Goal: Communication & Community: Answer question/provide support

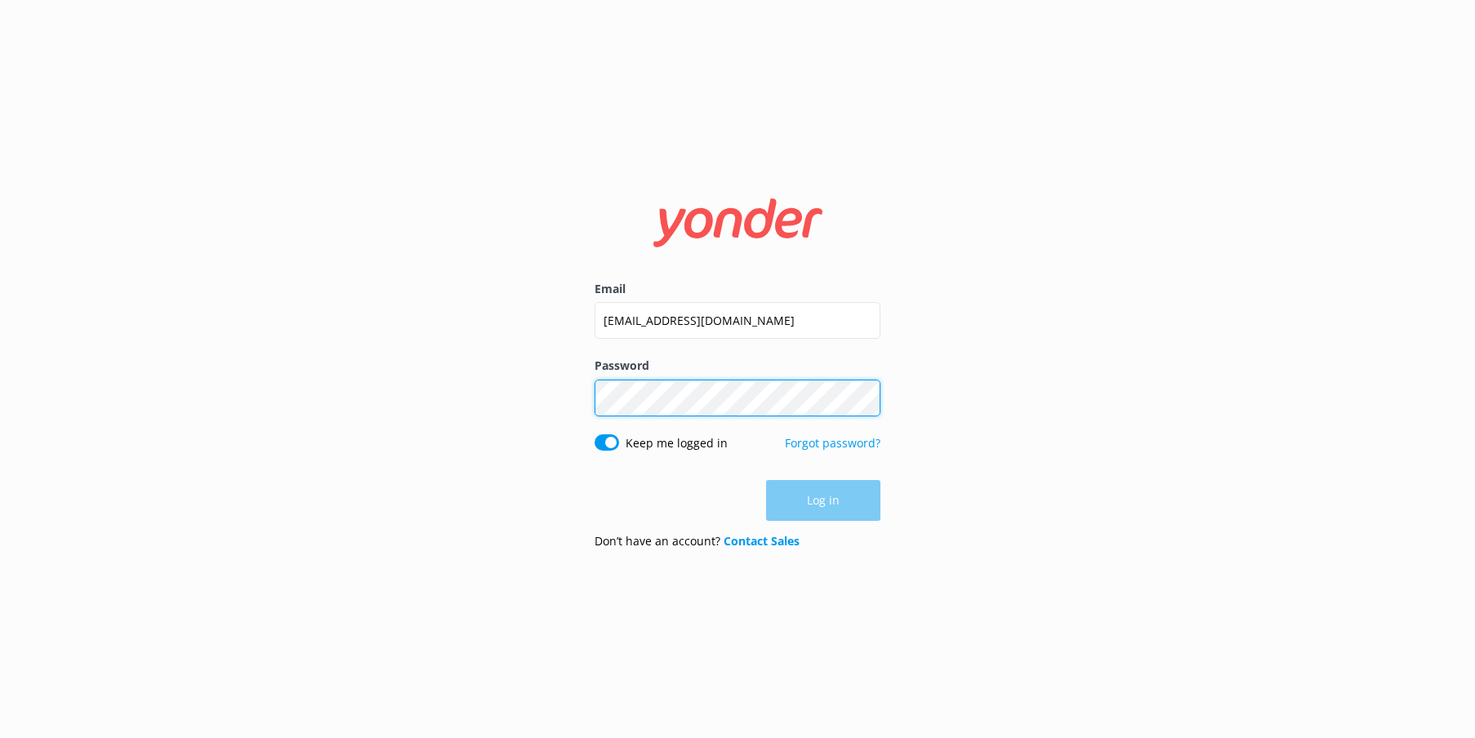
click at [823, 501] on button "Log in" at bounding box center [823, 500] width 114 height 41
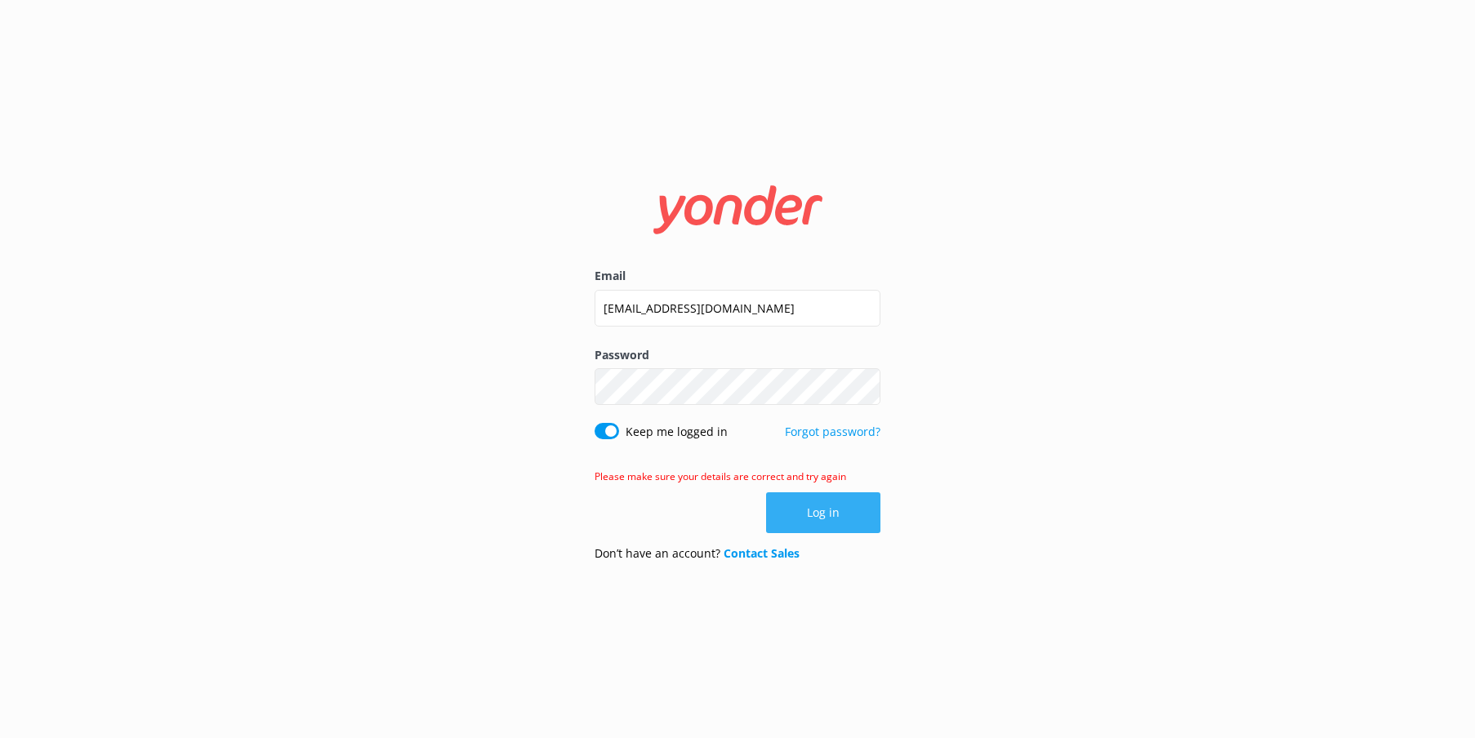
click at [848, 533] on button "Log in" at bounding box center [823, 513] width 114 height 41
click at [966, 232] on div "Email [EMAIL_ADDRESS][DOMAIN_NAME] Password Show password Keep me logged in For…" at bounding box center [737, 369] width 1475 height 738
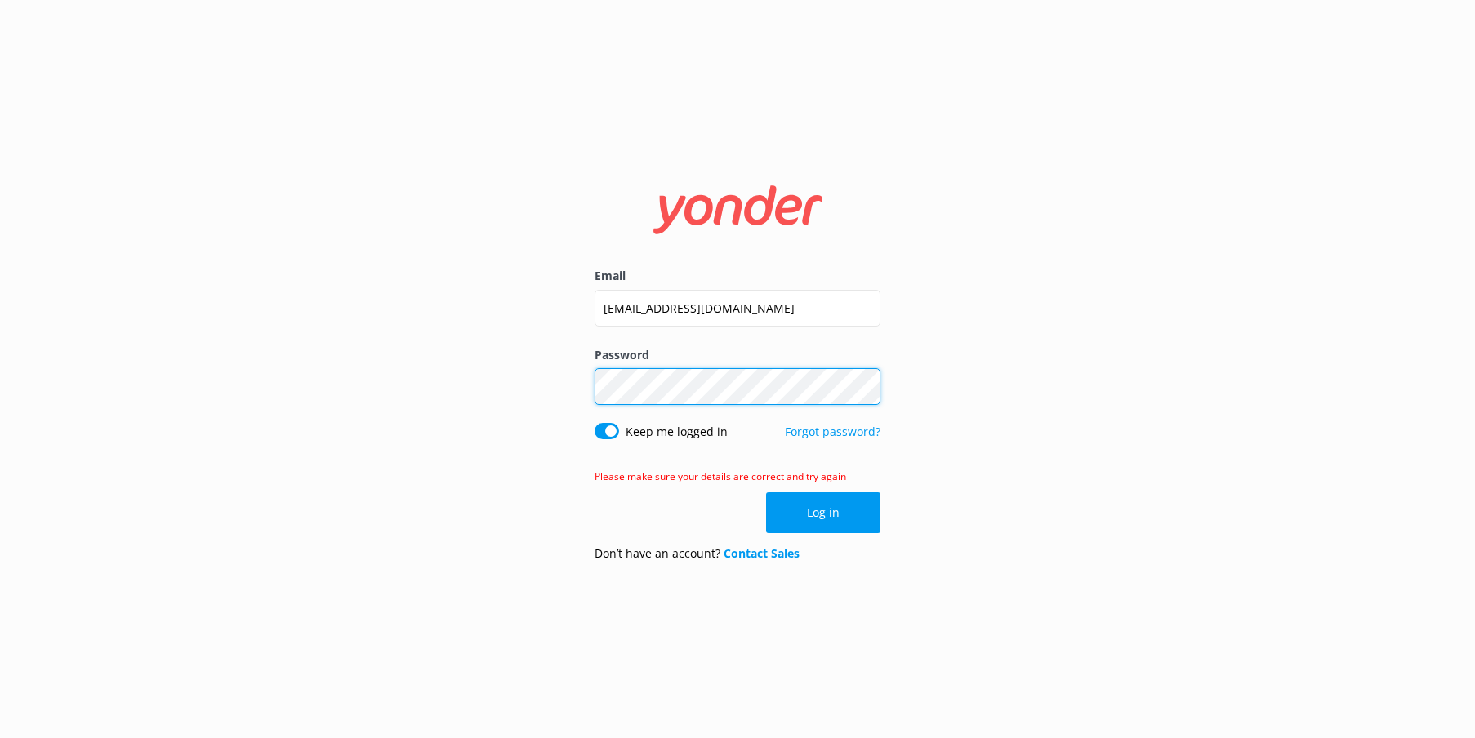
click at [514, 363] on div "Email [EMAIL_ADDRESS][DOMAIN_NAME] Password Show password Keep me logged in For…" at bounding box center [737, 369] width 1475 height 738
click at [831, 537] on form "Email [EMAIL_ADDRESS][DOMAIN_NAME] Password Show password Keep me logged in For…" at bounding box center [738, 369] width 286 height 412
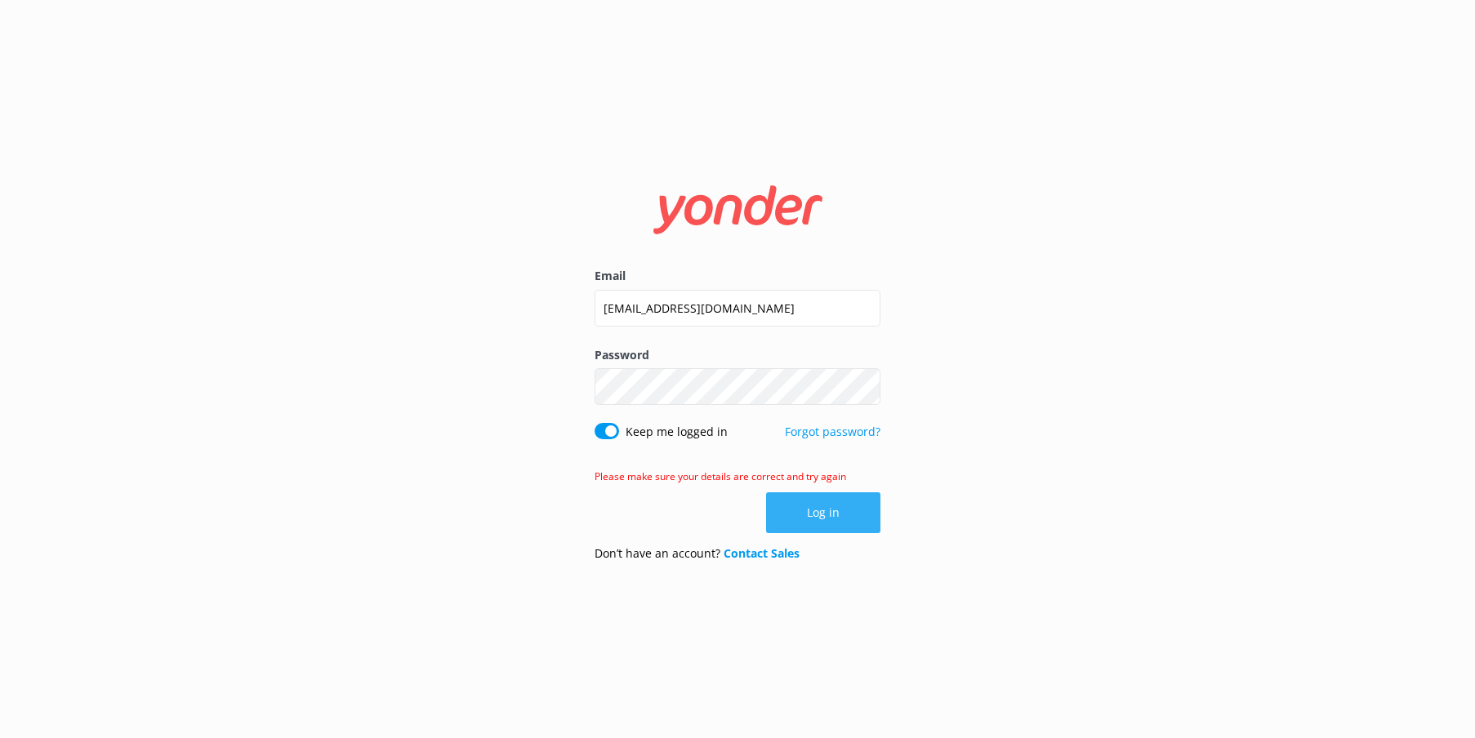
click at [830, 525] on button "Log in" at bounding box center [823, 513] width 114 height 41
click at [993, 354] on div "Email abby@applied-adventure.com Password Show password Keep me logged in Forgo…" at bounding box center [737, 369] width 1475 height 738
drag, startPoint x: 981, startPoint y: 365, endPoint x: 968, endPoint y: 381, distance: 20.3
click at [981, 365] on div "Email abby@applied-adventure.com Password Show password Keep me logged in Forgo…" at bounding box center [737, 369] width 1475 height 738
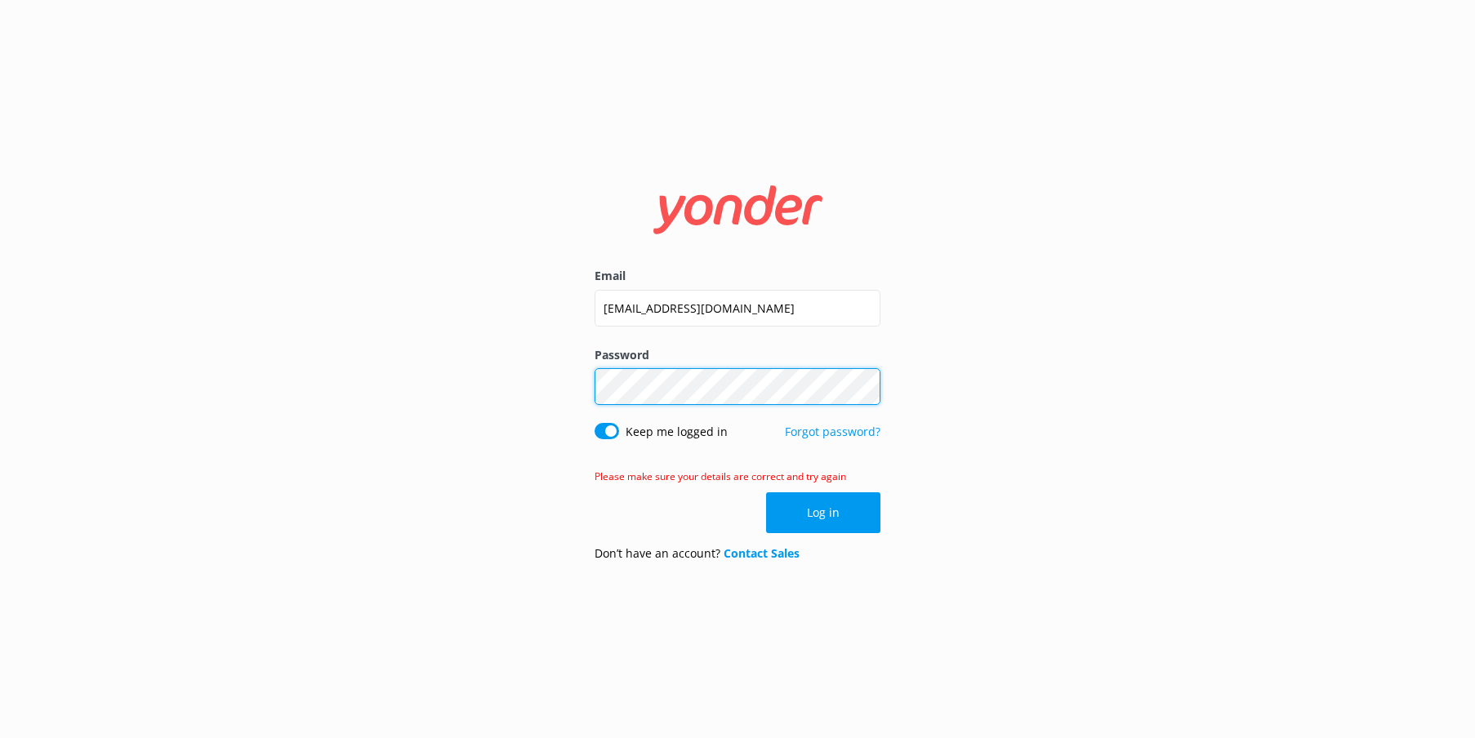
click at [563, 371] on div "Email abby@applied-adventure.com Password Show password Keep me logged in Forgo…" at bounding box center [737, 369] width 1475 height 738
click at [1241, 381] on div "Email abby@applied-adventure.com Password Show password Keep me logged in Forgo…" at bounding box center [737, 369] width 1475 height 738
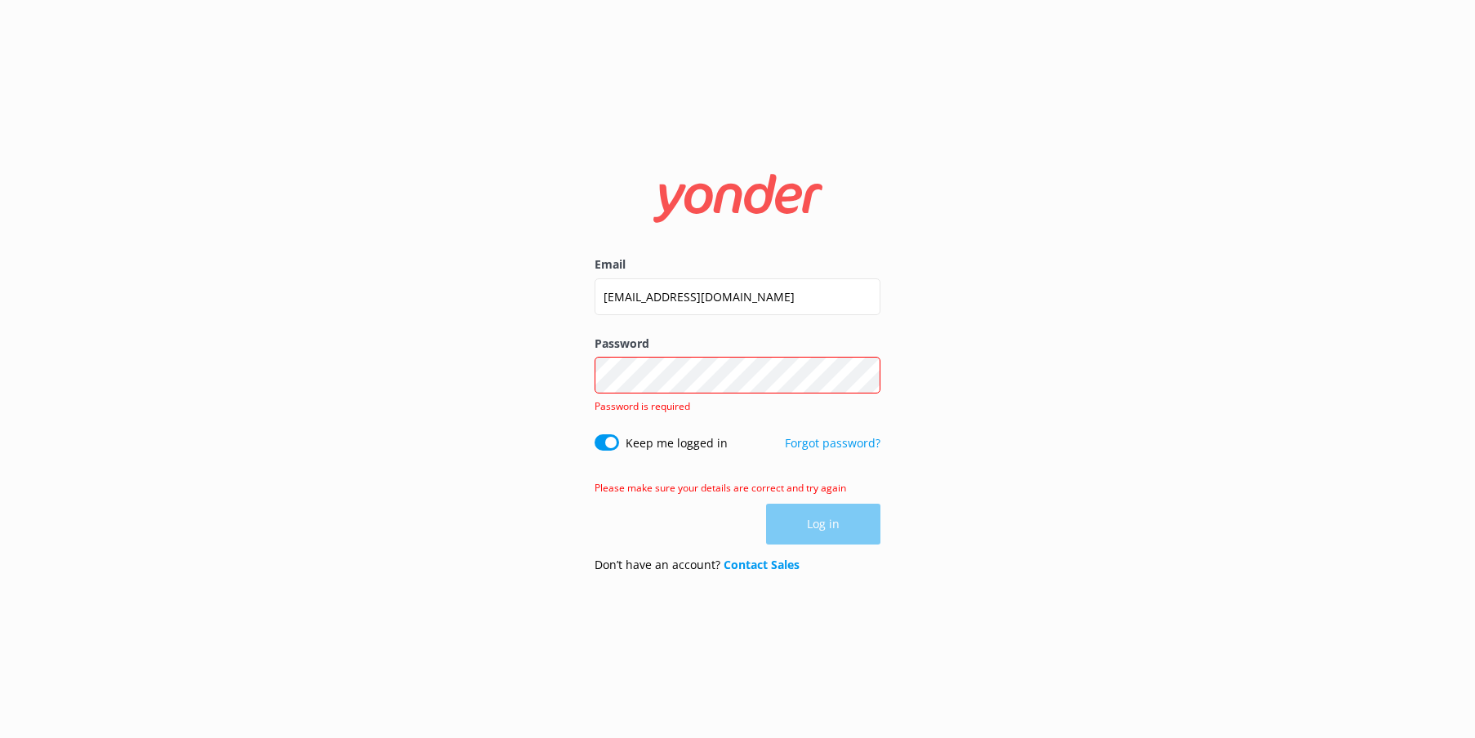
click at [1188, 326] on div "Email abby@applied-adventure.com Password Show password Password is required Ke…" at bounding box center [737, 369] width 1475 height 738
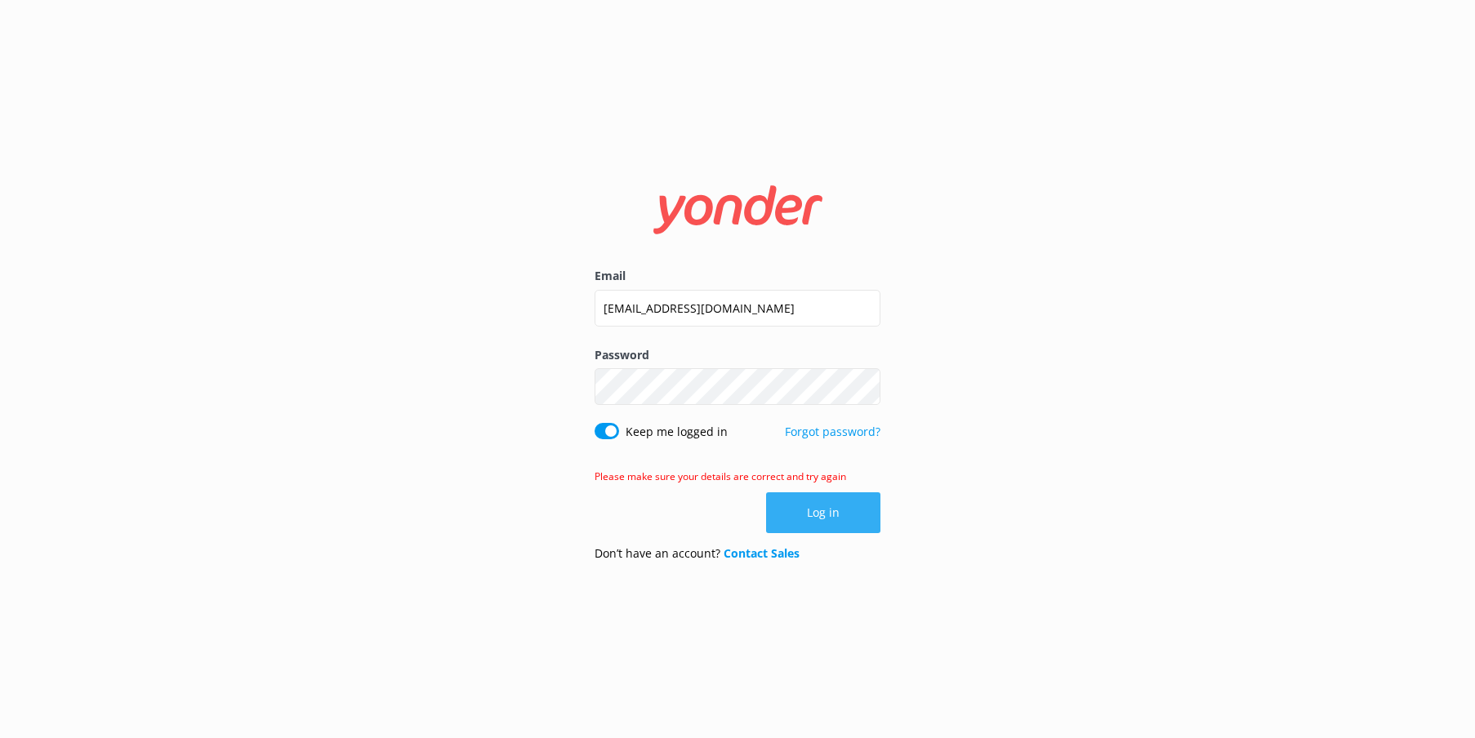
click at [829, 511] on button "Log in" at bounding box center [823, 513] width 114 height 41
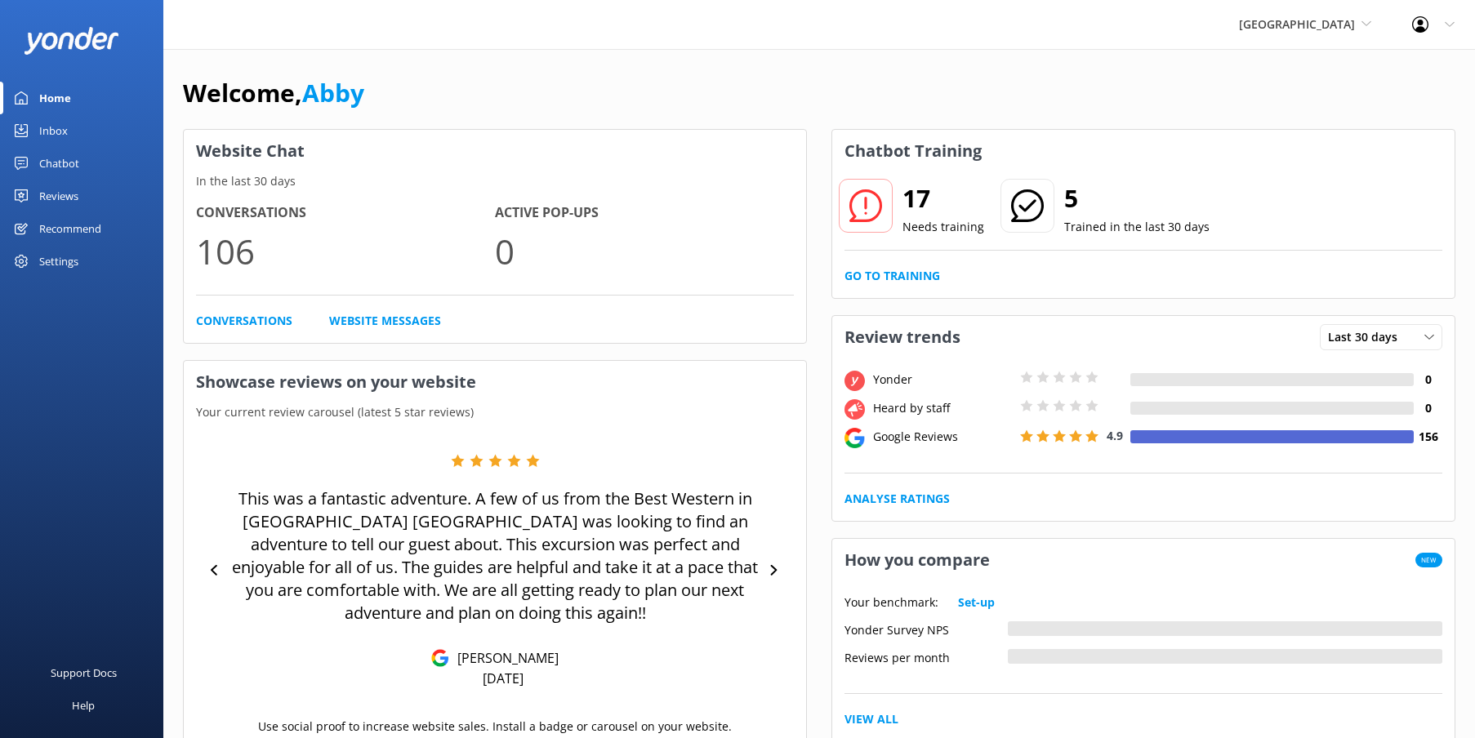
click at [46, 203] on div "Reviews" at bounding box center [58, 196] width 39 height 33
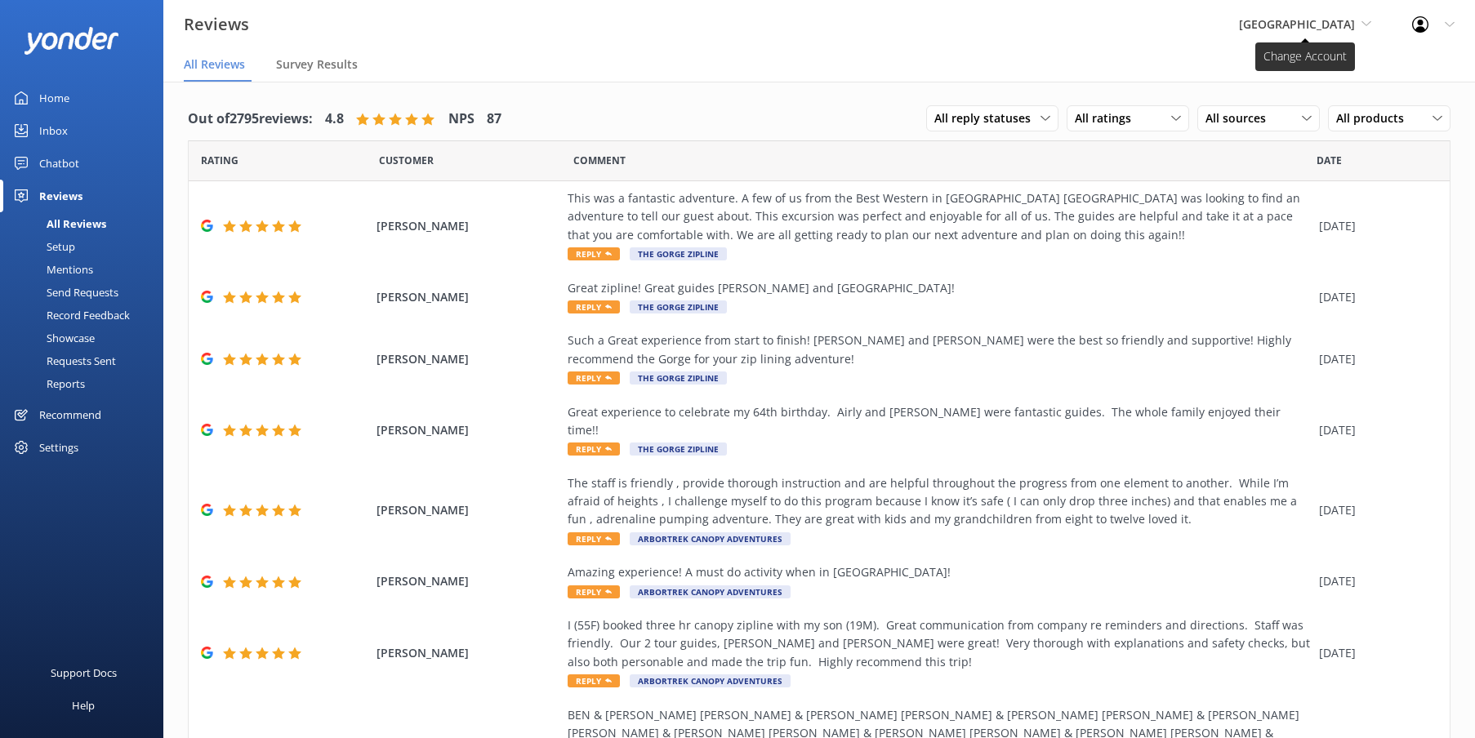
click at [1278, 25] on span "[GEOGRAPHIC_DATA]" at bounding box center [1297, 24] width 116 height 16
click at [1289, 66] on link "Quarry Park Adventures" at bounding box center [1300, 68] width 163 height 39
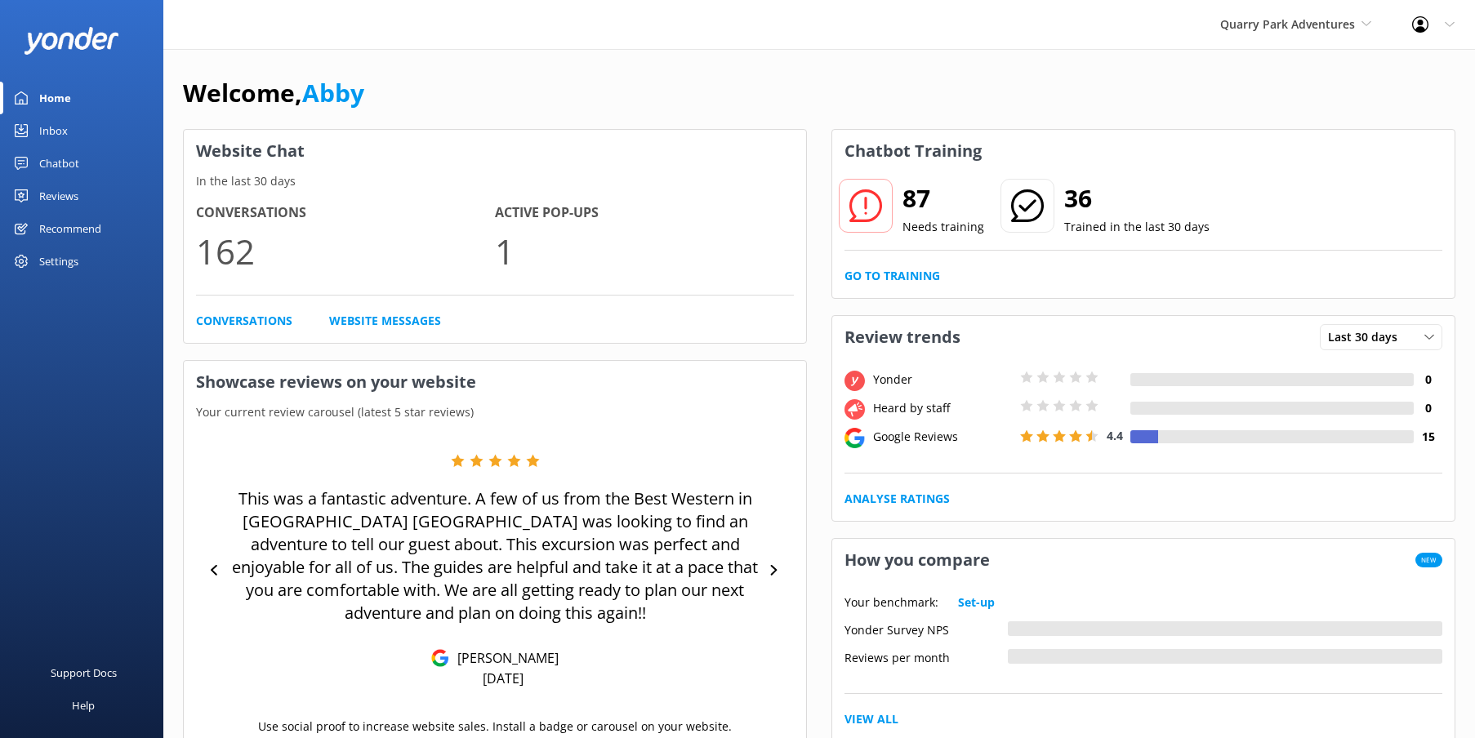
click at [51, 203] on div "Reviews" at bounding box center [58, 196] width 39 height 33
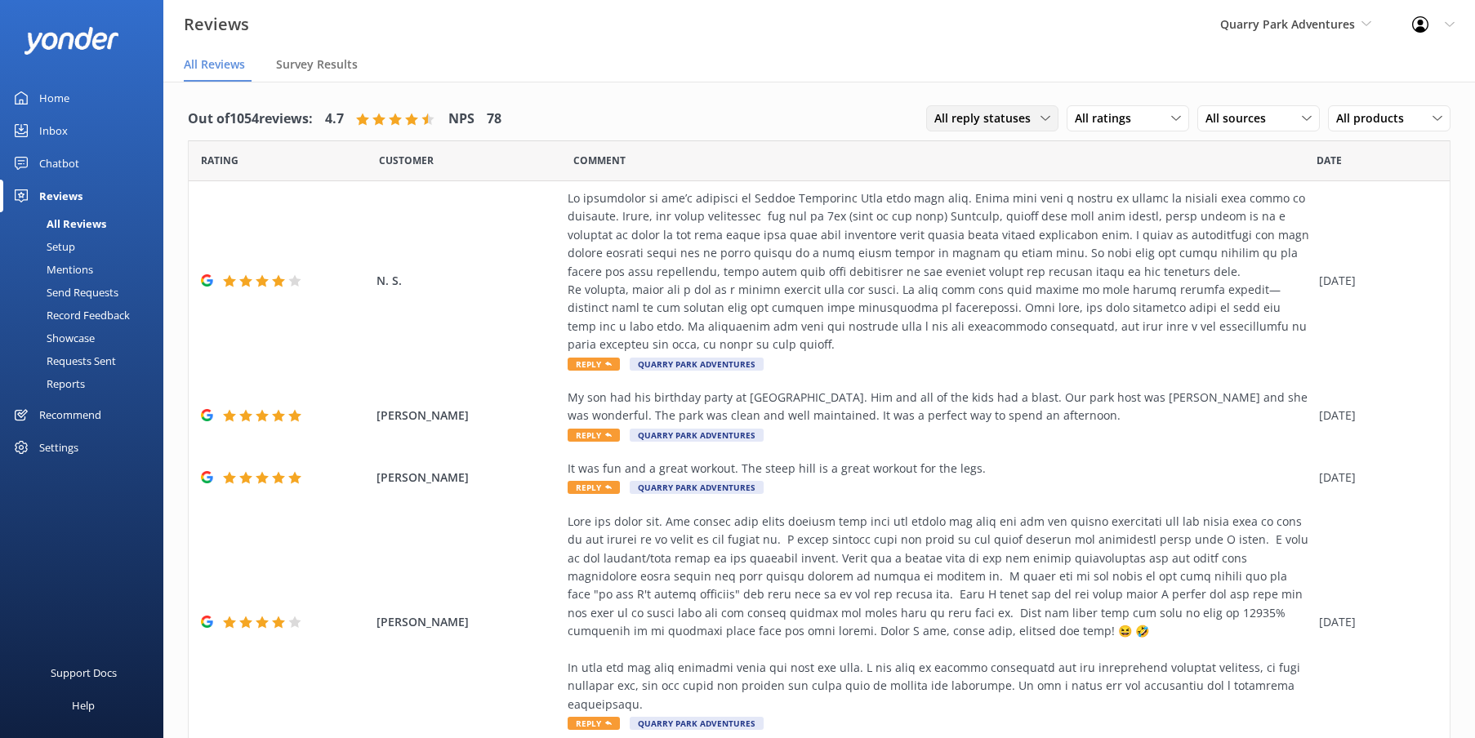
click at [1015, 125] on span "All reply statuses" at bounding box center [987, 118] width 106 height 18
click at [987, 186] on div "Needs a reply" at bounding box center [966, 185] width 63 height 16
click at [928, 259] on div at bounding box center [939, 272] width 743 height 165
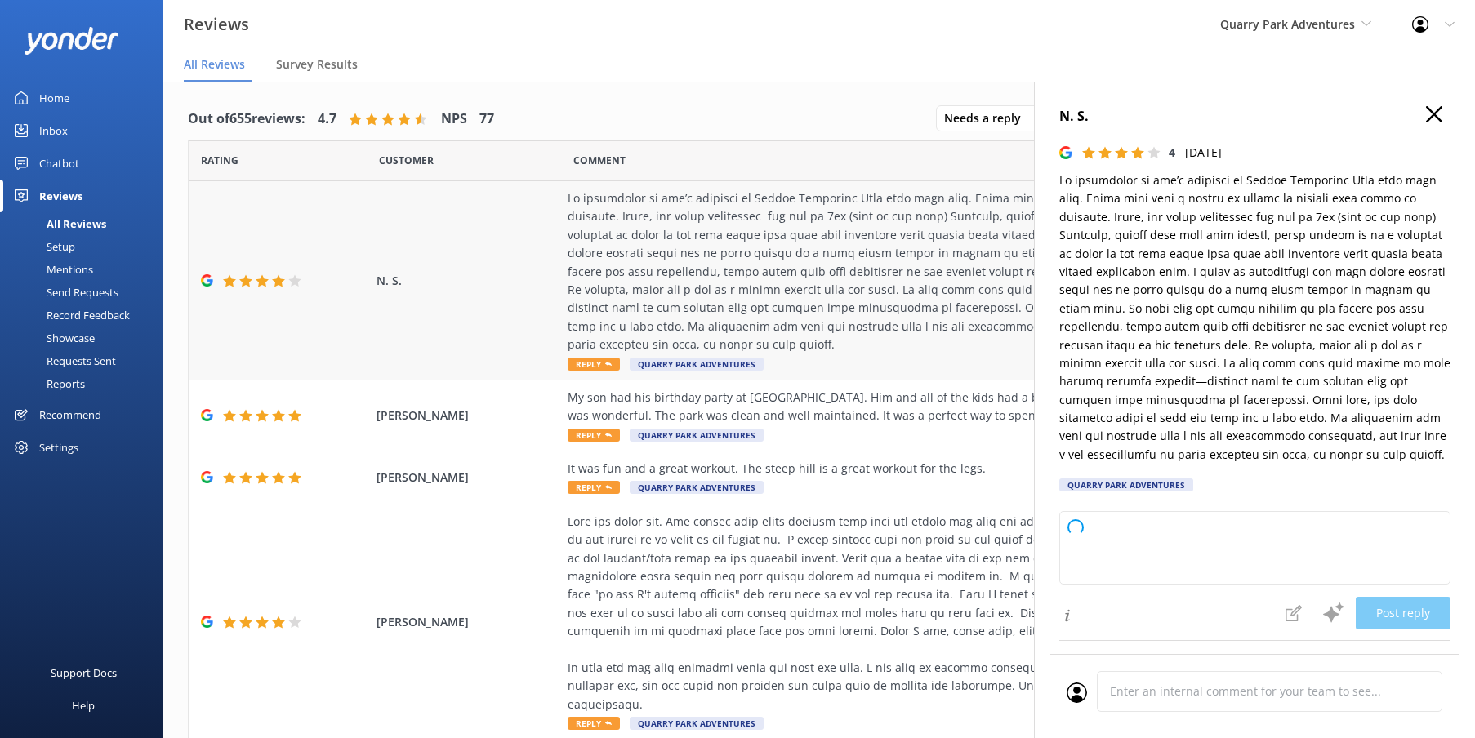
type textarea "Thank you so much for your thoughtful feedback and for choosing Quarry Adventur…"
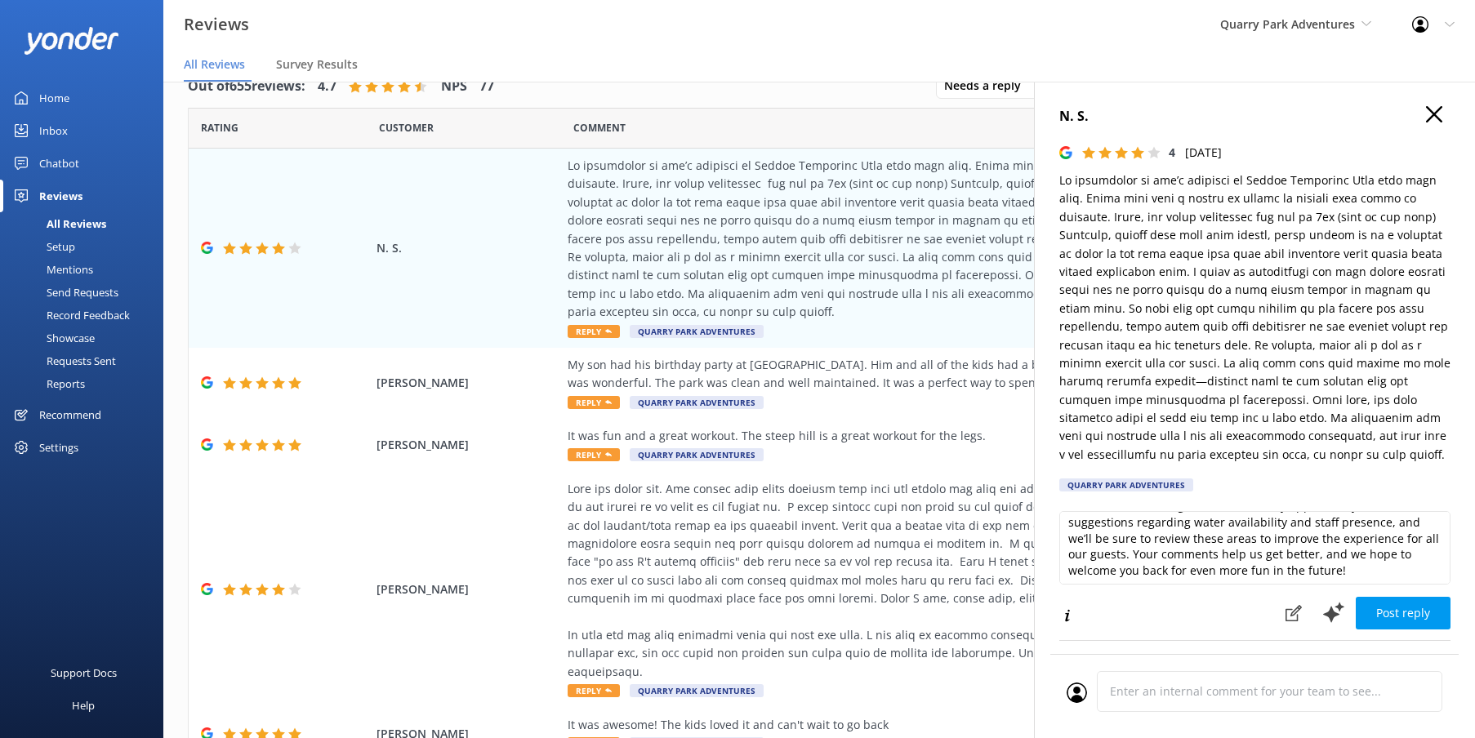
scroll to position [53, 0]
click at [1440, 125] on h4 "N. S." at bounding box center [1254, 116] width 391 height 21
click at [1435, 114] on use at bounding box center [1434, 114] width 16 height 16
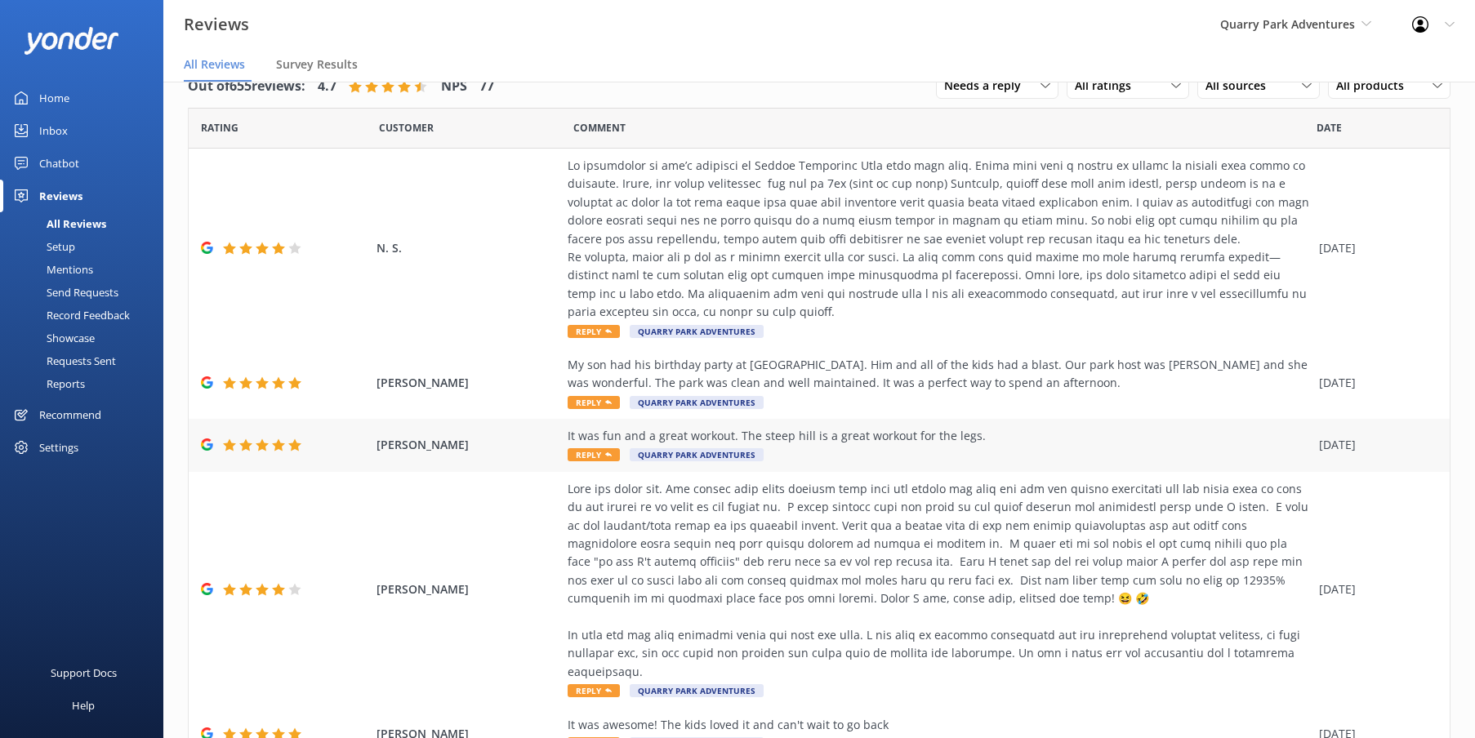
scroll to position [0, 0]
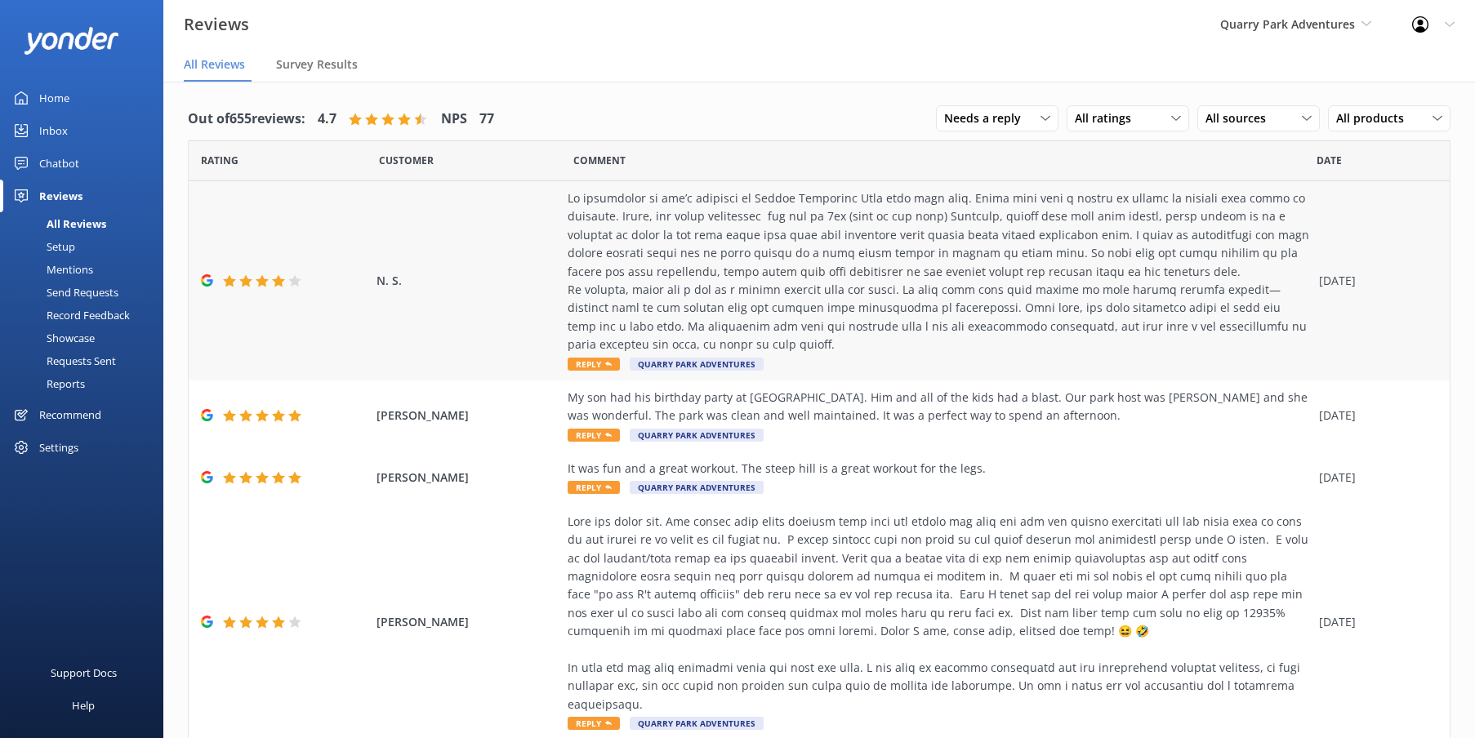
drag, startPoint x: 1411, startPoint y: 449, endPoint x: 921, endPoint y: 264, distance: 524.0
click at [921, 264] on div at bounding box center [939, 272] width 743 height 165
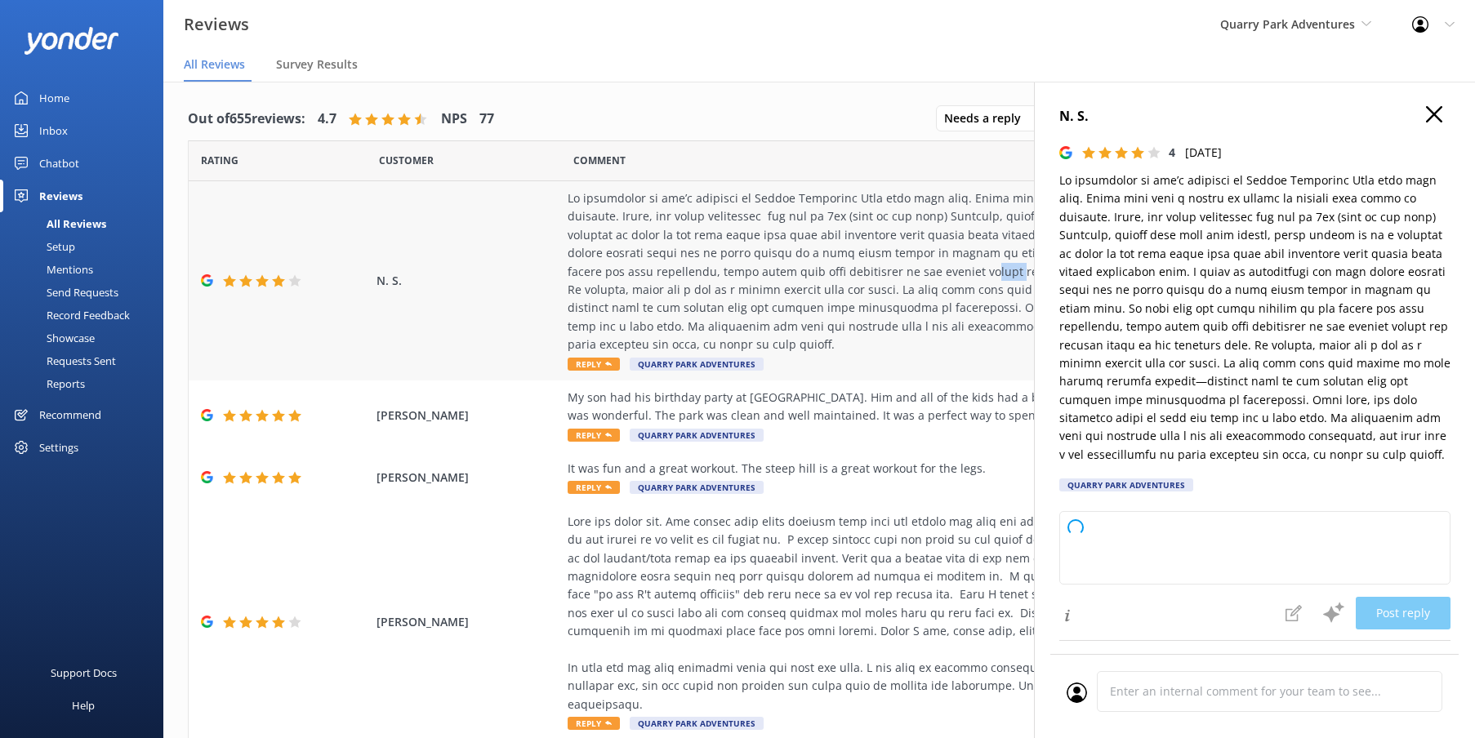
type textarea "Thank you so much for celebrating your son’s birthday with us and for sharing y…"
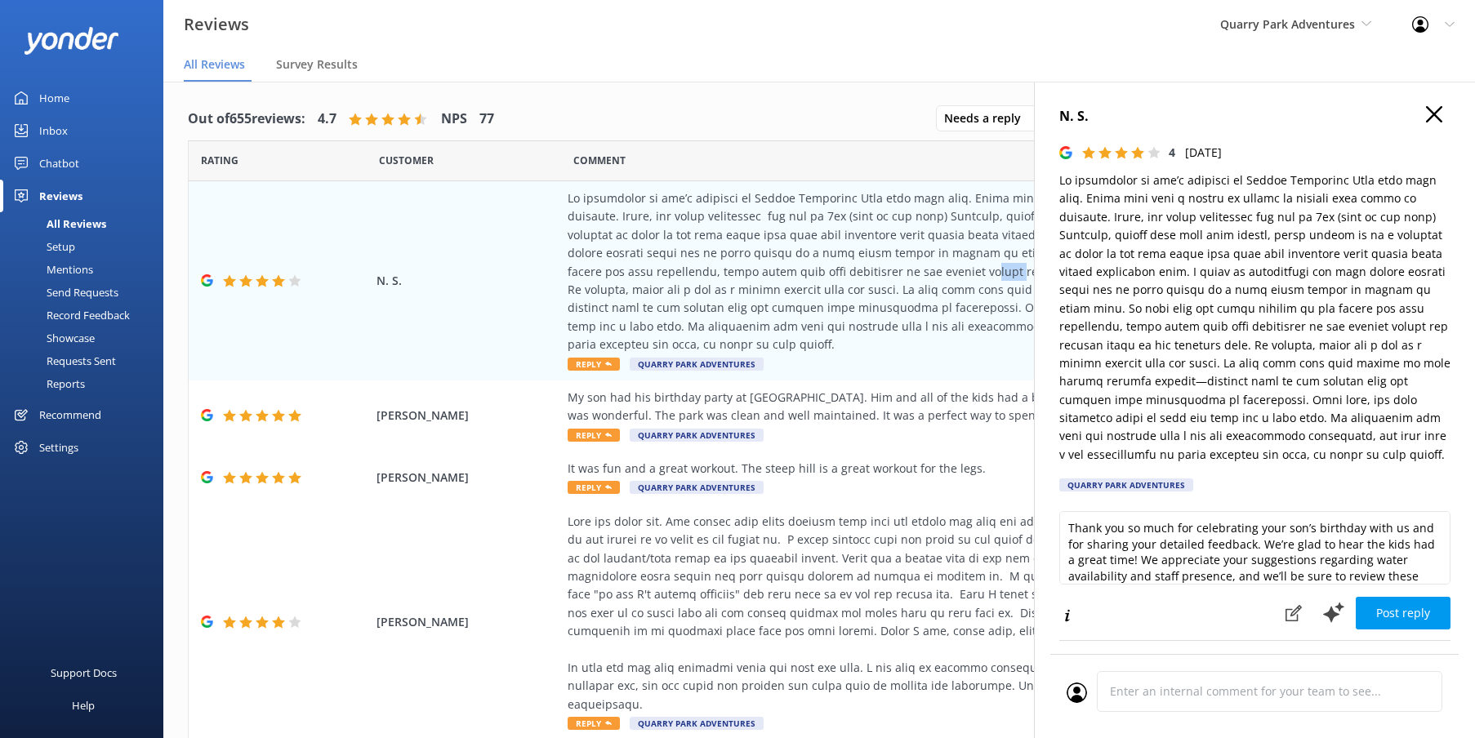
click at [1436, 111] on icon at bounding box center [1434, 114] width 16 height 16
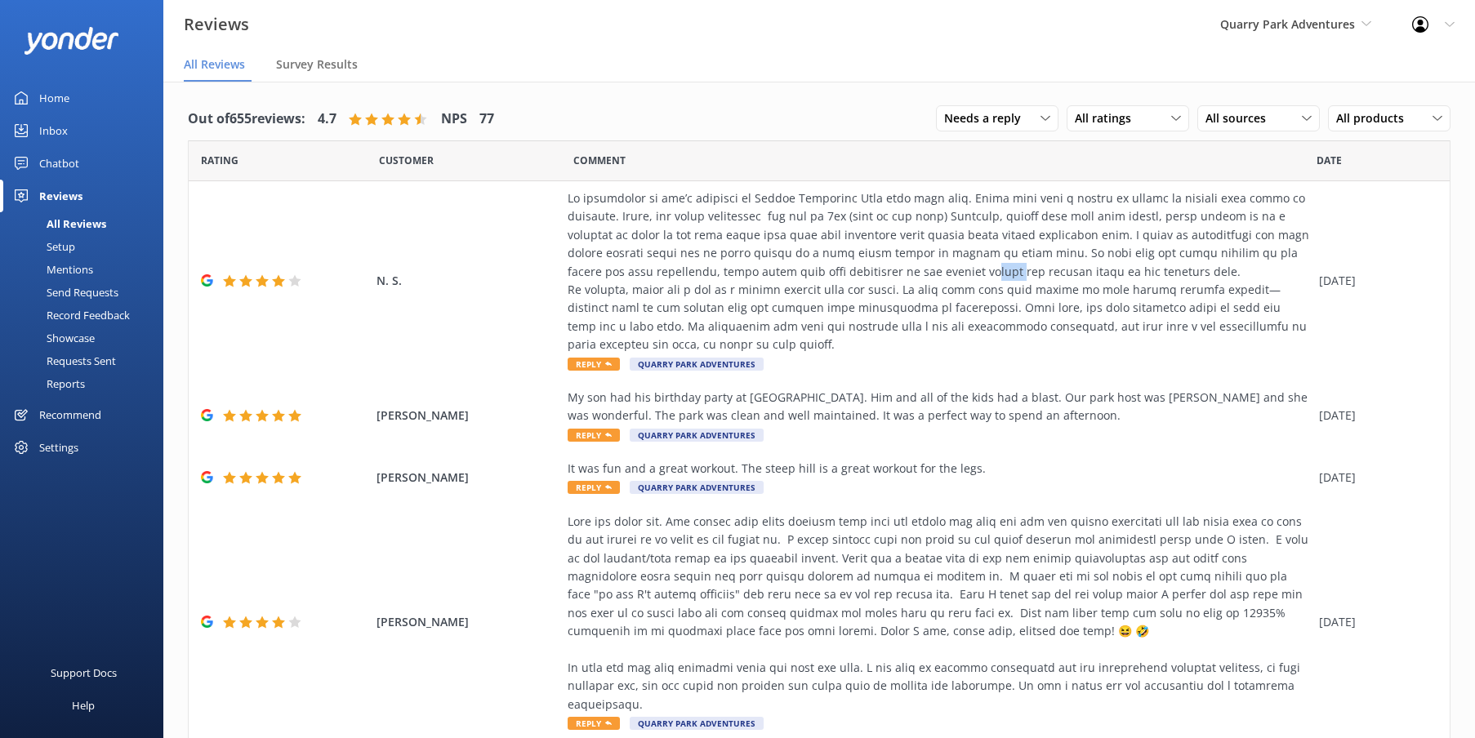
click at [59, 418] on div "Recommend" at bounding box center [70, 415] width 62 height 33
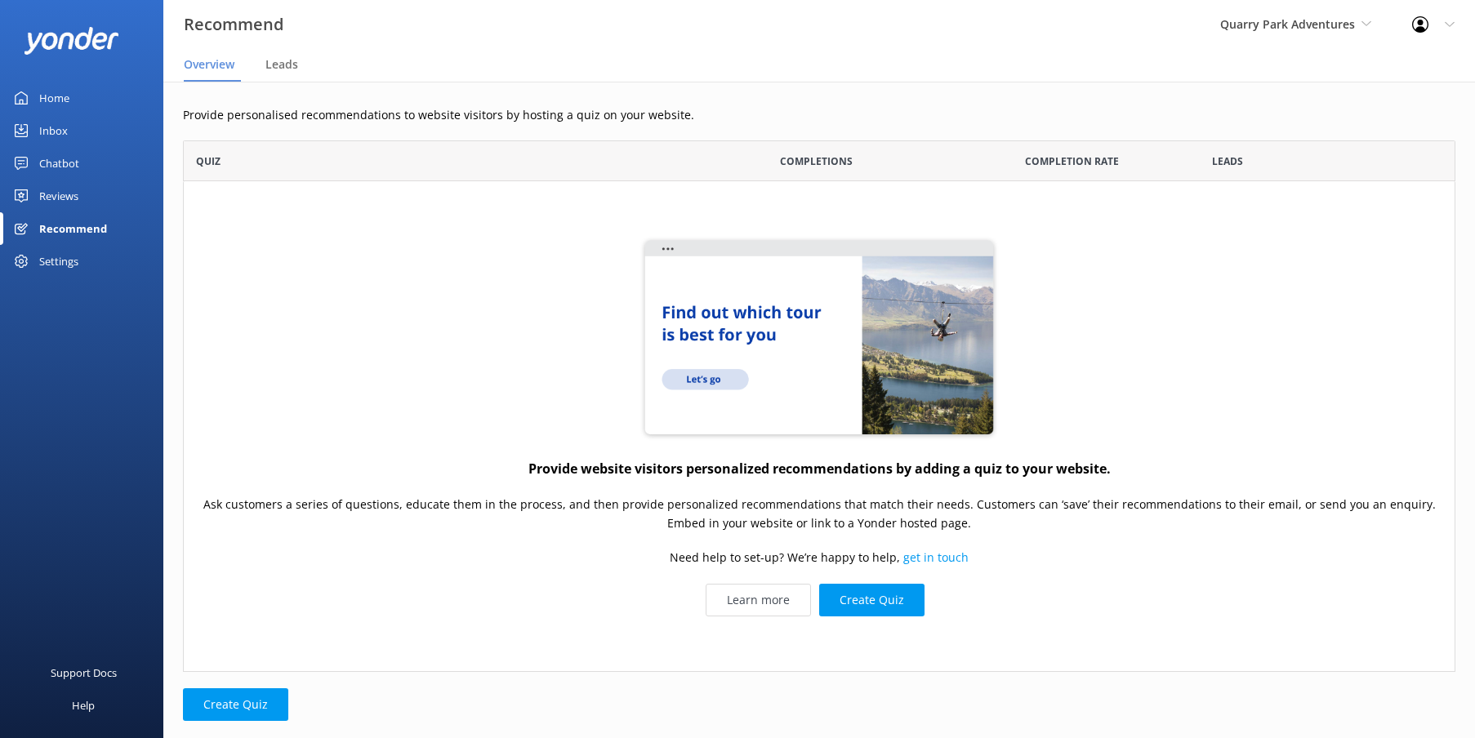
click at [54, 200] on div "Reviews" at bounding box center [58, 196] width 39 height 33
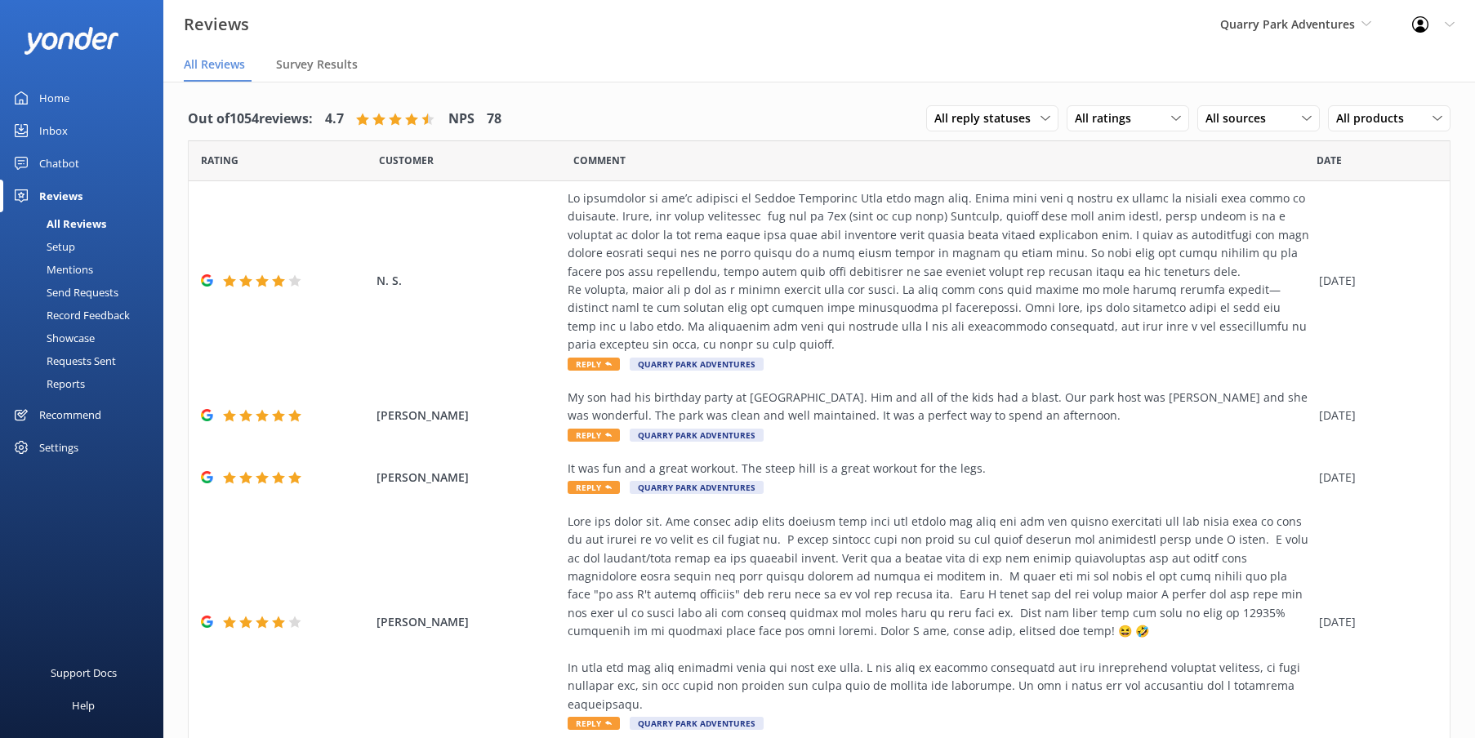
click at [62, 225] on div "All Reviews" at bounding box center [58, 223] width 96 height 23
click at [1002, 121] on span "All reply statuses" at bounding box center [987, 118] width 106 height 18
click at [995, 185] on div "Needs a reply" at bounding box center [966, 185] width 63 height 16
click at [1003, 253] on div at bounding box center [939, 272] width 743 height 165
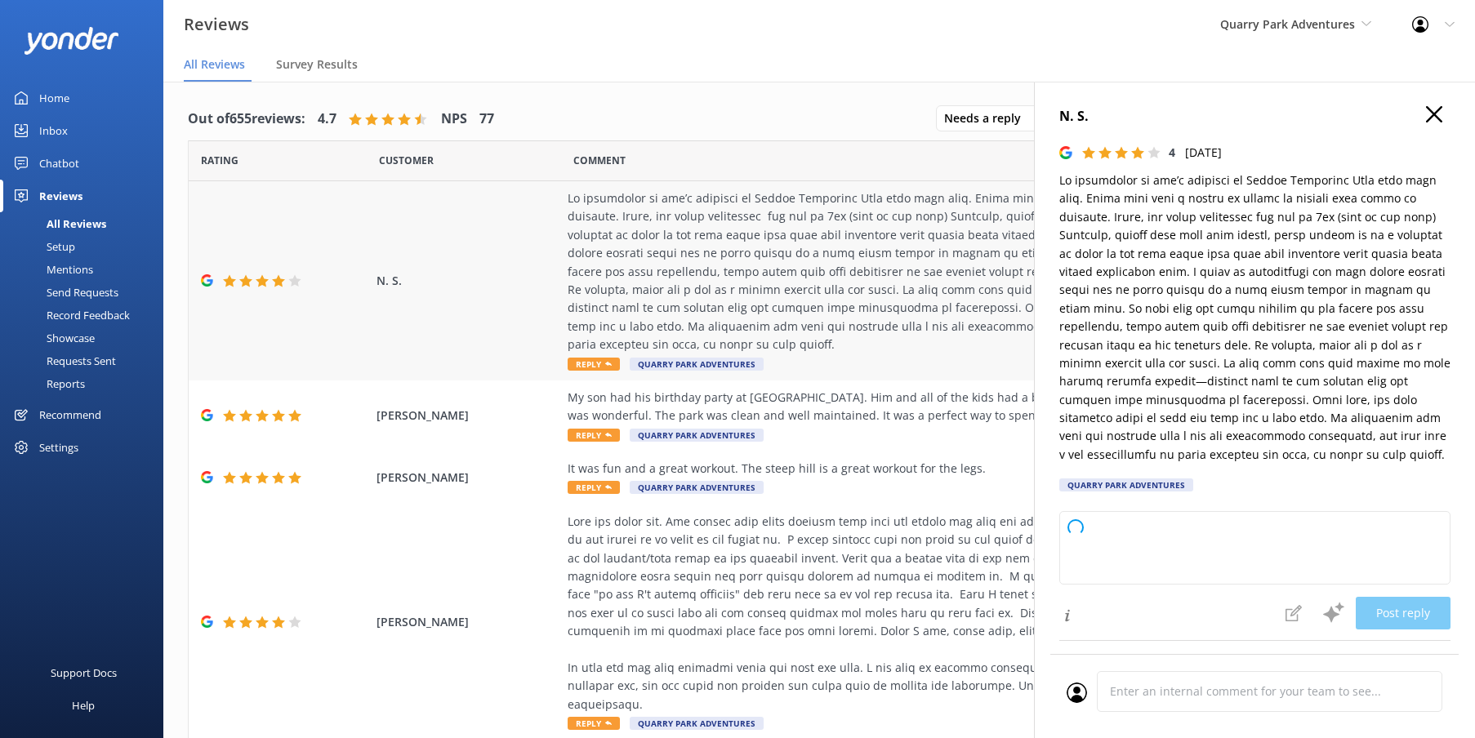
type textarea "Thank you so much for your thoughtful feedback and for choosing Quarry Adventur…"
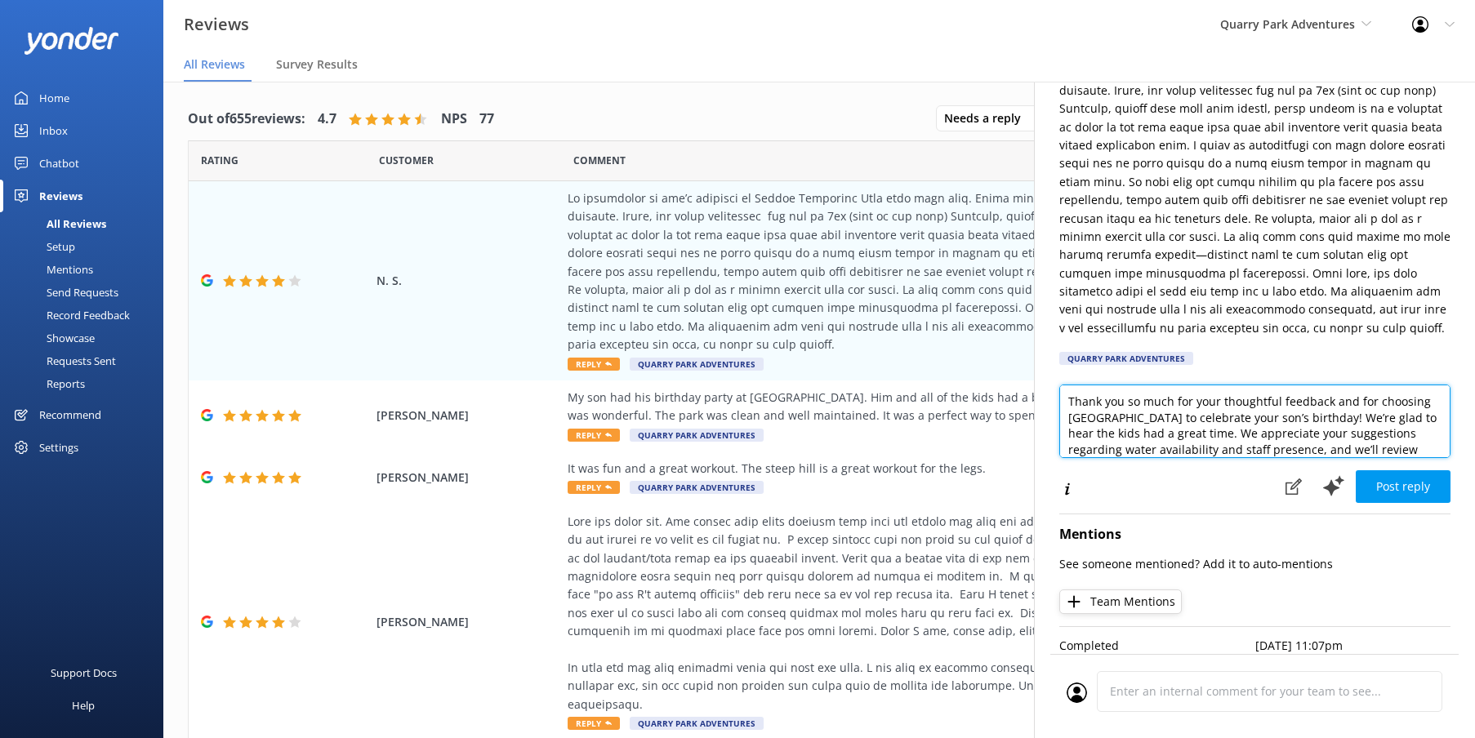
click at [1231, 425] on textarea "Thank you so much for your thoughtful feedback and for choosing Quarry Adventur…" at bounding box center [1254, 422] width 391 height 74
drag, startPoint x: 1186, startPoint y: 430, endPoint x: 1293, endPoint y: 462, distance: 111.6
click at [1186, 430] on textarea "Thank you so much for your thoughtful feedback and for choosing Quarry Adventur…" at bounding box center [1254, 422] width 391 height 74
click at [1188, 431] on textarea "Thank you so much for your thoughtful feedback and for choosing Quarry Adventur…" at bounding box center [1254, 422] width 391 height 74
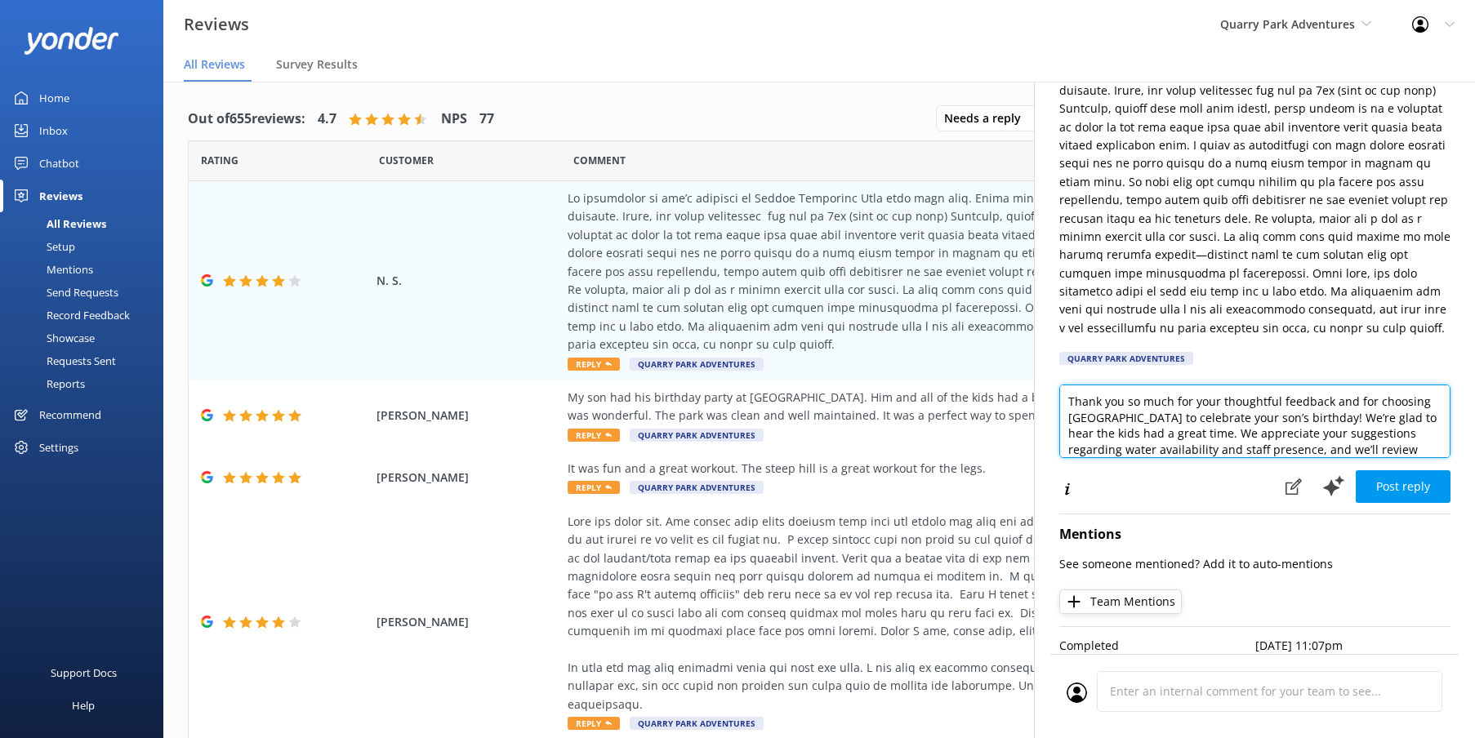
scroll to position [0, 0]
drag, startPoint x: 894, startPoint y: 76, endPoint x: 1184, endPoint y: 129, distance: 295.6
click at [896, 78] on nav "All Reviews Survey Results" at bounding box center [819, 65] width 1312 height 33
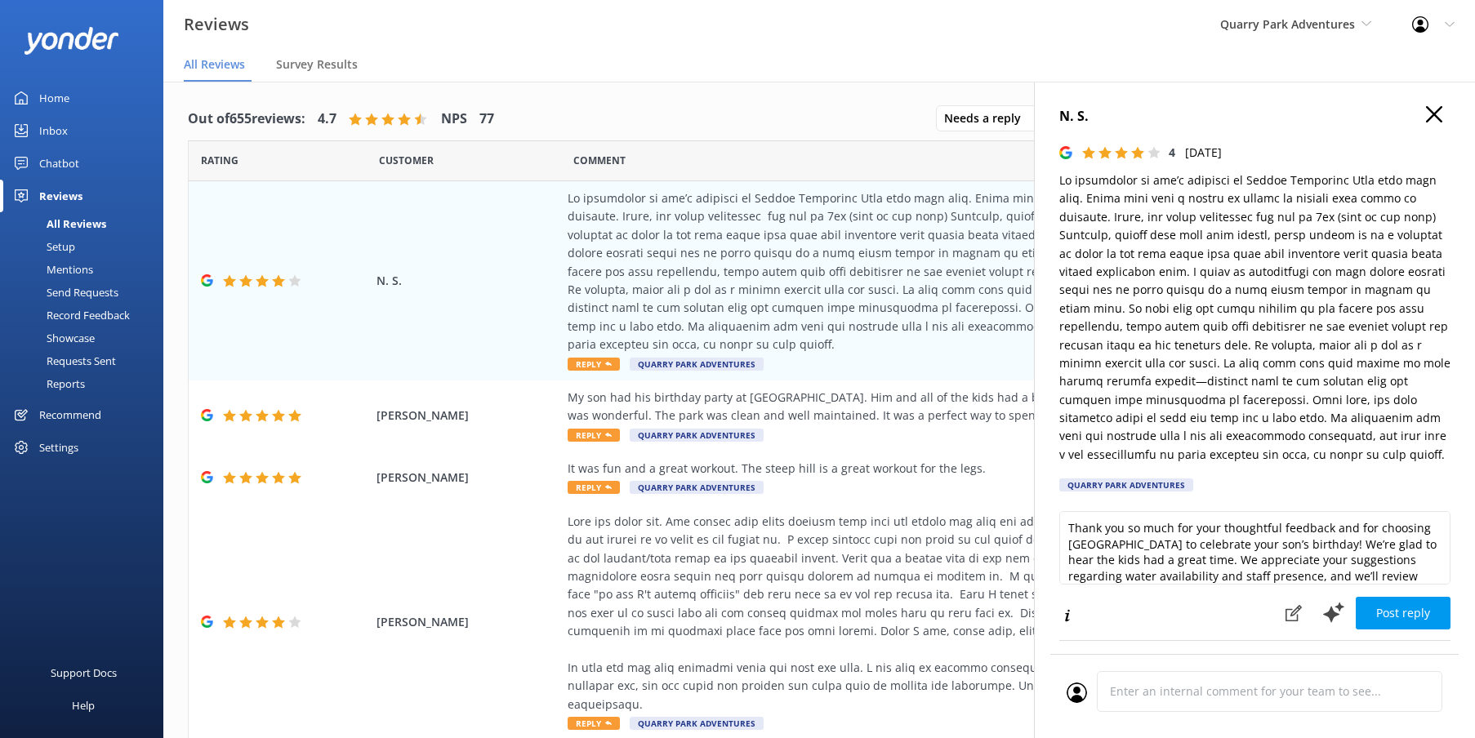
click at [1434, 118] on icon at bounding box center [1434, 114] width 16 height 16
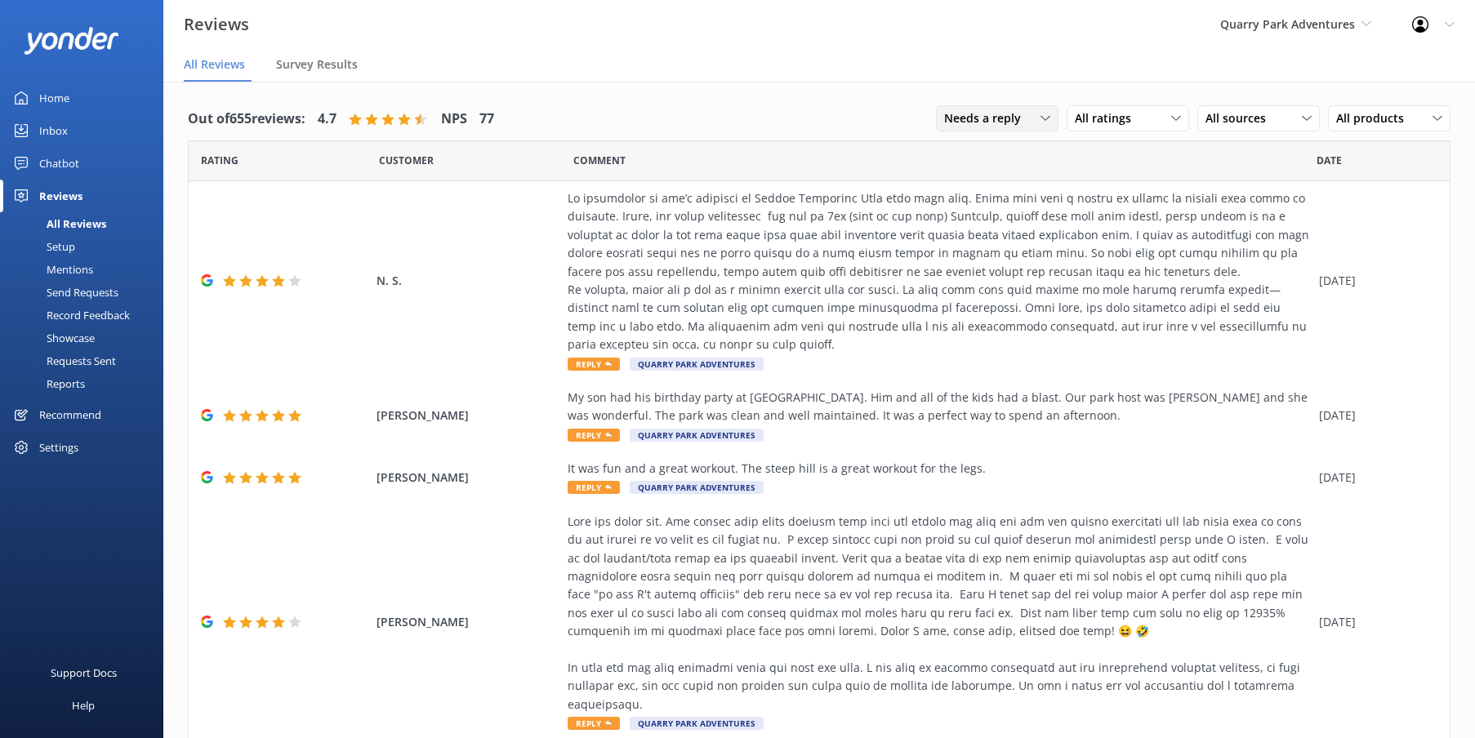
click at [1028, 113] on span "Needs a reply" at bounding box center [987, 118] width 87 height 18
click at [1119, 56] on nav "All Reviews Survey Results" at bounding box center [819, 65] width 1312 height 33
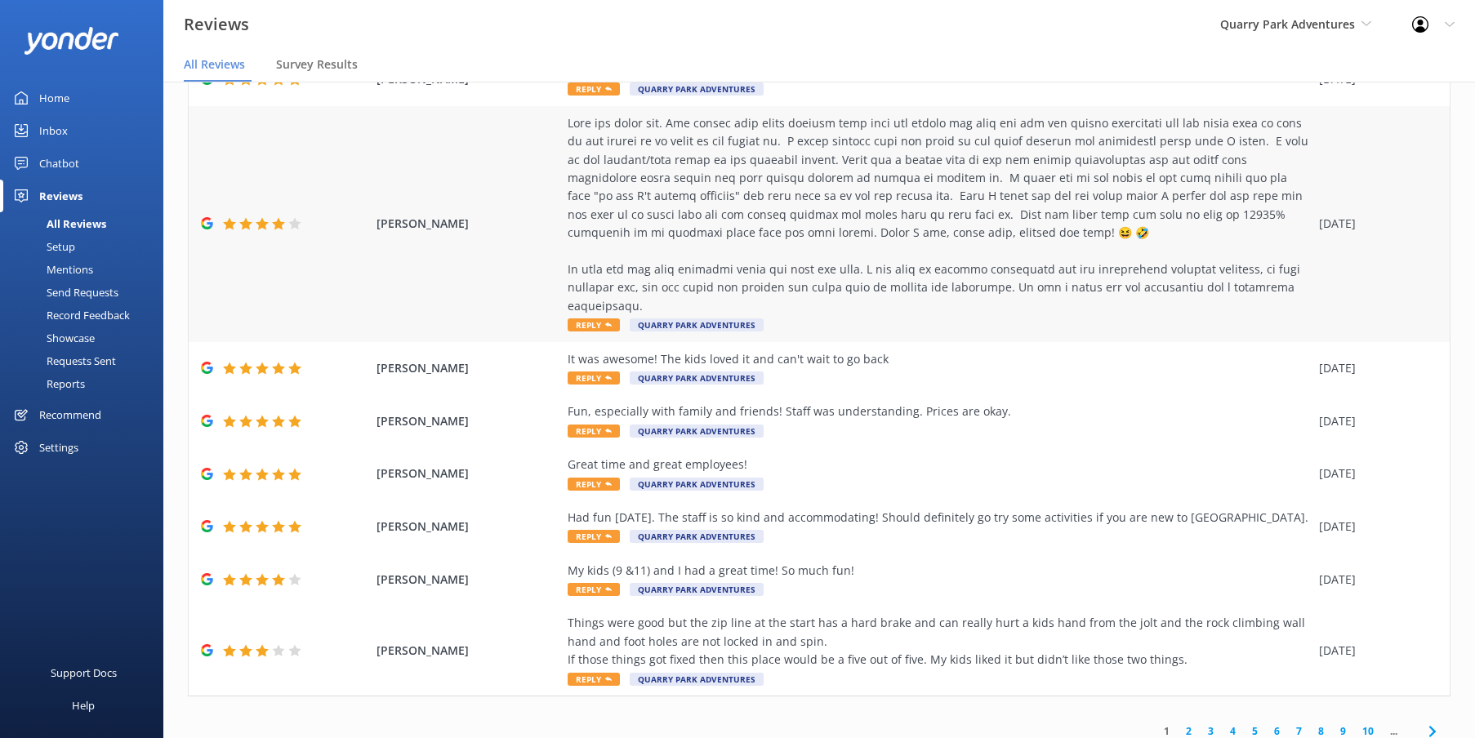
scroll to position [397, 0]
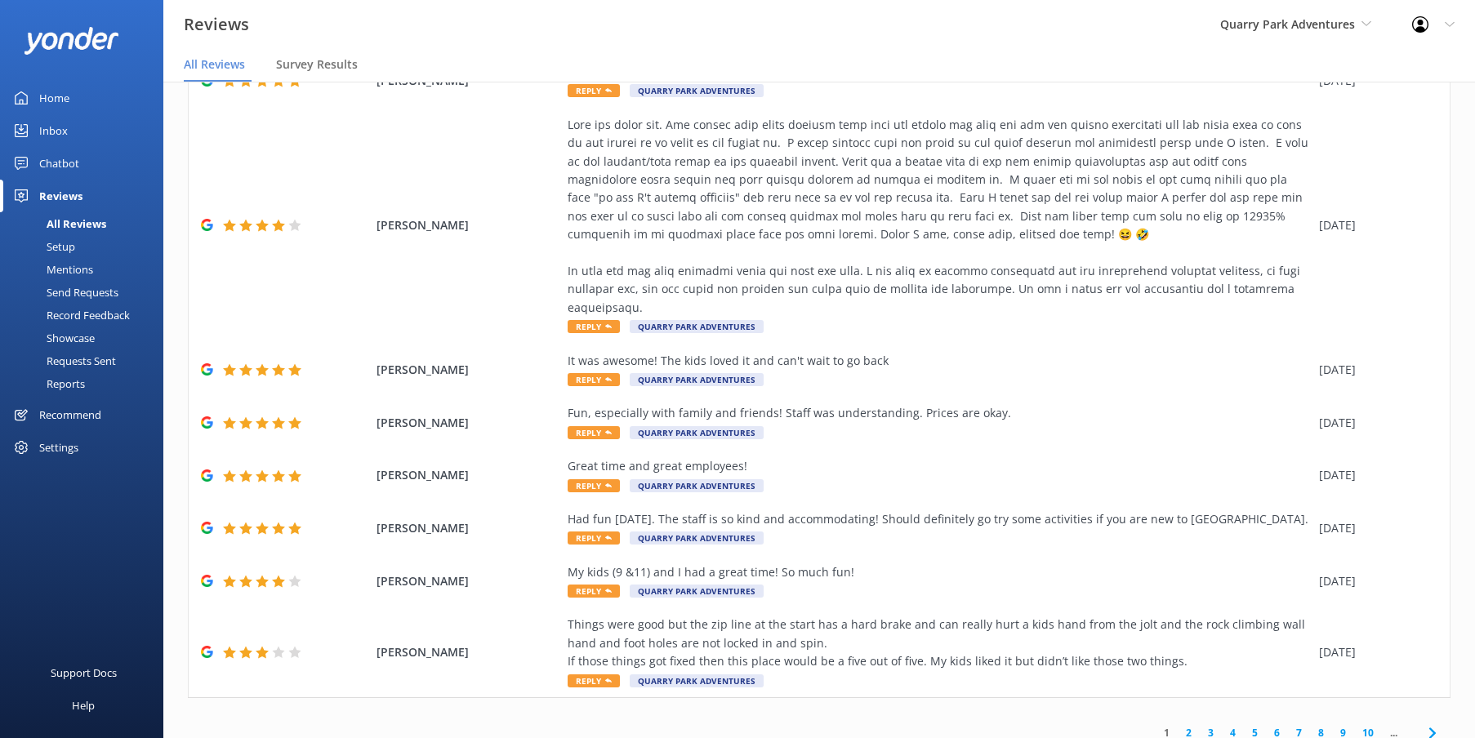
click at [1191, 725] on link "2" at bounding box center [1189, 733] width 22 height 16
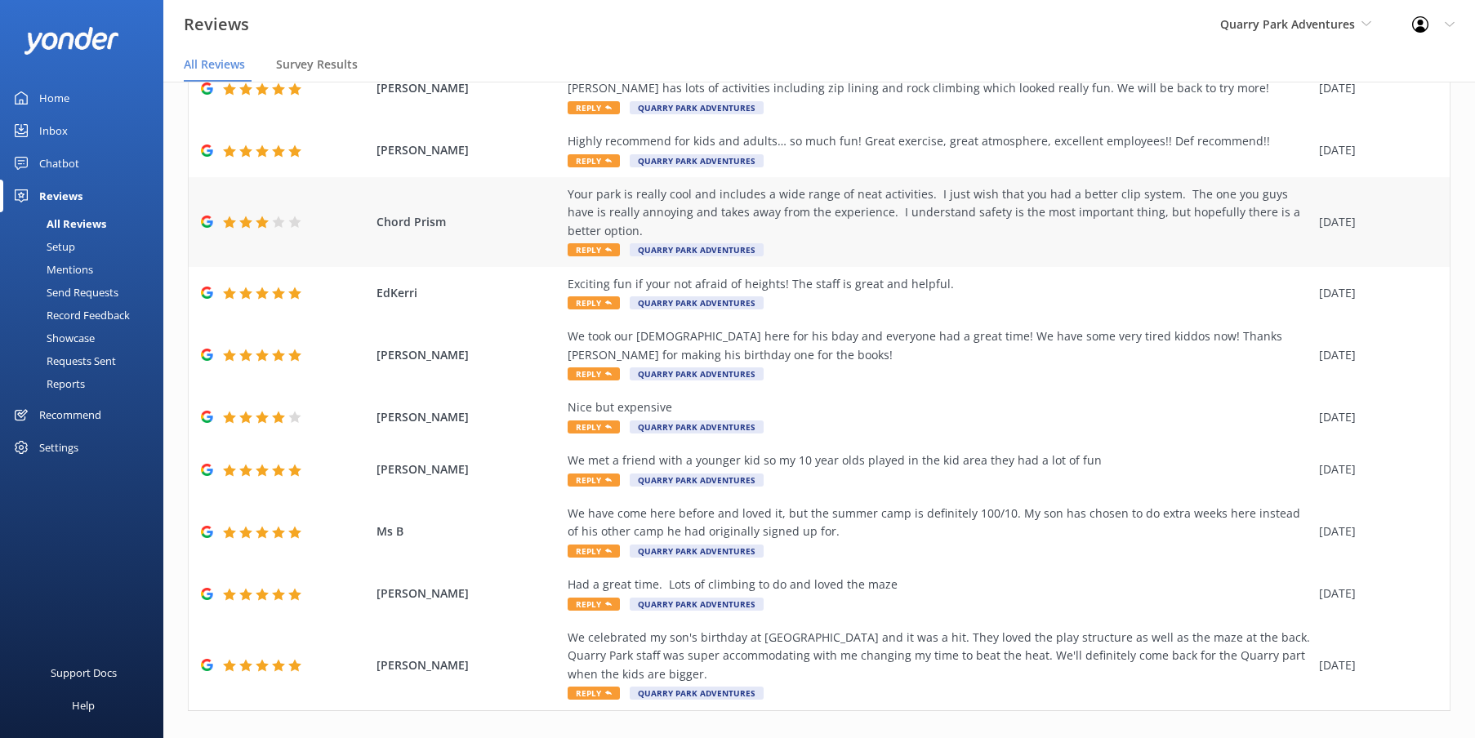
scroll to position [127, 0]
click at [1213, 738] on link "3" at bounding box center [1211, 746] width 22 height 16
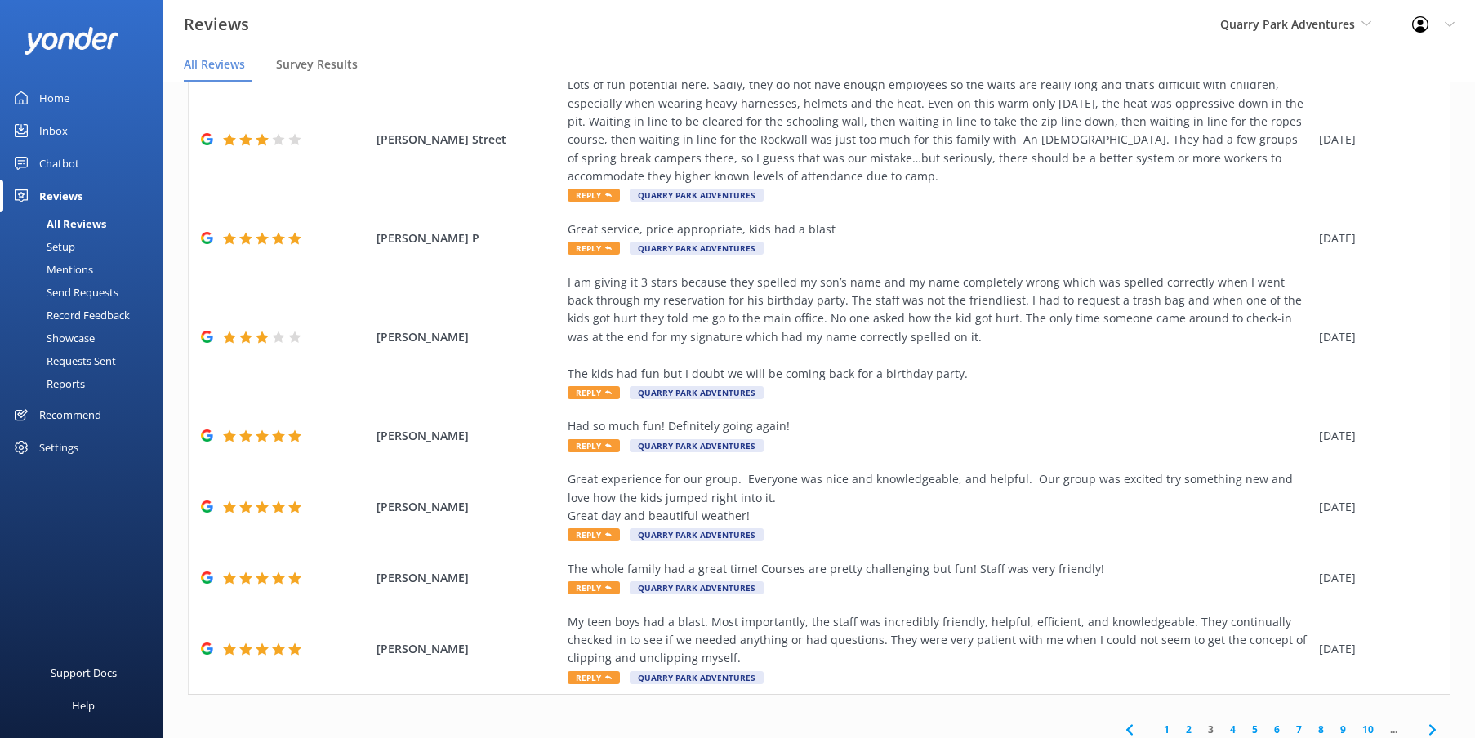
scroll to position [307, 0]
click at [1233, 724] on link "4" at bounding box center [1233, 732] width 22 height 16
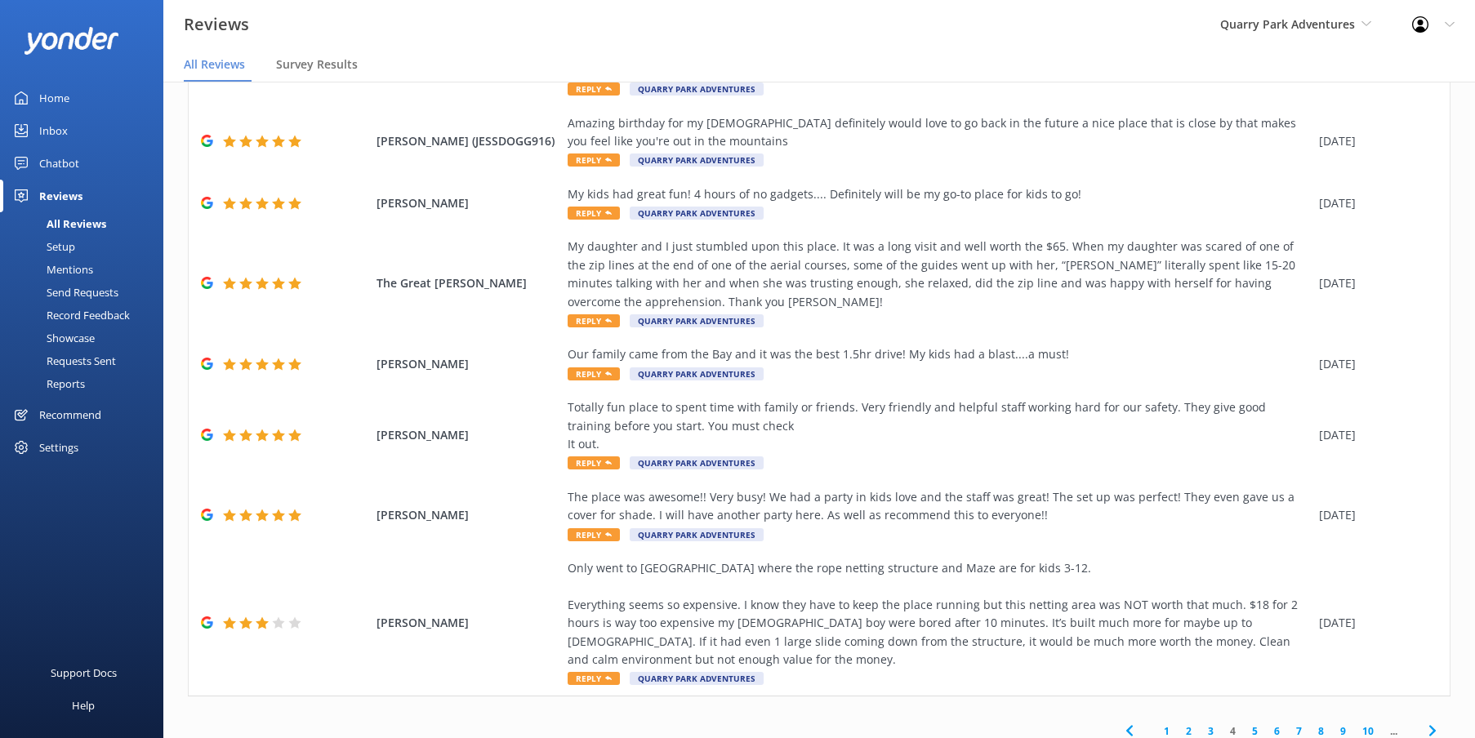
scroll to position [1, 0]
click at [1255, 723] on link "5" at bounding box center [1255, 731] width 22 height 16
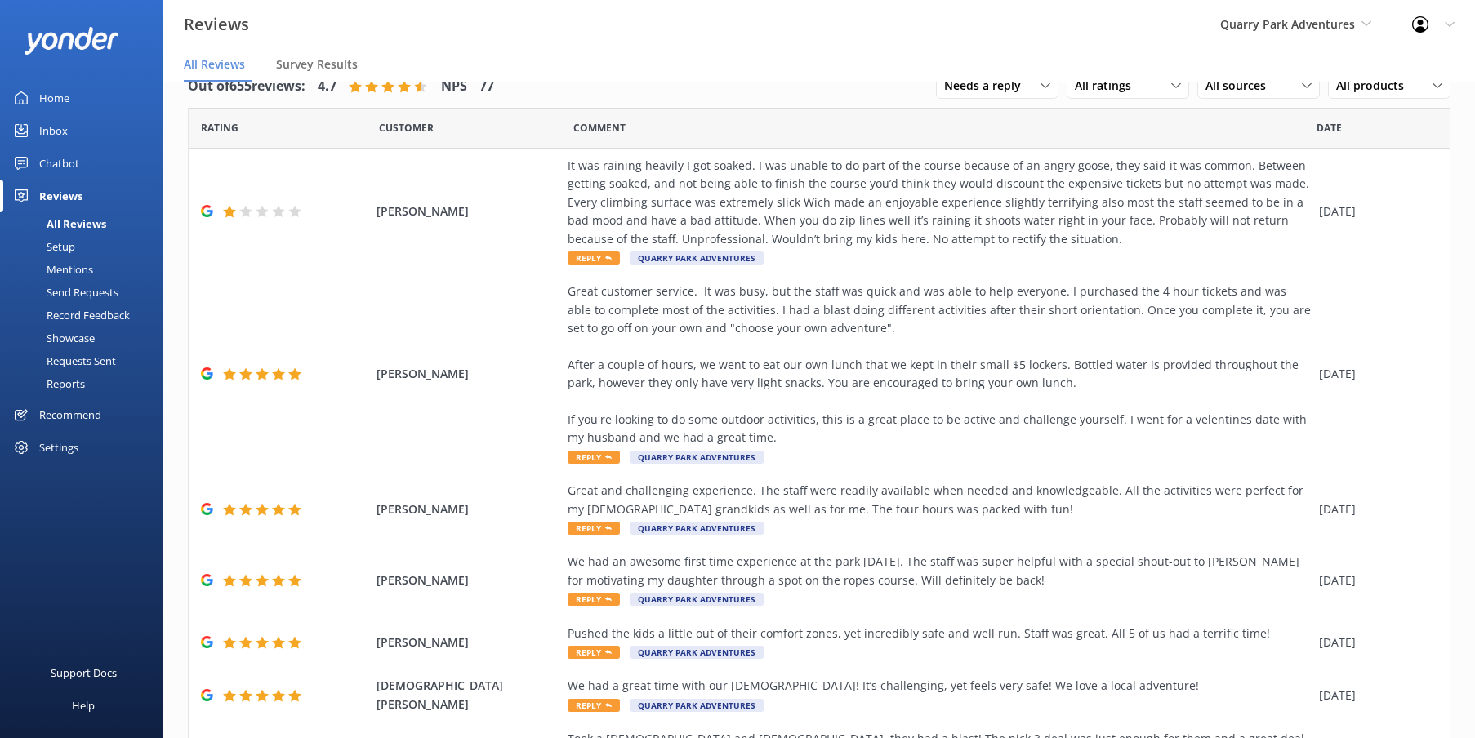
click at [62, 221] on div "All Reviews" at bounding box center [58, 223] width 96 height 23
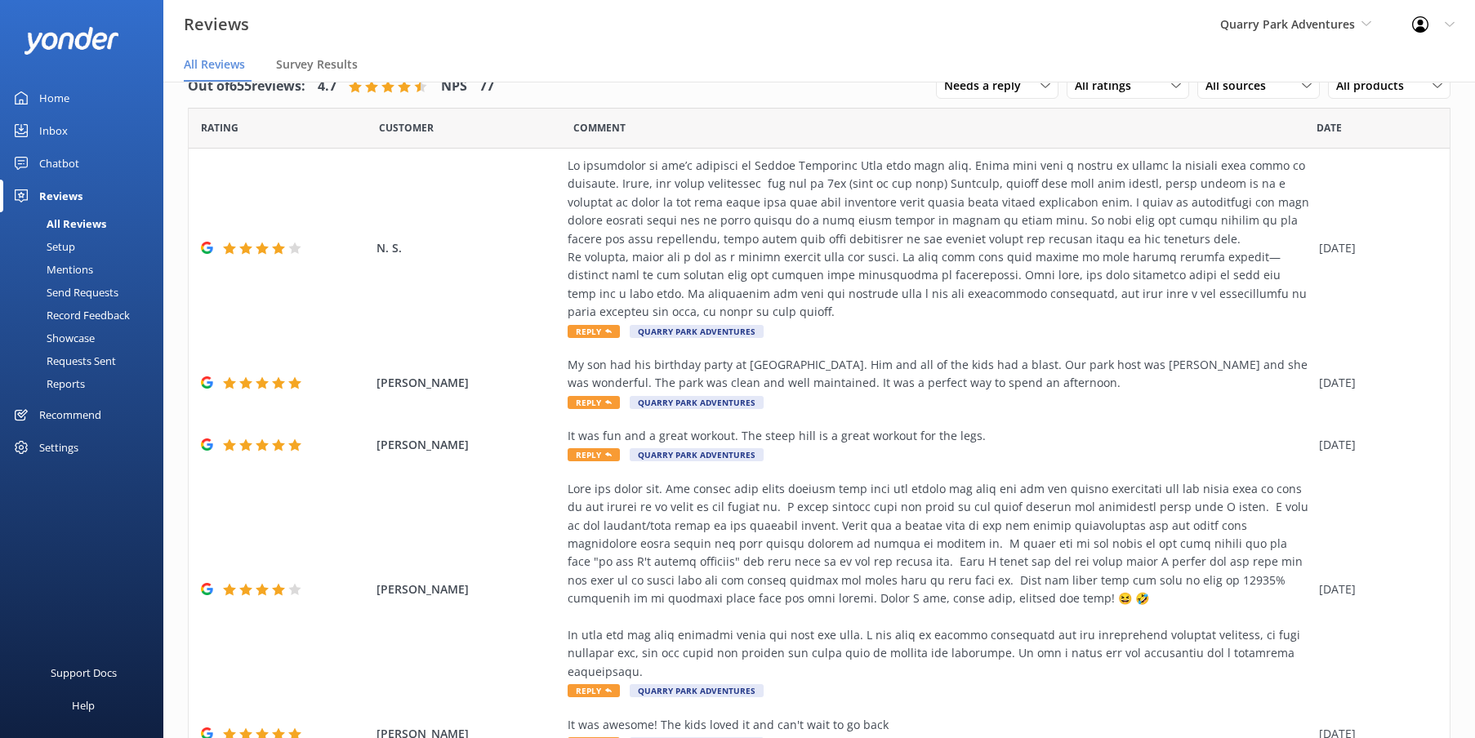
click at [51, 270] on div "Mentions" at bounding box center [51, 269] width 83 height 23
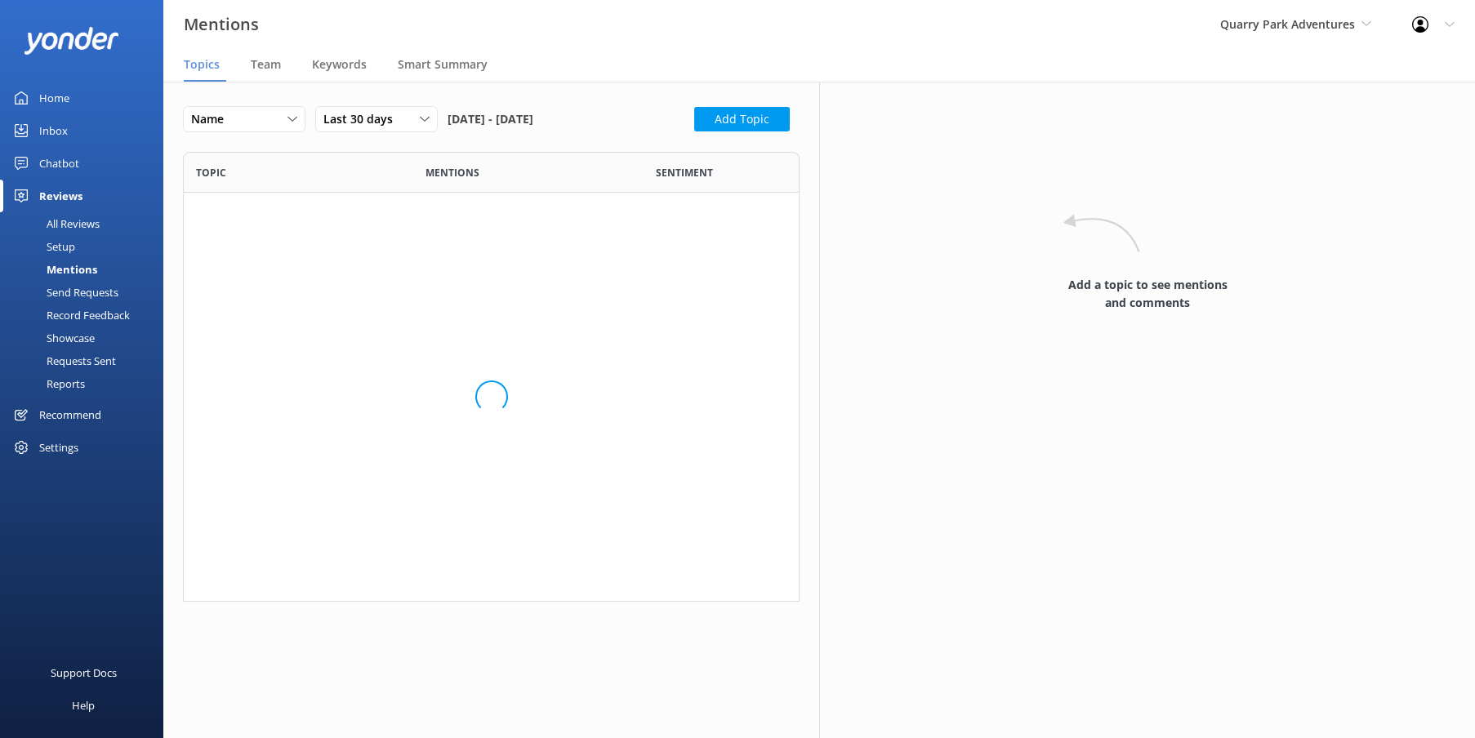
scroll to position [1, 1]
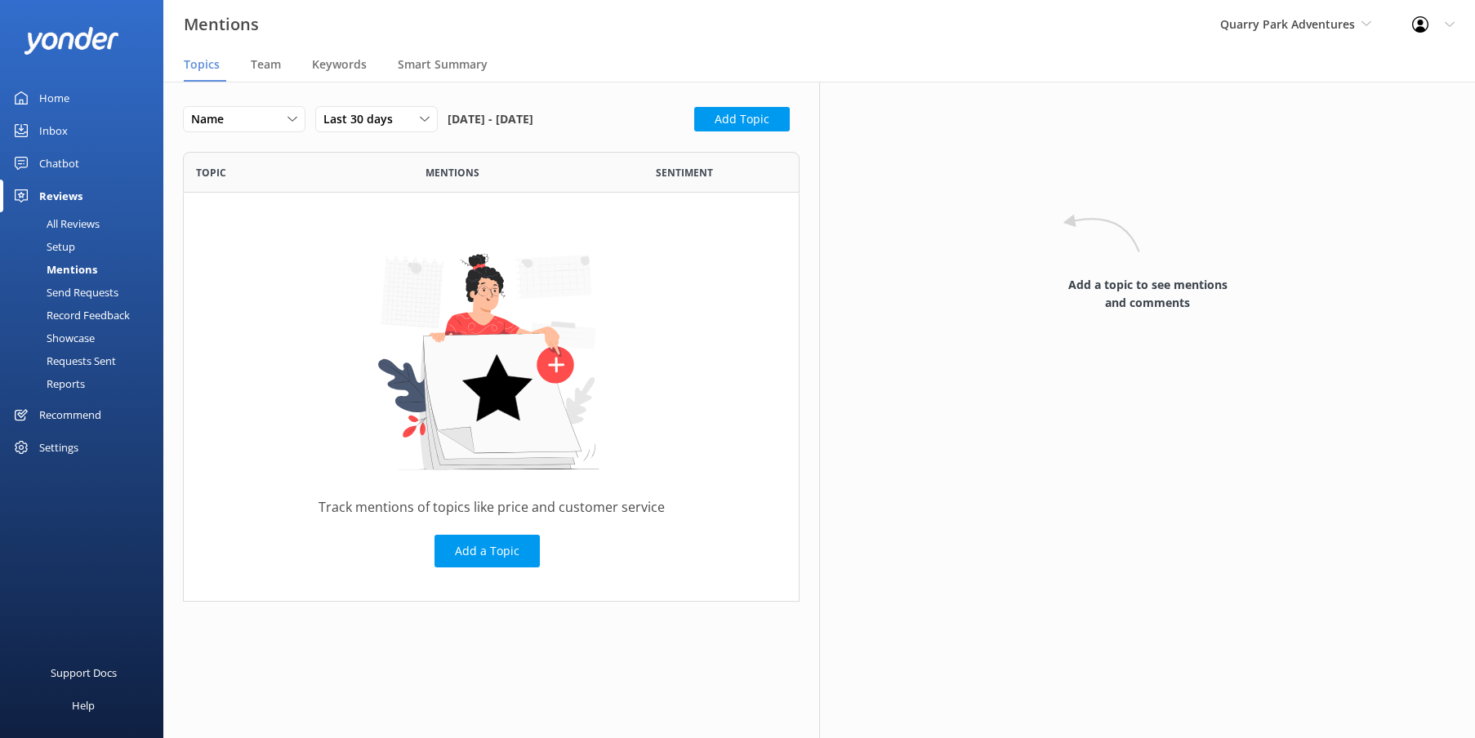
click at [65, 225] on div "All Reviews" at bounding box center [55, 223] width 90 height 23
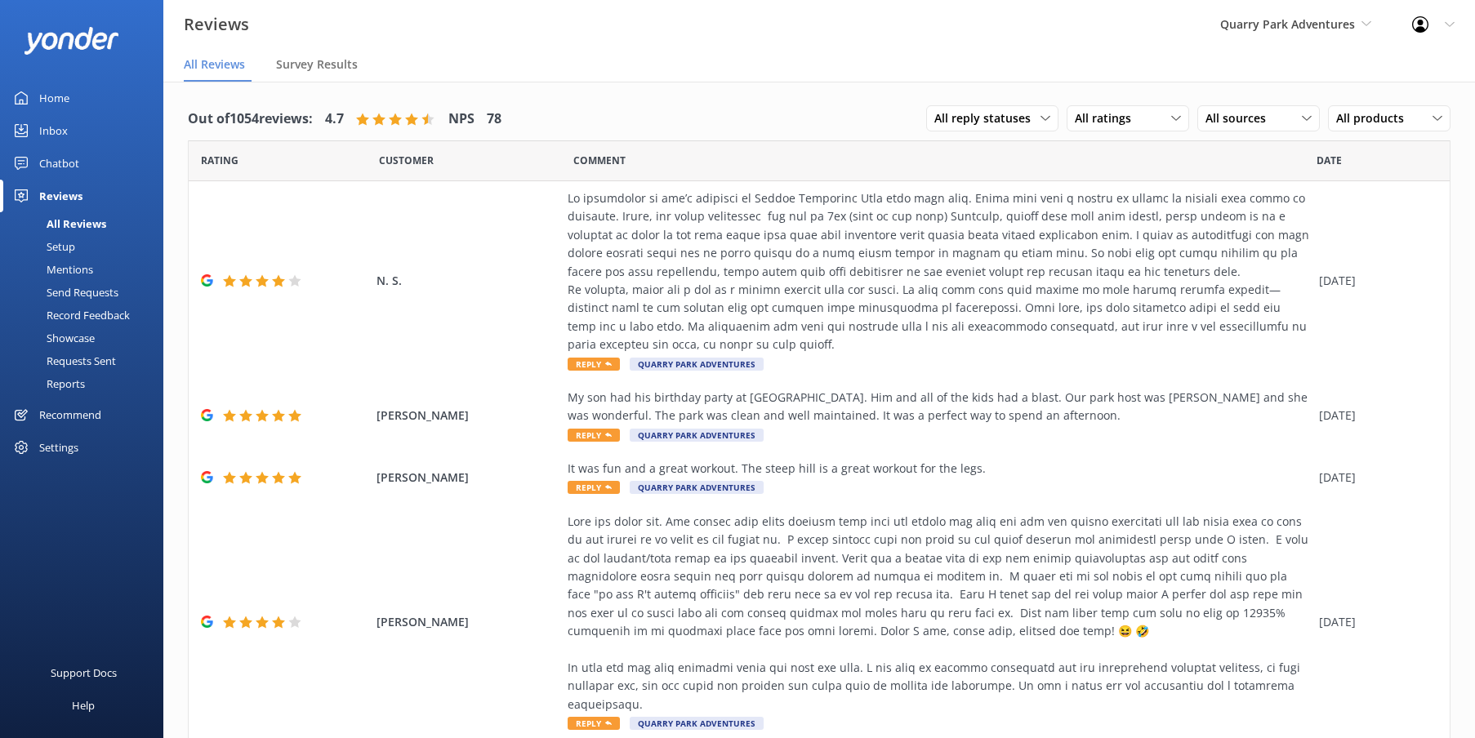
click at [47, 126] on div "Inbox" at bounding box center [53, 130] width 29 height 33
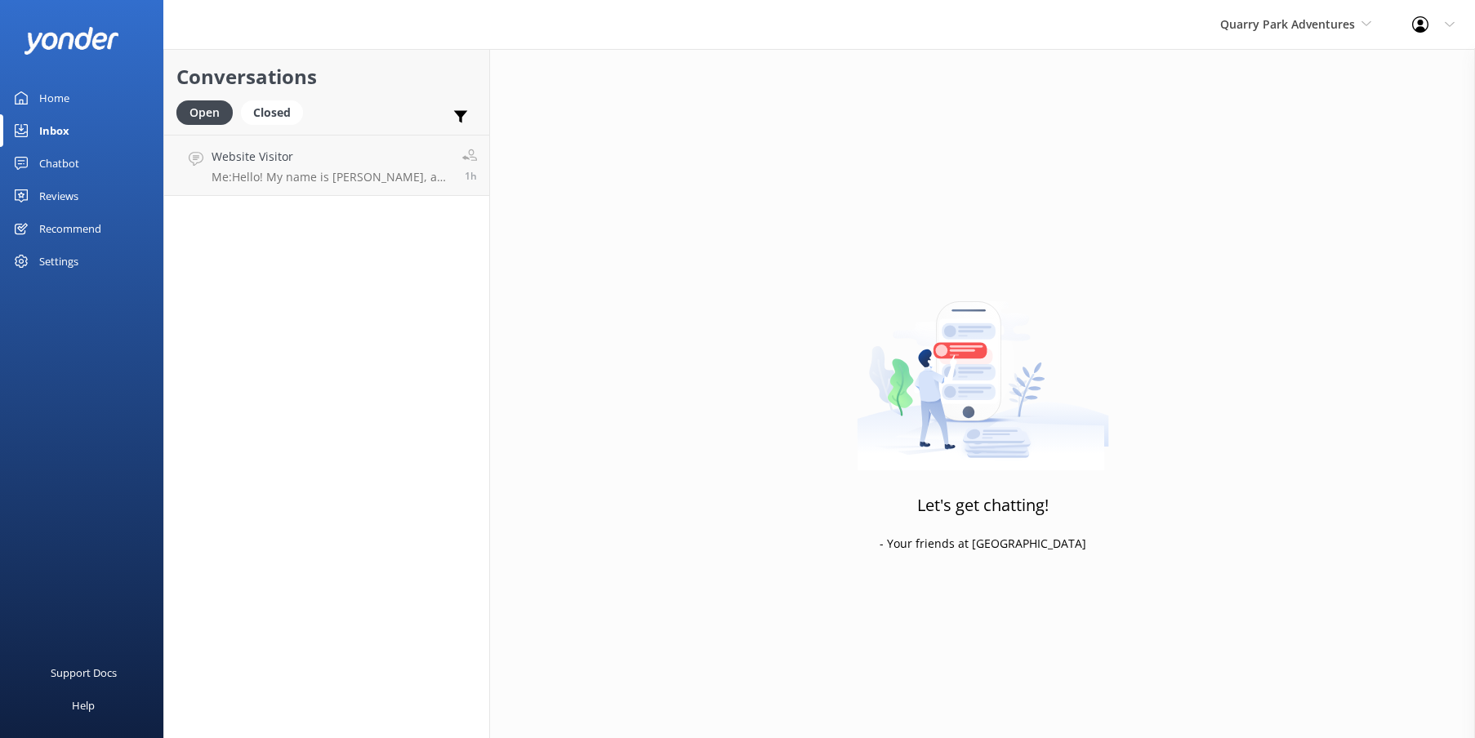
click at [45, 98] on div "Home" at bounding box center [54, 98] width 30 height 33
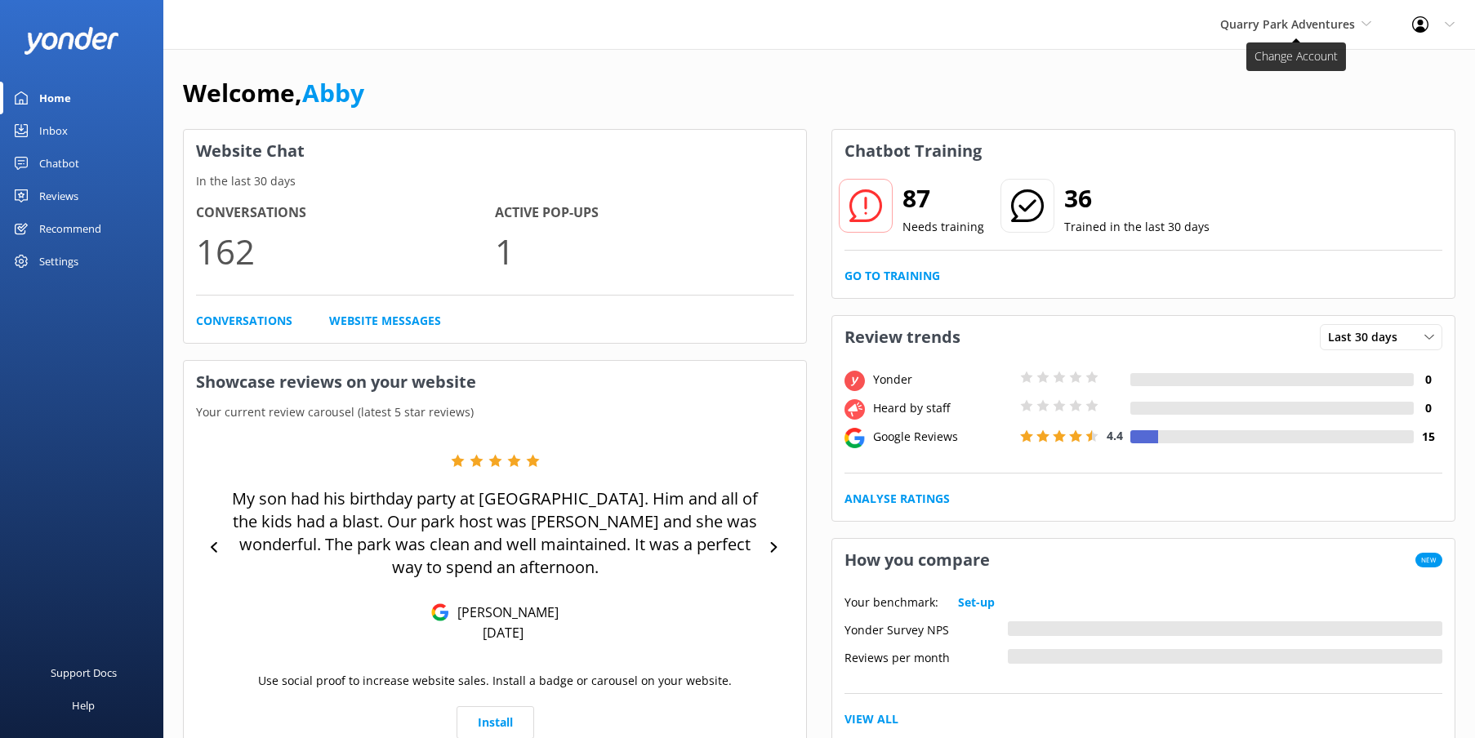
click at [1345, 29] on span "Quarry Park Adventures" at bounding box center [1287, 24] width 135 height 16
click at [1291, 146] on link "[GEOGRAPHIC_DATA]" at bounding box center [1281, 146] width 163 height 39
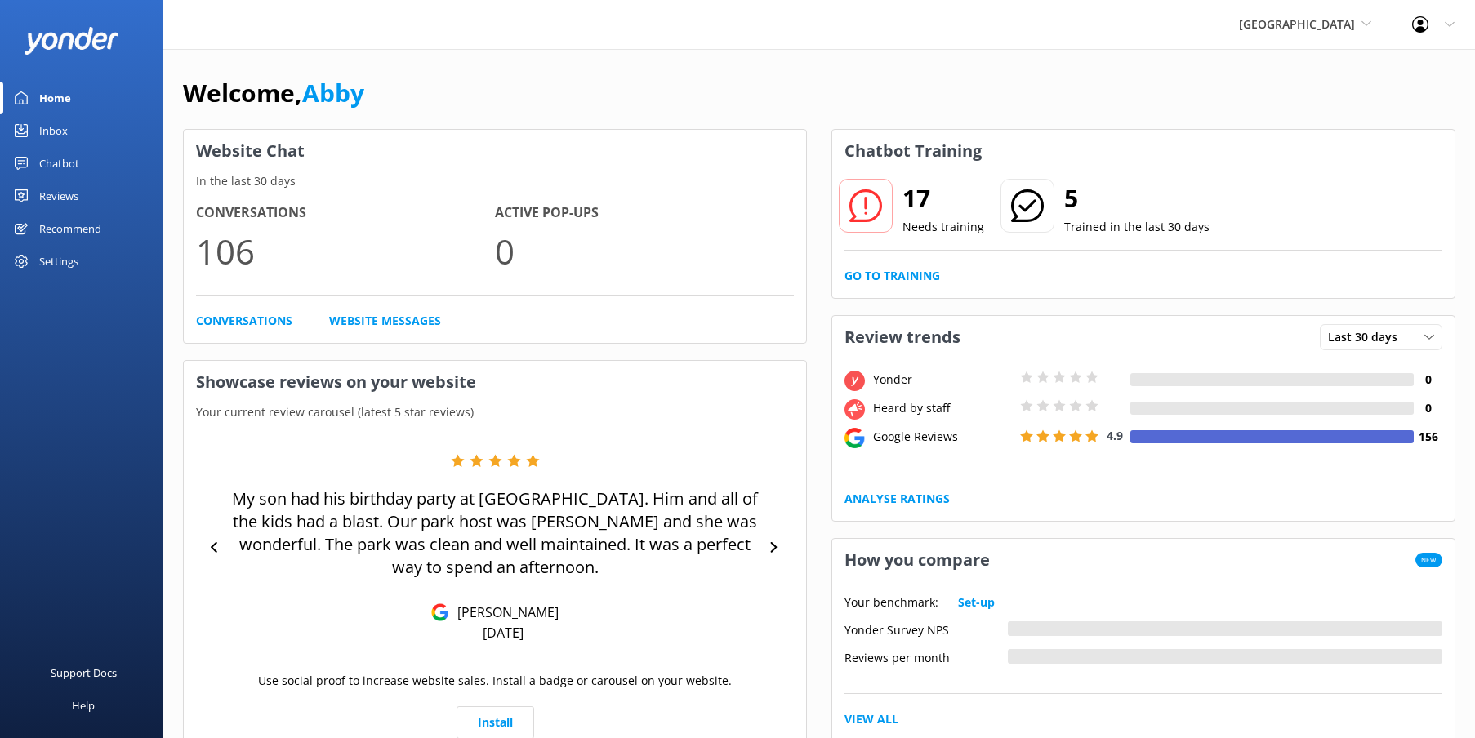
click at [52, 202] on div "Reviews" at bounding box center [58, 196] width 39 height 33
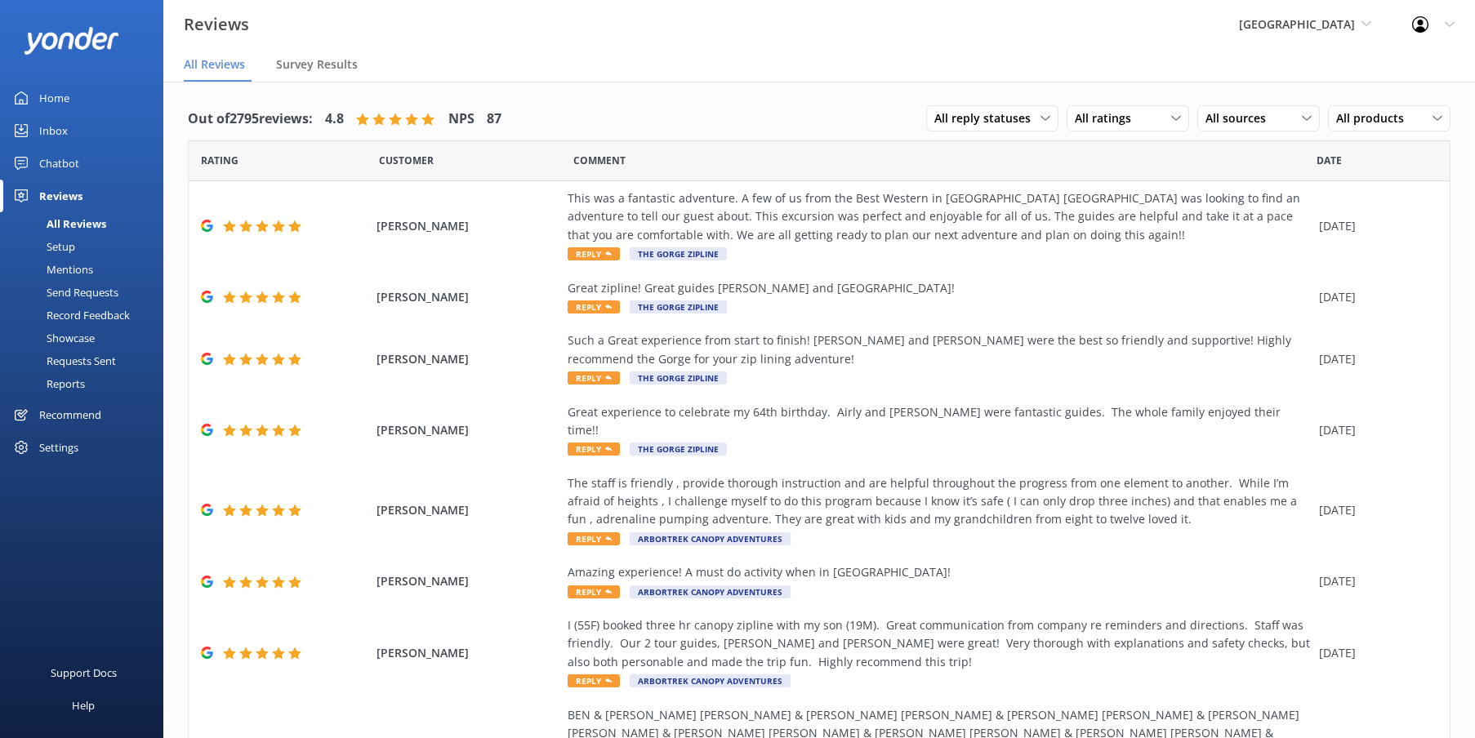
click at [70, 221] on div "All Reviews" at bounding box center [58, 223] width 96 height 23
click at [1148, 112] on div "All ratings" at bounding box center [1128, 118] width 114 height 18
click at [1154, 243] on div "Detractors" at bounding box center [1127, 251] width 75 height 16
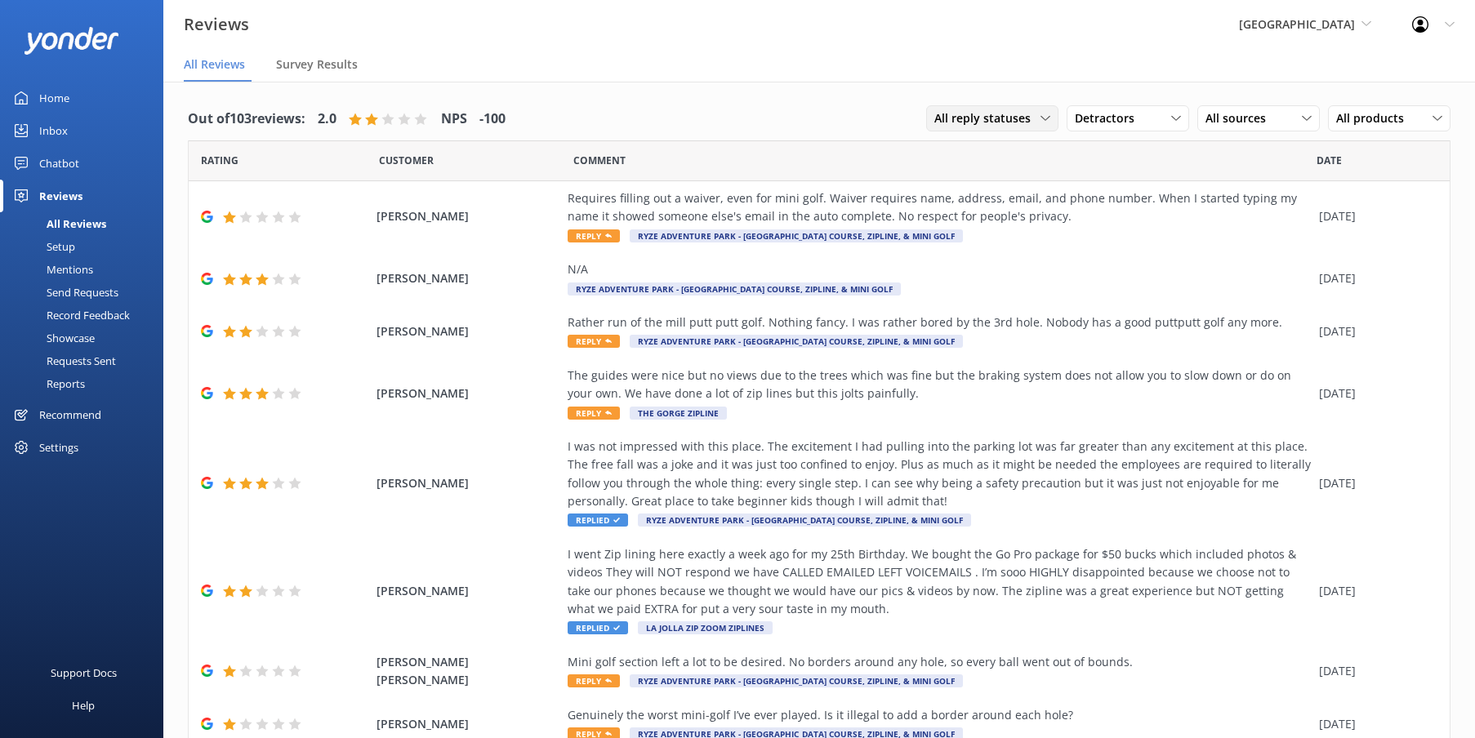
click at [1015, 114] on span "All reply statuses" at bounding box center [987, 118] width 106 height 18
click at [1006, 176] on link "Needs a reply" at bounding box center [999, 185] width 145 height 33
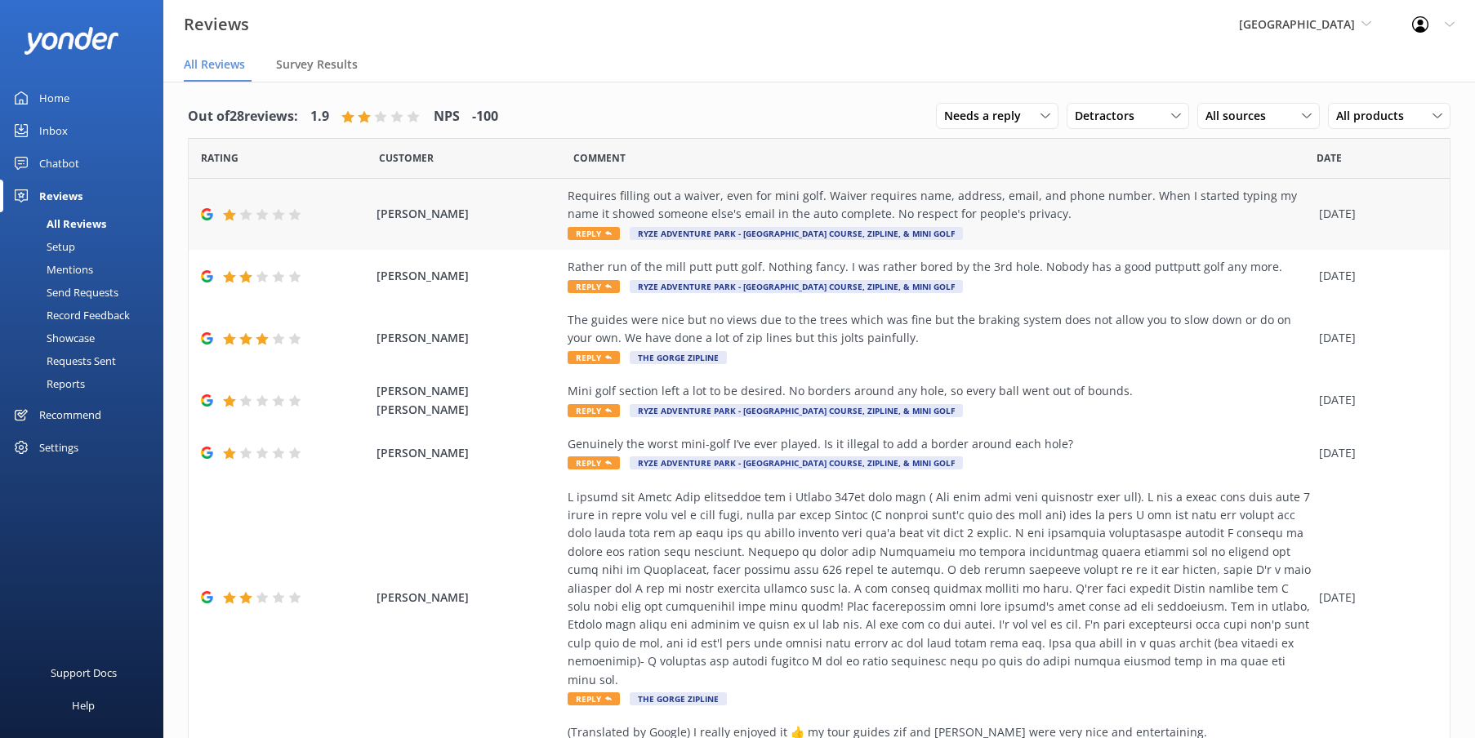
click at [1023, 217] on div "Requires filling out a waiver, even for mini golf. Waiver requires name, addres…" at bounding box center [939, 205] width 743 height 37
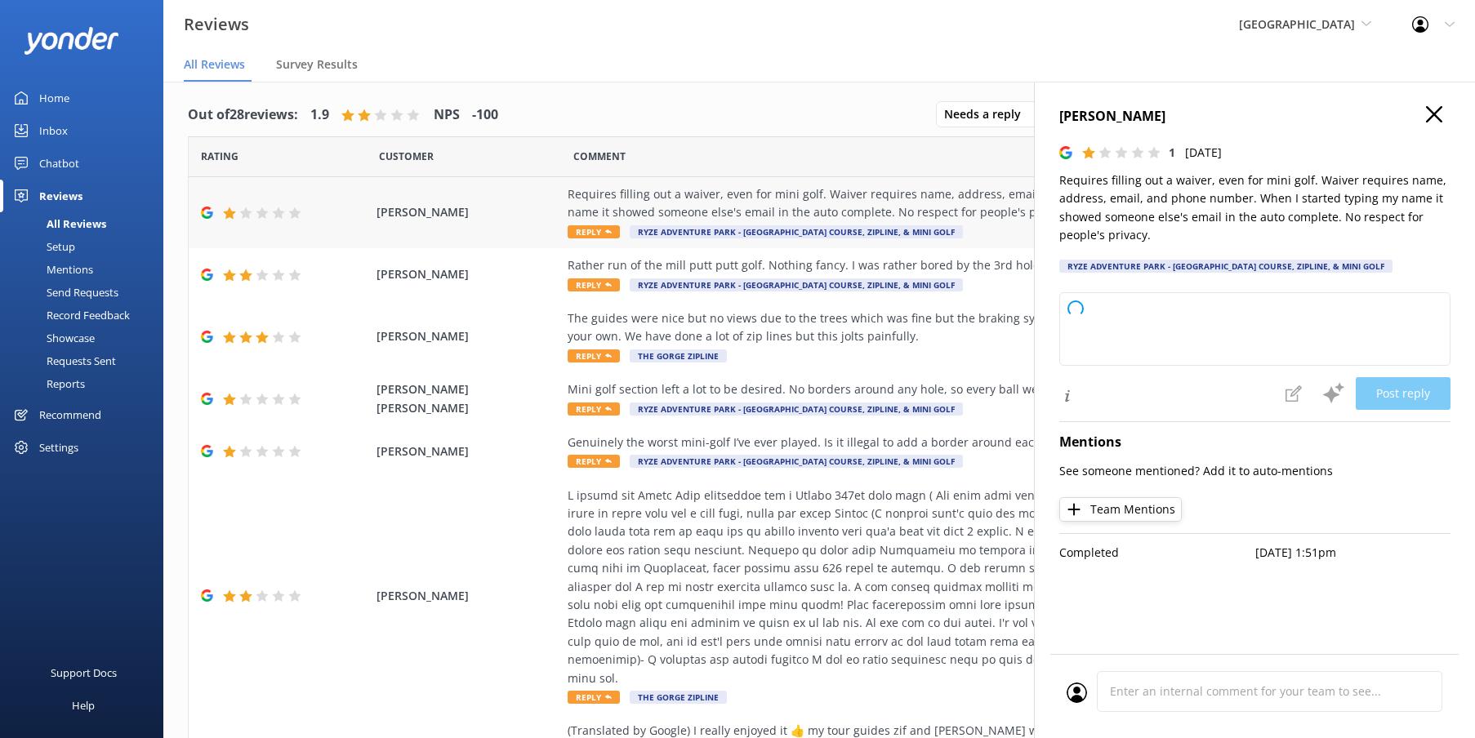
type textarea "Thank you for your feedback. We apologize for any concerns regarding our waiver…"
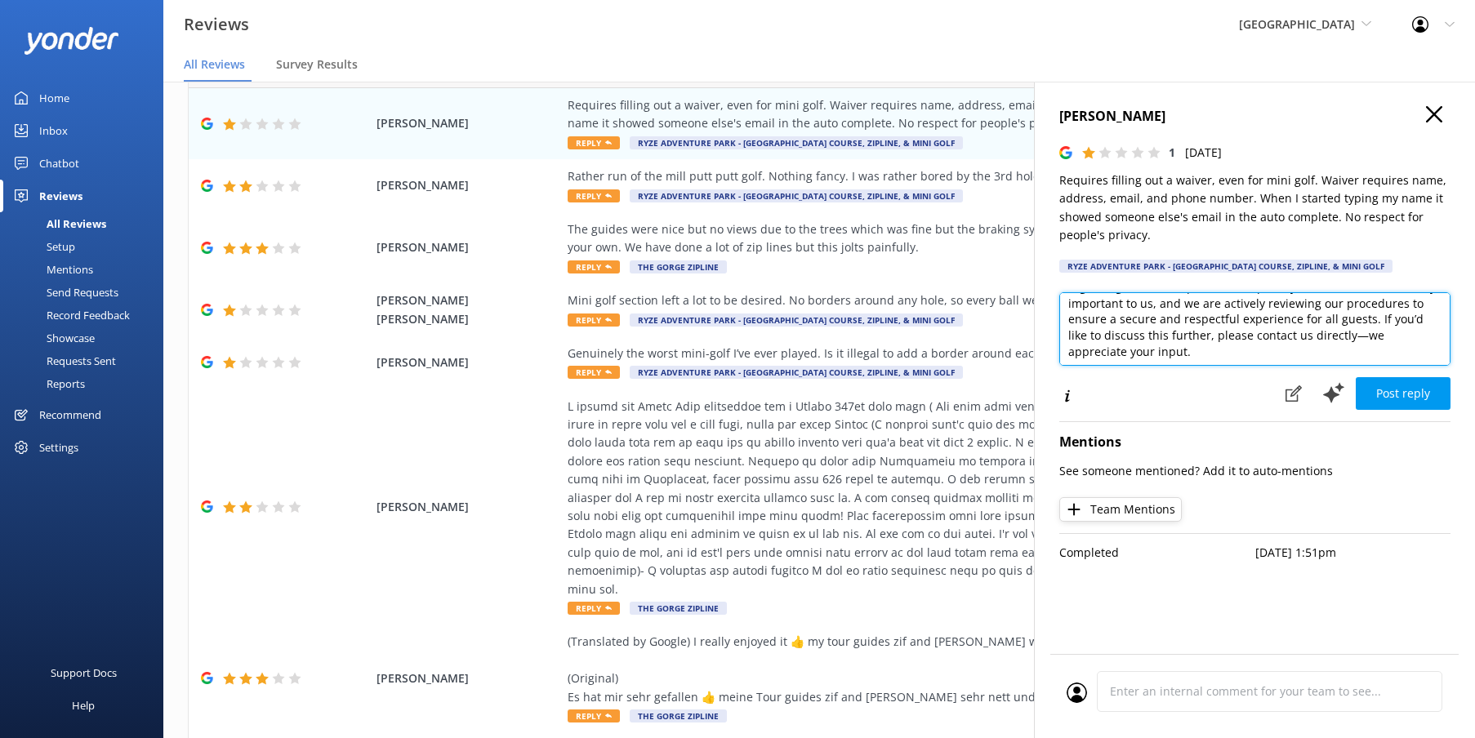
scroll to position [0, 0]
drag, startPoint x: 1077, startPoint y: 307, endPoint x: 1035, endPoint y: 260, distance: 63.1
click at [1035, 260] on div "Justin Filliben 1 Fri, 1st Aug 2025 Requires filling out a waiver, even for min…" at bounding box center [1254, 451] width 441 height 738
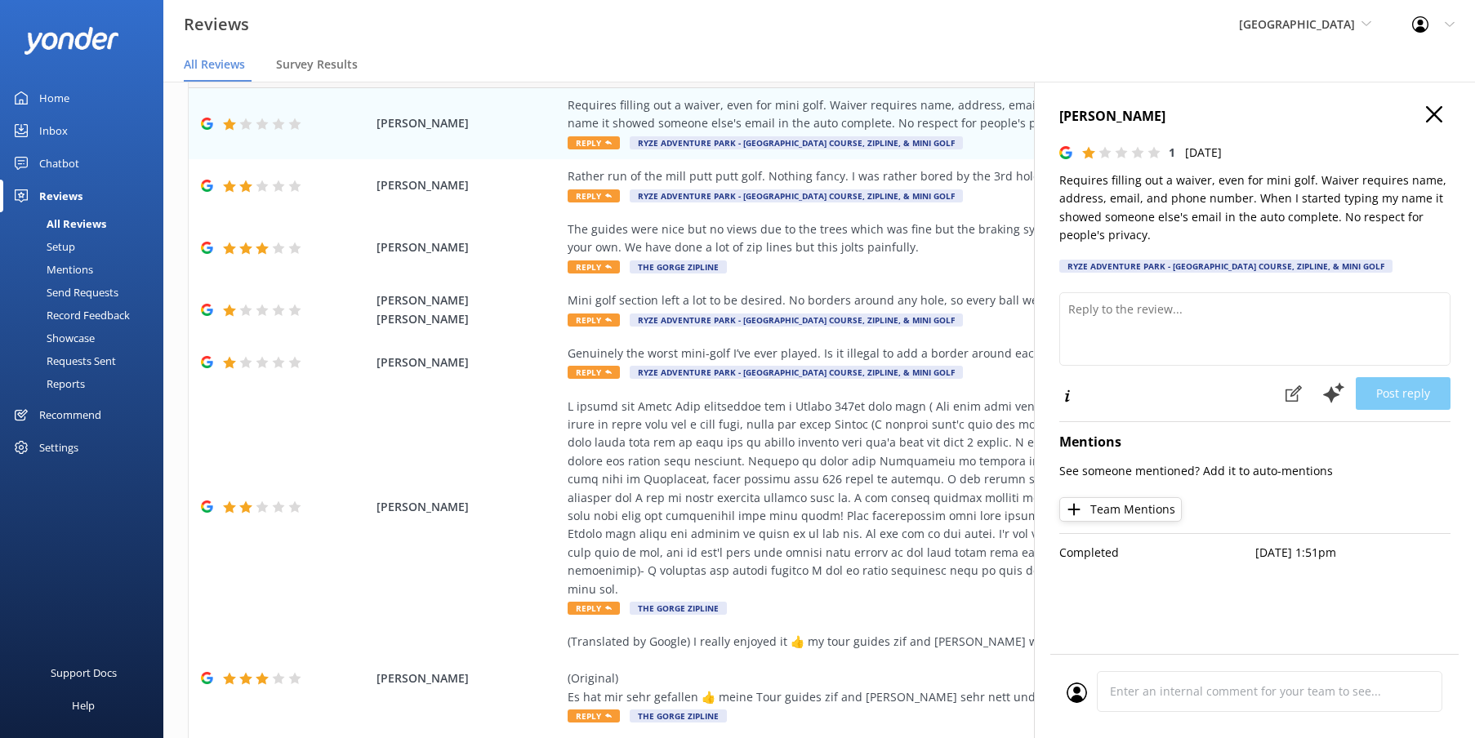
click at [872, 59] on nav "All Reviews Survey Results" at bounding box center [819, 65] width 1312 height 33
click at [1436, 117] on use at bounding box center [1434, 114] width 16 height 16
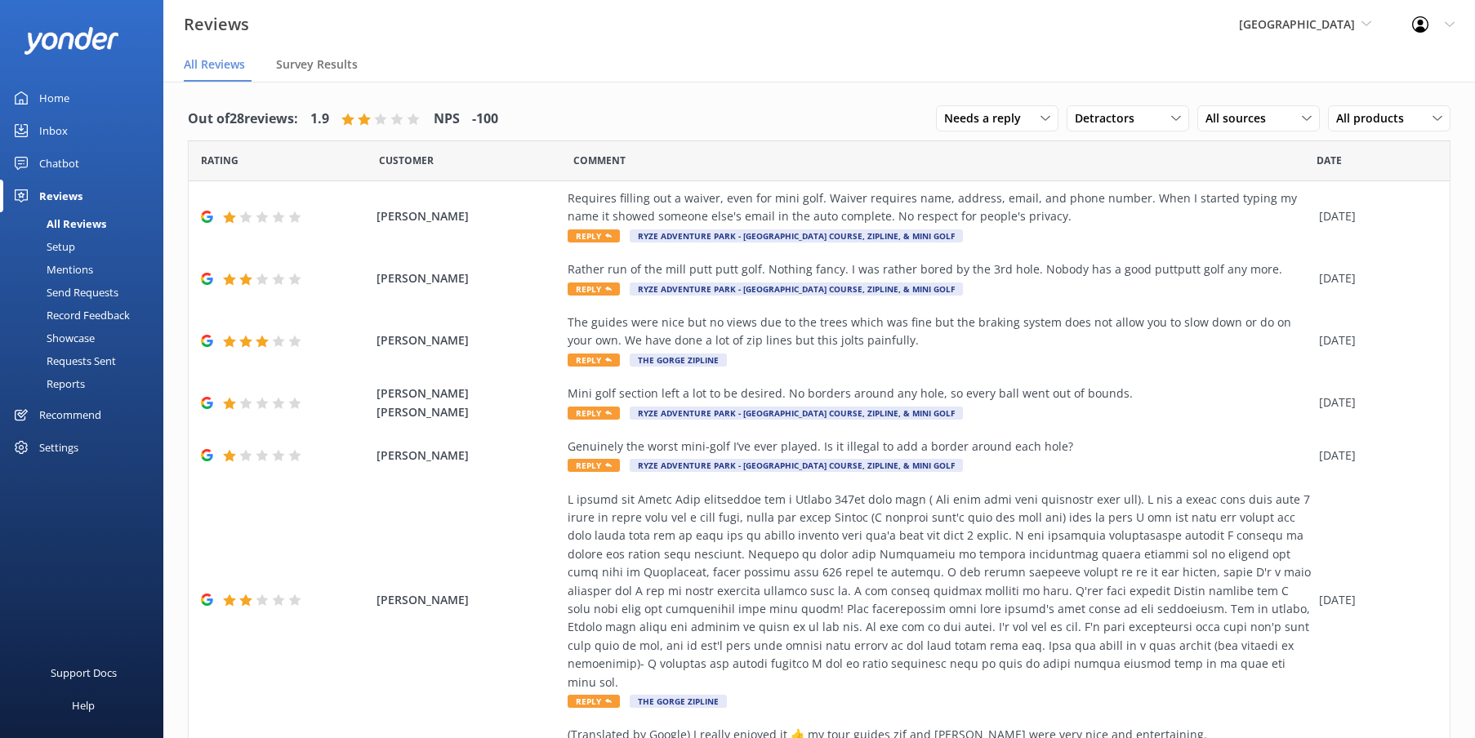
click at [1029, 7] on div "Reviews RYZE Adventure Park Quarry Park Adventures La Jolla Adventure Park RYZE…" at bounding box center [737, 24] width 1475 height 49
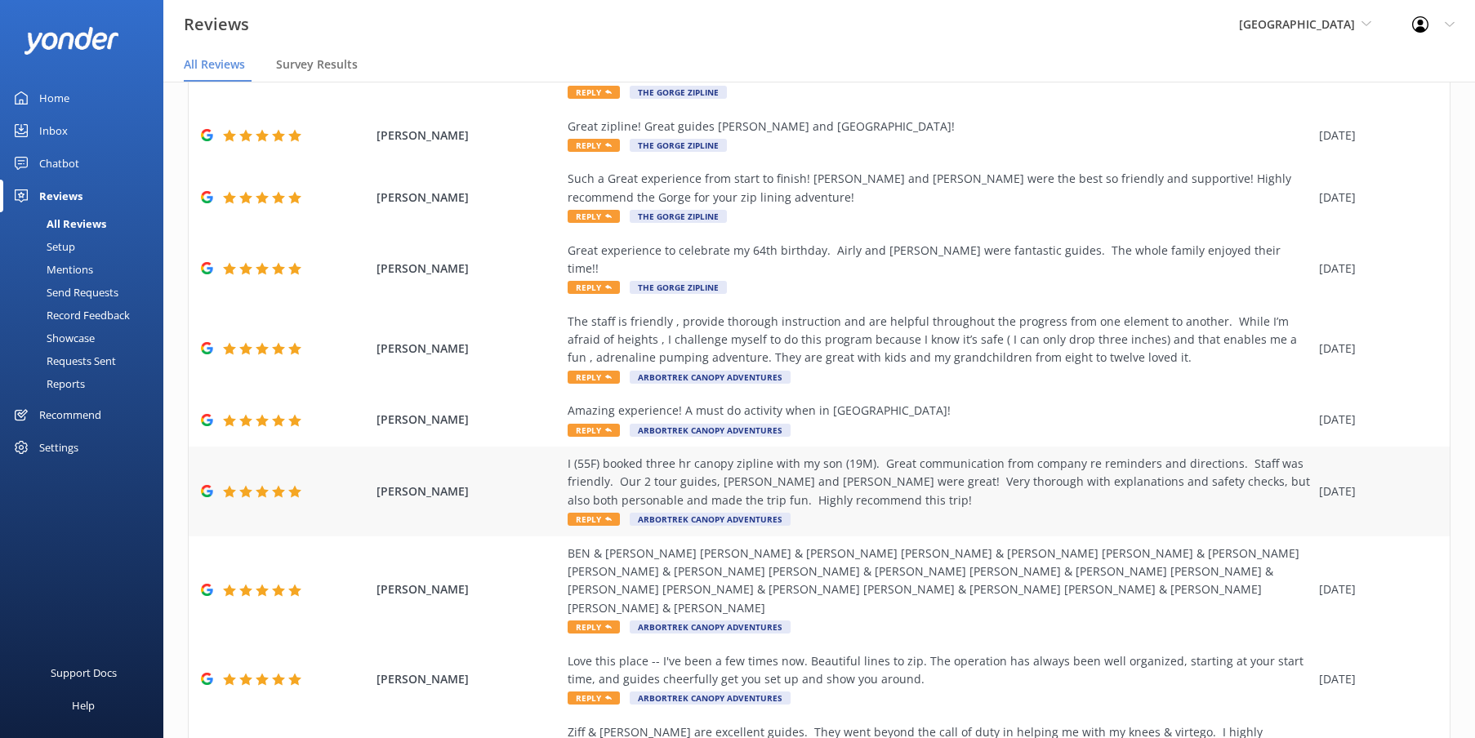
scroll to position [164, 0]
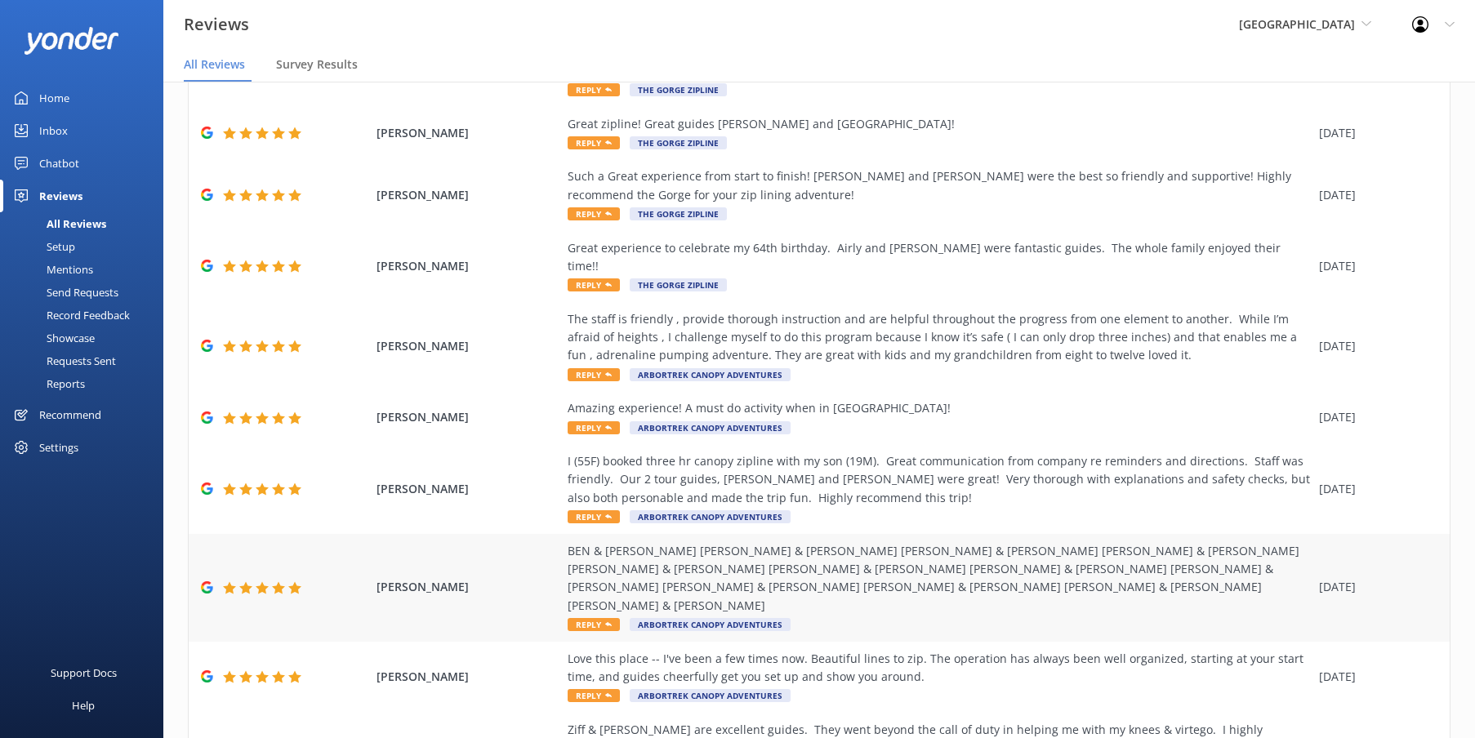
click at [1013, 542] on div "BEN & [PERSON_NAME] [PERSON_NAME] & [PERSON_NAME] [PERSON_NAME] & [PERSON_NAME]…" at bounding box center [939, 579] width 743 height 74
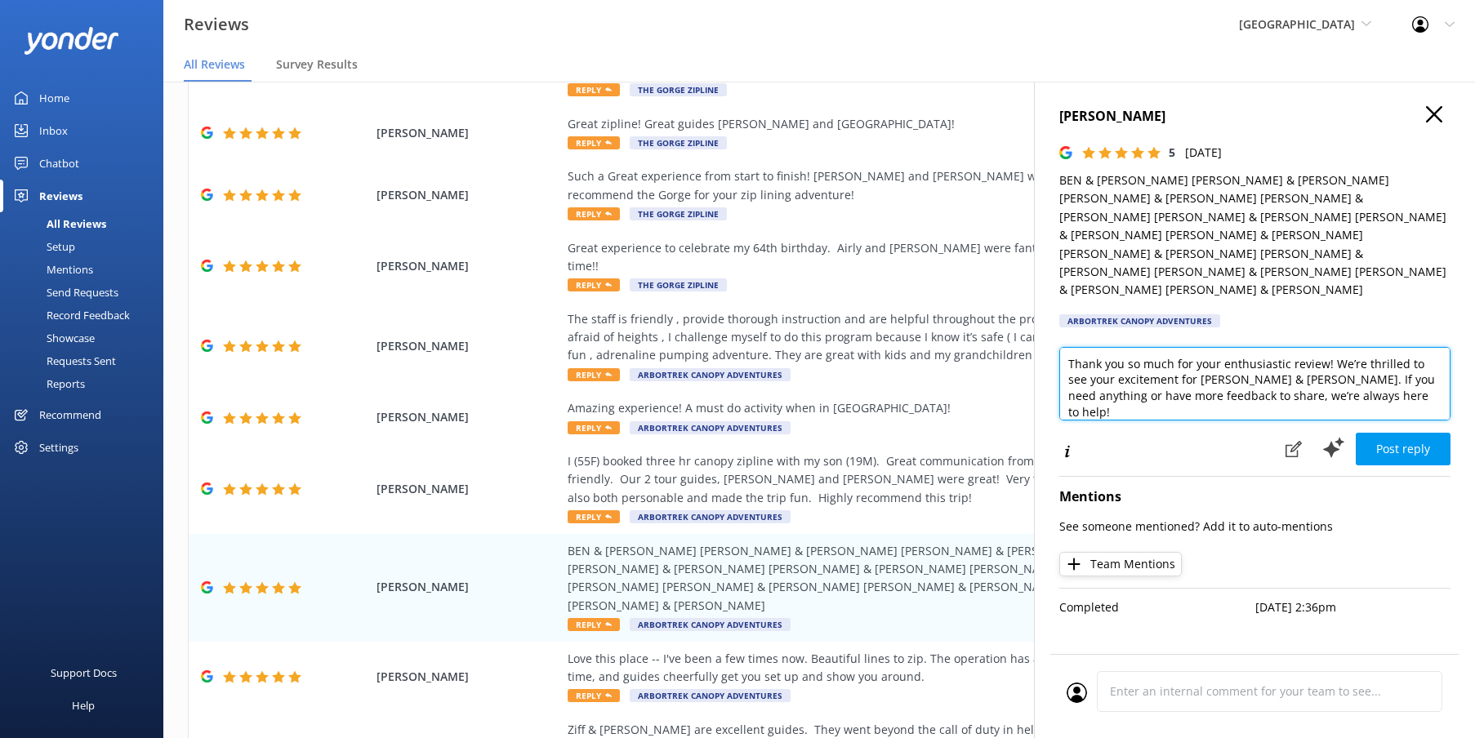
drag, startPoint x: 1157, startPoint y: 306, endPoint x: 1090, endPoint y: 297, distance: 67.6
click at [1005, 275] on div "Out of 2795 reviews: 4.8 NPS 87 All reply statuses All reply statuses Needs a r…" at bounding box center [819, 426] width 1312 height 689
drag, startPoint x: 1302, startPoint y: 287, endPoint x: 1248, endPoint y: 283, distance: 54.0
click at [1248, 347] on textarea "What an enthusiastic review for [PERSON_NAME] & [PERSON_NAME]. If you need anyt…" at bounding box center [1254, 384] width 391 height 74
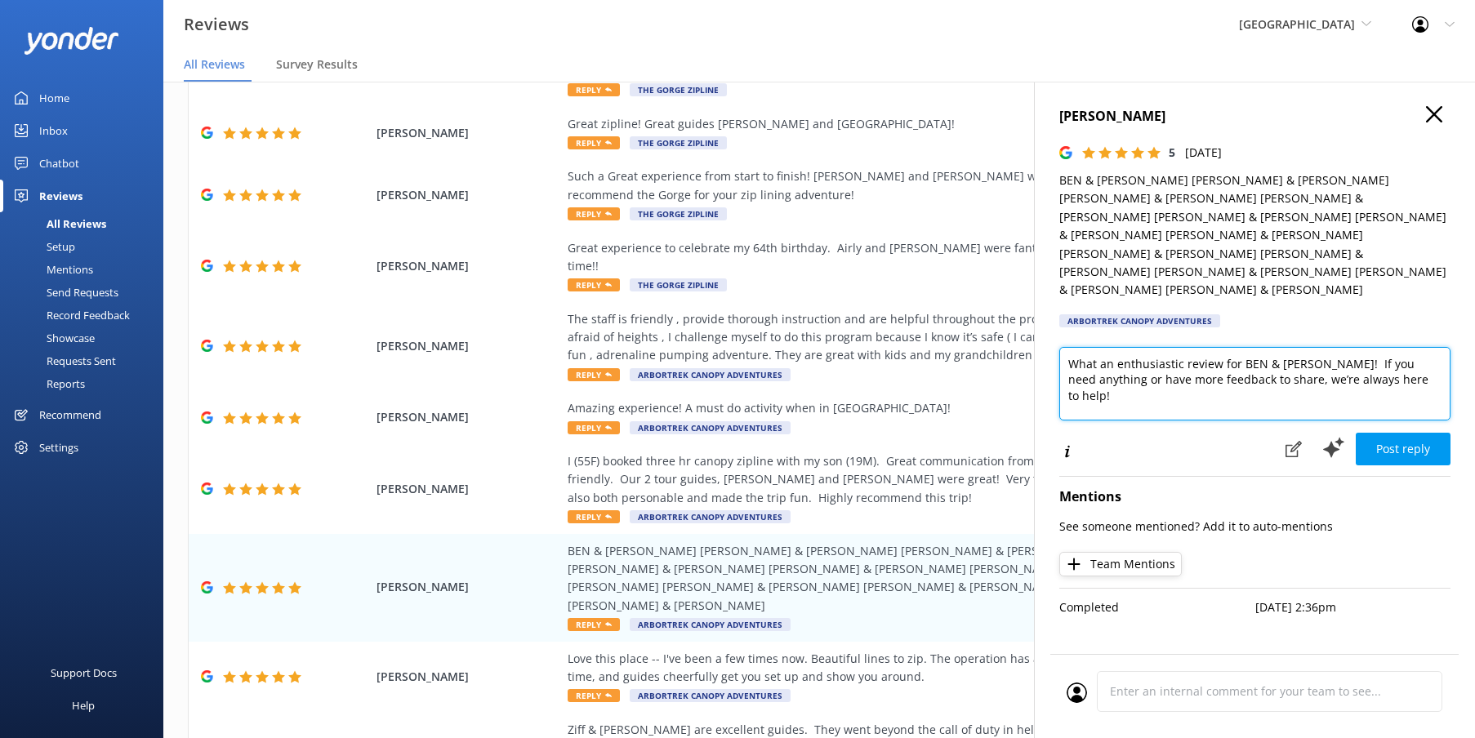
drag, startPoint x: 1312, startPoint y: 287, endPoint x: 1320, endPoint y: 301, distance: 16.1
click at [1313, 347] on textarea "What an enthusiastic review for BEN & [PERSON_NAME]! If you need anything or ha…" at bounding box center [1254, 384] width 391 height 74
click at [1306, 347] on textarea "What an enthusiastic review for BEN & [PERSON_NAME]! If you need anything or ha…" at bounding box center [1254, 384] width 391 height 74
drag, startPoint x: 1432, startPoint y: 301, endPoint x: 1365, endPoint y: 288, distance: 68.1
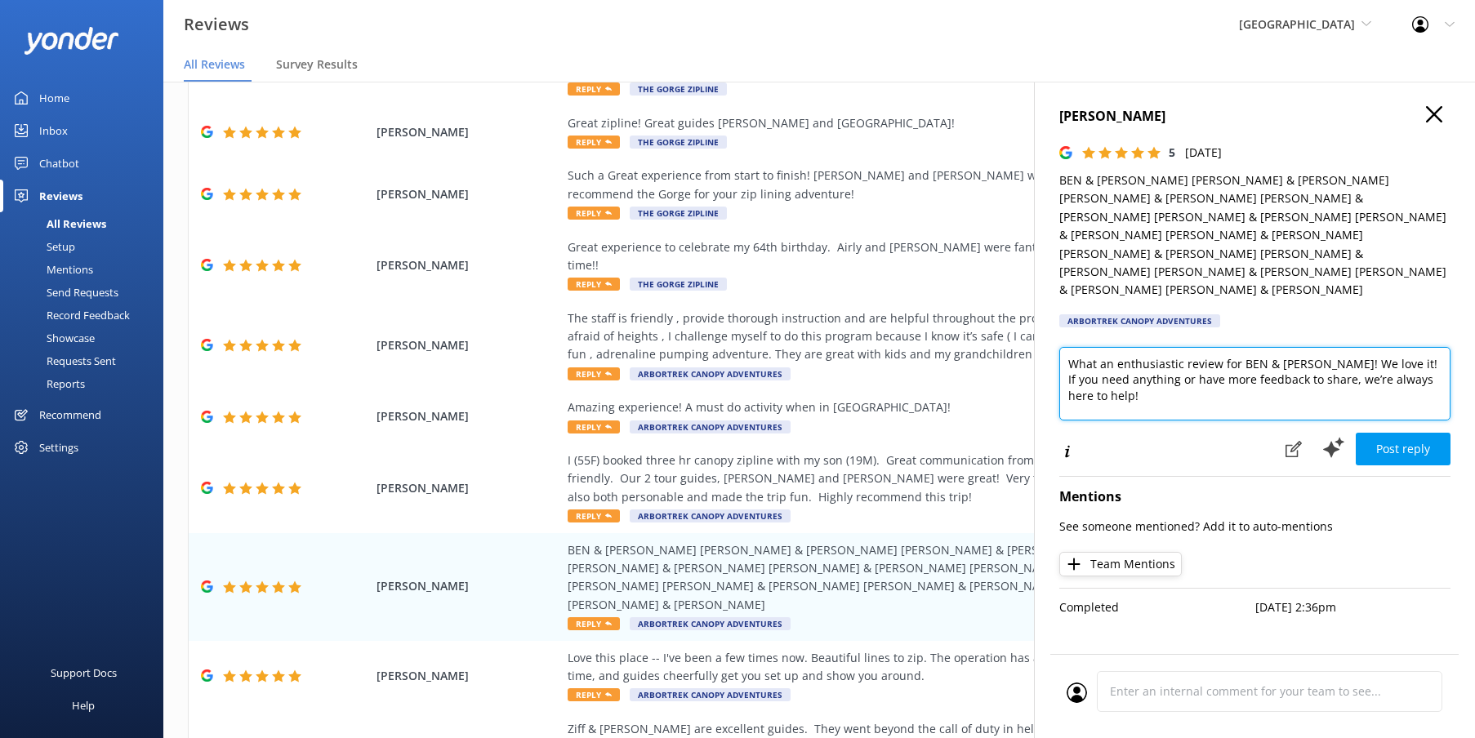
click at [1364, 347] on textarea "What an enthusiastic review for BEN & [PERSON_NAME]! We love it! If you need an…" at bounding box center [1254, 384] width 391 height 74
type textarea "What an enthusiastic review for BEN & [PERSON_NAME]! We love it! Thanks for adv…"
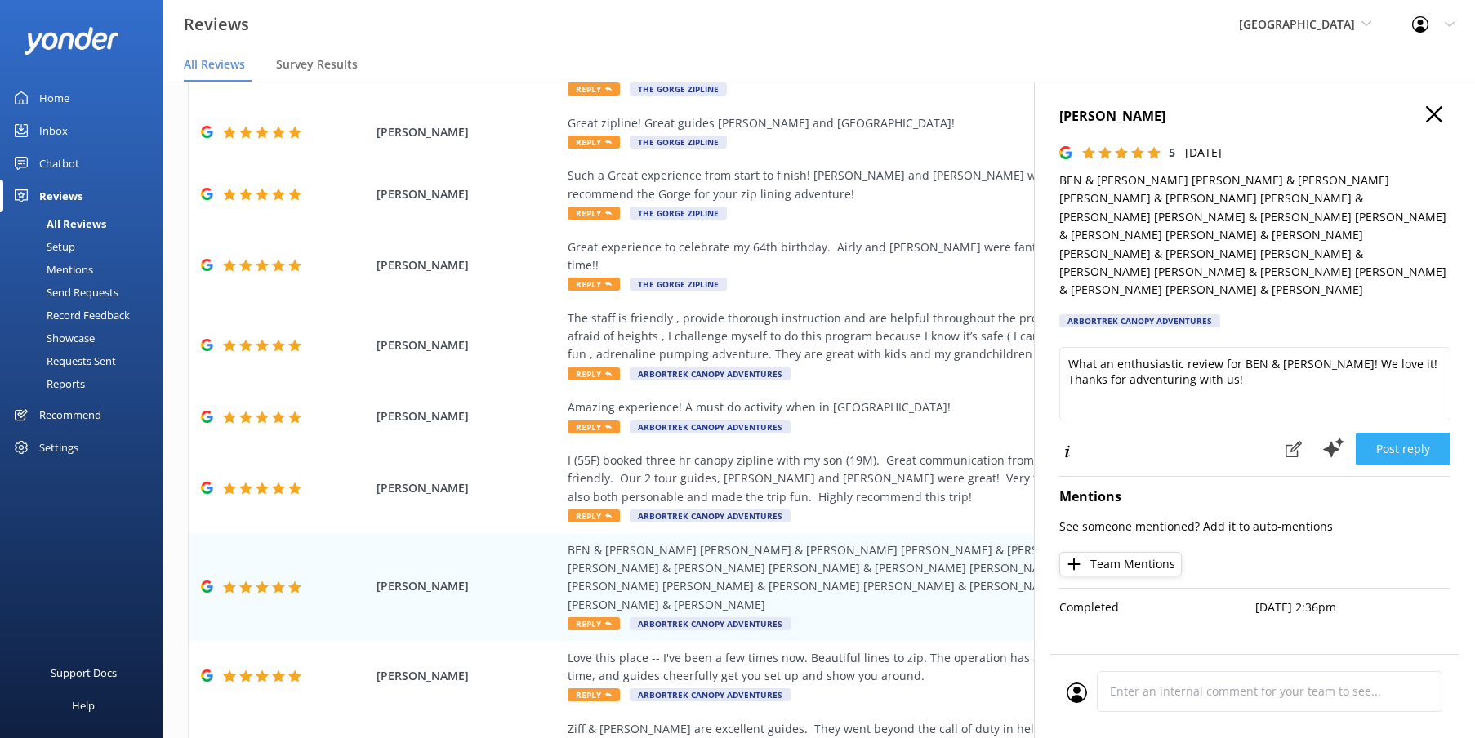
click at [1398, 433] on button "Post reply" at bounding box center [1403, 449] width 95 height 33
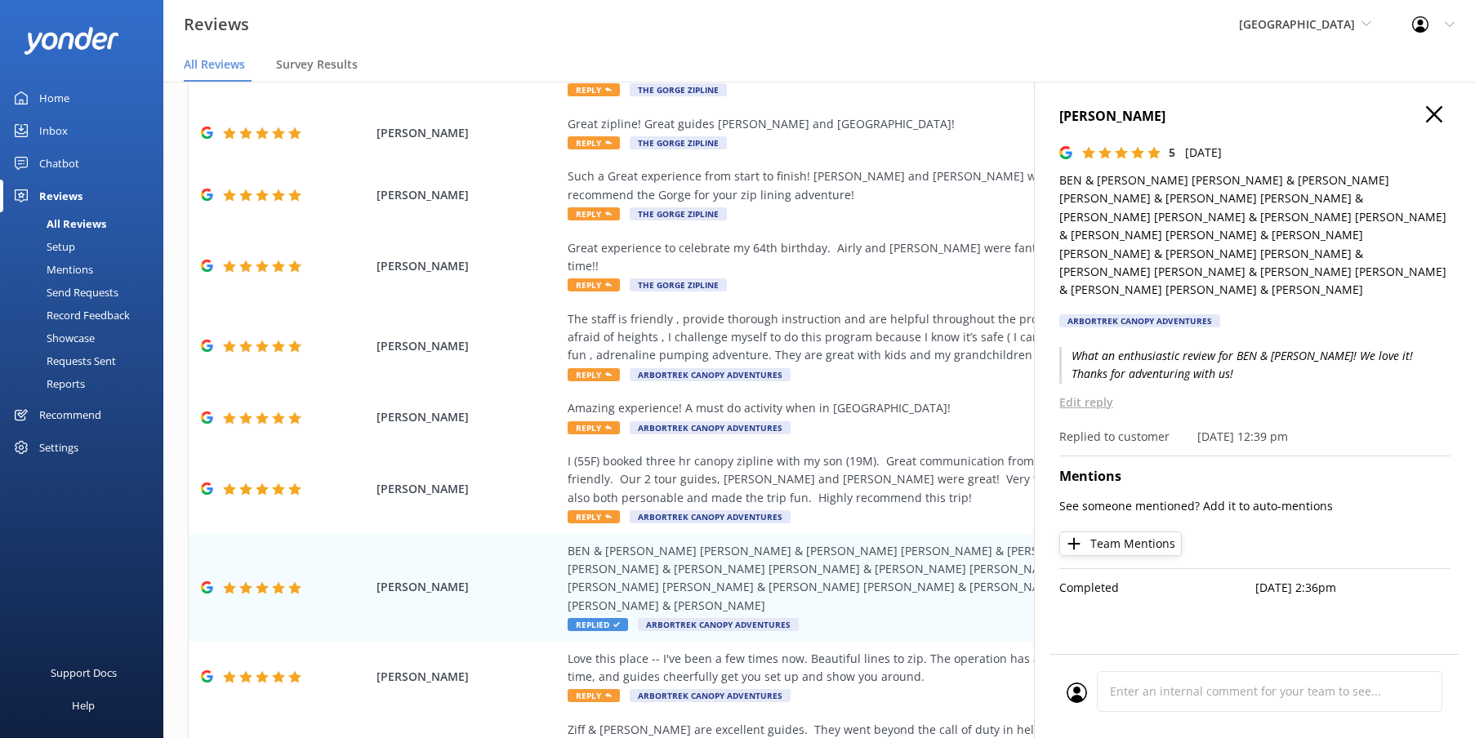
click at [1438, 114] on icon at bounding box center [1434, 114] width 16 height 16
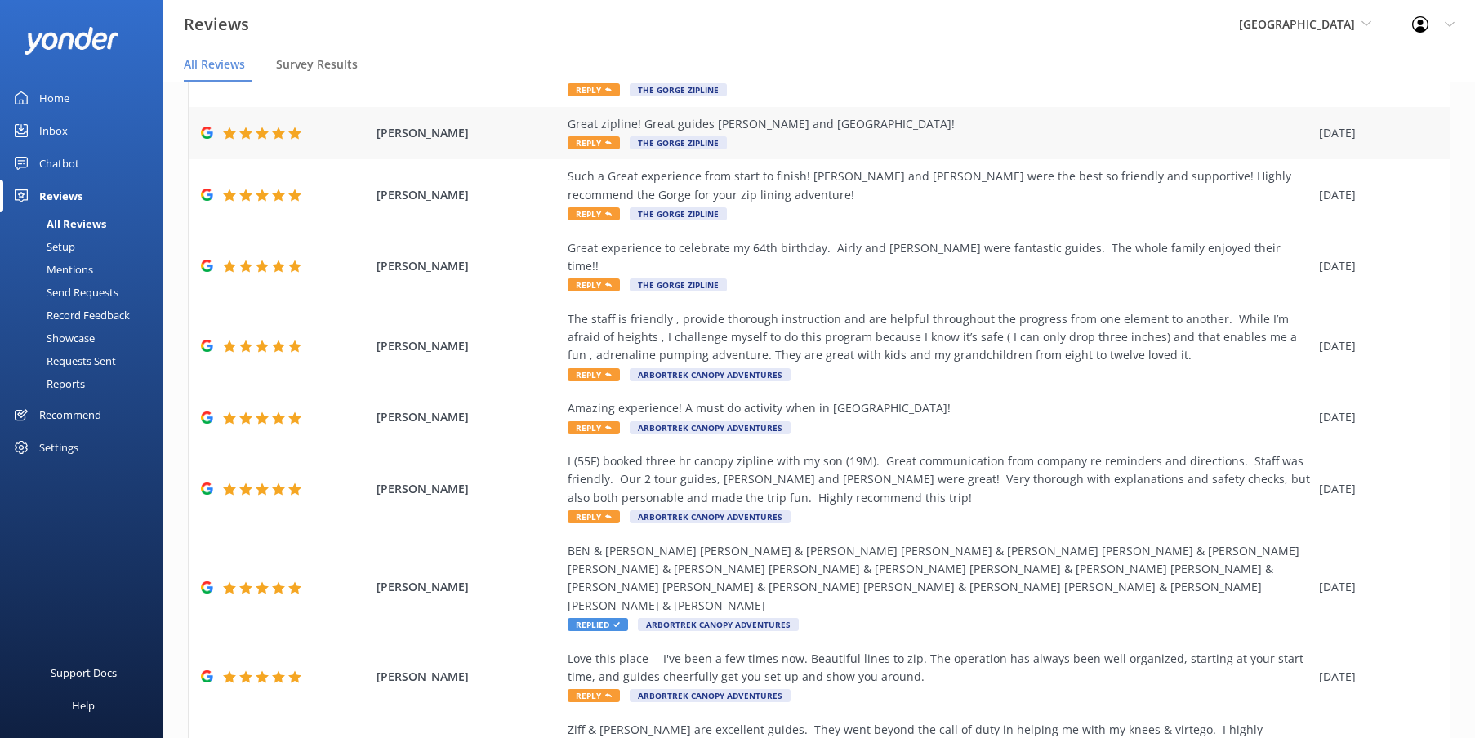
click at [852, 121] on div "Great zipline! Great guides [PERSON_NAME] and [GEOGRAPHIC_DATA]!" at bounding box center [939, 124] width 743 height 18
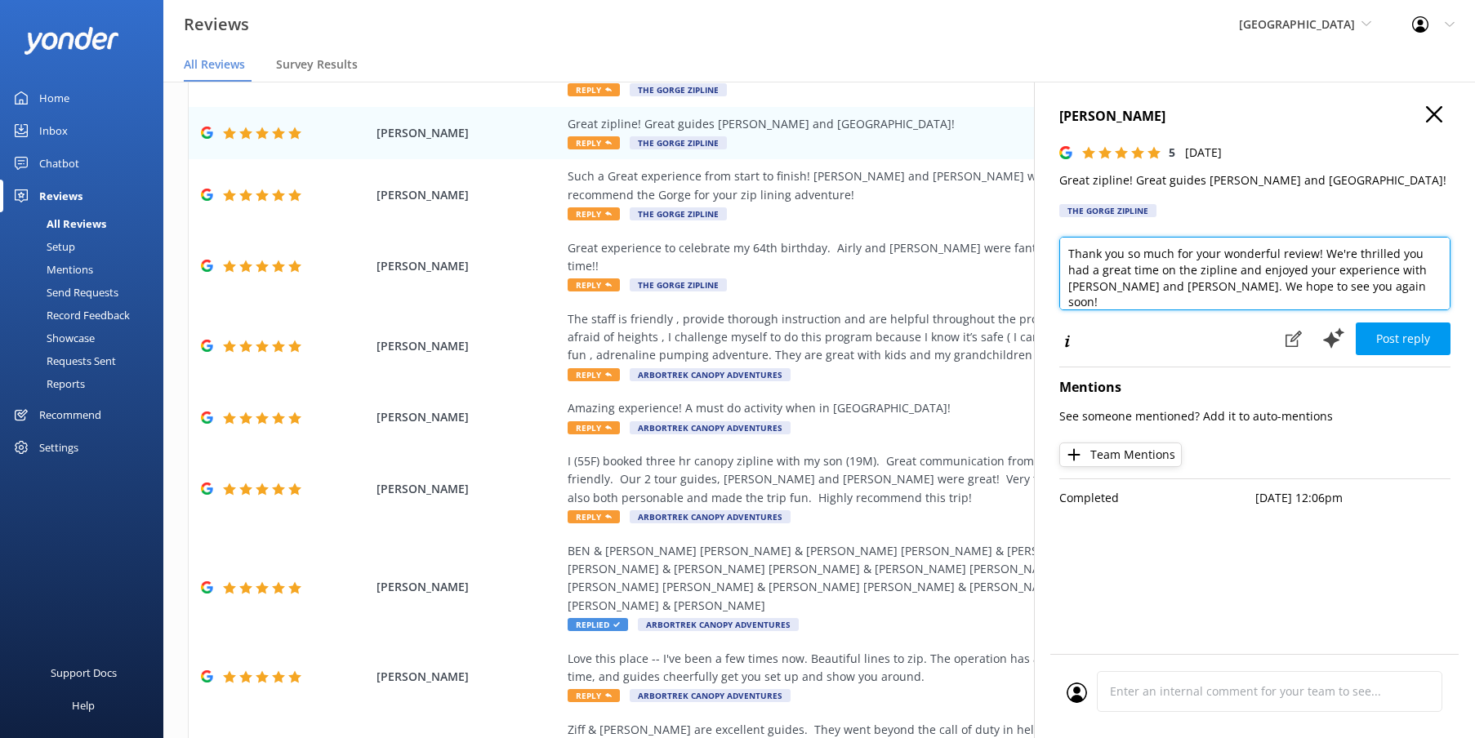
drag, startPoint x: 1211, startPoint y: 267, endPoint x: 1140, endPoint y: 270, distance: 71.9
click at [1140, 270] on textarea "Thank you so much for your wonderful review! We're thrilled you had a great tim…" at bounding box center [1254, 274] width 391 height 74
click at [1275, 287] on textarea "Thank you so much for your wonderful review! We're thrilled you had a great tim…" at bounding box center [1254, 274] width 391 height 74
type textarea "Thank you so much for your wonderful review! We're thrilled you had a great tim…"
click at [1428, 340] on button "Post reply" at bounding box center [1403, 339] width 95 height 33
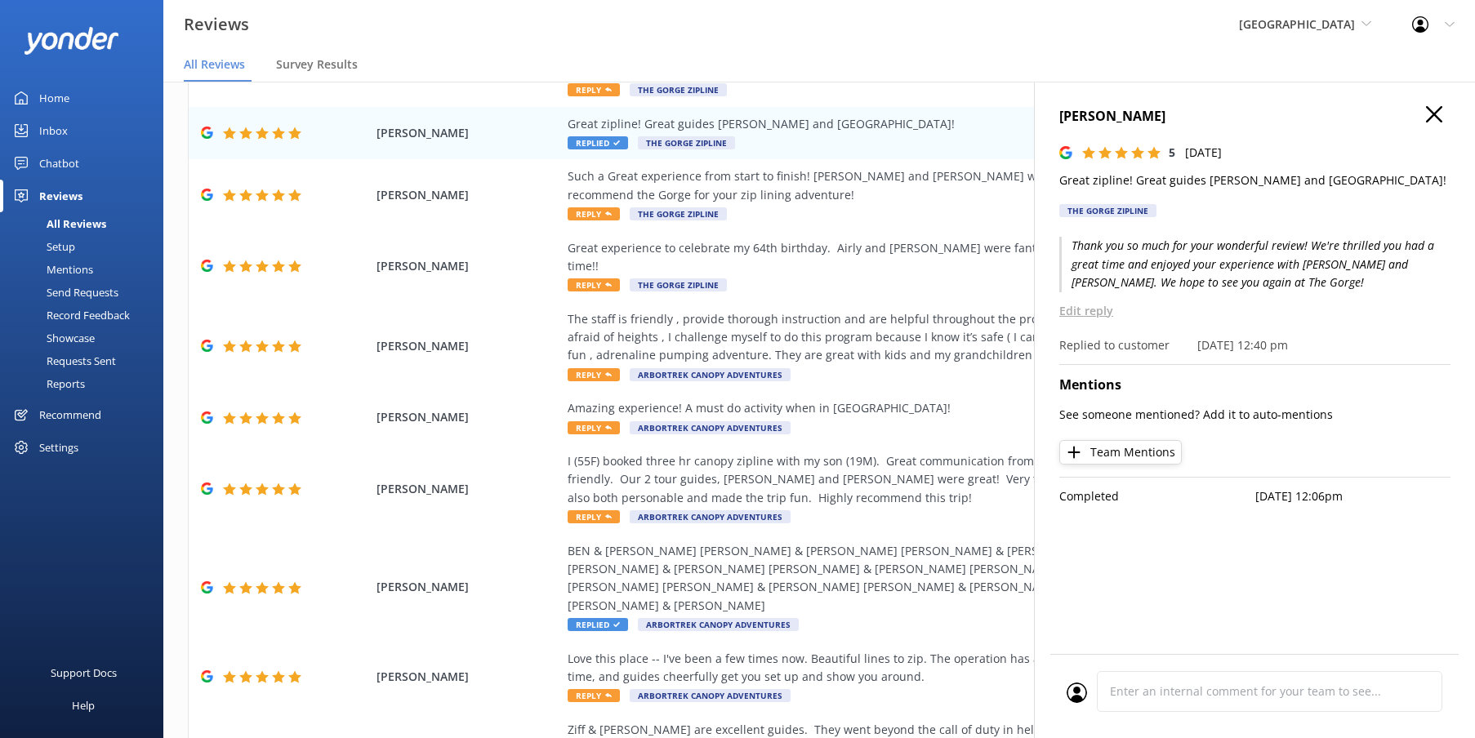
click at [1434, 114] on use at bounding box center [1434, 114] width 16 height 16
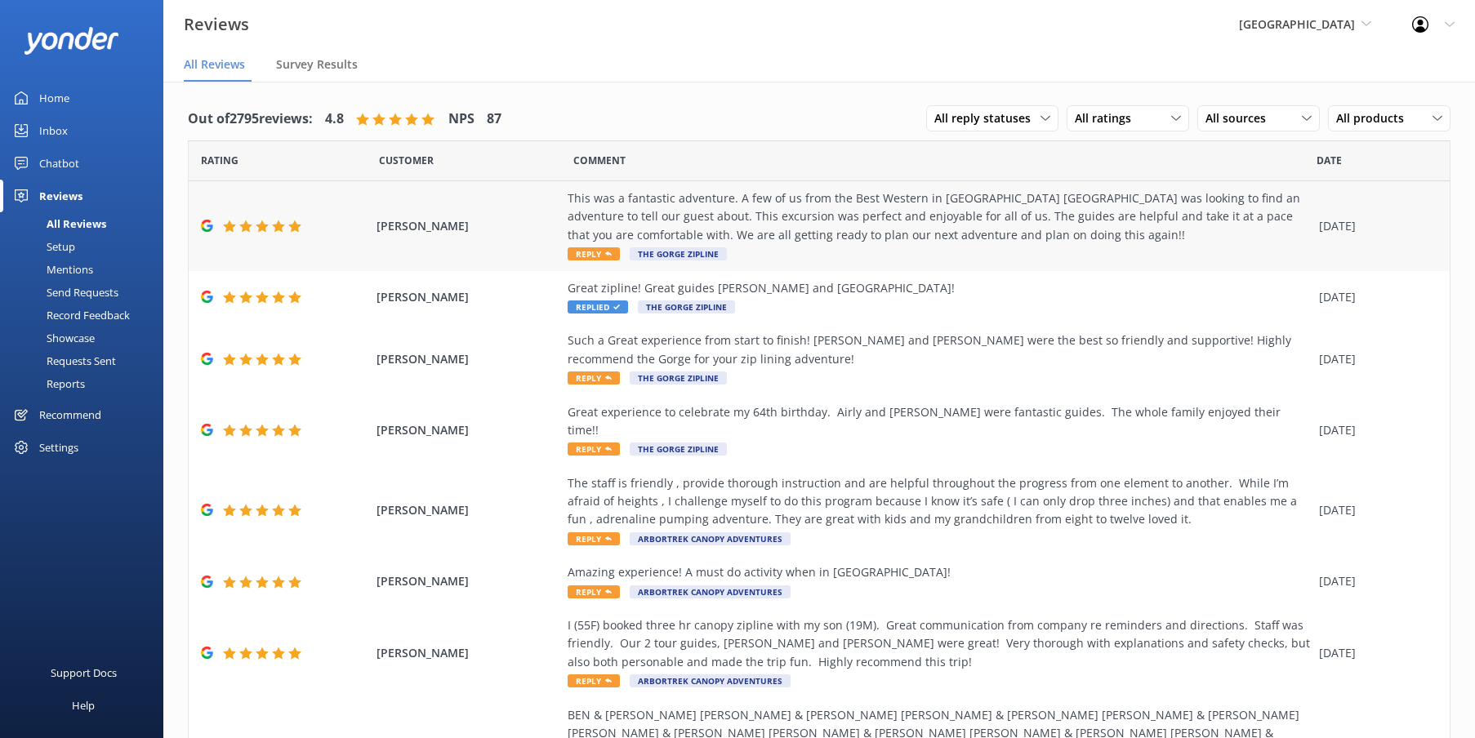
click at [1153, 215] on div "This was a fantastic adventure. A few of us from the Best Western in [GEOGRAPHI…" at bounding box center [939, 217] width 743 height 55
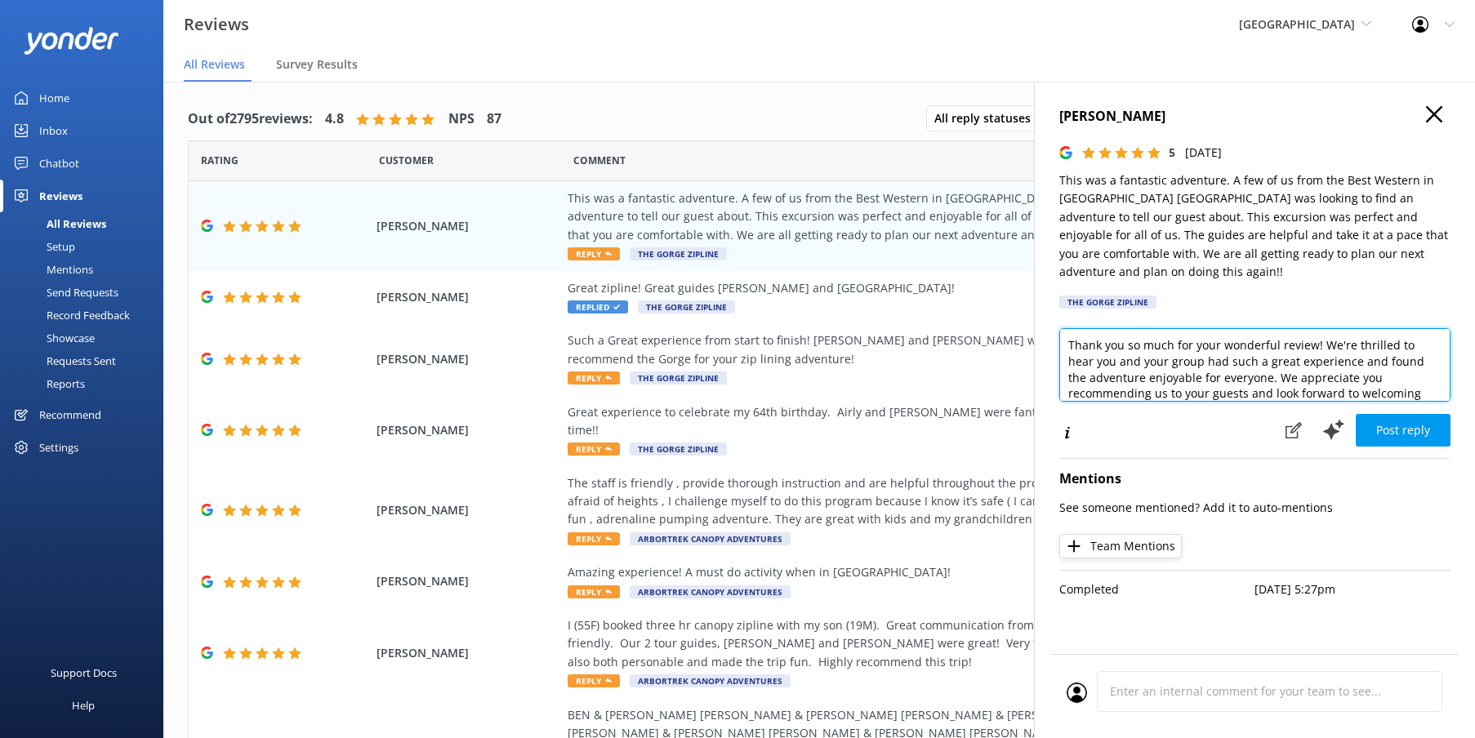
click at [1066, 328] on textarea "Thank you so much for your wonderful review! We're thrilled to hear you and you…" at bounding box center [1254, 365] width 391 height 74
click at [1073, 328] on textarea "Thank you so much for your wonderful review! We're thrilled to hear you and you…" at bounding box center [1254, 365] width 391 height 74
drag, startPoint x: 1333, startPoint y: 324, endPoint x: 1340, endPoint y: 348, distance: 24.6
click at [1335, 331] on textarea "Oh, thank you so much for your wonderful review! We're thrilled to hear you and…" at bounding box center [1254, 365] width 391 height 74
drag, startPoint x: 1242, startPoint y: 358, endPoint x: 1175, endPoint y: 357, distance: 66.2
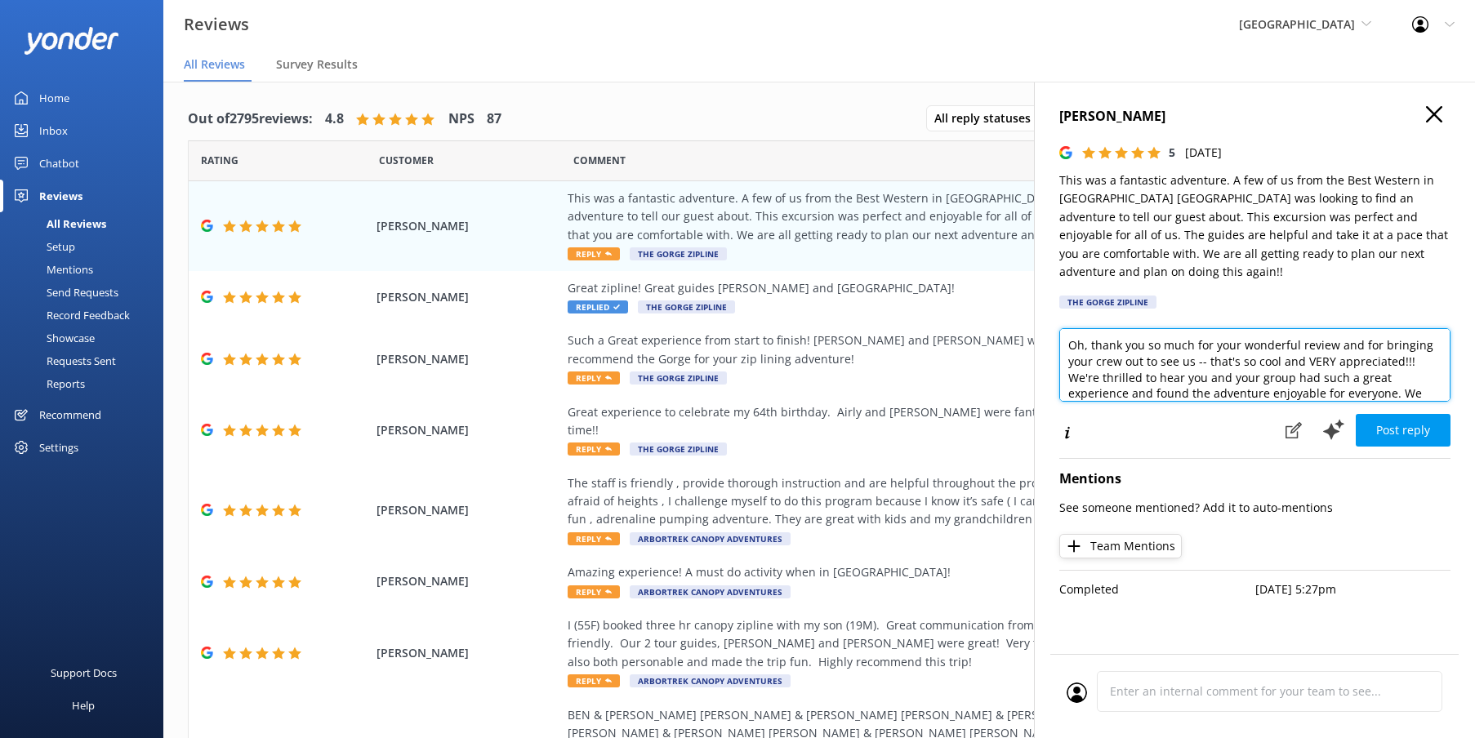
click at [1175, 357] on textarea "Oh, thank you so much for your wonderful review and for bringing your crew out …" at bounding box center [1254, 365] width 391 height 74
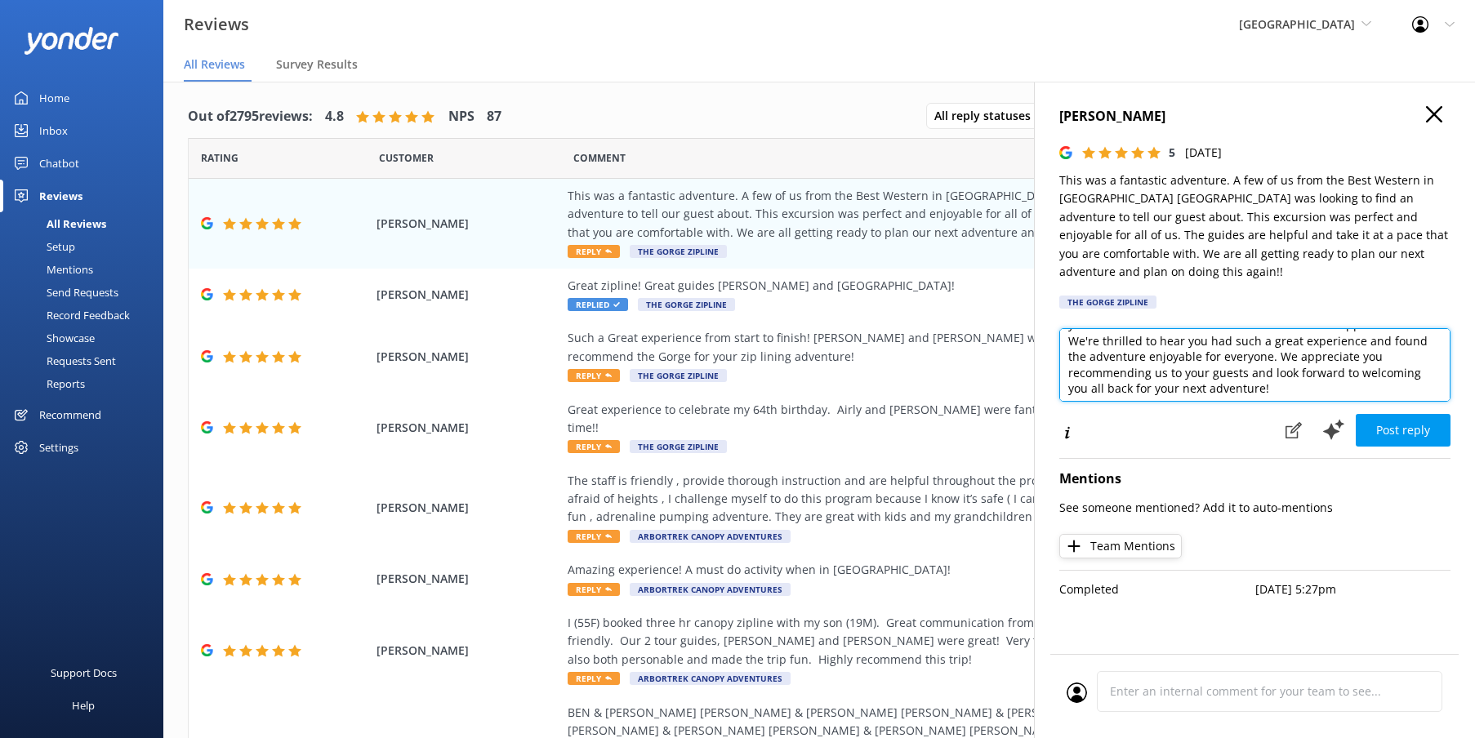
scroll to position [38, 0]
drag, startPoint x: 1249, startPoint y: 363, endPoint x: 1326, endPoint y: 318, distance: 89.0
click at [1326, 328] on textarea "Oh, thank you so much for your wonderful review and for bringing your crew out …" at bounding box center [1254, 365] width 391 height 74
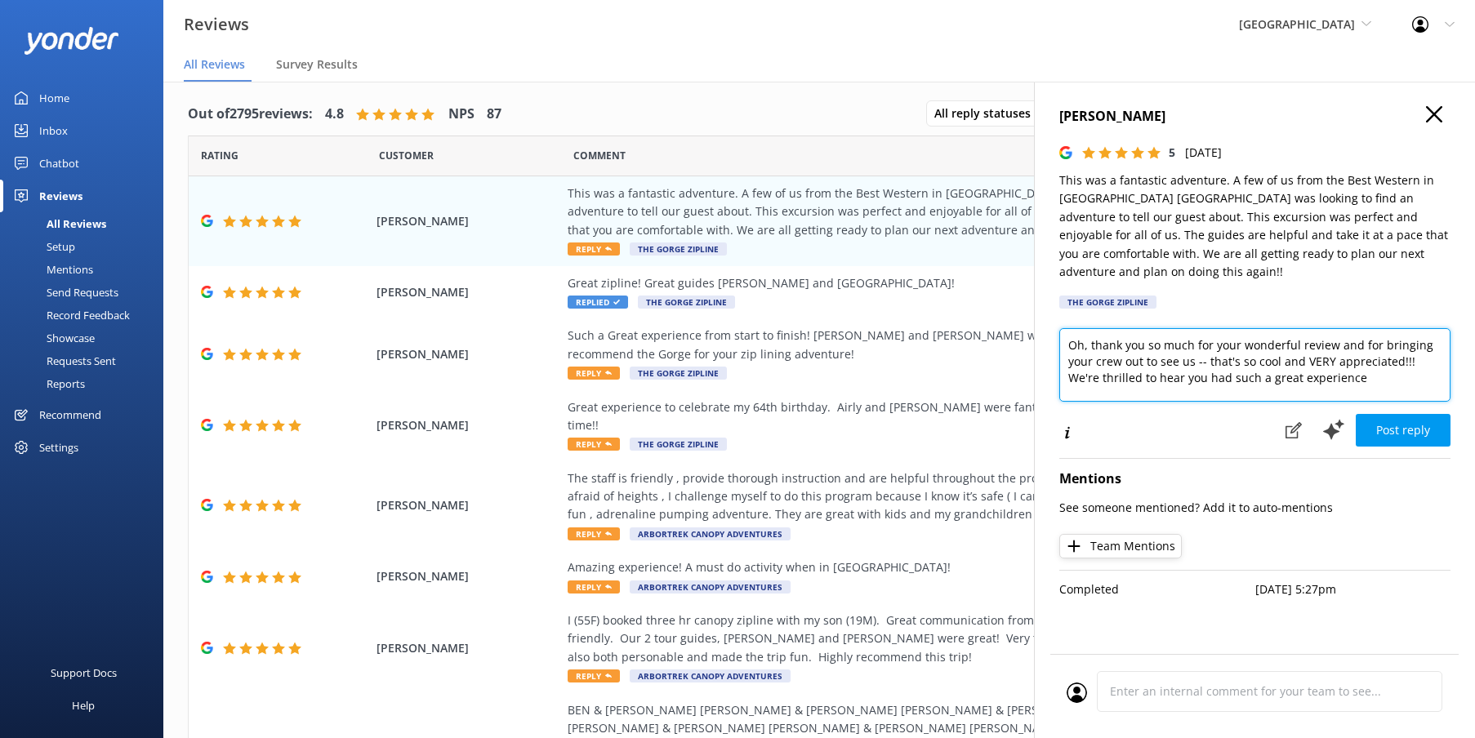
scroll to position [0, 0]
drag, startPoint x: 1327, startPoint y: 358, endPoint x: 1358, endPoint y: 381, distance: 39.7
click at [1335, 361] on textarea "Oh, thank you so much for your wonderful review and for bringing your crew out …" at bounding box center [1254, 365] width 391 height 74
drag, startPoint x: 1348, startPoint y: 356, endPoint x: 1342, endPoint y: 411, distance: 55.0
click at [1347, 357] on textarea "Oh, thank you so much for your wonderful review and for bringing your crew out …" at bounding box center [1254, 365] width 391 height 74
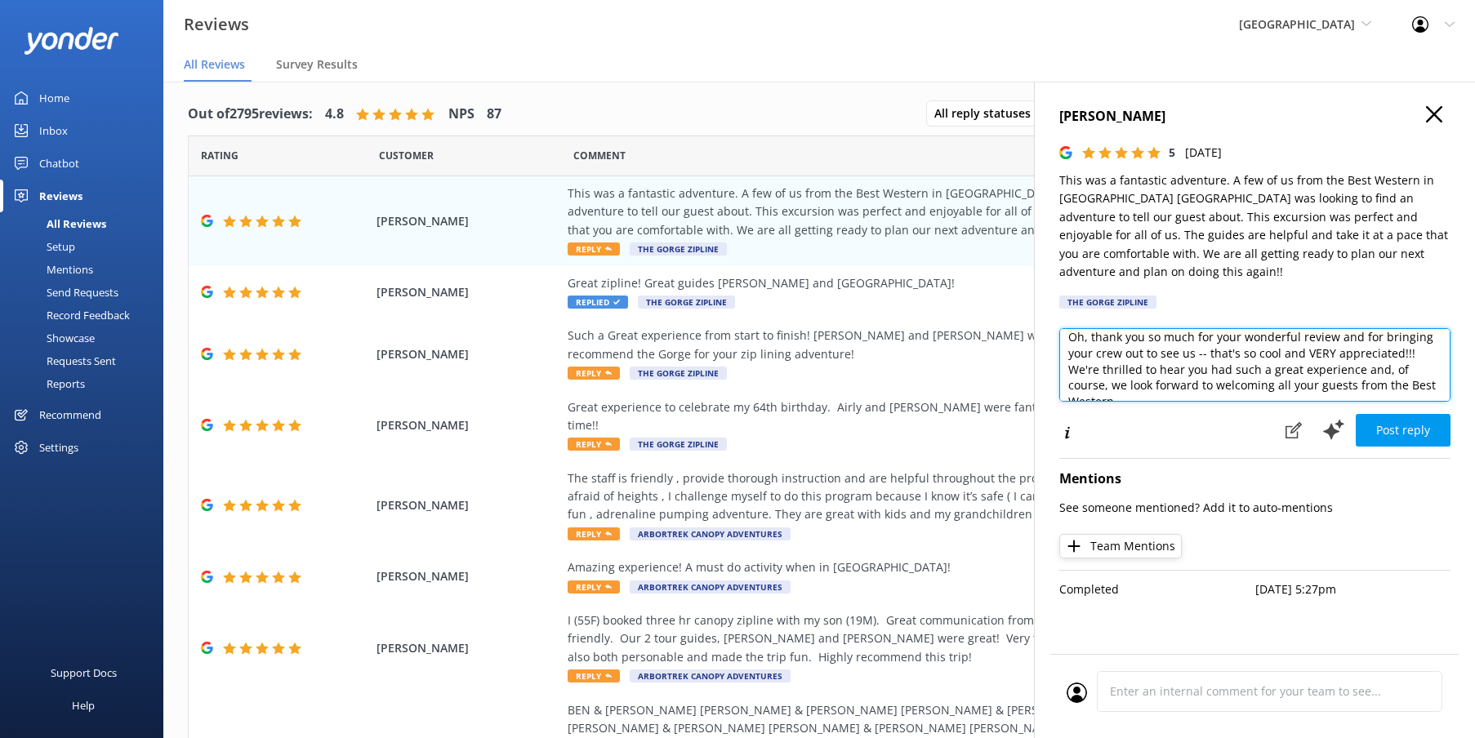
scroll to position [7, 0]
drag, startPoint x: 1251, startPoint y: 364, endPoint x: 1215, endPoint y: 362, distance: 36.0
click at [1215, 363] on textarea "Oh, thank you so much for your wonderful review and for bringing your crew out …" at bounding box center [1254, 365] width 391 height 74
drag, startPoint x: 1405, startPoint y: 364, endPoint x: 1438, endPoint y: 404, distance: 52.2
click at [1406, 365] on textarea "Oh, thank you so much for your wonderful review and for bringing your crew out …" at bounding box center [1254, 365] width 391 height 74
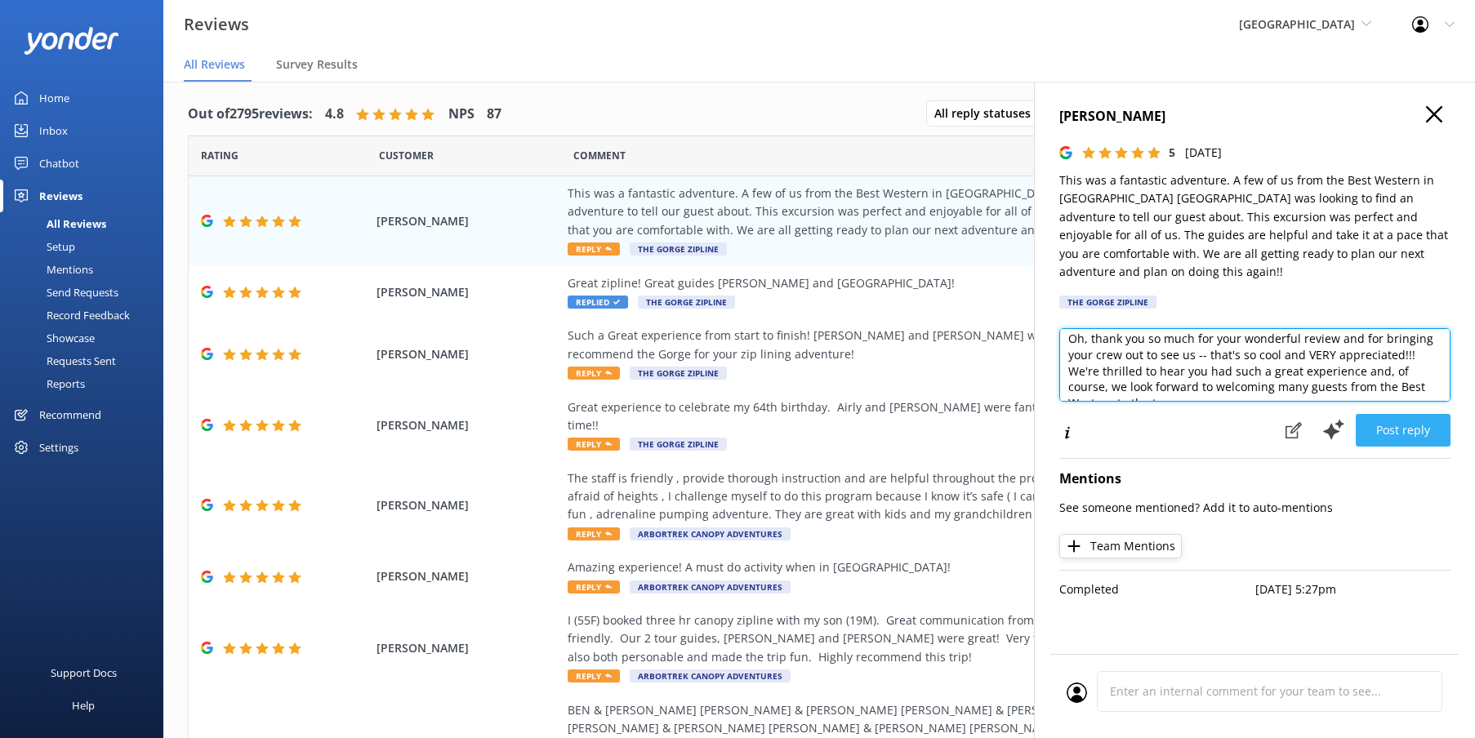
scroll to position [14, 0]
type textarea "Oh, thank you so much for your wonderful review and for bringing your crew out …"
click at [1409, 414] on button "Post reply" at bounding box center [1403, 430] width 95 height 33
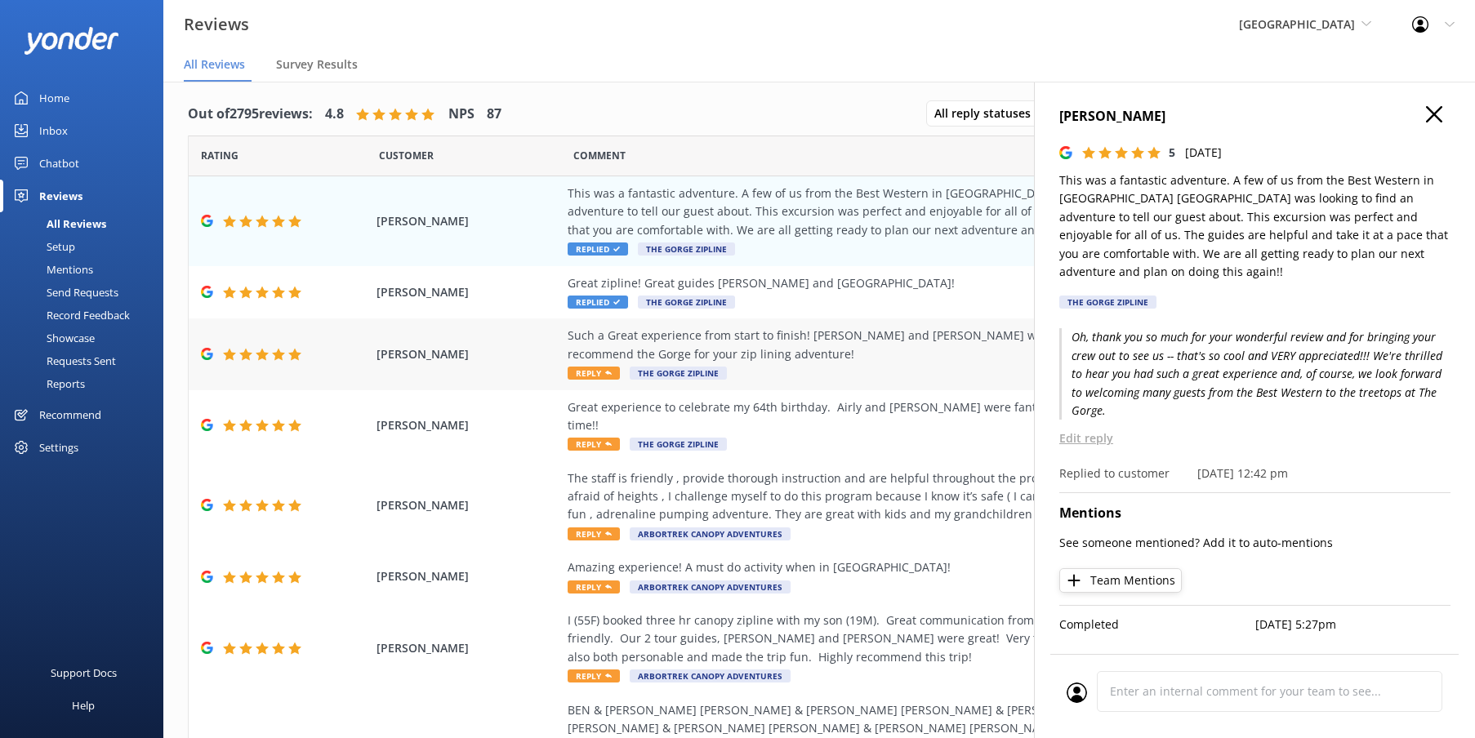
click at [798, 337] on div "Such a Great experience from start to finish! [PERSON_NAME] and [PERSON_NAME] w…" at bounding box center [939, 345] width 743 height 37
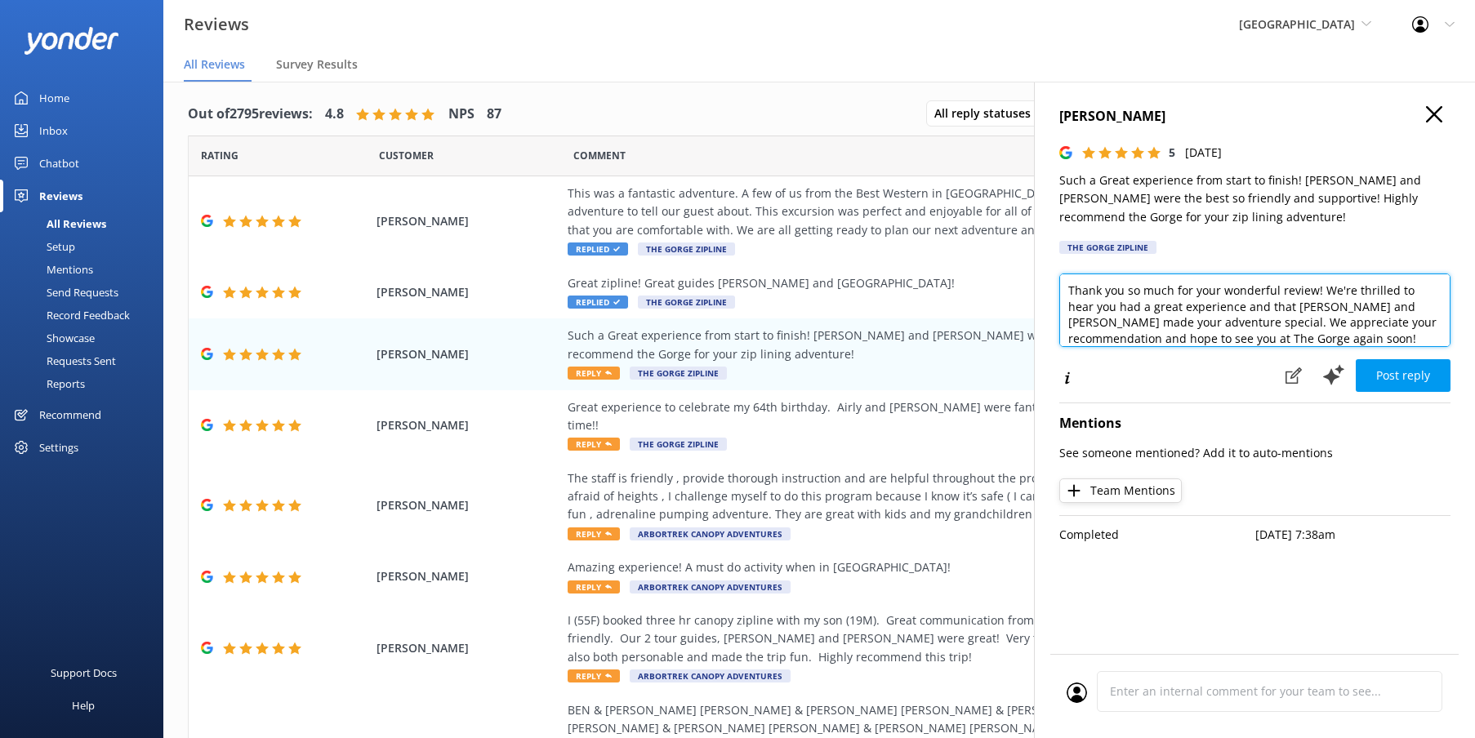
drag, startPoint x: 1318, startPoint y: 288, endPoint x: 1060, endPoint y: 286, distance: 258.1
click at [1060, 286] on textarea "Thank you so much for your wonderful review! We're thrilled to hear you had a g…" at bounding box center [1254, 311] width 391 height 74
click at [1423, 317] on textarea "We're thrilled to hear you had a great experience and that [PERSON_NAME] and [P…" at bounding box center [1254, 311] width 391 height 74
type textarea "We're thrilled to hear you had a great experience and that [PERSON_NAME] and [P…"
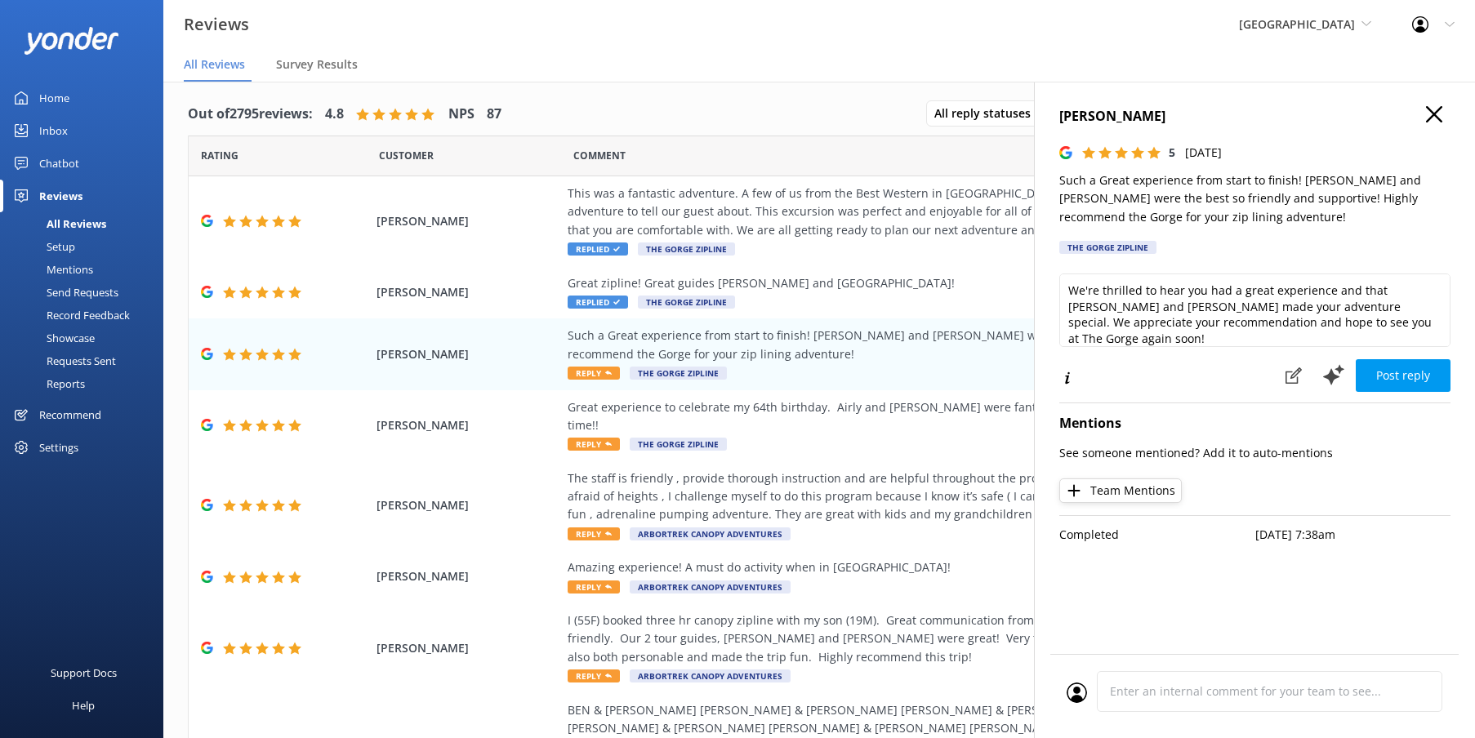
click at [1421, 372] on button "Post reply" at bounding box center [1403, 375] width 95 height 33
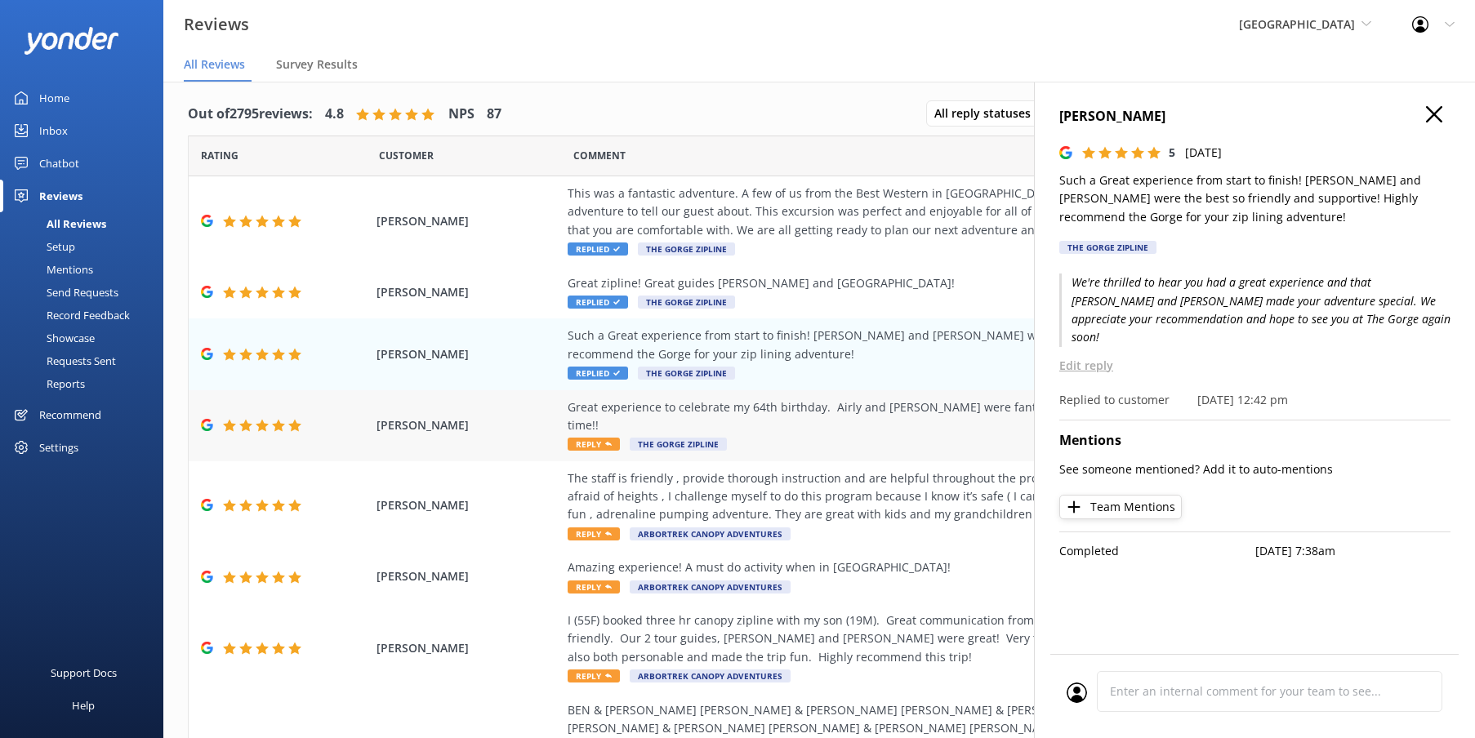
click at [926, 413] on div "Great experience to celebrate my 64th birthday. Airly and [PERSON_NAME] were fa…" at bounding box center [939, 426] width 743 height 55
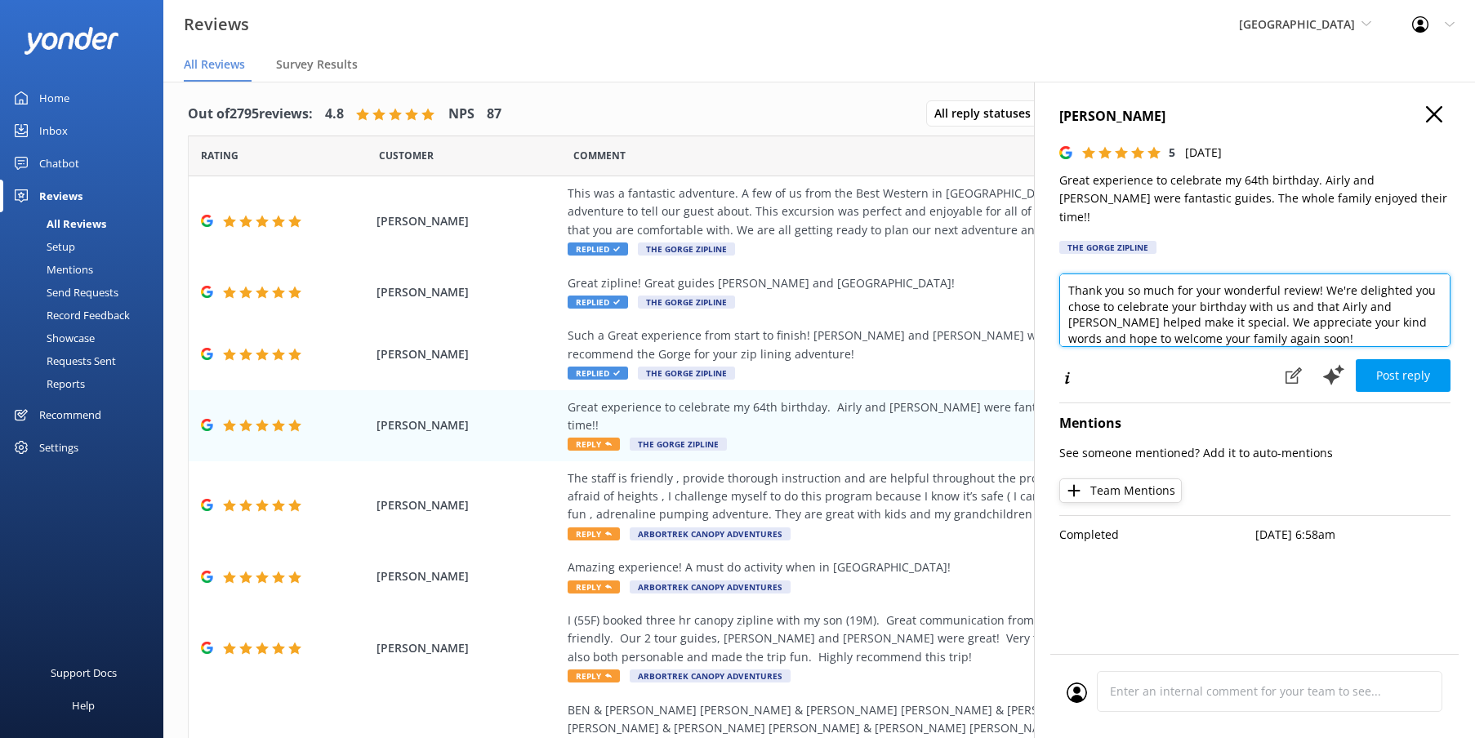
drag, startPoint x: 1245, startPoint y: 270, endPoint x: 1075, endPoint y: 283, distance: 170.4
click at [1025, 273] on div "Out of 2795 reviews: 4.8 NPS 87 All reply statuses All reply statuses Needs a r…" at bounding box center [819, 421] width 1312 height 689
click at [1354, 304] on textarea "We're delighted you chose to celebrate your birthday with us and that Airly and…" at bounding box center [1254, 311] width 391 height 74
type textarea "We're delighted you chose to celebrate your birthday with us and that Airly and…"
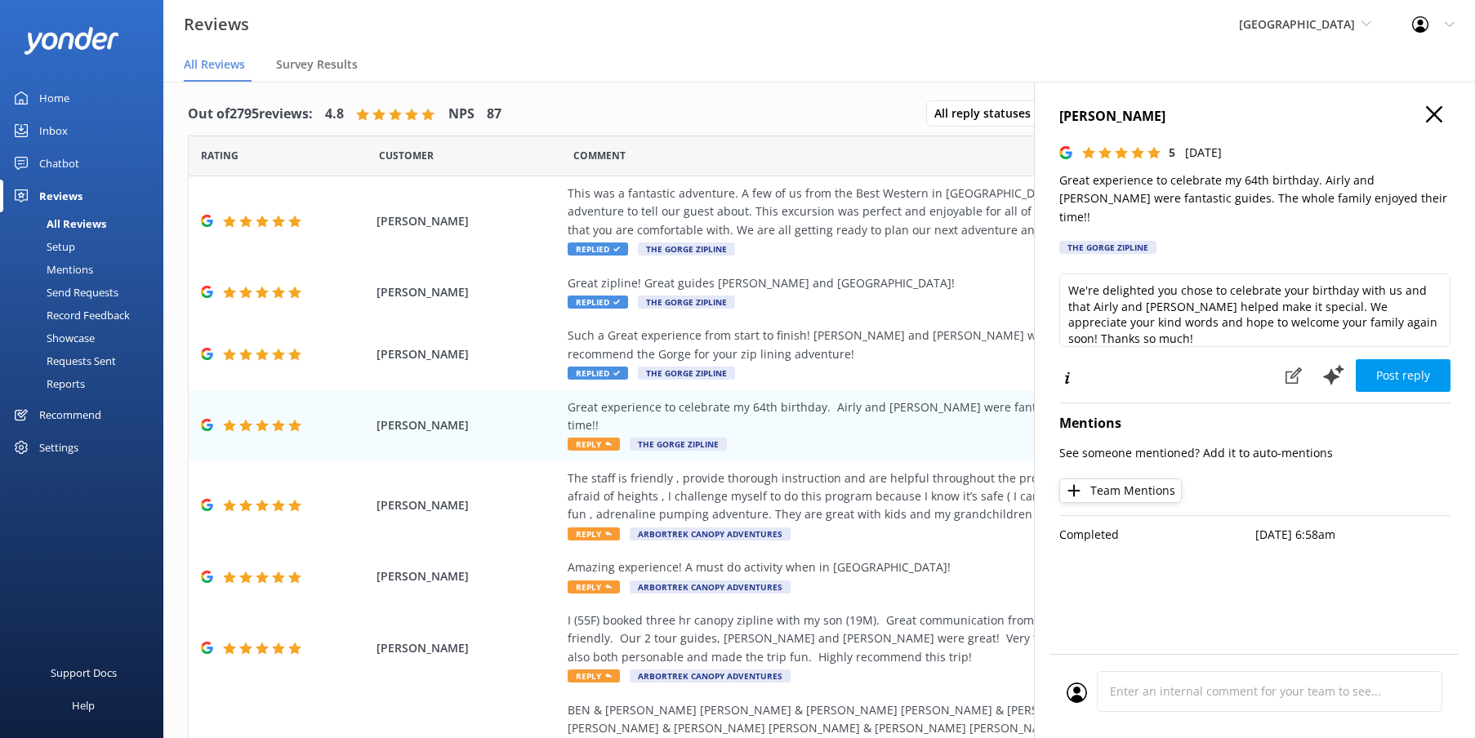
click at [1417, 359] on button "Post reply" at bounding box center [1403, 375] width 95 height 33
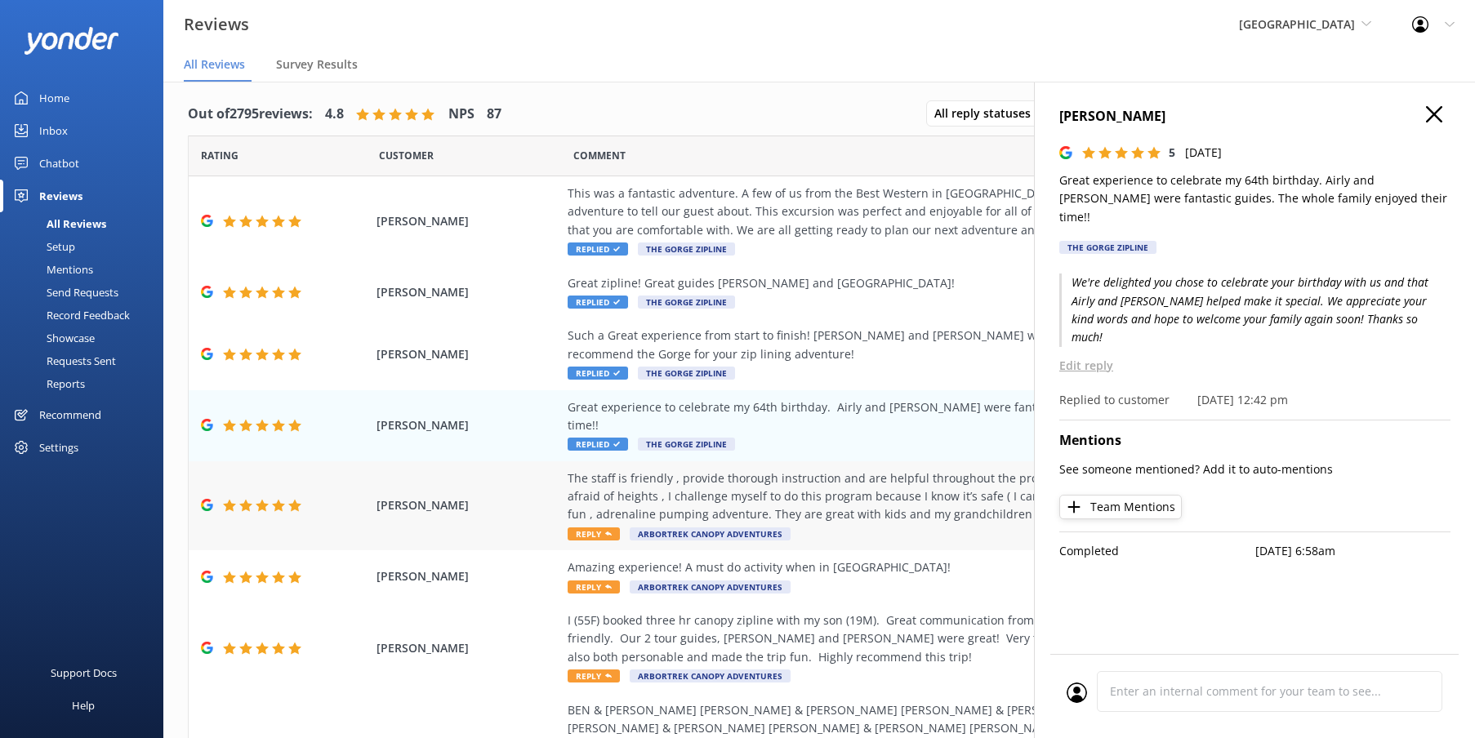
click at [883, 481] on div "The staff is friendly , provide thorough instruction and are helpful throughout…" at bounding box center [939, 497] width 743 height 55
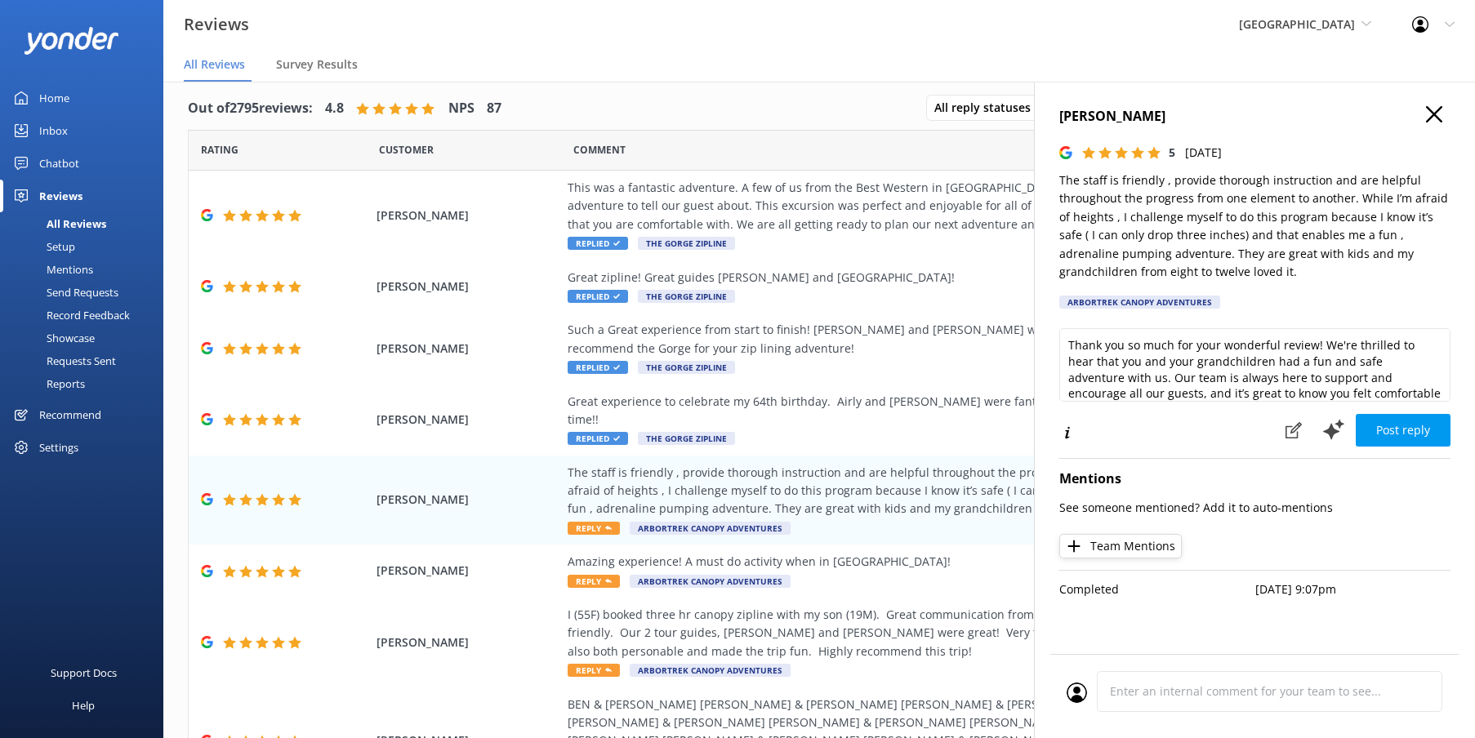
scroll to position [0, 0]
click at [1140, 358] on textarea "Thank you so much for your wonderful review! We're thrilled to hear that you an…" at bounding box center [1254, 365] width 391 height 74
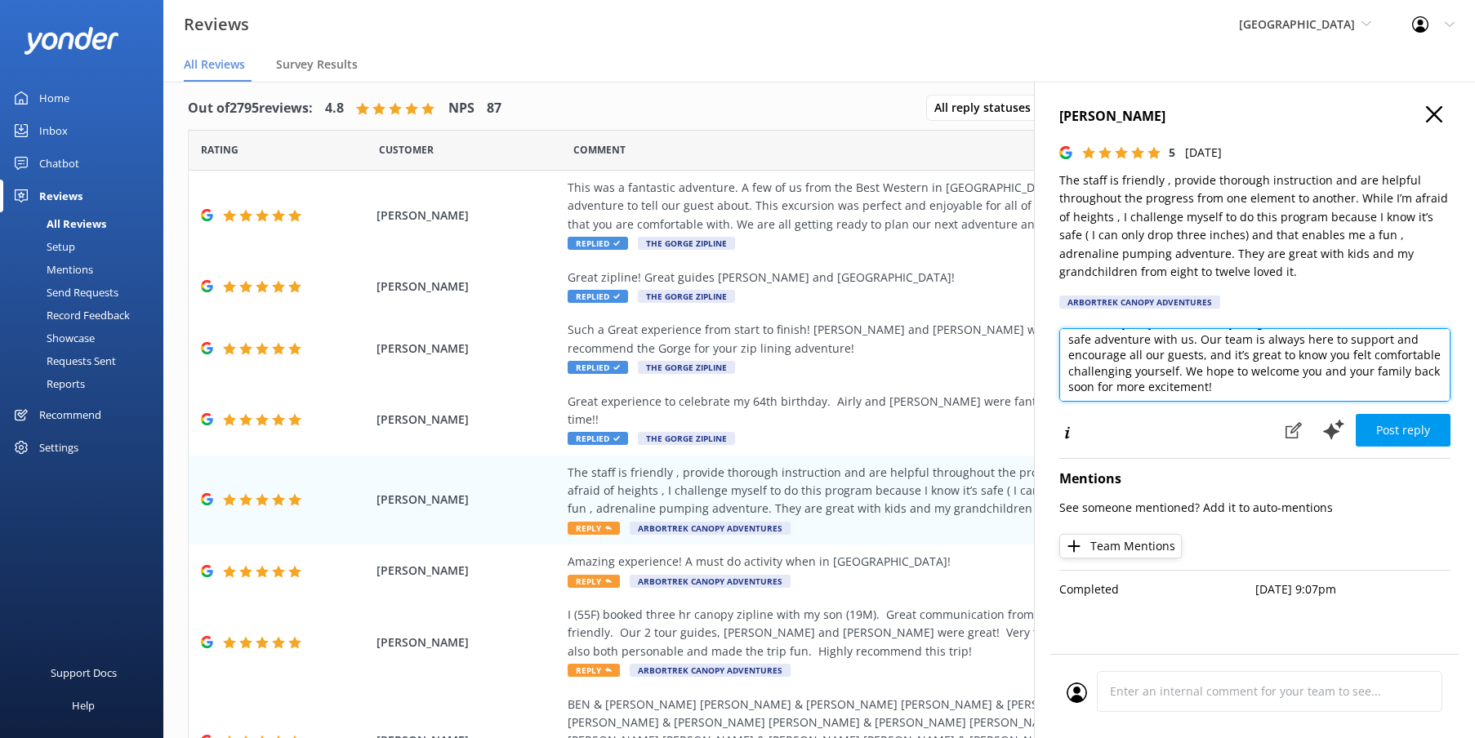
scroll to position [38, 0]
drag, startPoint x: 1367, startPoint y: 369, endPoint x: 1371, endPoint y: 382, distance: 13.7
click at [1367, 369] on textarea "Thank you so much for your wonderful review! We're thrilled to hear that you, y…" at bounding box center [1254, 365] width 391 height 74
click at [1320, 386] on textarea "Thank you so much for your wonderful review! We're thrilled to hear that you, y…" at bounding box center [1254, 365] width 391 height 74
type textarea "Thank you so much for your wonderful review! We're thrilled to hear that you, y…"
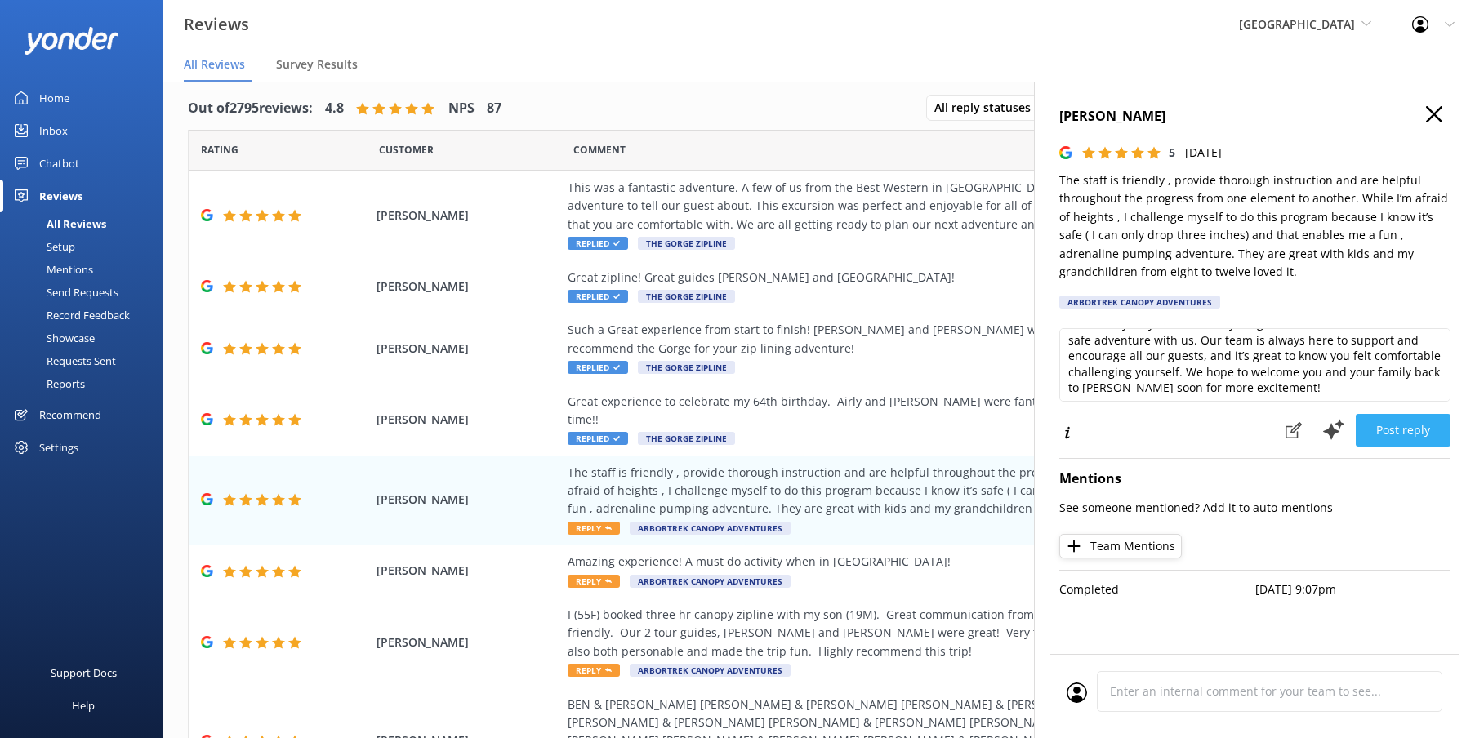
click at [1426, 429] on button "Post reply" at bounding box center [1403, 430] width 95 height 33
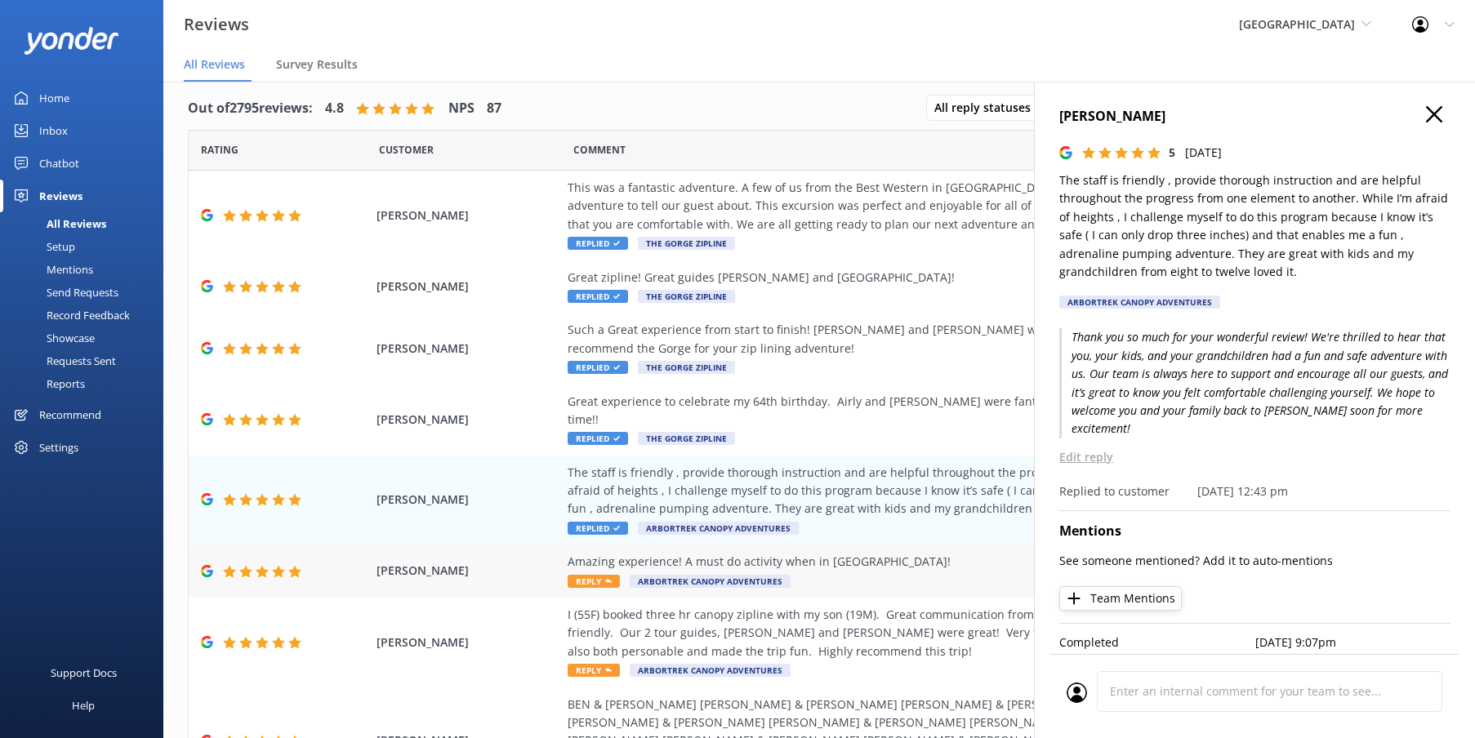
click at [747, 553] on div "Amazing experience! A must do activity when in [GEOGRAPHIC_DATA]!" at bounding box center [939, 562] width 743 height 18
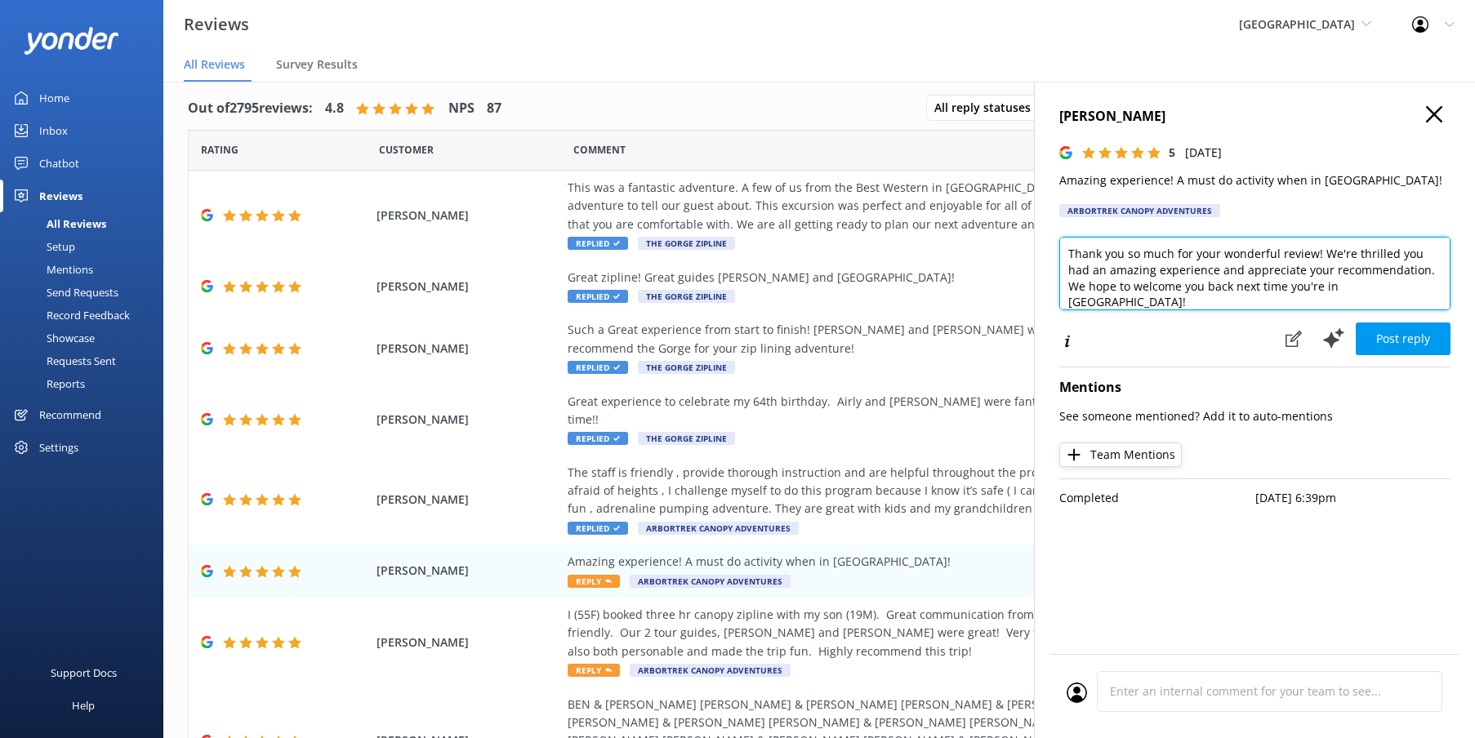
click at [1315, 287] on textarea "Thank you so much for your wonderful review! We're thrilled you had an amazing …" at bounding box center [1254, 274] width 391 height 74
click at [1237, 280] on textarea "Thank you so much for your wonderful review! We're thrilled you had an amazing …" at bounding box center [1254, 274] width 391 height 74
drag, startPoint x: 1433, startPoint y: 283, endPoint x: 1435, endPoint y: 313, distance: 30.3
click at [1433, 283] on textarea "Thank you so much for your wonderful review! We're thrilled you had an amazing …" at bounding box center [1254, 274] width 391 height 74
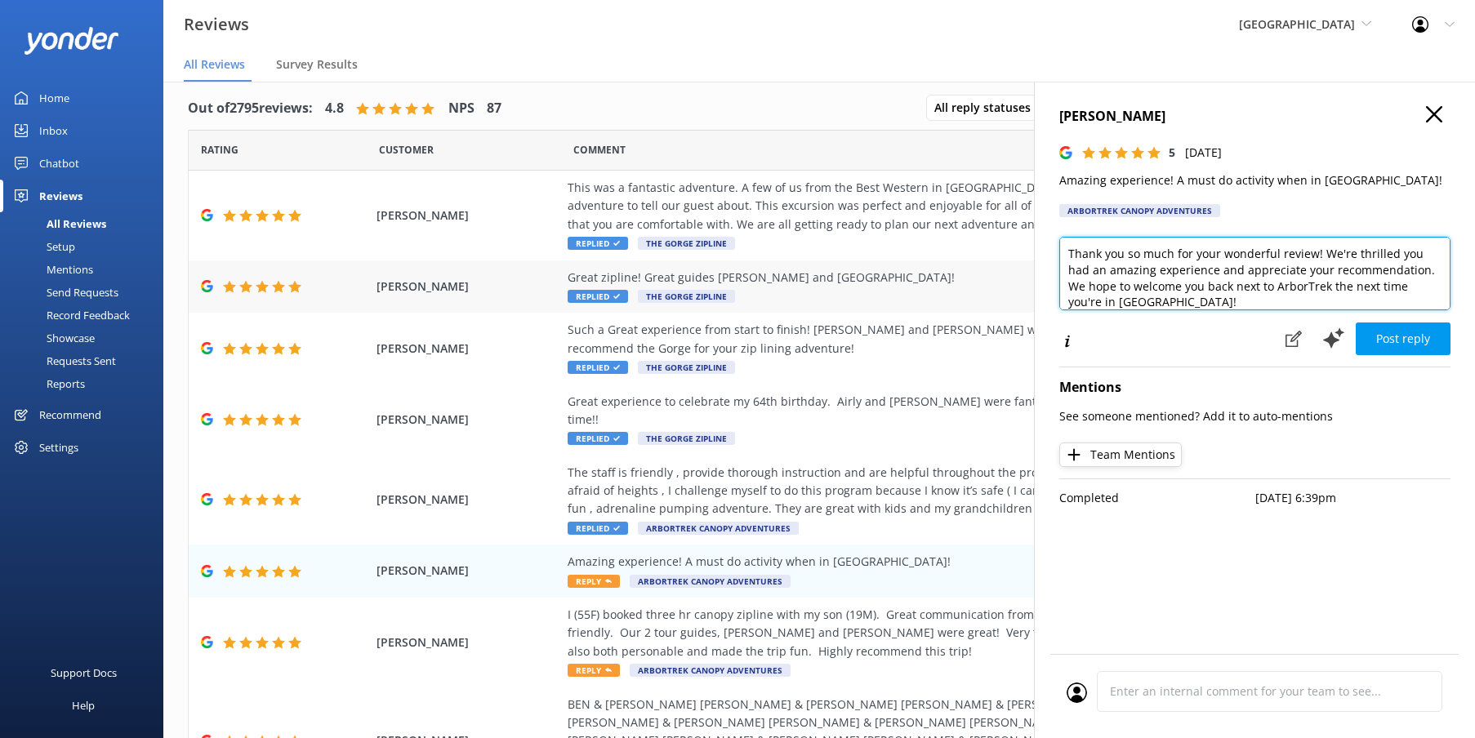
drag, startPoint x: 1123, startPoint y: 300, endPoint x: 1028, endPoint y: 297, distance: 95.6
click at [1028, 297] on div "Out of 2795 reviews: 4.8 NPS 87 All reply statuses All reply statuses Needs a r…" at bounding box center [819, 421] width 1312 height 689
type textarea "Thank you so much for your wonderful review! We're thrilled you had an amazing …"
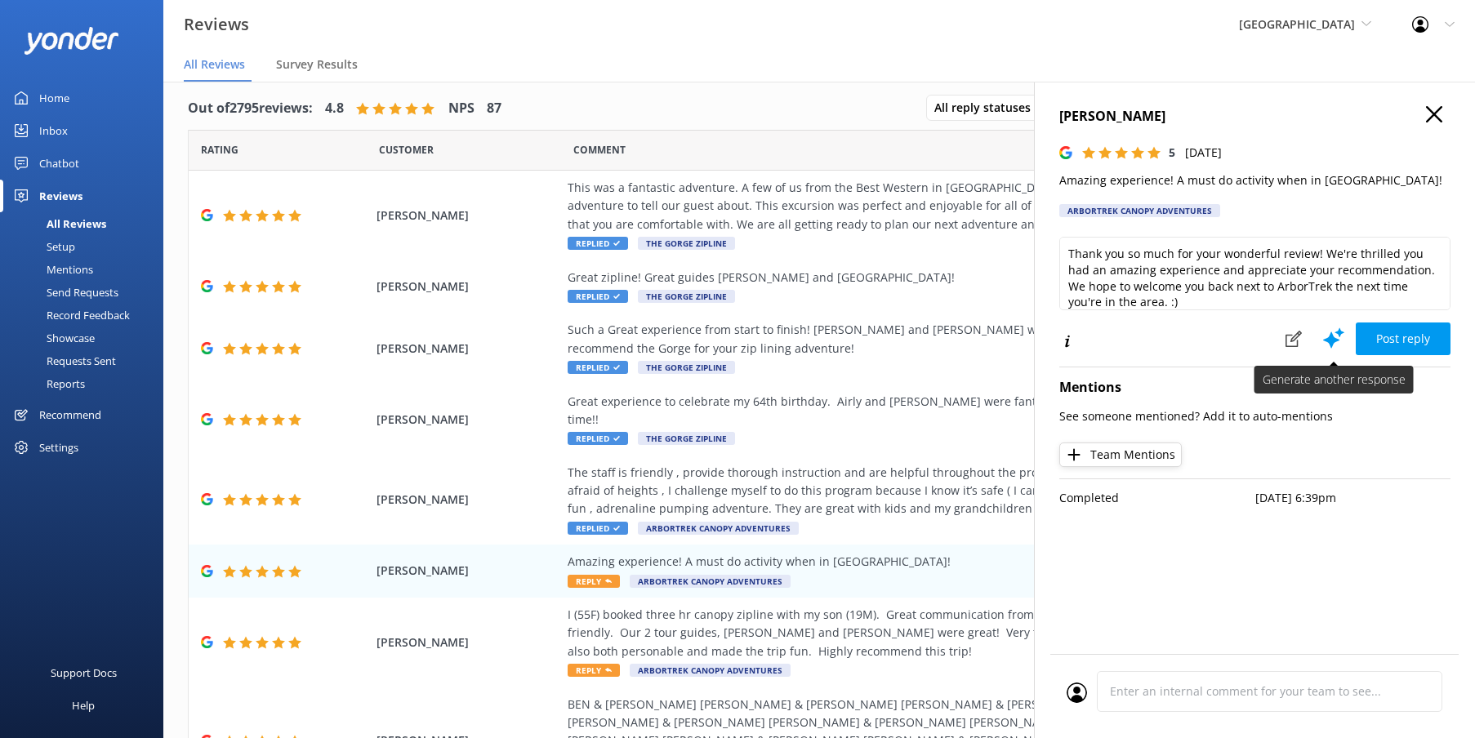
click at [1381, 334] on button "Post reply" at bounding box center [1403, 339] width 95 height 33
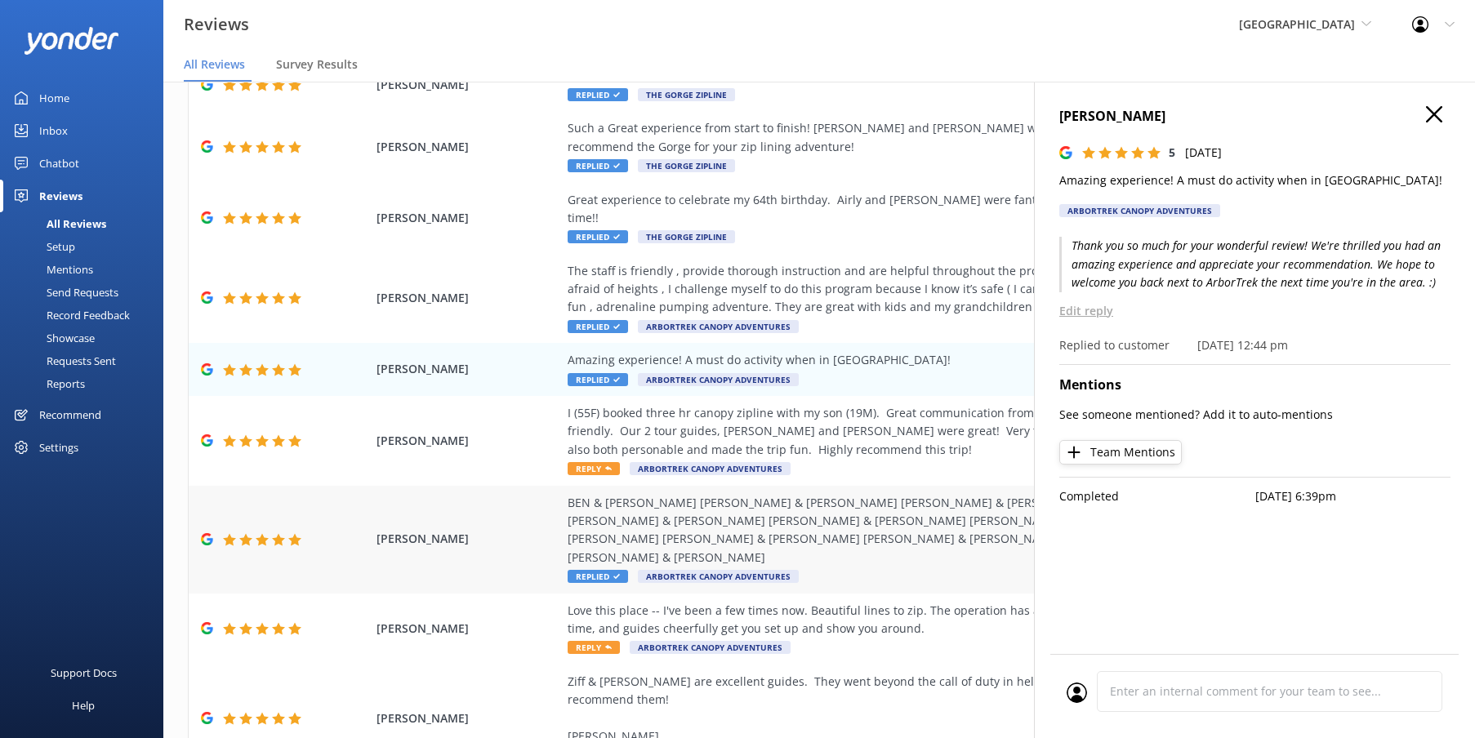
scroll to position [206, 0]
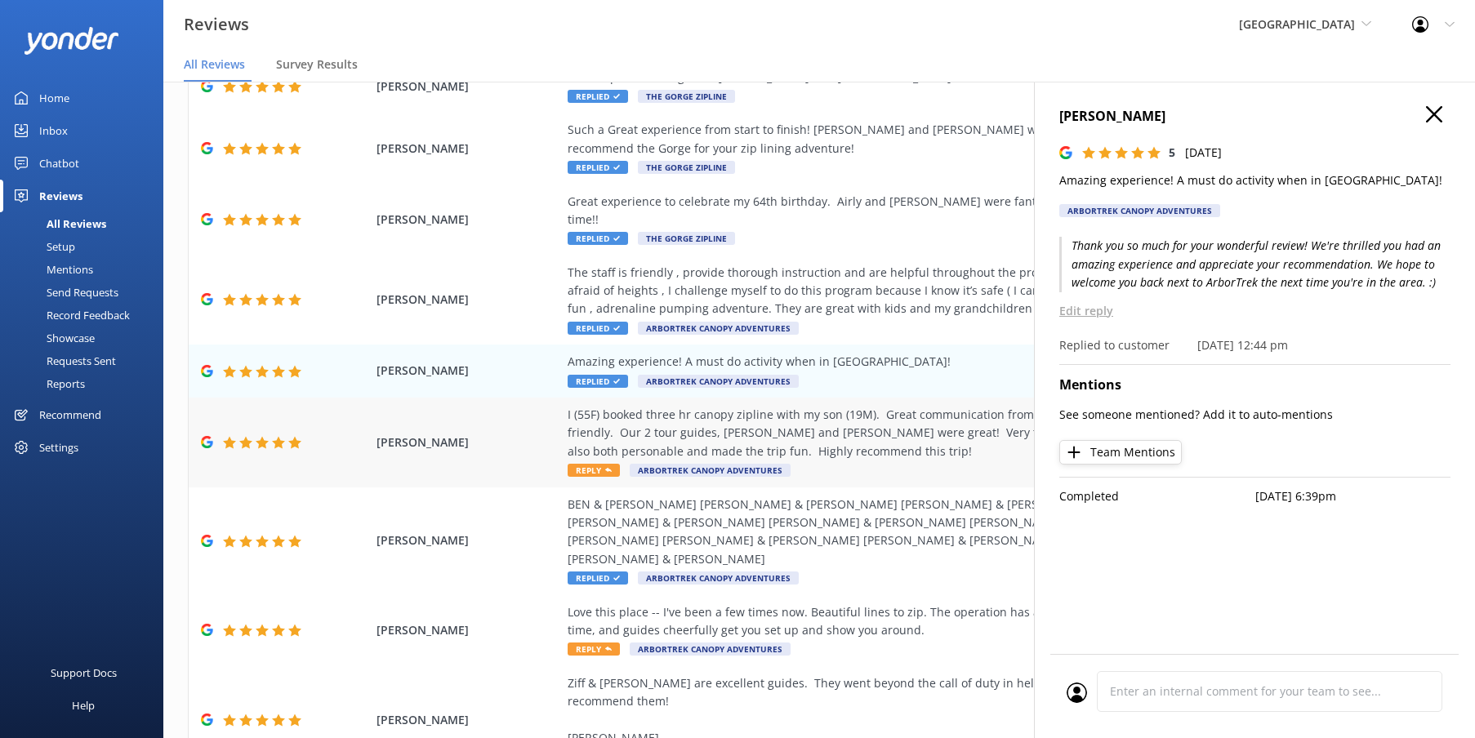
click at [896, 422] on div "I (55F) booked three hr canopy zipline with my son (19M). Great communication f…" at bounding box center [939, 433] width 743 height 55
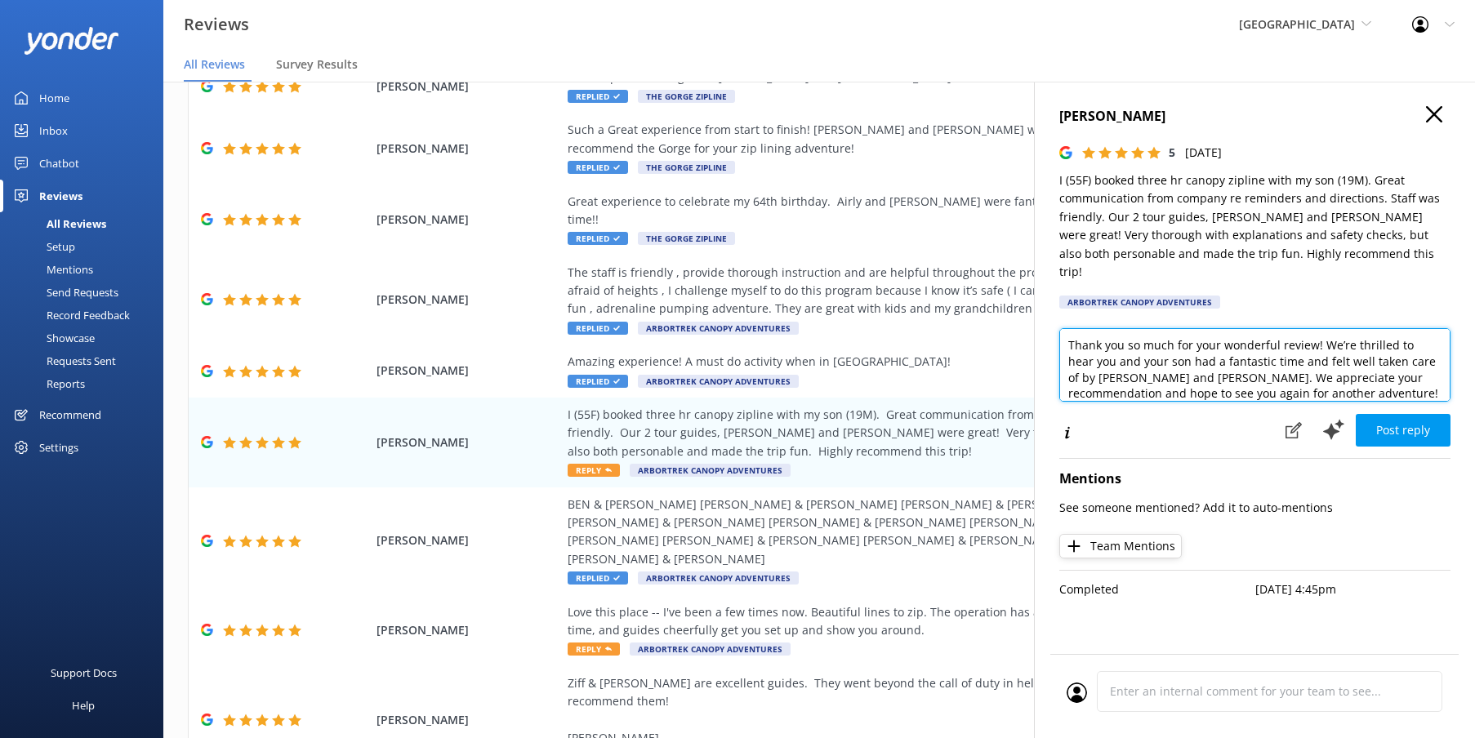
drag, startPoint x: 1274, startPoint y: 329, endPoint x: 1038, endPoint y: 316, distance: 236.4
click at [1037, 316] on div "[PERSON_NAME] 5 [DATE] I (55F) booked three hr canopy zipline with my son (19M)…" at bounding box center [1254, 451] width 441 height 738
drag, startPoint x: 1179, startPoint y: 326, endPoint x: 1188, endPoint y: 368, distance: 43.4
click at [1103, 328] on textarea "We’re thrilled to hear you and your son had a fantastic time and felt well take…" at bounding box center [1254, 365] width 391 height 74
drag, startPoint x: 1324, startPoint y: 355, endPoint x: 1305, endPoint y: 355, distance: 18.8
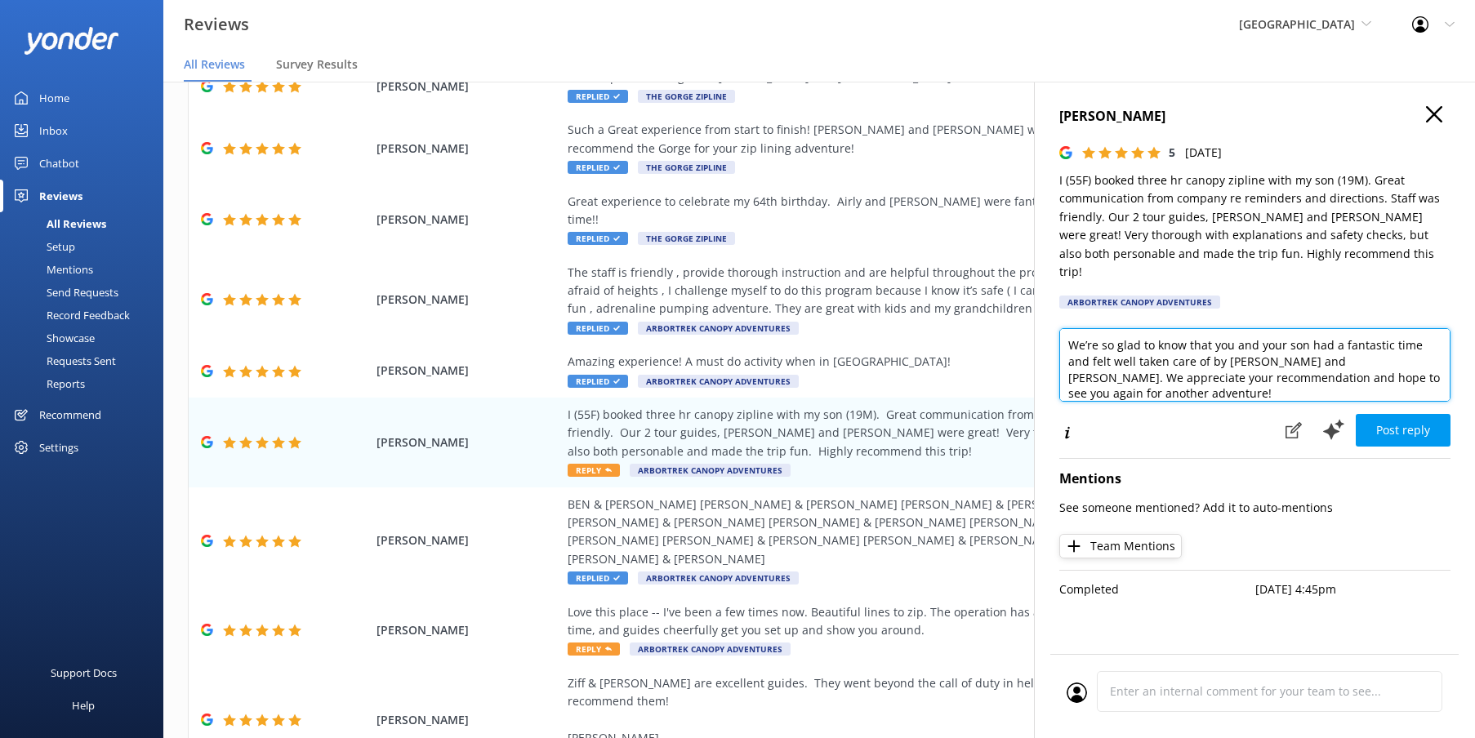
click at [1305, 356] on textarea "We’re so glad to know that you and your son had a fantastic time and felt well …" at bounding box center [1254, 365] width 391 height 74
type textarea "We’re so glad to know that you and your son had a fantastic time and felt well …"
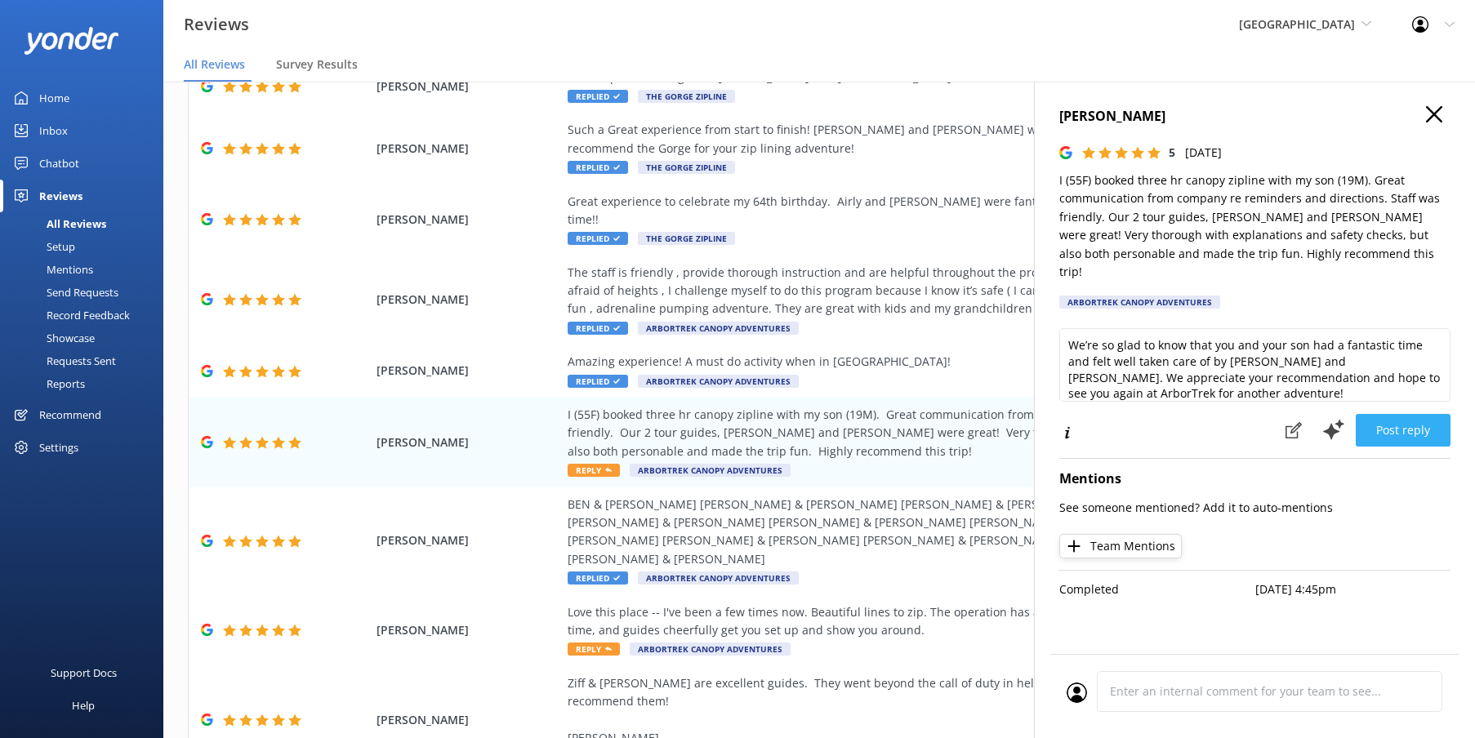
click at [1406, 414] on button "Post reply" at bounding box center [1403, 430] width 95 height 33
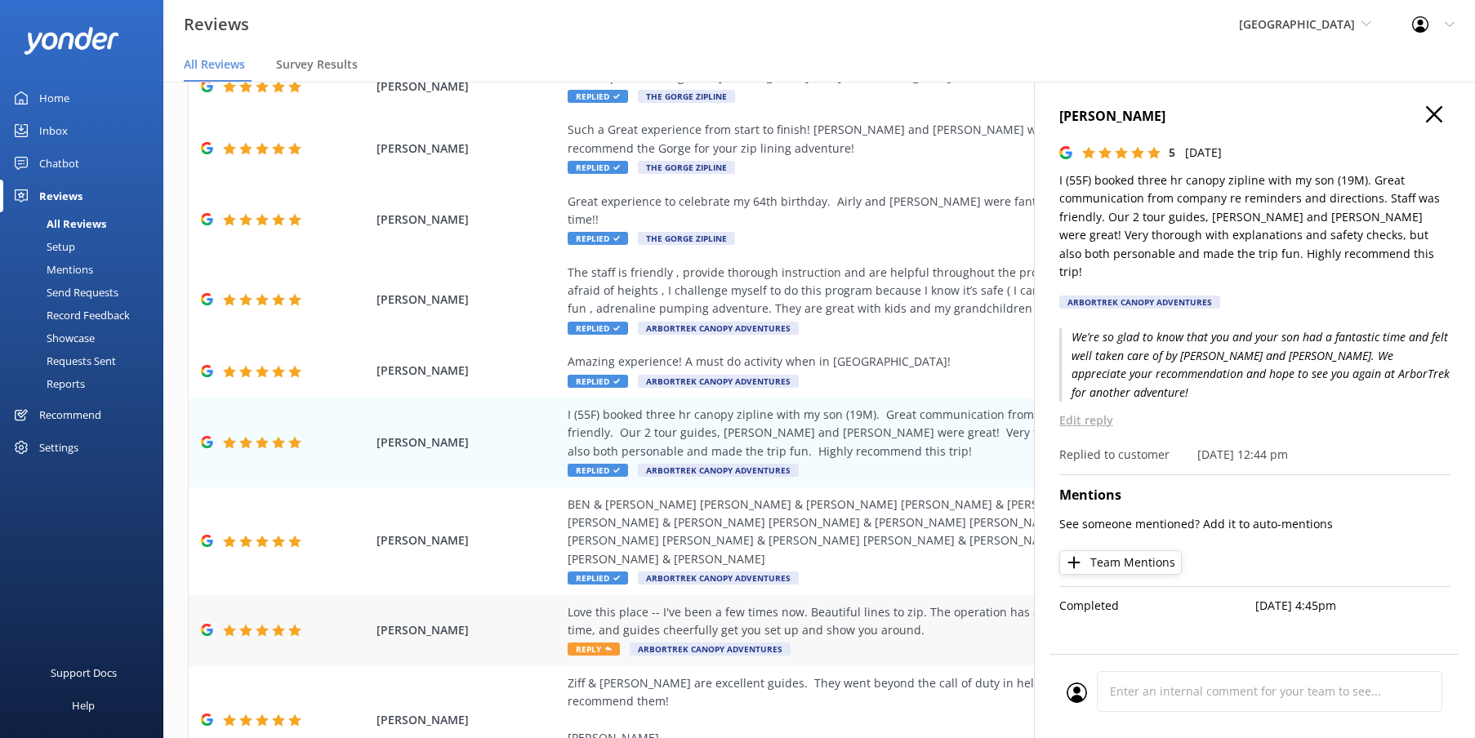
click at [943, 604] on div "Love this place -- I've been a few times now. Beautiful lines to zip. The opera…" at bounding box center [939, 622] width 743 height 37
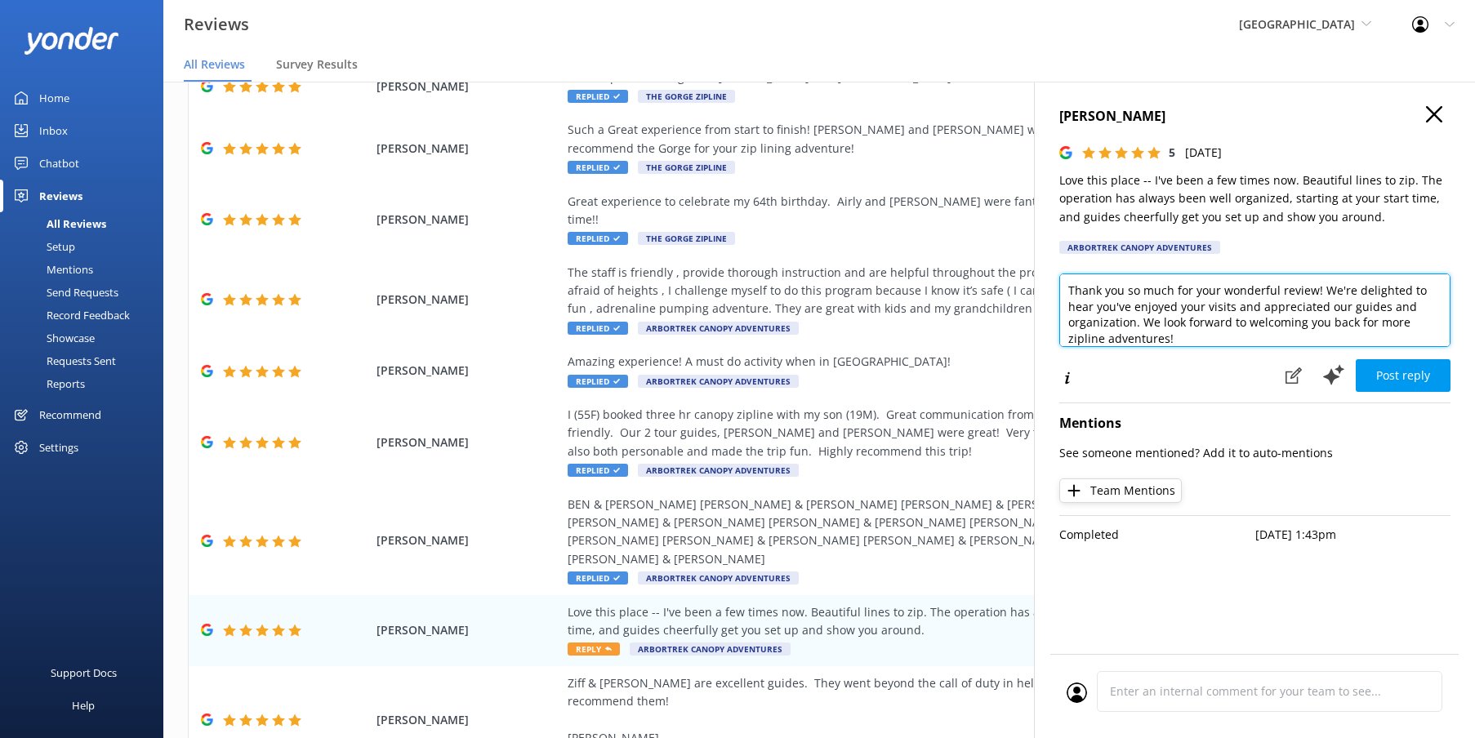
drag, startPoint x: 1184, startPoint y: 337, endPoint x: 1056, endPoint y: 281, distance: 139.0
click at [1056, 281] on div "[PERSON_NAME] 5 [DATE] Love this place -- I've been a few times now. Beautiful …" at bounding box center [1254, 451] width 441 height 738
drag, startPoint x: 1236, startPoint y: 312, endPoint x: 1119, endPoint y: 310, distance: 116.8
click at [1114, 307] on textarea "Oh, thanks so much for being a repeat/return guest. That always thrills us, and…" at bounding box center [1254, 311] width 391 height 74
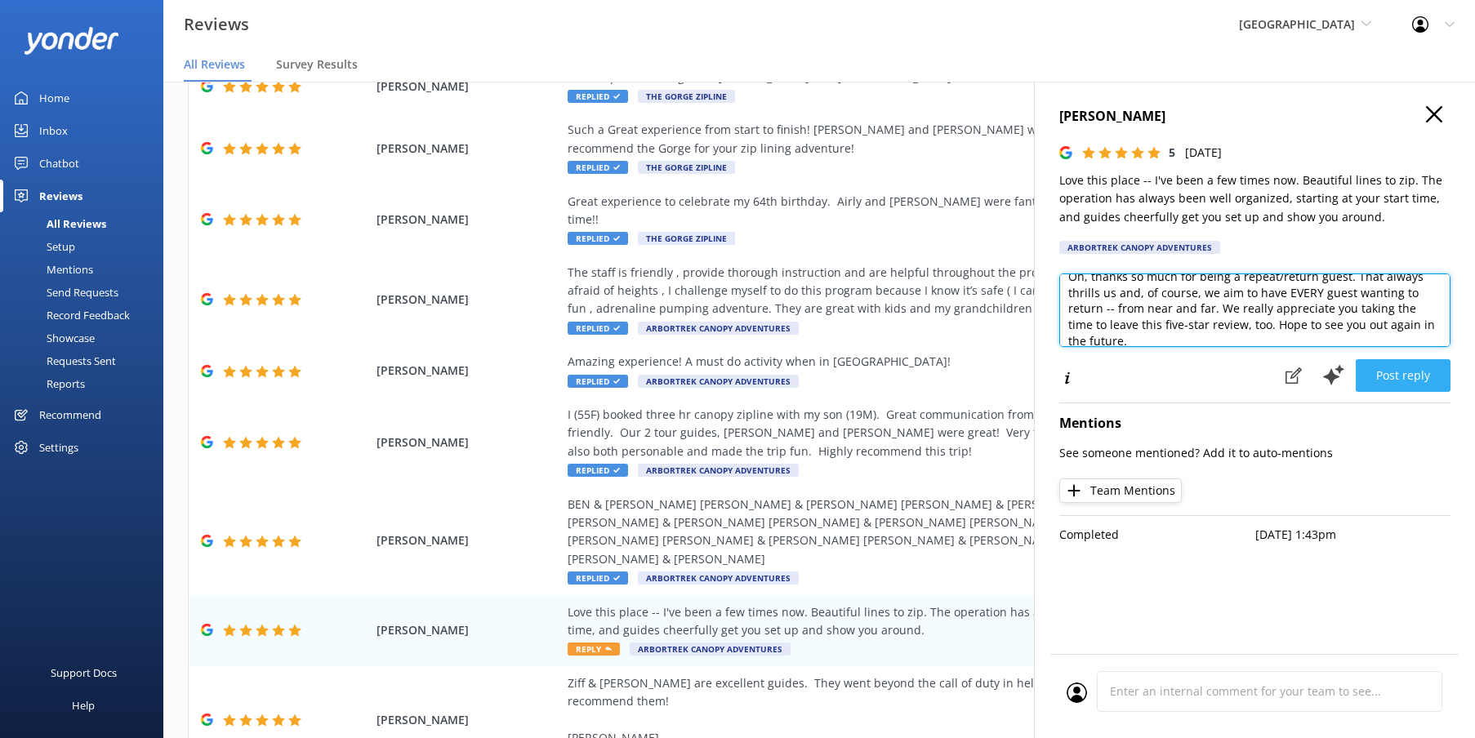
type textarea "Oh, thanks so much for being a repeat/return guest. That always thrills us and,…"
click at [1425, 378] on button "Post reply" at bounding box center [1403, 375] width 95 height 33
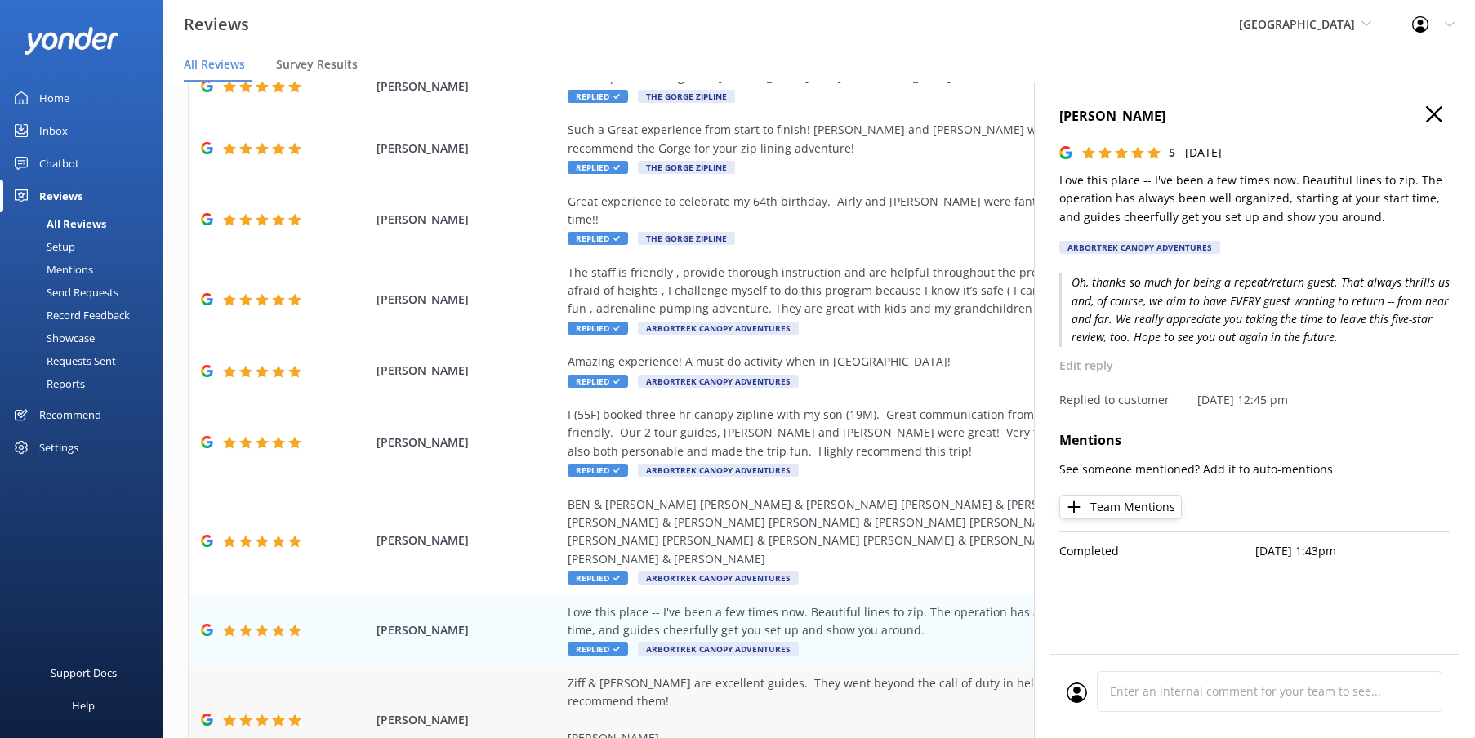
click at [893, 675] on div "Ziff & [PERSON_NAME] are excellent guides. They went beyond the call of duty in…" at bounding box center [939, 712] width 743 height 74
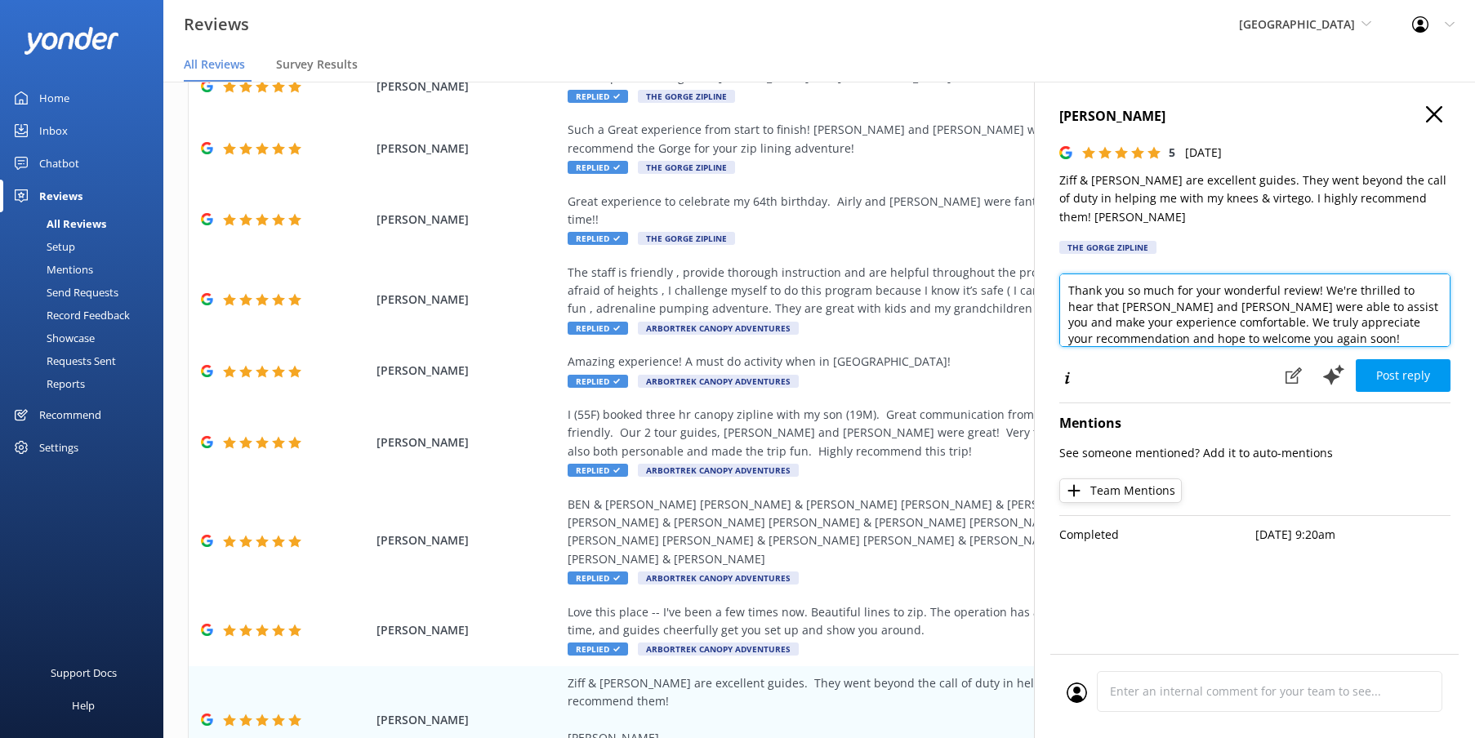
drag, startPoint x: 1409, startPoint y: 288, endPoint x: 1061, endPoint y: 279, distance: 348.1
click at [1045, 266] on div "[PERSON_NAME] 5 [DATE] Ziff & Raya are excellent guides. They went beyond the c…" at bounding box center [1254, 451] width 441 height 738
click at [1421, 279] on textarea "Thank you so much for your wonderful review! We're thrilled to hear that [PERSO…" at bounding box center [1254, 311] width 391 height 74
drag, startPoint x: 1446, startPoint y: 282, endPoint x: 1072, endPoint y: 280, distance: 374.1
click at [1072, 280] on textarea "Thank you so much for your wonderful review! We're thrilled to hear that [PERSO…" at bounding box center [1254, 311] width 391 height 74
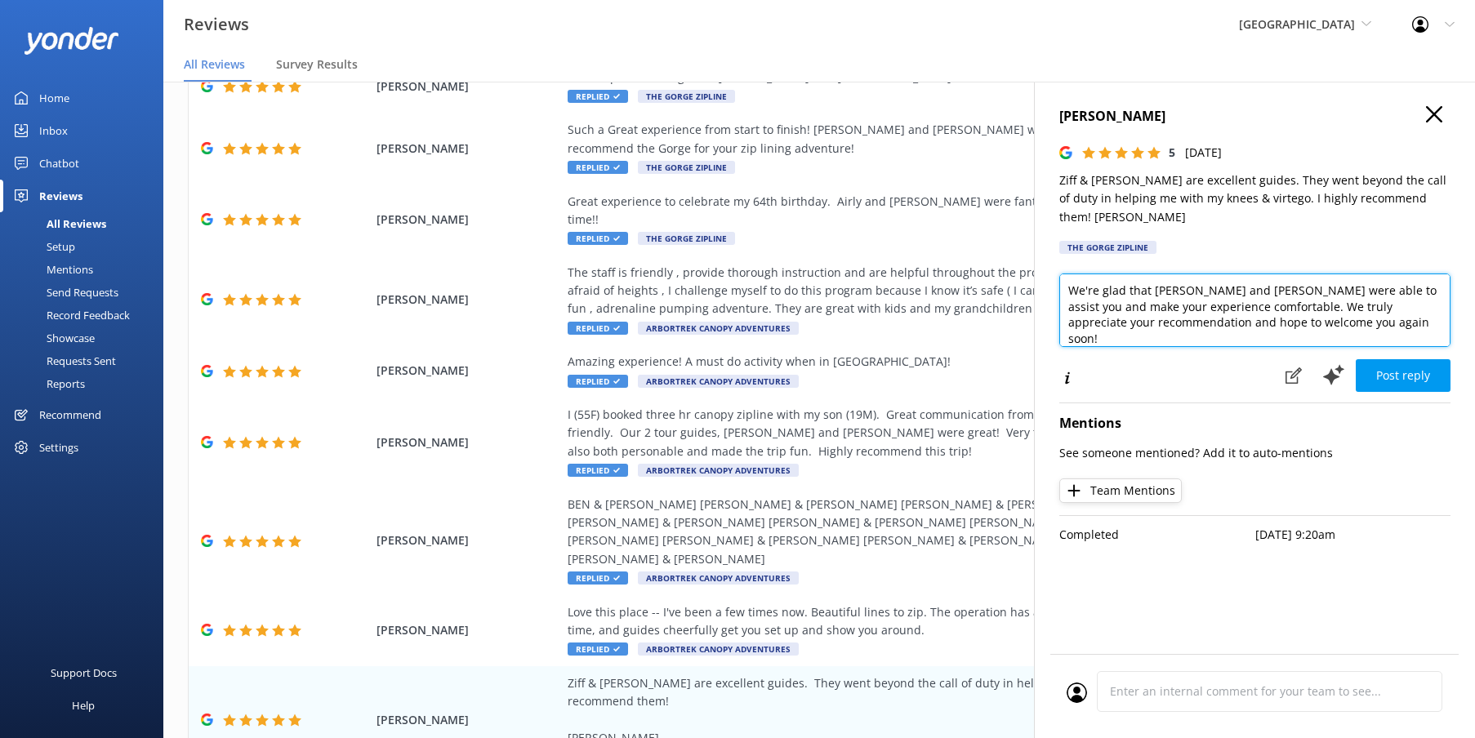
drag, startPoint x: 1254, startPoint y: 288, endPoint x: 1376, endPoint y: 286, distance: 122.5
click at [1376, 286] on textarea "We're glad that [PERSON_NAME] and [PERSON_NAME] were able to assist you and mak…" at bounding box center [1254, 311] width 391 height 74
click at [1404, 289] on textarea "We're glad that Ziff and [PERSON_NAME] helped to make your experience comfortab…" at bounding box center [1254, 311] width 391 height 74
click at [1170, 302] on textarea "We're glad that Ziff and [PERSON_NAME] helped to make your experience as fun an…" at bounding box center [1254, 311] width 391 height 74
click at [1400, 292] on textarea "We're glad that Ziff and [PERSON_NAME] helped to make your experience as fun an…" at bounding box center [1254, 311] width 391 height 74
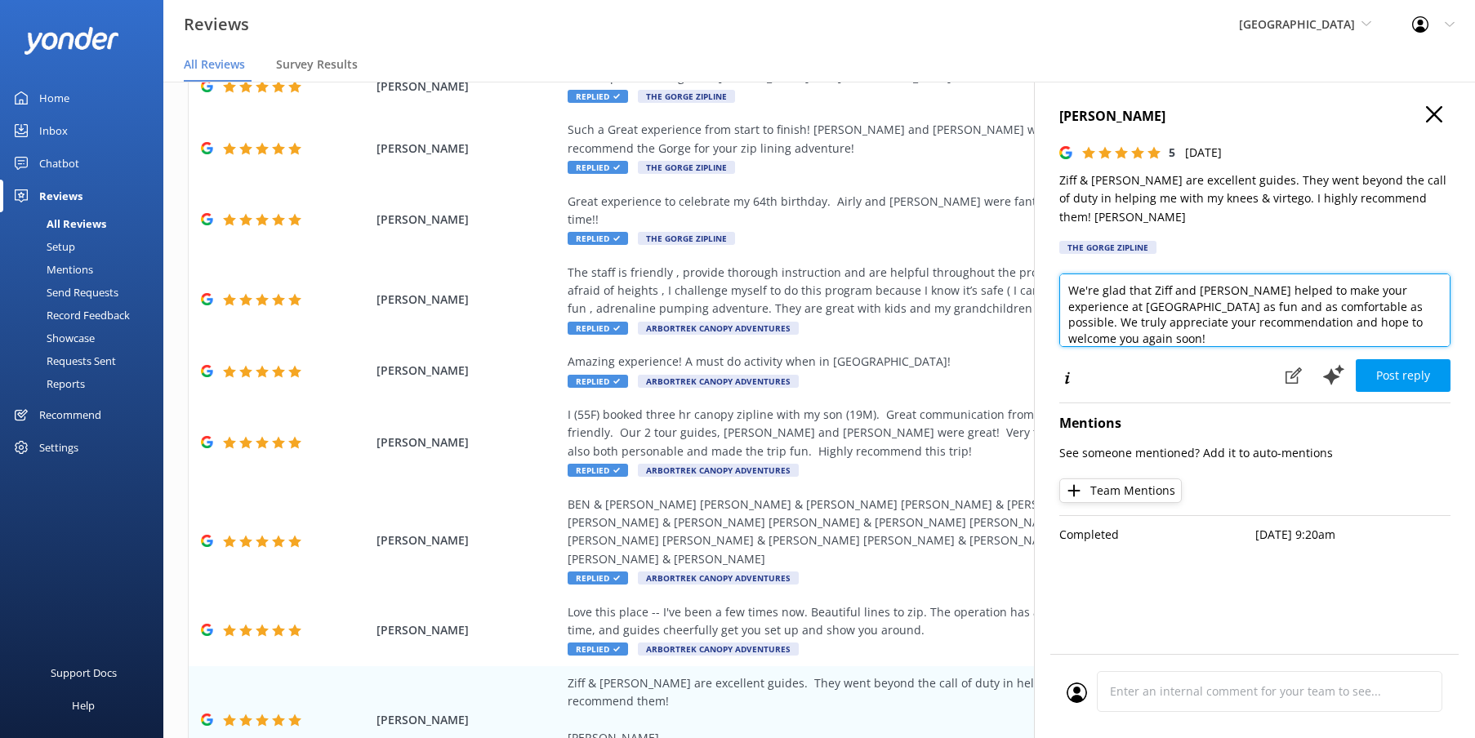
click at [1389, 319] on textarea "We're glad that Ziff and [PERSON_NAME] helped to make your experience at [GEOGR…" at bounding box center [1254, 311] width 391 height 74
type textarea "We're glad that Ziff and [PERSON_NAME] helped to make your experience at [GEOGR…"
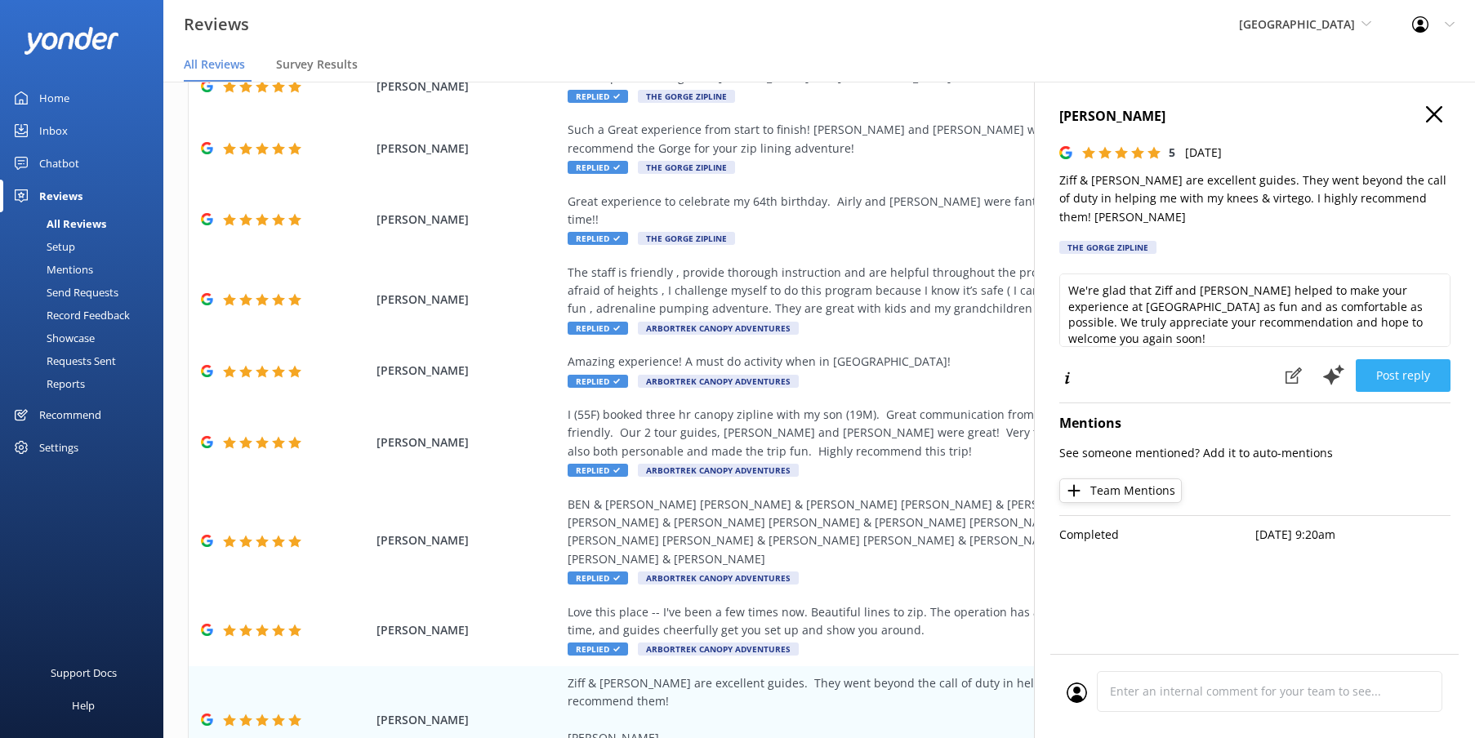
click at [1415, 377] on button "Post reply" at bounding box center [1403, 375] width 95 height 33
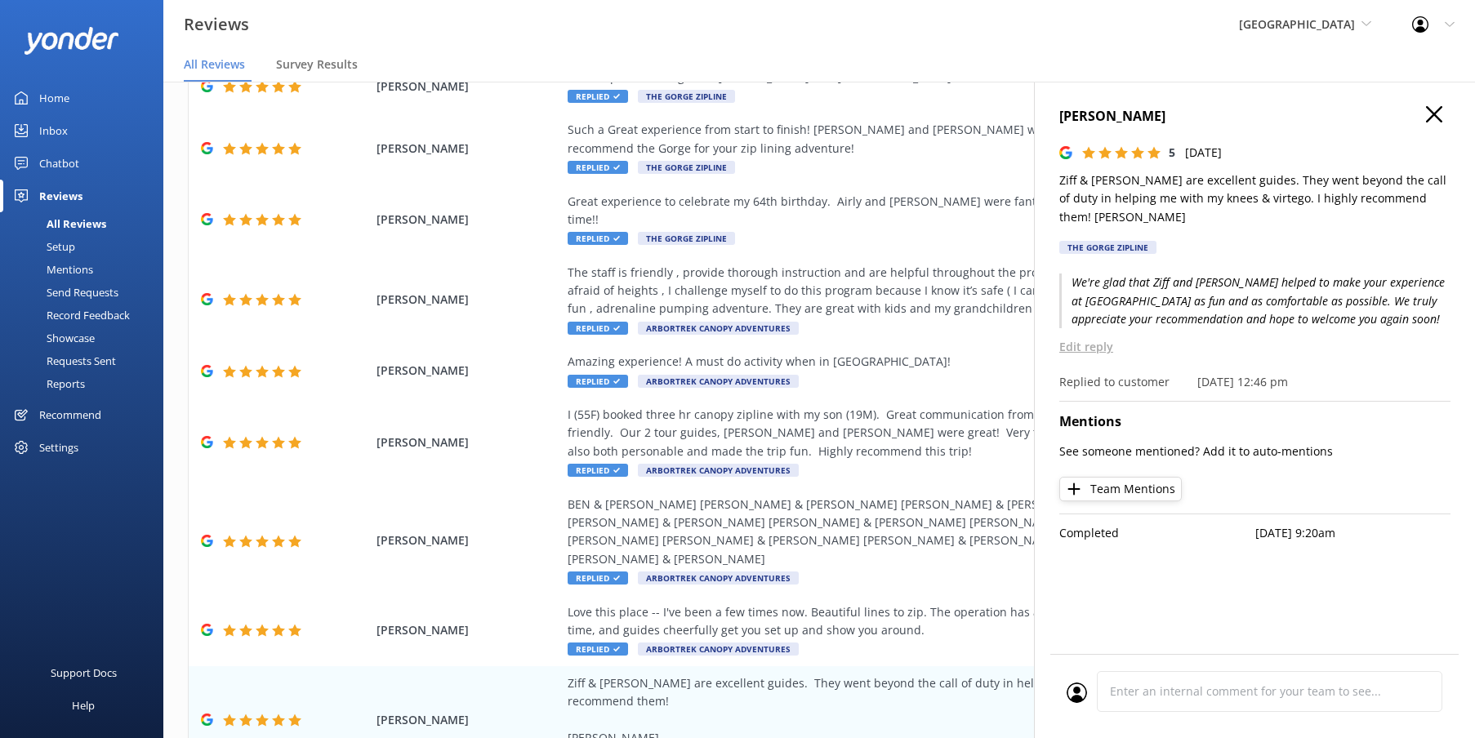
click at [1439, 112] on icon at bounding box center [1434, 114] width 16 height 16
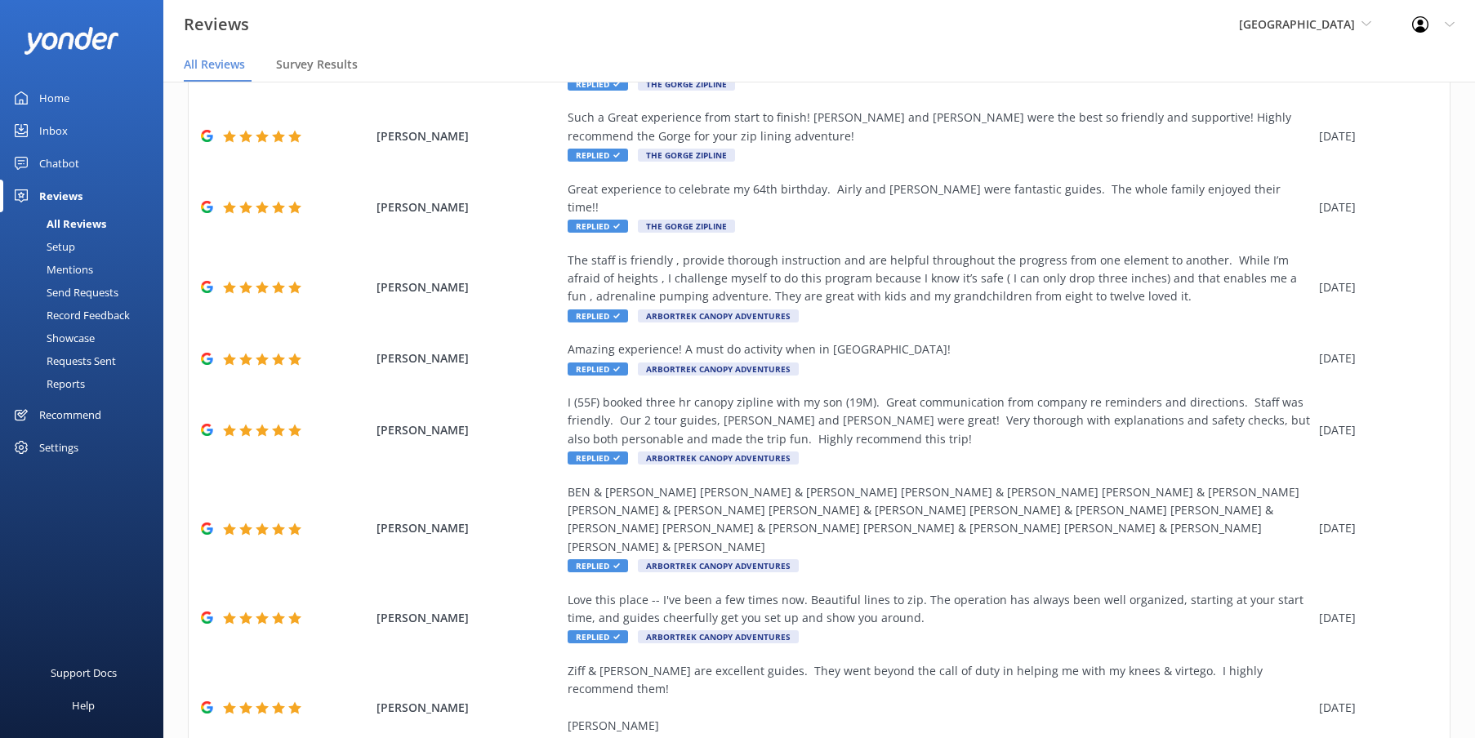
scroll to position [217, 0]
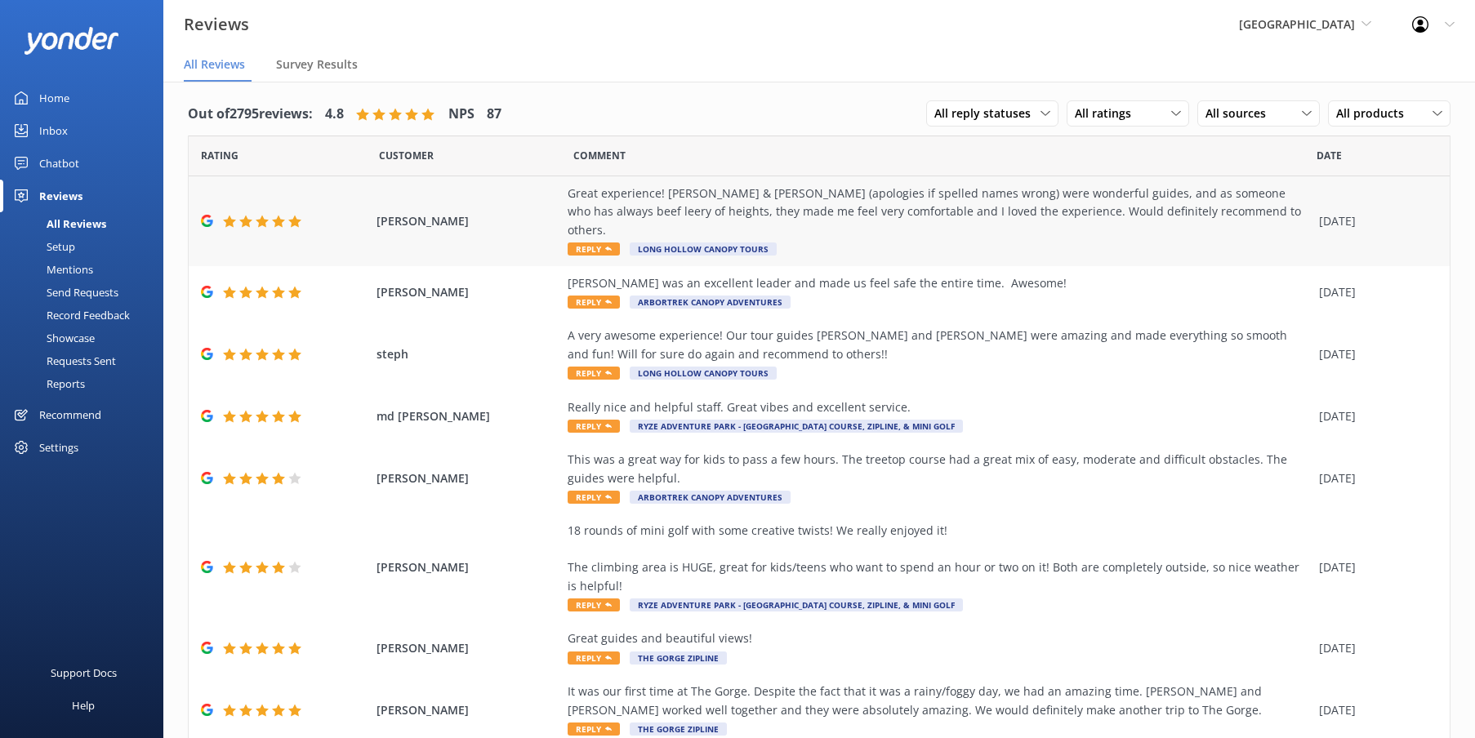
click at [1155, 232] on div "Great experience! [PERSON_NAME] & [PERSON_NAME] (apologies if spelled names wro…" at bounding box center [939, 222] width 743 height 74
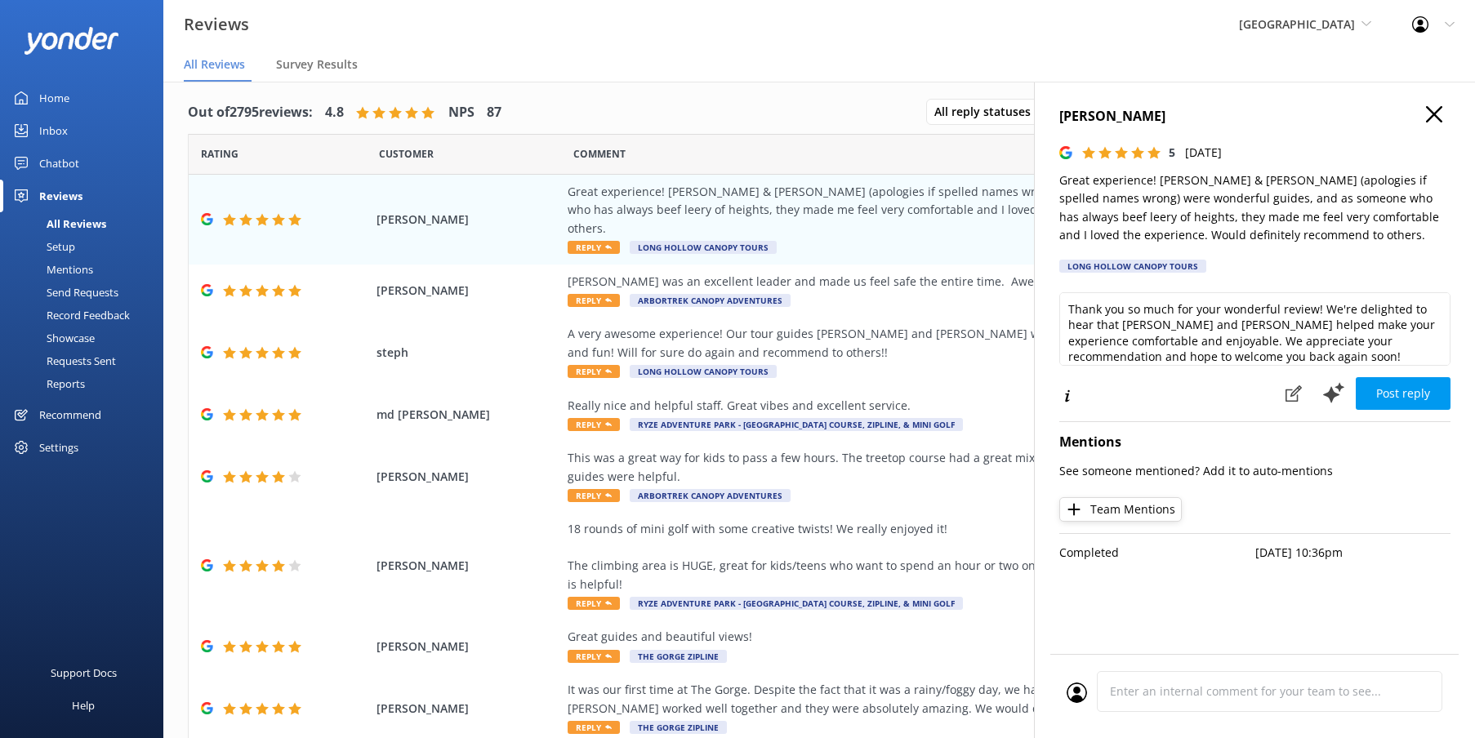
scroll to position [7, 0]
drag, startPoint x: 1208, startPoint y: 319, endPoint x: 1135, endPoint y: 350, distance: 79.0
click at [1123, 322] on textarea "Thank you so much for your wonderful review! We're delighted to hear that [PERS…" at bounding box center [1254, 329] width 391 height 74
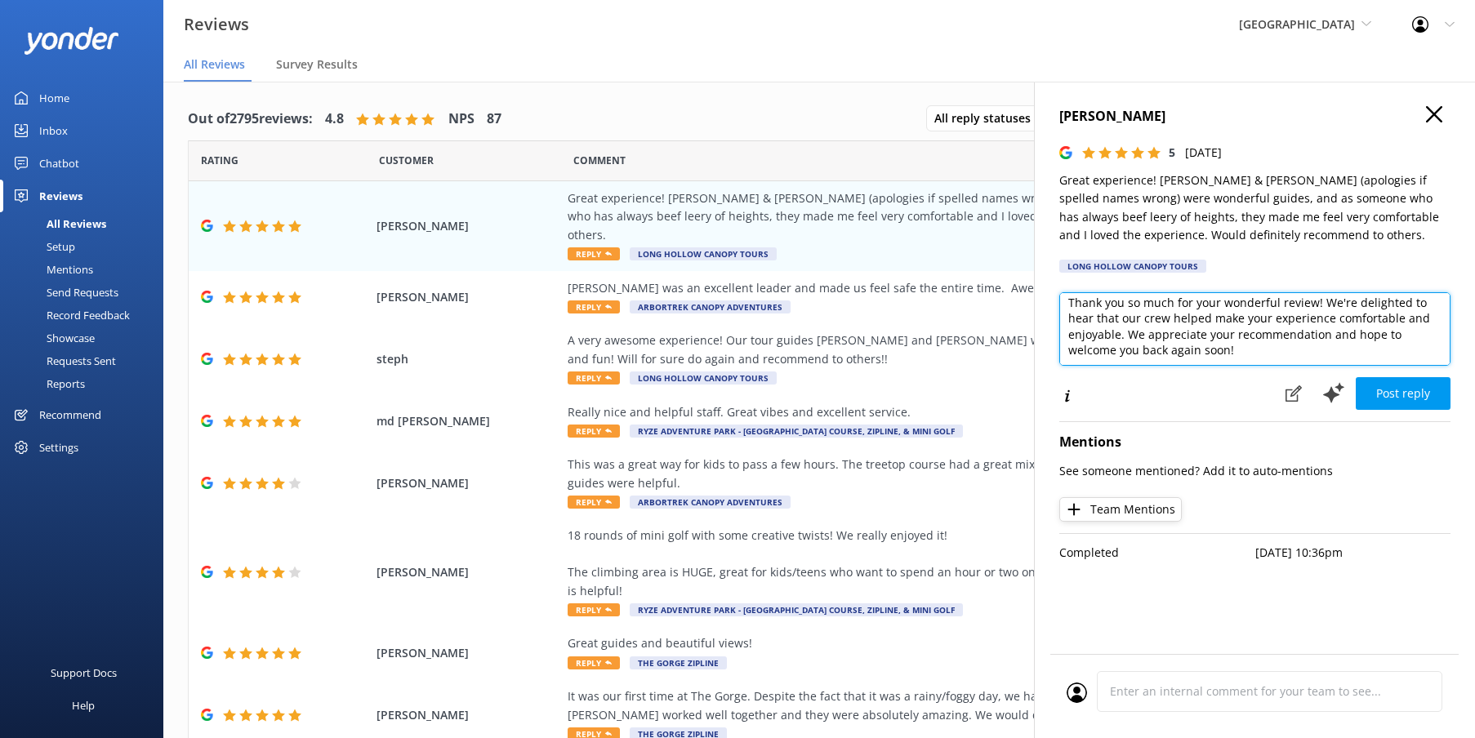
scroll to position [0, 0]
drag, startPoint x: 1244, startPoint y: 338, endPoint x: 1206, endPoint y: 336, distance: 38.5
click at [1109, 324] on textarea "Thank you so much for your wonderful review! We're delighted to hear that our c…" at bounding box center [1254, 329] width 391 height 74
click at [1229, 336] on textarea "Thank you so much for your wonderful review! We're delighted to hear that our c…" at bounding box center [1254, 329] width 391 height 74
drag, startPoint x: 1233, startPoint y: 350, endPoint x: 1136, endPoint y: 329, distance: 99.3
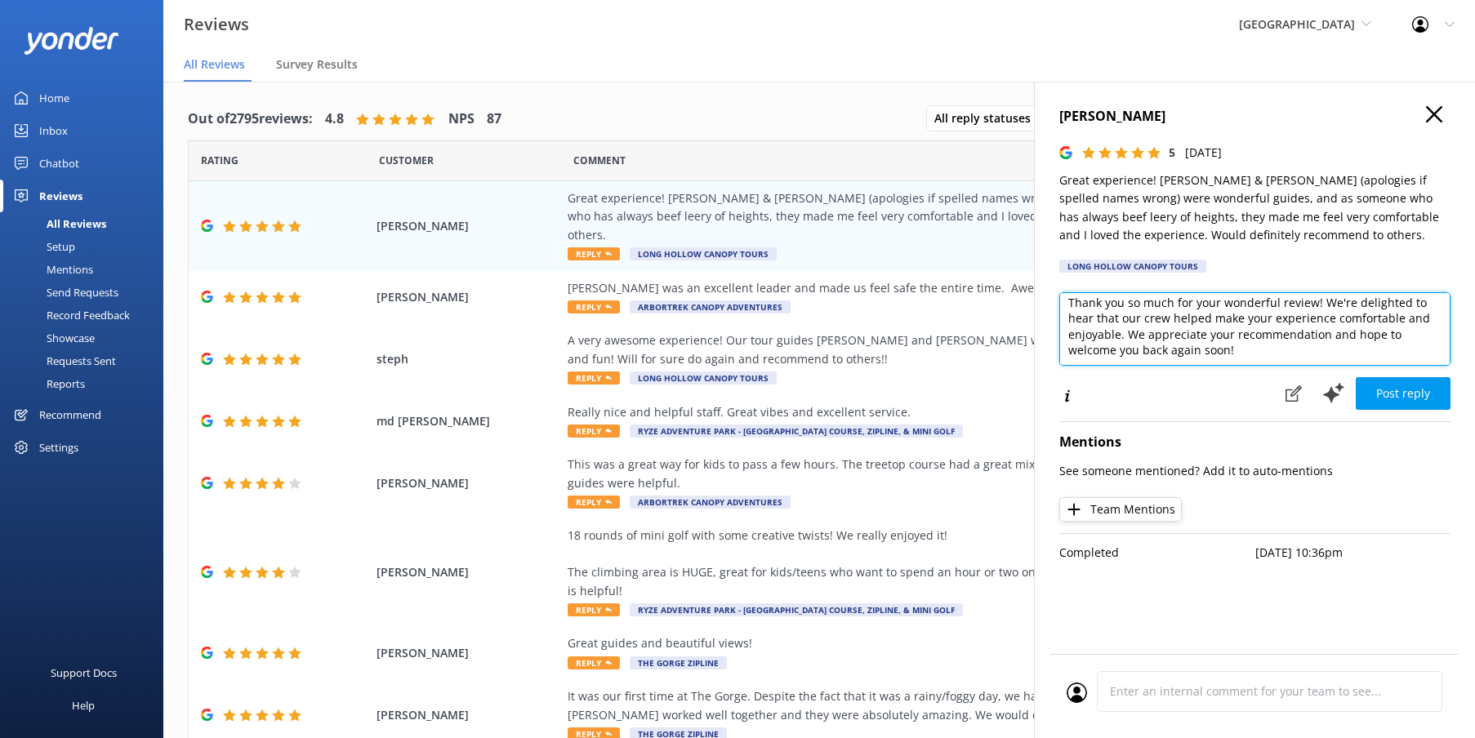
click at [1136, 330] on textarea "Thank you so much for your wonderful review! We're delighted to hear that our c…" at bounding box center [1254, 329] width 391 height 74
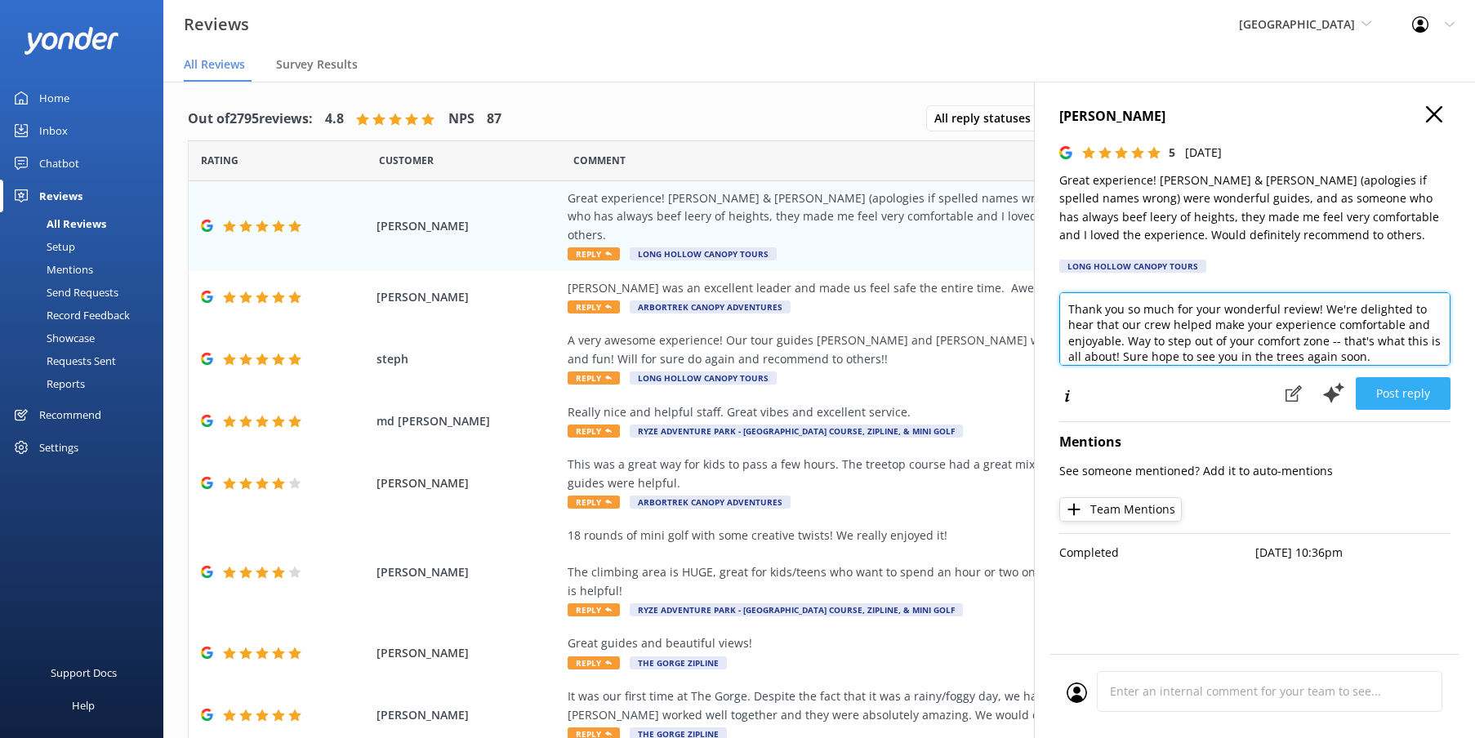
type textarea "Thank you so much for your wonderful review! We're delighted to hear that our c…"
click at [1416, 395] on button "Post reply" at bounding box center [1403, 393] width 95 height 33
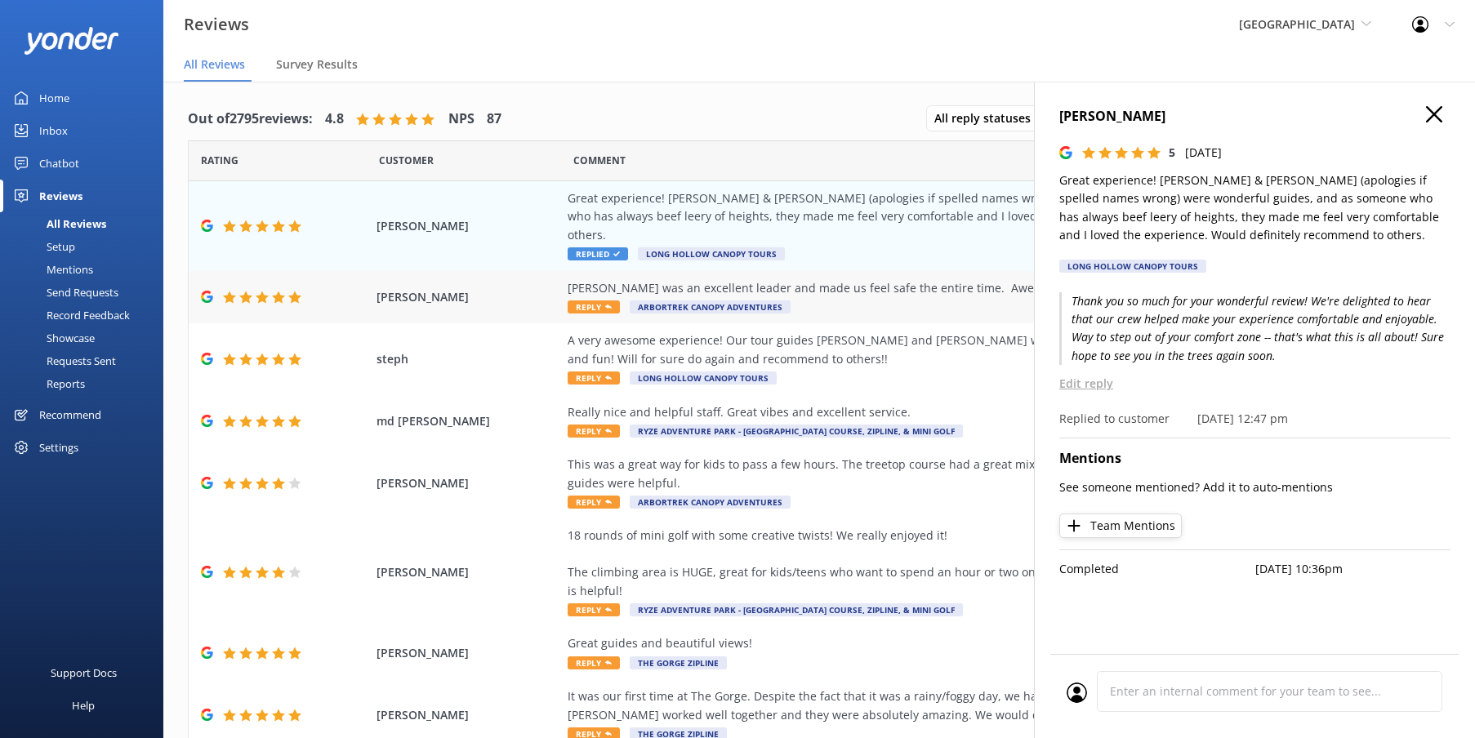
click at [957, 283] on div "[PERSON_NAME] was an excellent leader and made us feel safe the entire time. Aw…" at bounding box center [939, 297] width 743 height 37
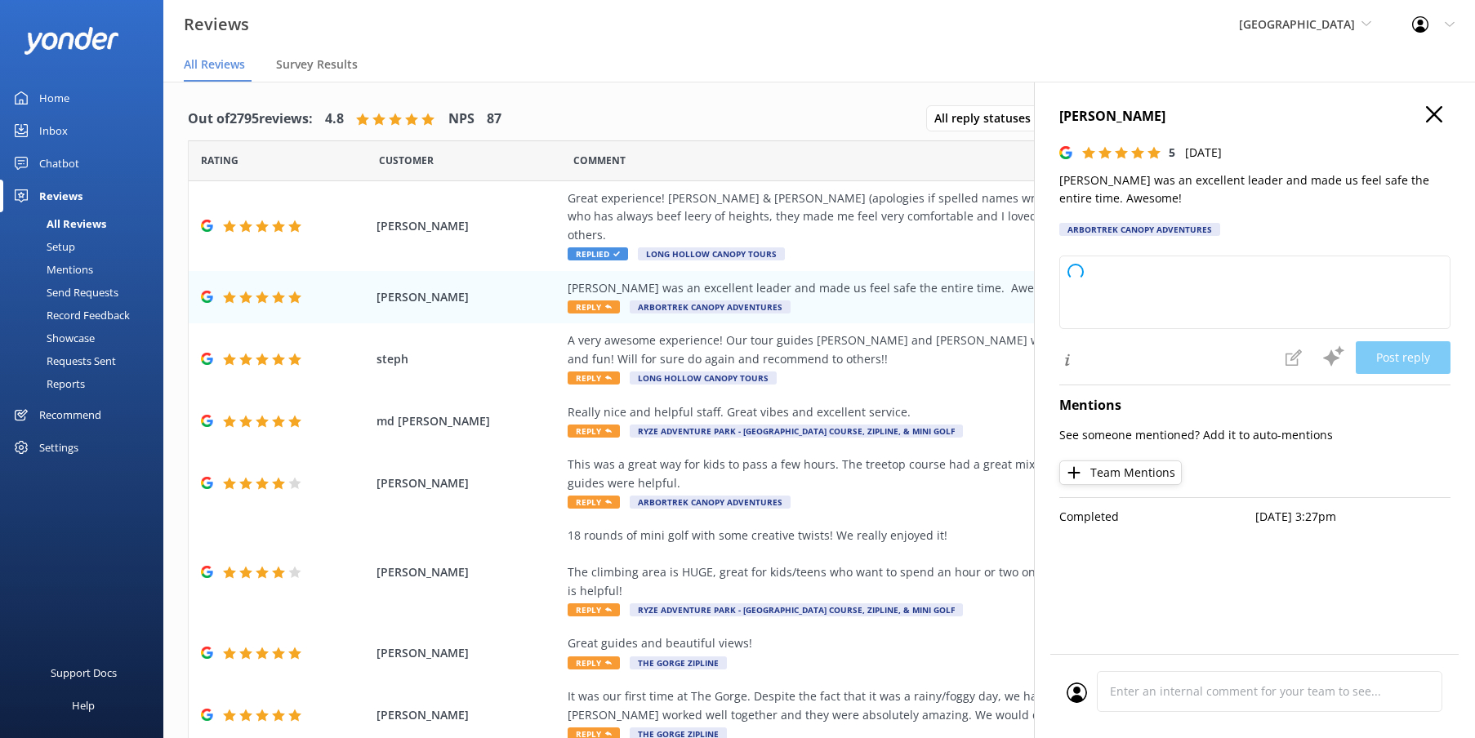
type textarea "Thank you so much for your wonderful feedback! We're thrilled to hear that you …"
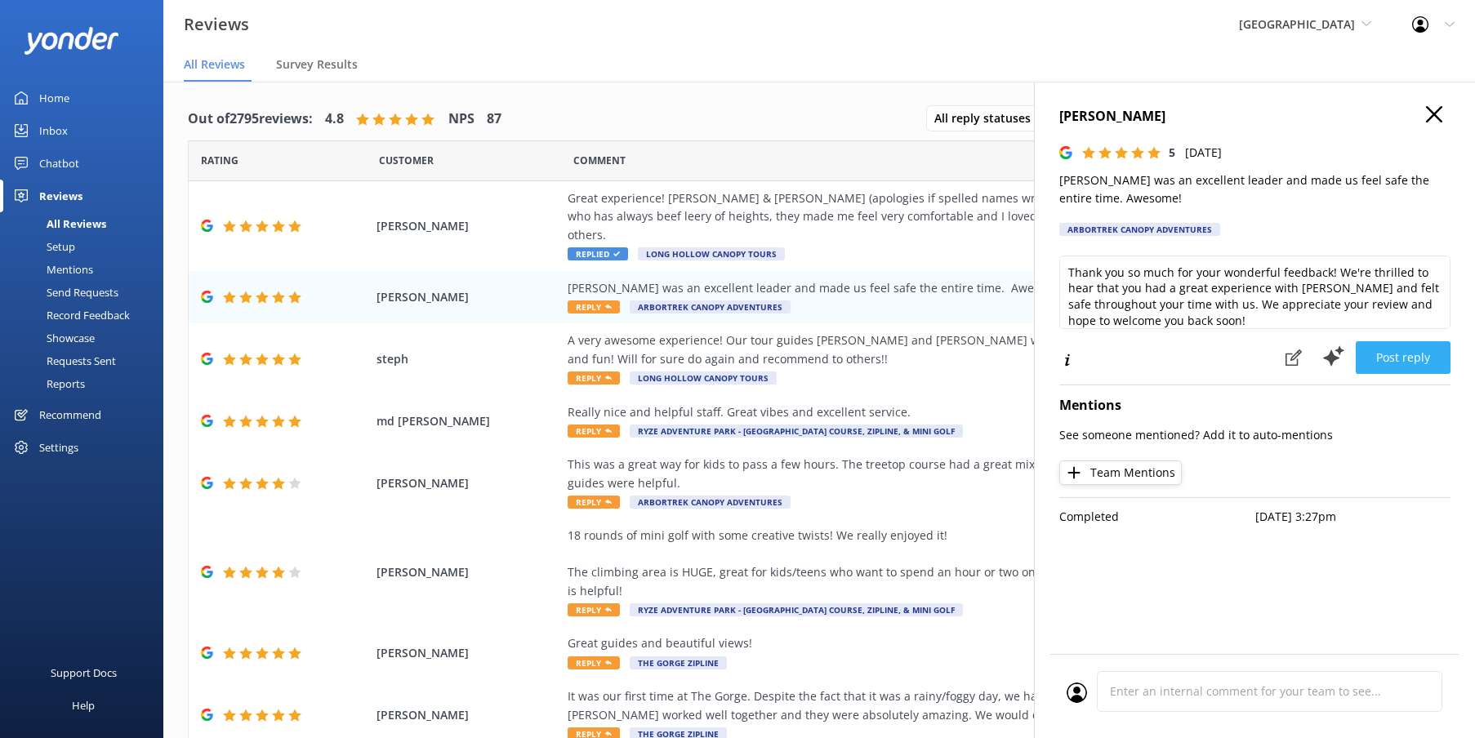
click at [1412, 352] on button "Post reply" at bounding box center [1403, 357] width 95 height 33
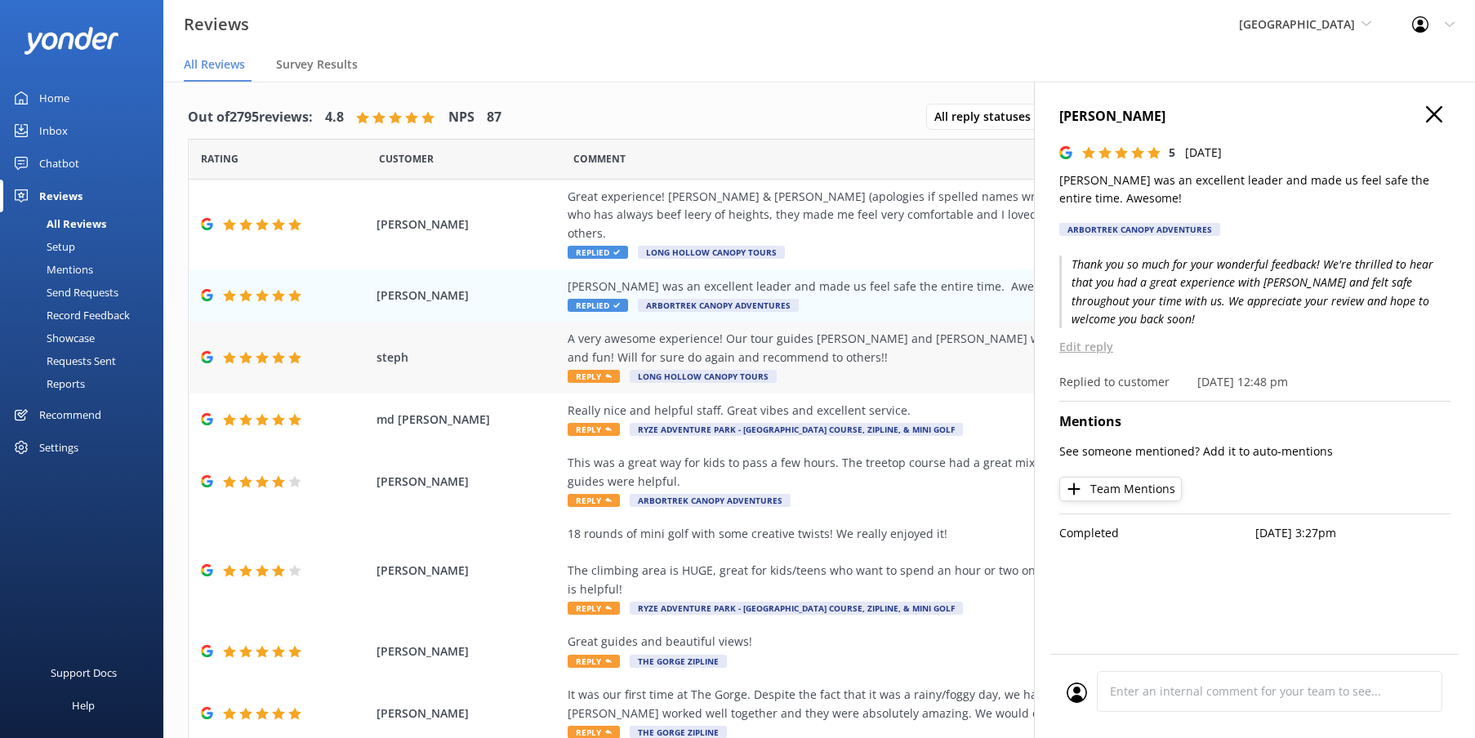
scroll to position [4, 0]
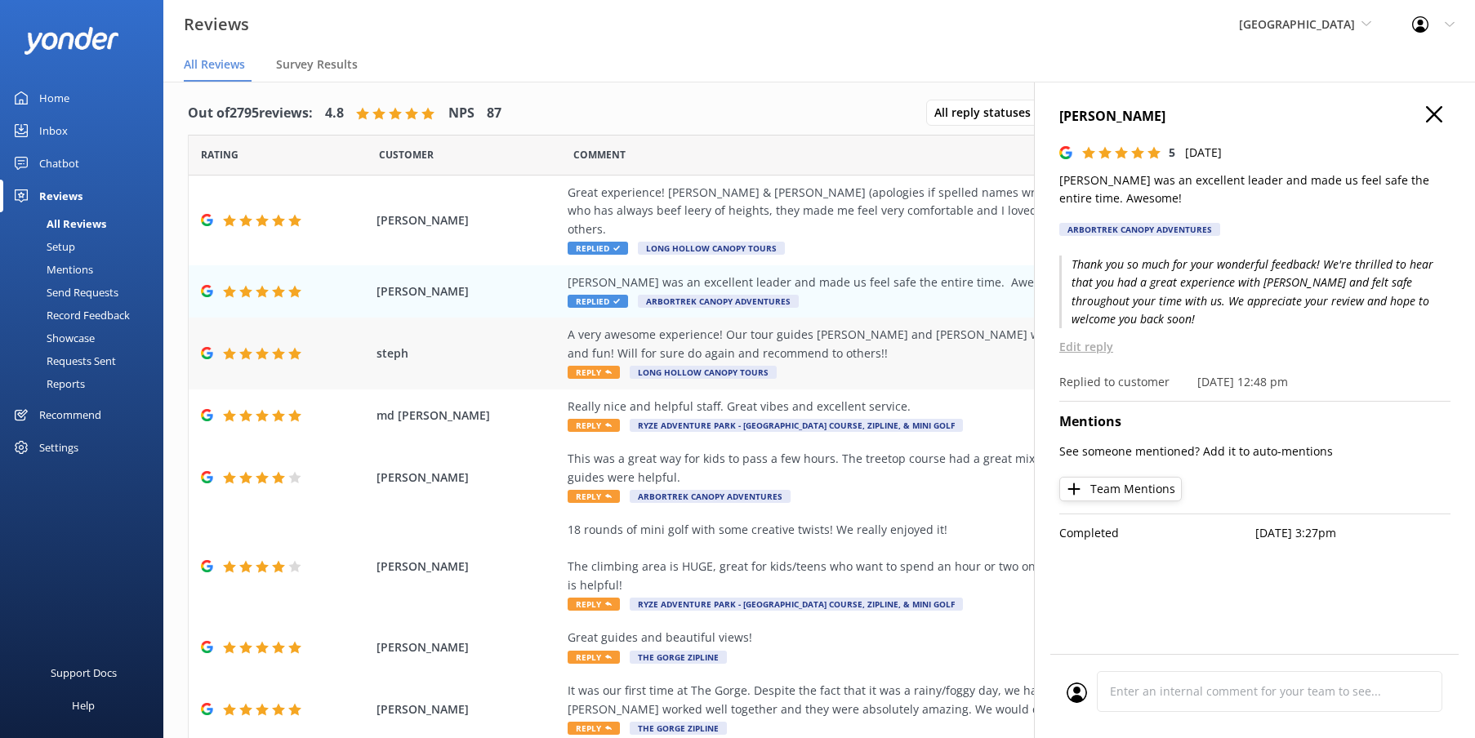
click at [896, 340] on div "A very awesome experience! Our tour guides [PERSON_NAME] and [PERSON_NAME] were…" at bounding box center [939, 344] width 743 height 37
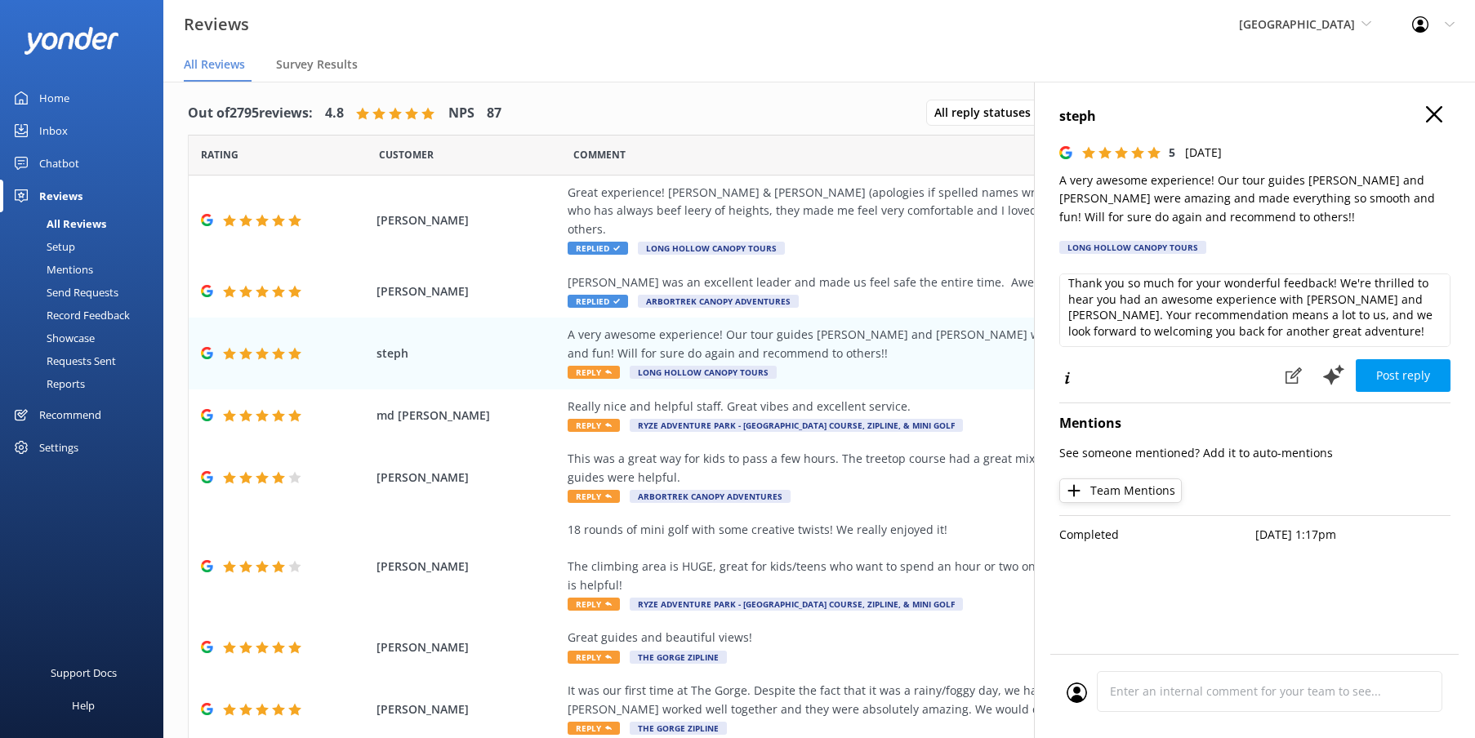
scroll to position [7, 0]
drag, startPoint x: 1403, startPoint y: 300, endPoint x: 1054, endPoint y: 282, distance: 350.1
click at [1054, 282] on div "steph 5 [DATE] A very awesome experience! Our tour guides [PERSON_NAME] and [PE…" at bounding box center [1254, 451] width 441 height 738
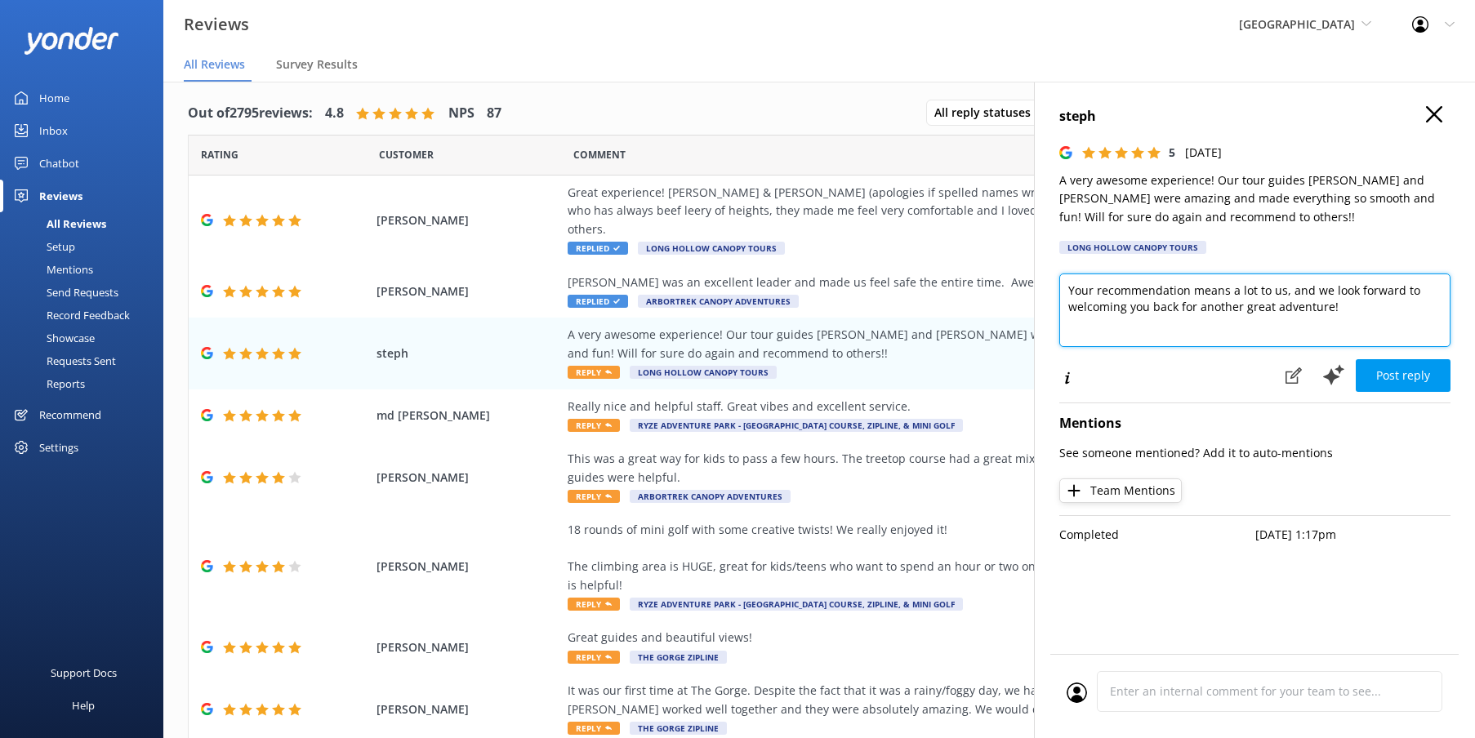
scroll to position [0, 0]
click at [1292, 291] on textarea "Your recommendation means a lot to us, and we look forward to welcoming you bac…" at bounding box center [1254, 311] width 391 height 74
drag, startPoint x: 1288, startPoint y: 291, endPoint x: 1283, endPoint y: 321, distance: 30.6
click at [1288, 292] on textarea "Your recommendation means a lot to us, and we look forward to welcoming you bac…" at bounding box center [1254, 311] width 391 height 74
drag, startPoint x: 1242, startPoint y: 303, endPoint x: 1374, endPoint y: 322, distance: 133.7
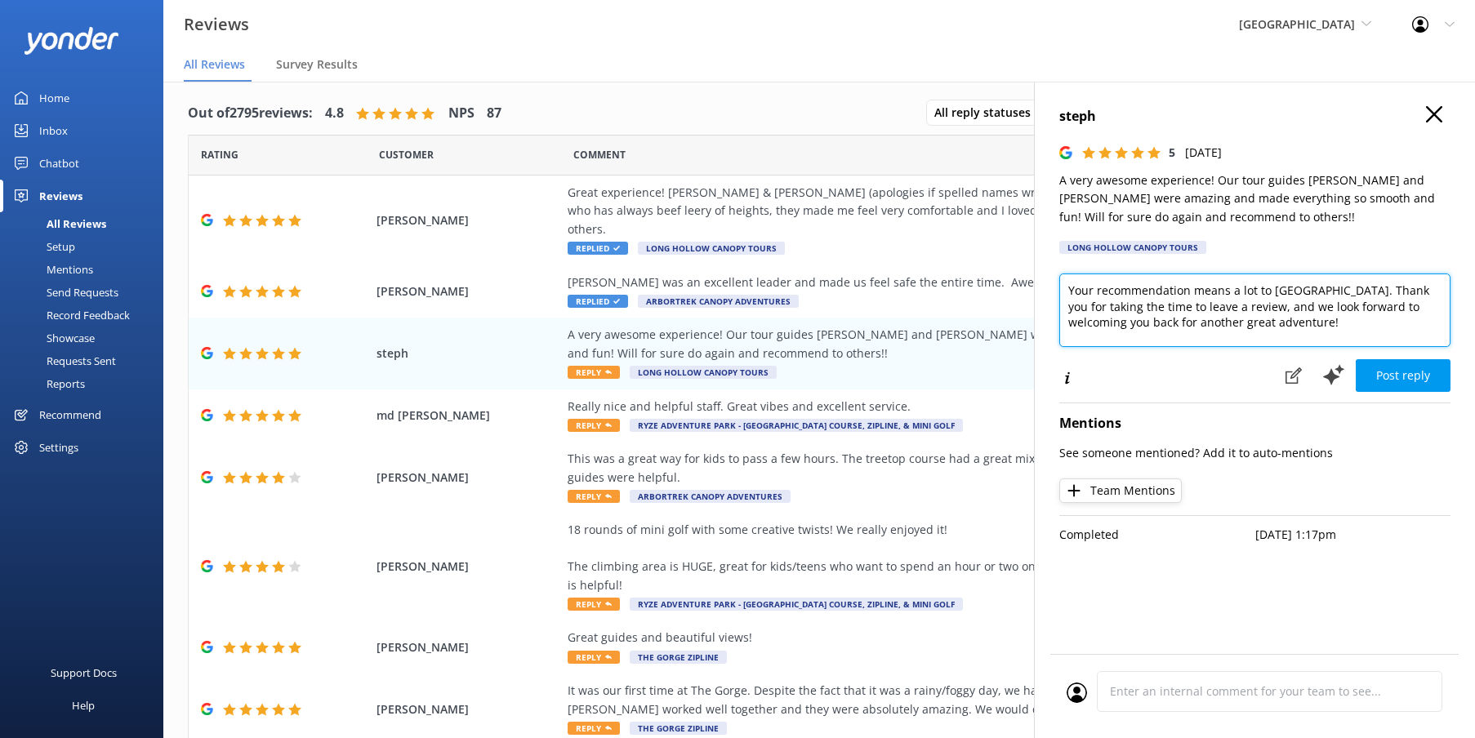
click at [1379, 306] on textarea "Your recommendation means a lot to [GEOGRAPHIC_DATA]. Thank you for taking the …" at bounding box center [1254, 311] width 391 height 74
click at [1293, 324] on textarea "Your recommendation means a lot to [GEOGRAPHIC_DATA]. Thank you for taking the …" at bounding box center [1254, 311] width 391 height 74
type textarea "Your recommendation means a lot to [GEOGRAPHIC_DATA]. Thank you for taking the …"
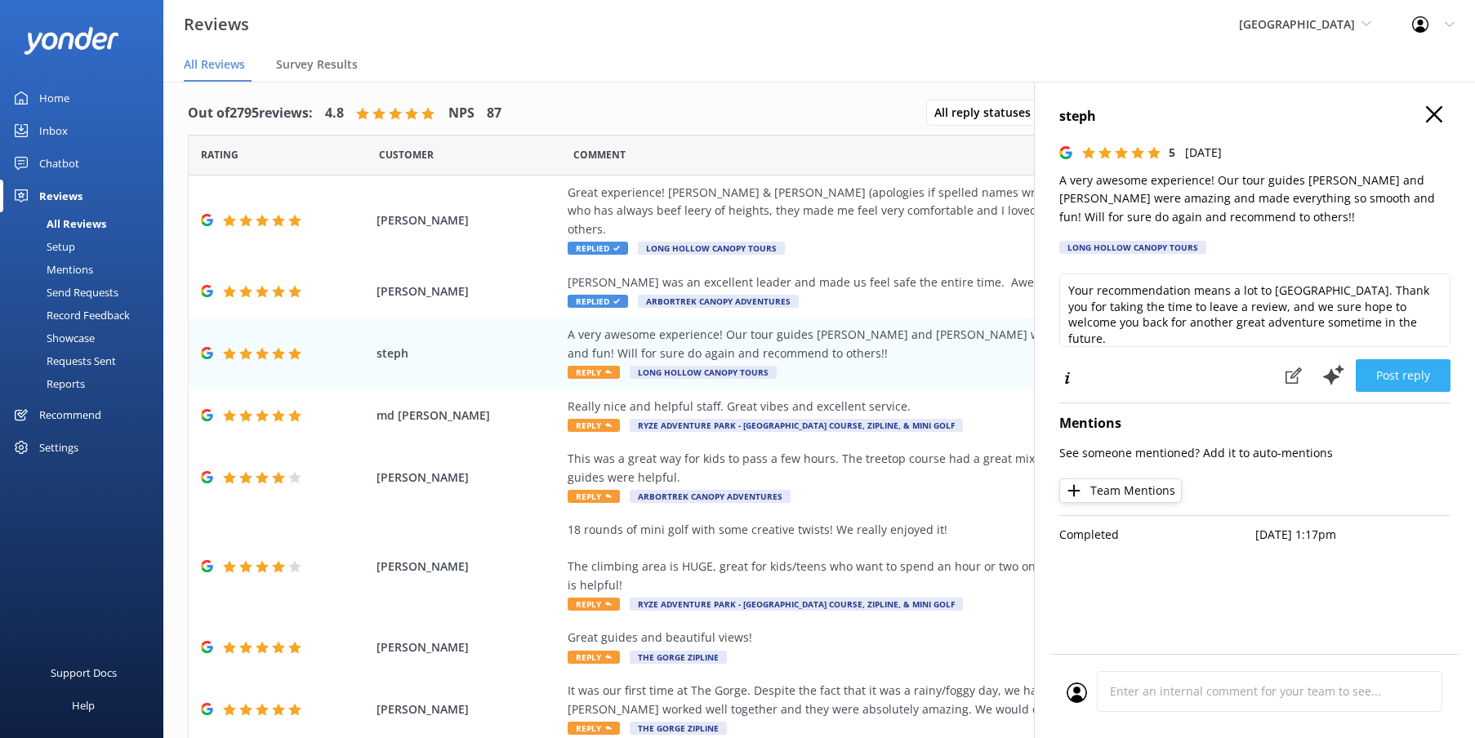
click at [1415, 375] on button "Post reply" at bounding box center [1403, 375] width 95 height 33
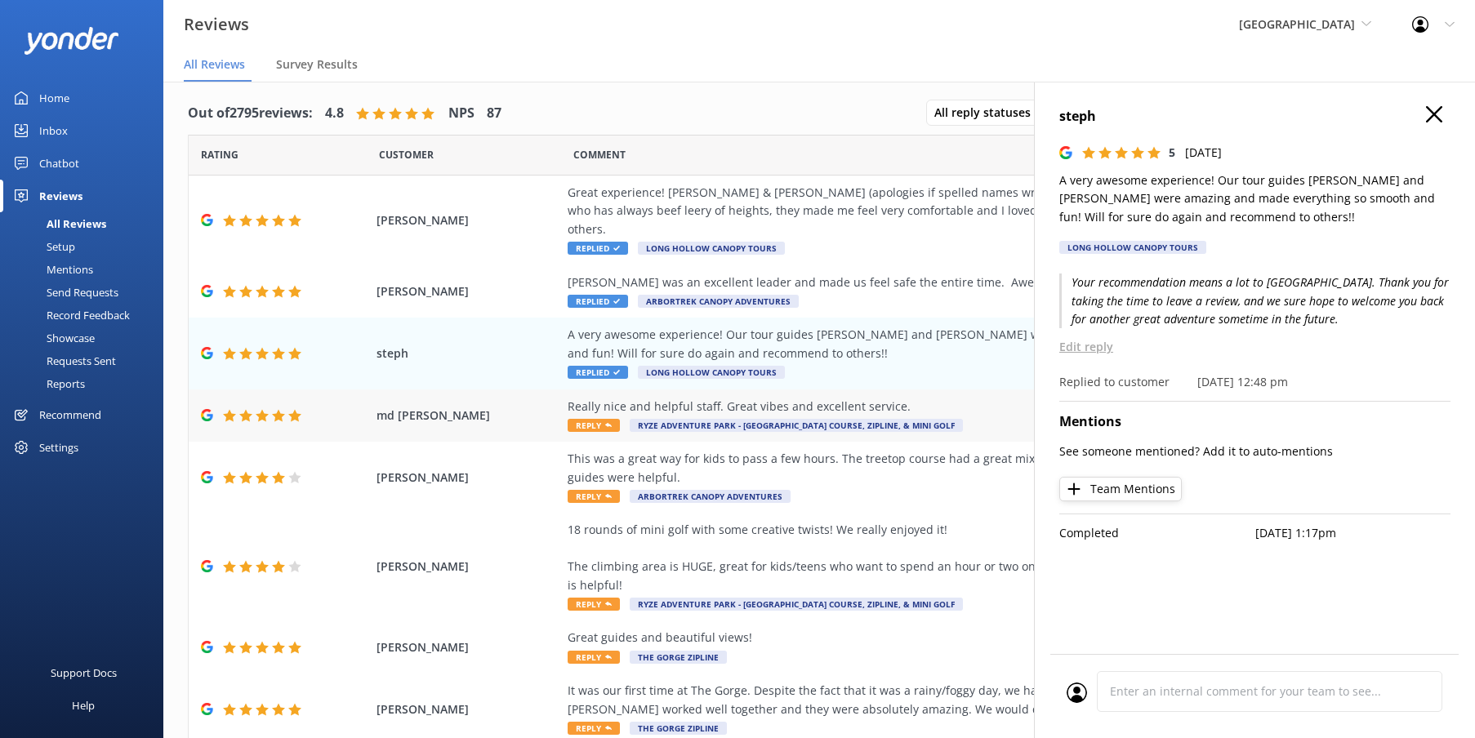
click at [977, 398] on div "Really nice and helpful staff. Great vibes and excellent service." at bounding box center [939, 407] width 743 height 18
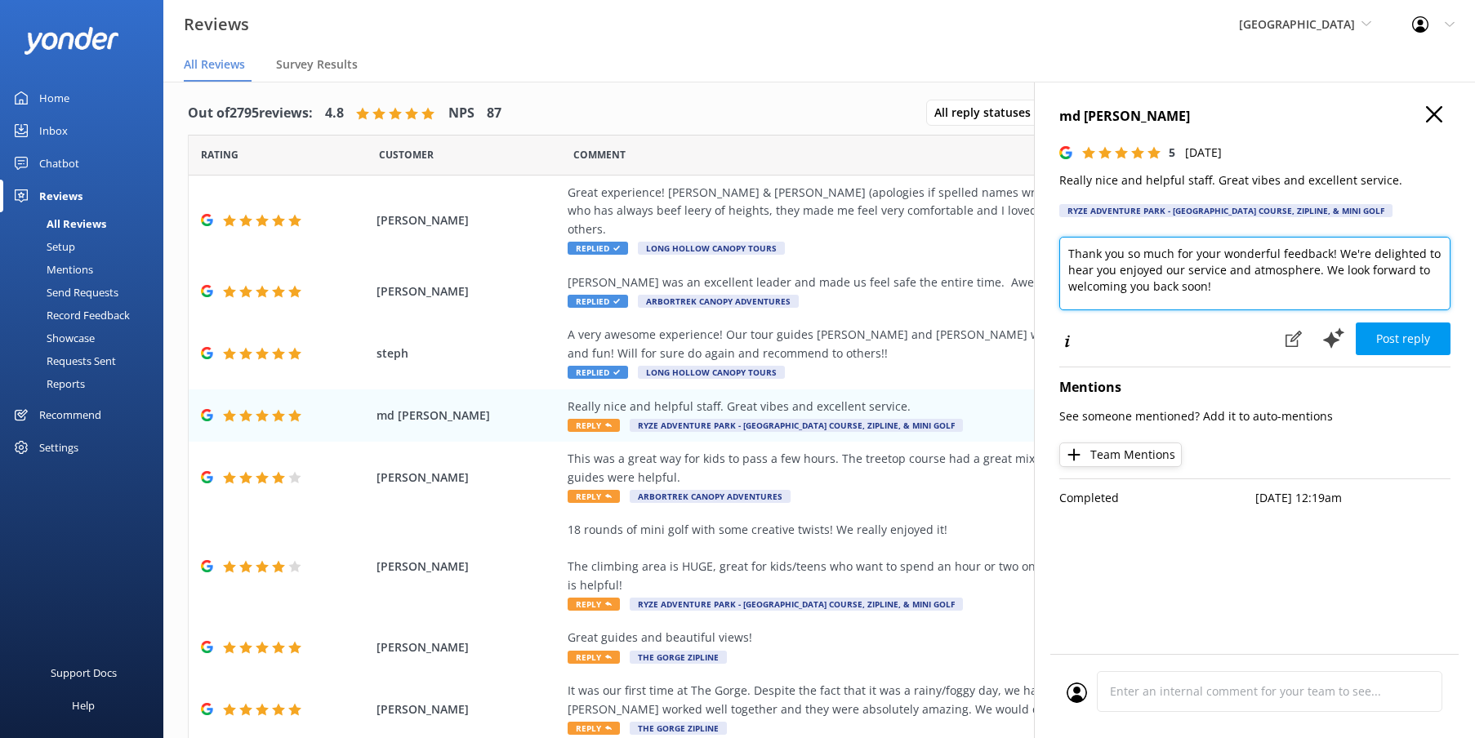
drag, startPoint x: 1336, startPoint y: 282, endPoint x: 1325, endPoint y: 263, distance: 22.0
click at [1322, 263] on textarea "Thank you so much for your wonderful feedback! We're delighted to hear you enjo…" at bounding box center [1254, 274] width 391 height 74
type textarea "Thank you so much for your wonderful feedback! We're delighted to hear you enjo…"
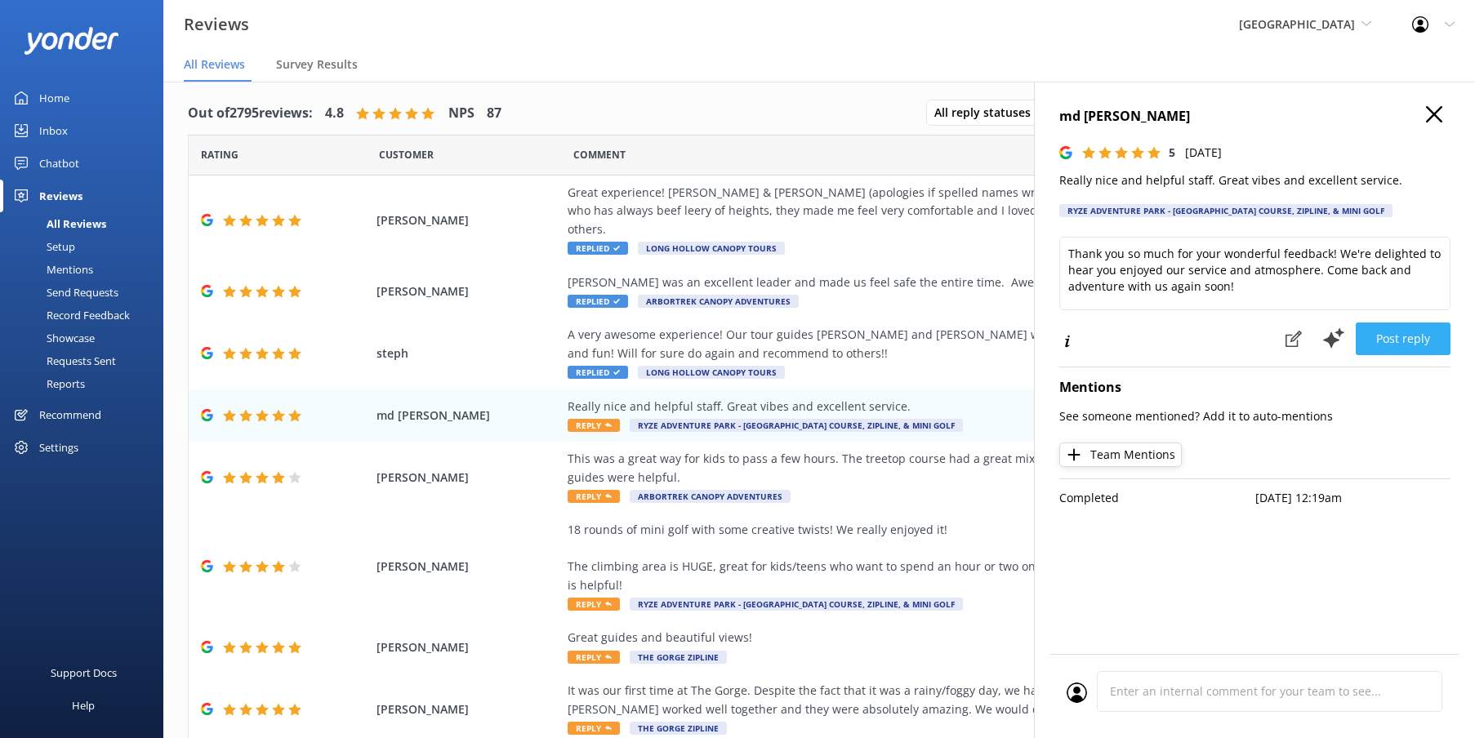
click at [1438, 331] on button "Post reply" at bounding box center [1403, 339] width 95 height 33
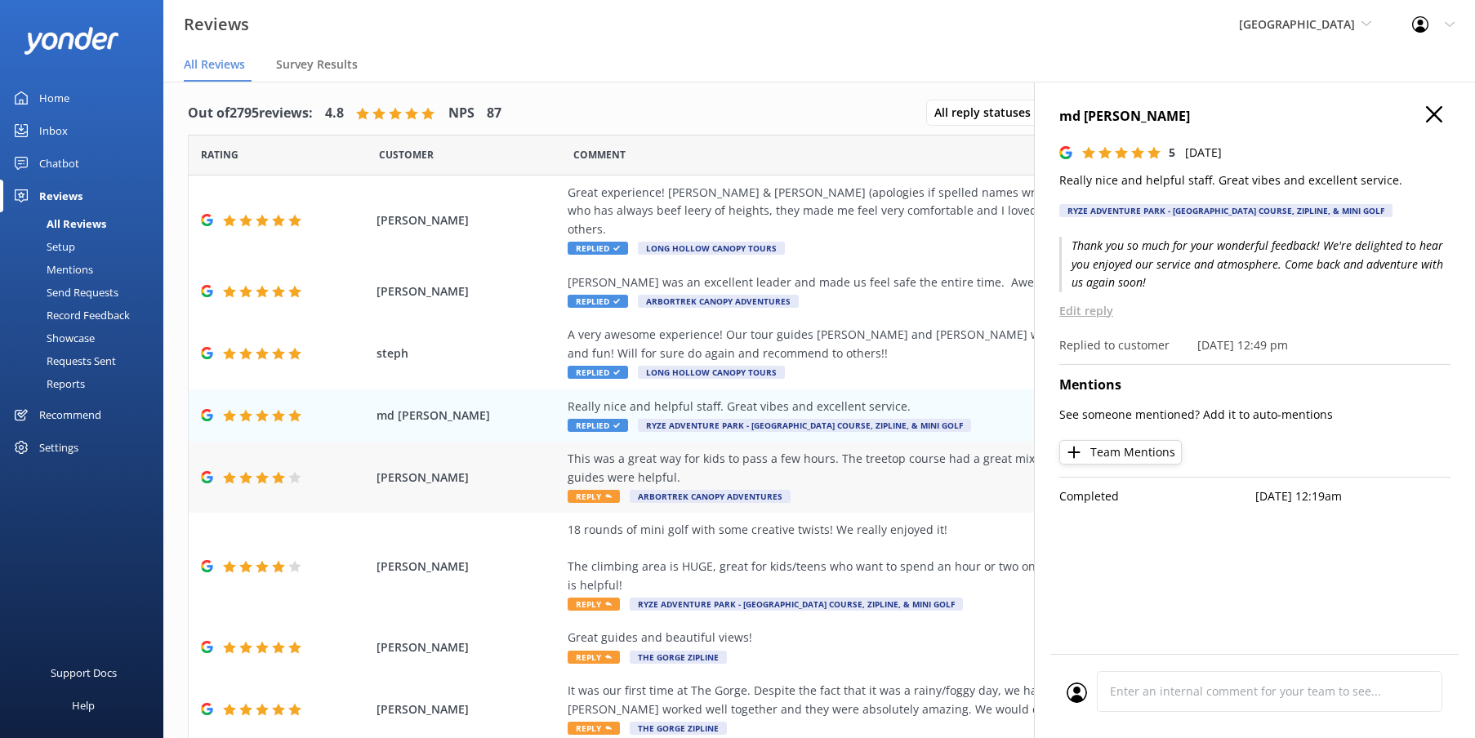
click at [809, 463] on div "This was a great way for kids to pass a few hours. The treetop course had a gre…" at bounding box center [939, 468] width 743 height 37
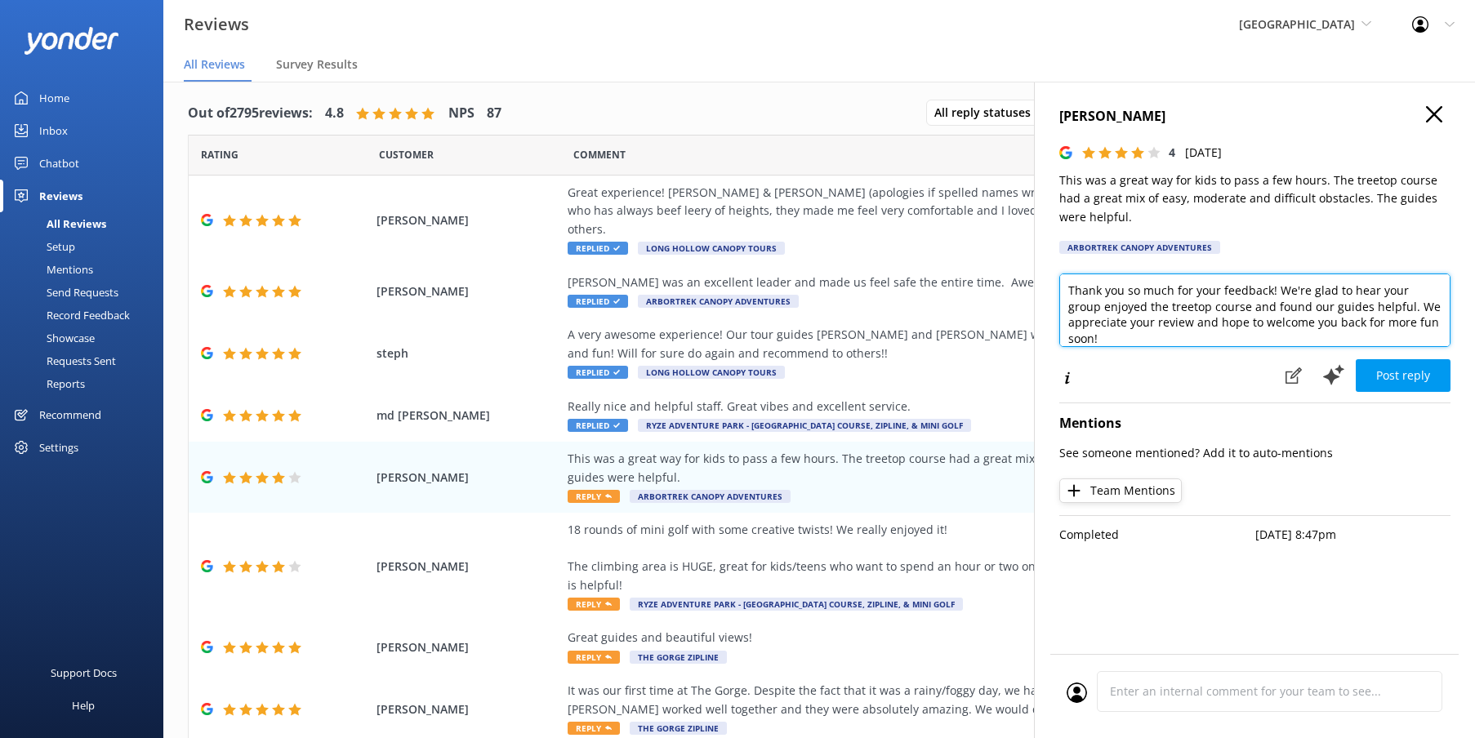
drag, startPoint x: 1177, startPoint y: 303, endPoint x: 1135, endPoint y: 303, distance: 42.5
click at [1135, 303] on textarea "Thank you so much for your feedback! We're glad to hear your group enjoyed the …" at bounding box center [1254, 311] width 391 height 74
drag, startPoint x: 1232, startPoint y: 306, endPoint x: 1289, endPoint y: 300, distance: 57.5
click at [1289, 300] on textarea "Thank you so much for your feedback! We're glad to hear your group enjoyed the …" at bounding box center [1254, 311] width 391 height 74
drag, startPoint x: 1417, startPoint y: 321, endPoint x: 1393, endPoint y: 335, distance: 28.2
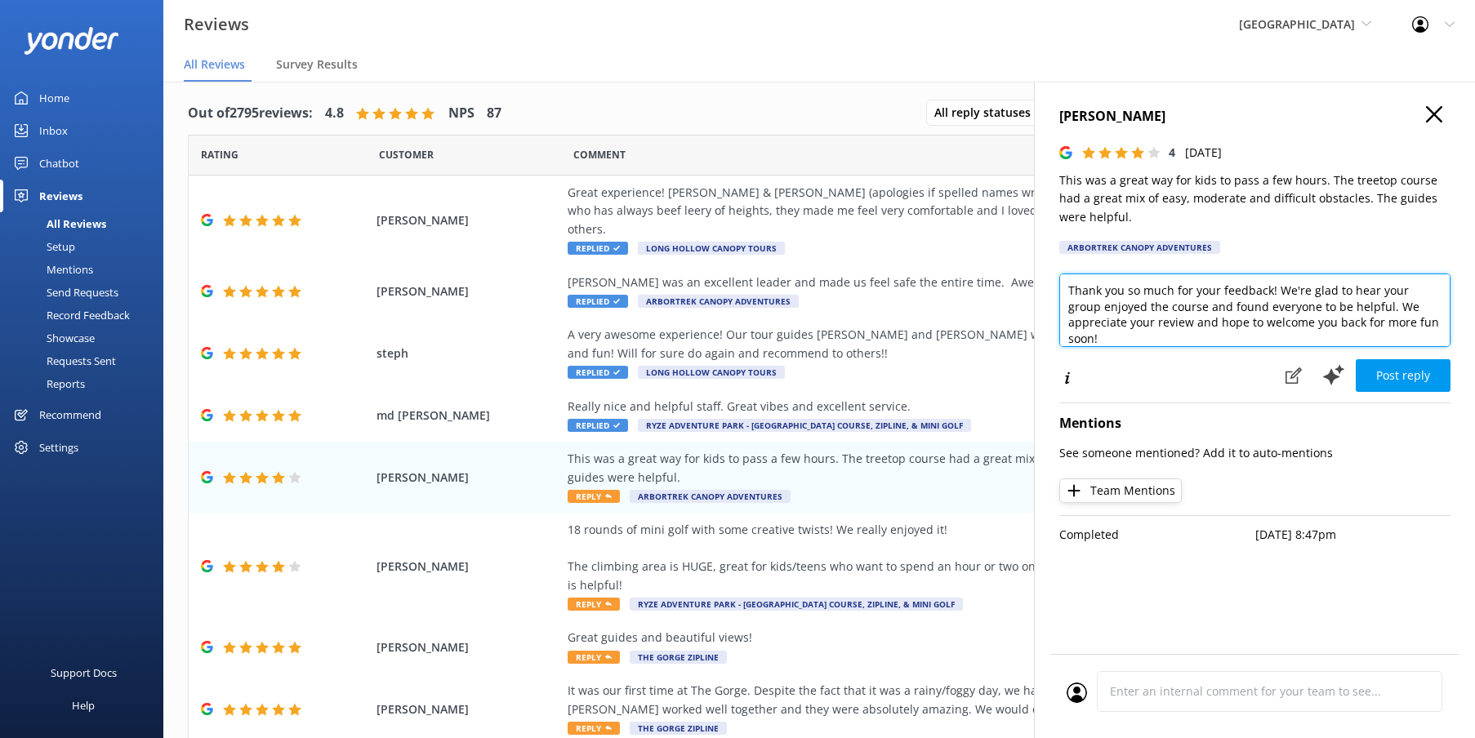
click at [1360, 304] on textarea "Thank you so much for your feedback! We're glad to hear your group enjoyed the …" at bounding box center [1254, 311] width 391 height 74
type textarea "Thank you so much for your feedback! We're glad to hear your group enjoyed the …"
click at [1418, 354] on div "Thank you so much for your feedback! We're glad to hear your group enjoyed the …" at bounding box center [1254, 316] width 391 height 85
click at [1420, 377] on button "Post reply" at bounding box center [1403, 375] width 95 height 33
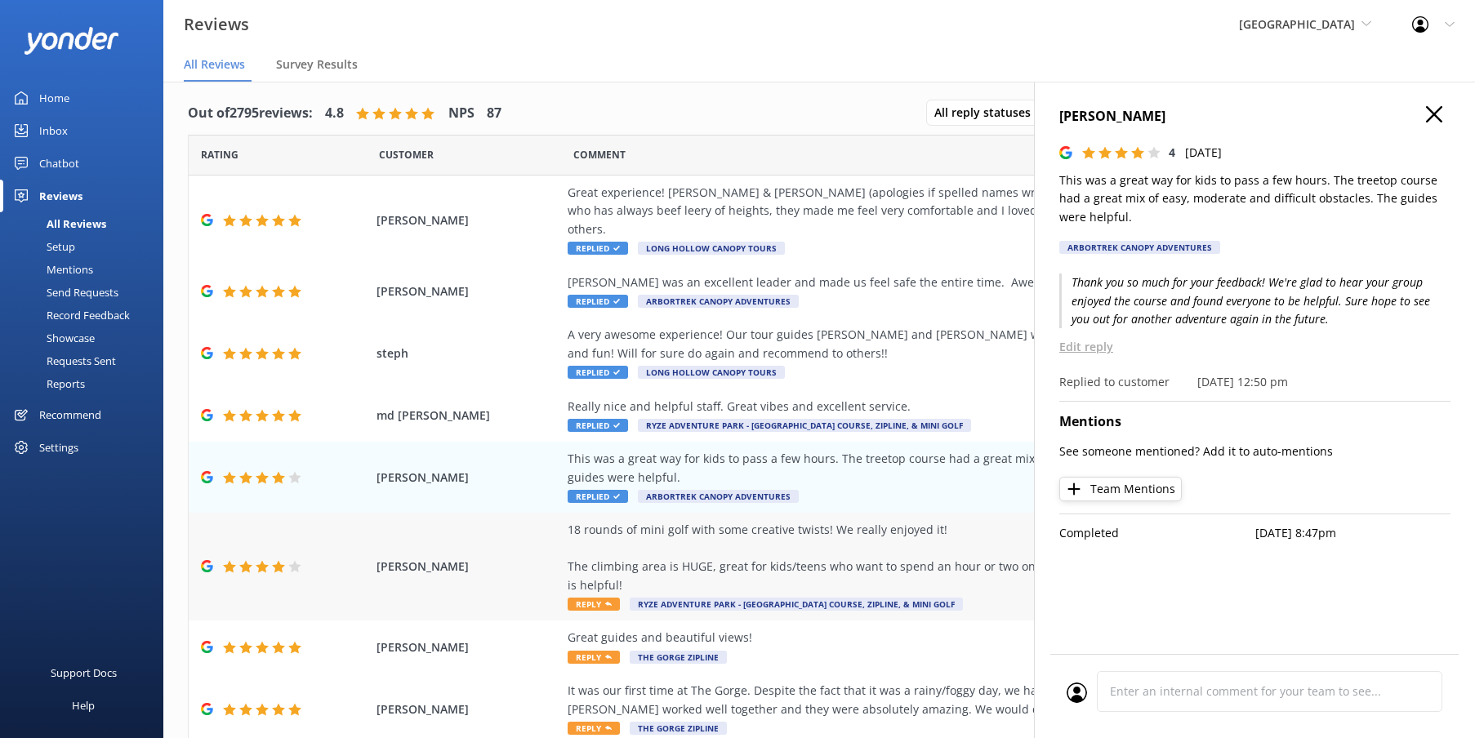
click at [877, 521] on div "18 rounds of mini golf with some creative twists! We really enjoyed it! The cli…" at bounding box center [939, 558] width 743 height 74
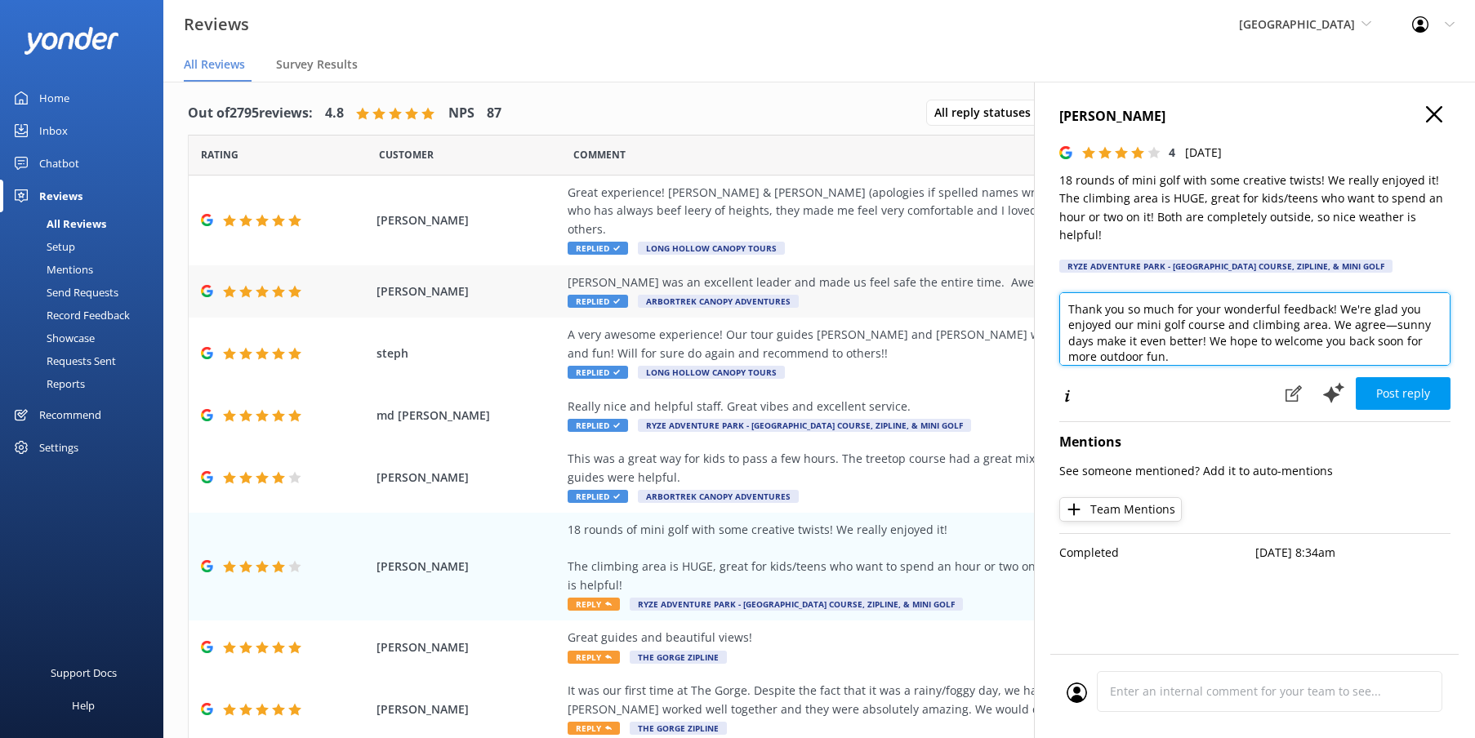
drag, startPoint x: 1323, startPoint y: 283, endPoint x: 973, endPoint y: 281, distance: 350.4
click at [973, 281] on div "Out of 2795 reviews: 4.8 NPS 87 All reply statuses All reply statuses Needs a r…" at bounding box center [819, 424] width 1312 height 689
click at [1197, 292] on textarea "We're glad you enjoyed our mini golf course and climbing area. We agree—sunny d…" at bounding box center [1254, 329] width 391 height 74
drag, startPoint x: 1358, startPoint y: 288, endPoint x: 1434, endPoint y: 285, distance: 75.2
click at [1434, 292] on textarea "We're glad you enjoyed both our mini golf course and climbing area. We agree—su…" at bounding box center [1254, 329] width 391 height 74
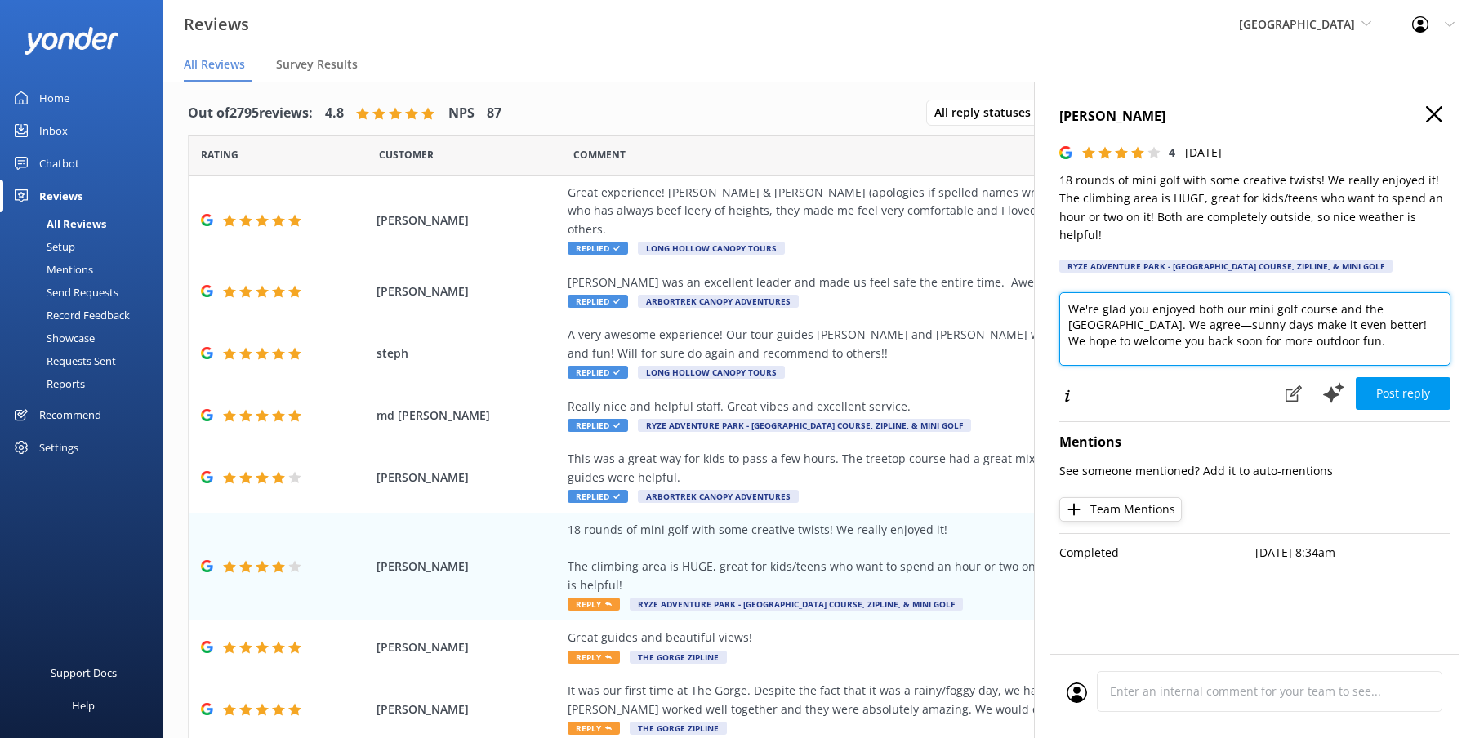
drag, startPoint x: 1343, startPoint y: 301, endPoint x: 1134, endPoint y: 343, distance: 213.4
click at [1111, 299] on textarea "We're glad you enjoyed both our mini golf course and the [GEOGRAPHIC_DATA]. We …" at bounding box center [1254, 329] width 391 height 74
click at [1234, 318] on textarea "We're glad you enjoyed both our mini golf course and the [GEOGRAPHIC_DATA]. And…" at bounding box center [1254, 329] width 391 height 74
click at [1255, 328] on textarea "We're glad you enjoyed both our mini golf course and the [GEOGRAPHIC_DATA]. And…" at bounding box center [1254, 329] width 391 height 74
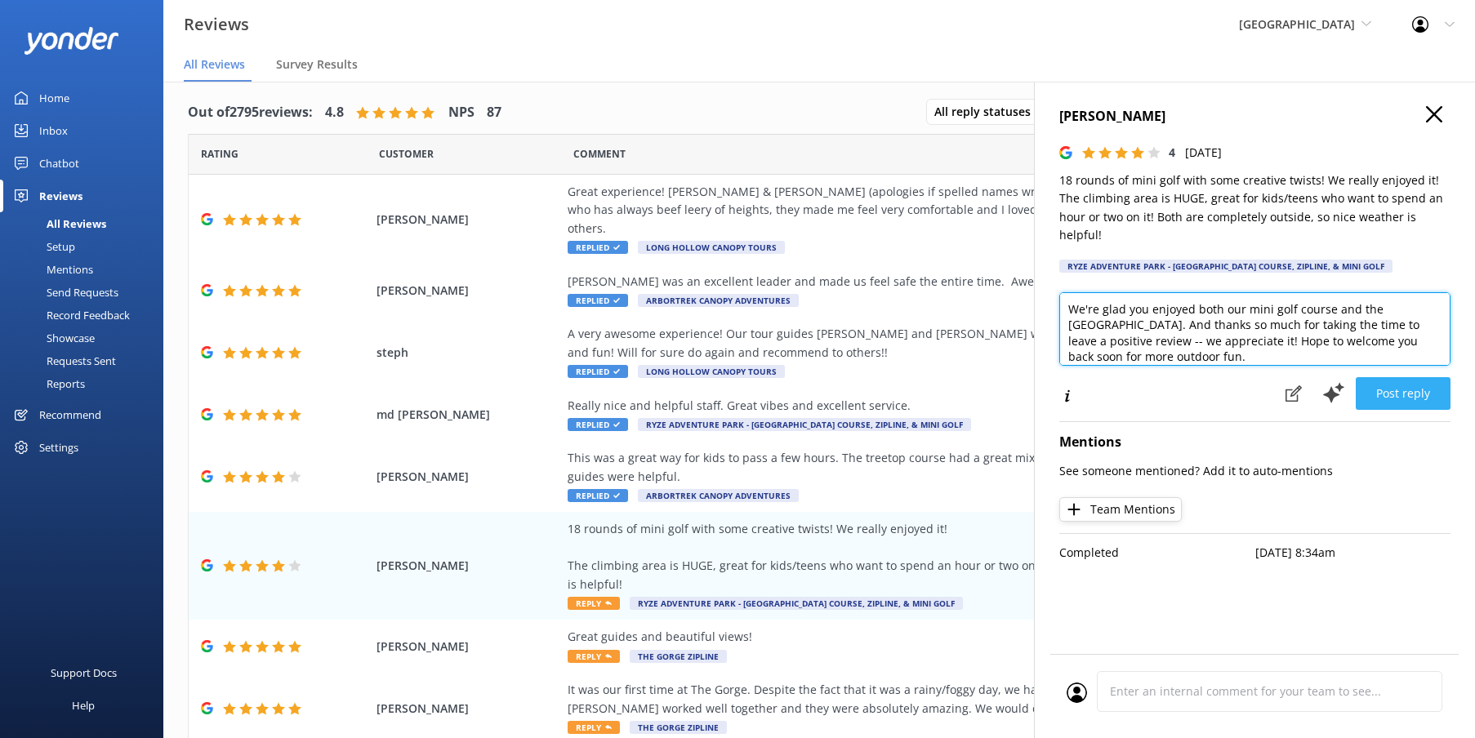
type textarea "We're glad you enjoyed both our mini golf course and the [GEOGRAPHIC_DATA]. And…"
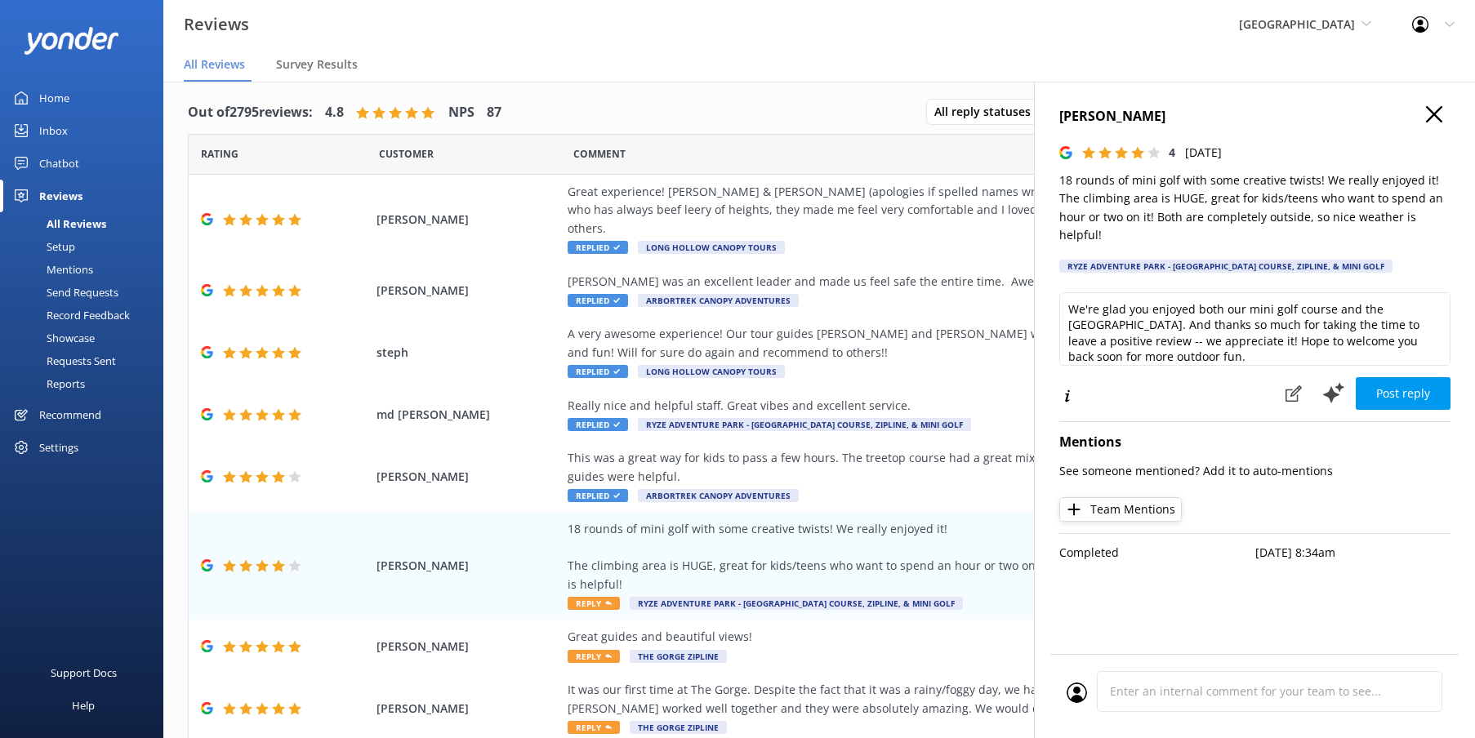
click at [1419, 377] on button "Post reply" at bounding box center [1403, 393] width 95 height 33
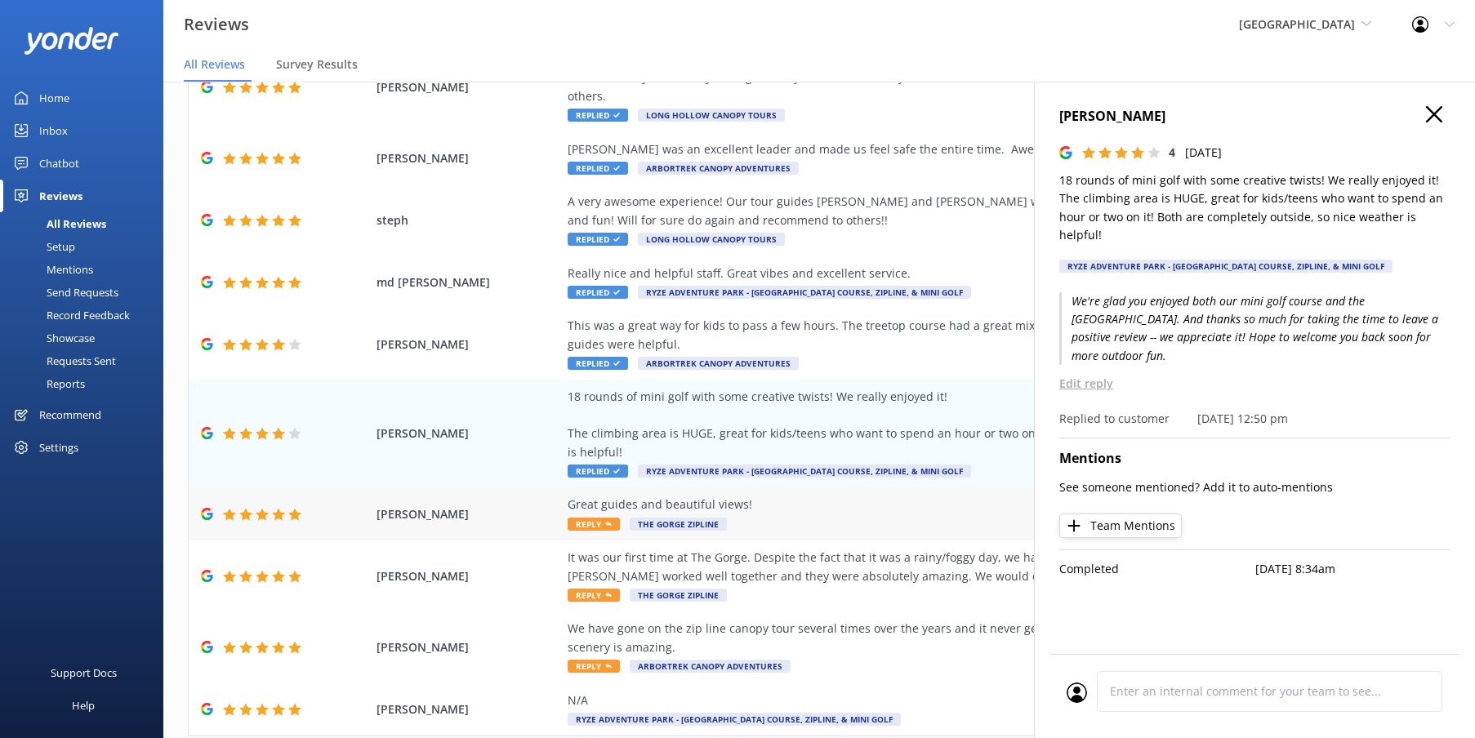
scroll to position [156, 0]
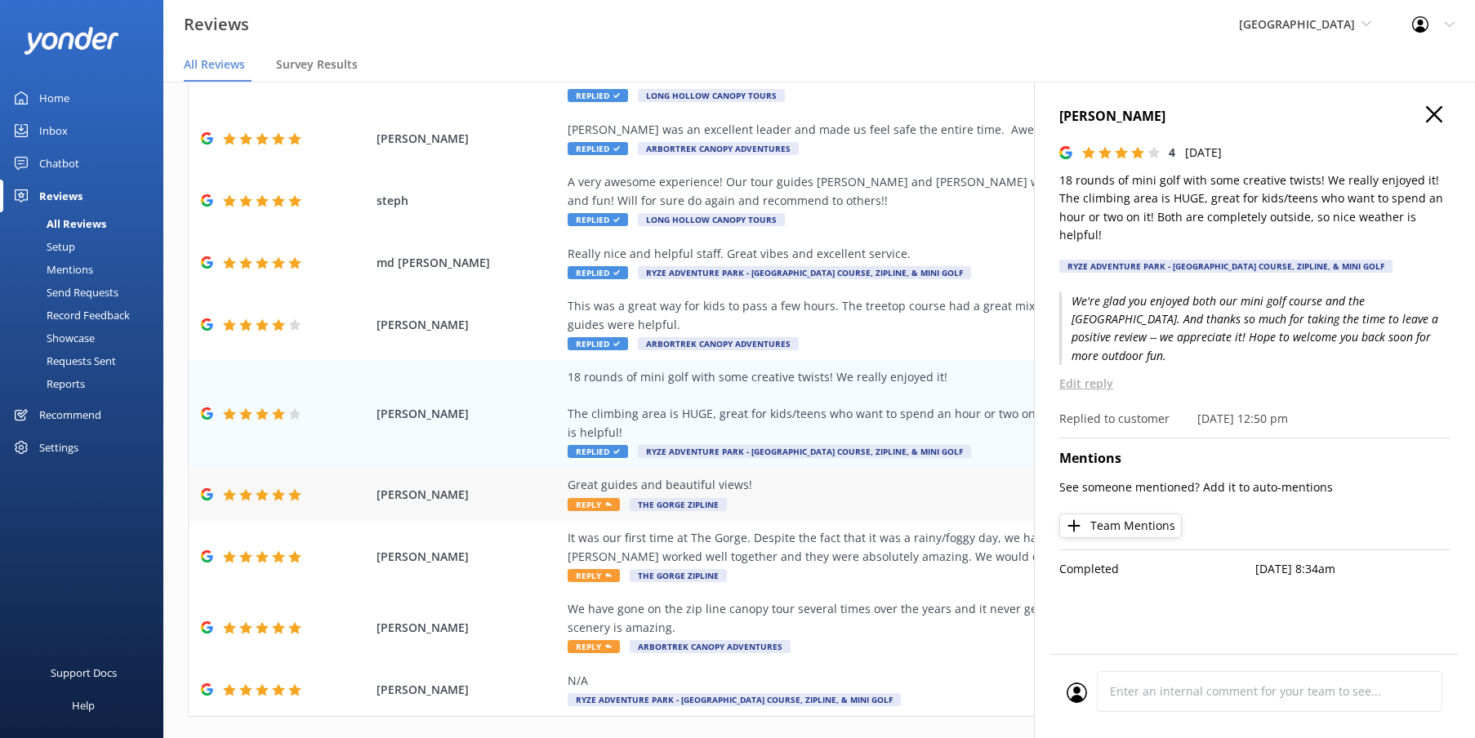
click at [852, 476] on div "Great guides and beautiful views!" at bounding box center [939, 485] width 743 height 18
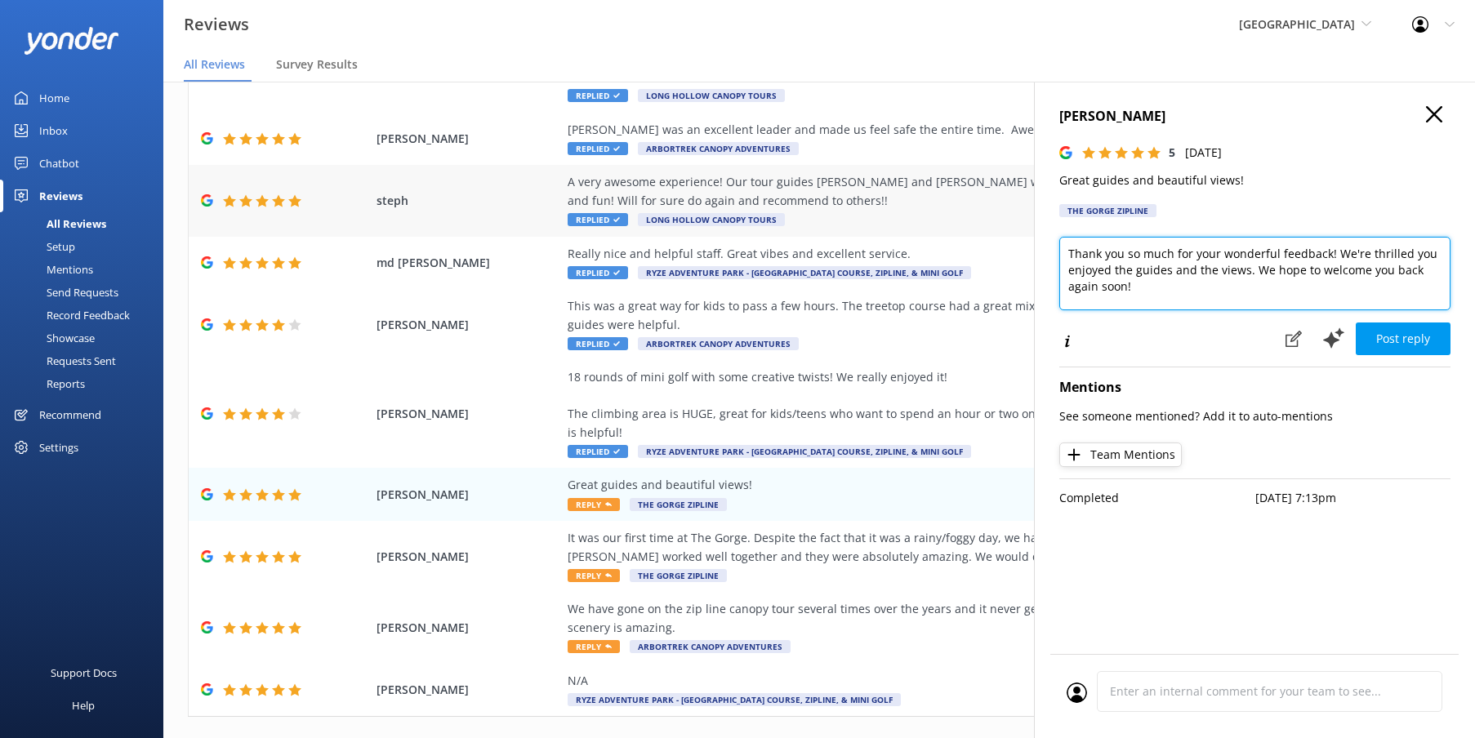
drag, startPoint x: 1248, startPoint y: 295, endPoint x: 970, endPoint y: 208, distance: 291.7
click at [970, 208] on div "Out of 2795 reviews: 4.8 NPS 87 All reply statuses All reply statuses Needs a r…" at bounding box center [819, 423] width 1312 height 689
type textarea "Short and sweet review (thank you!) and YES! That's what we're all about here: …"
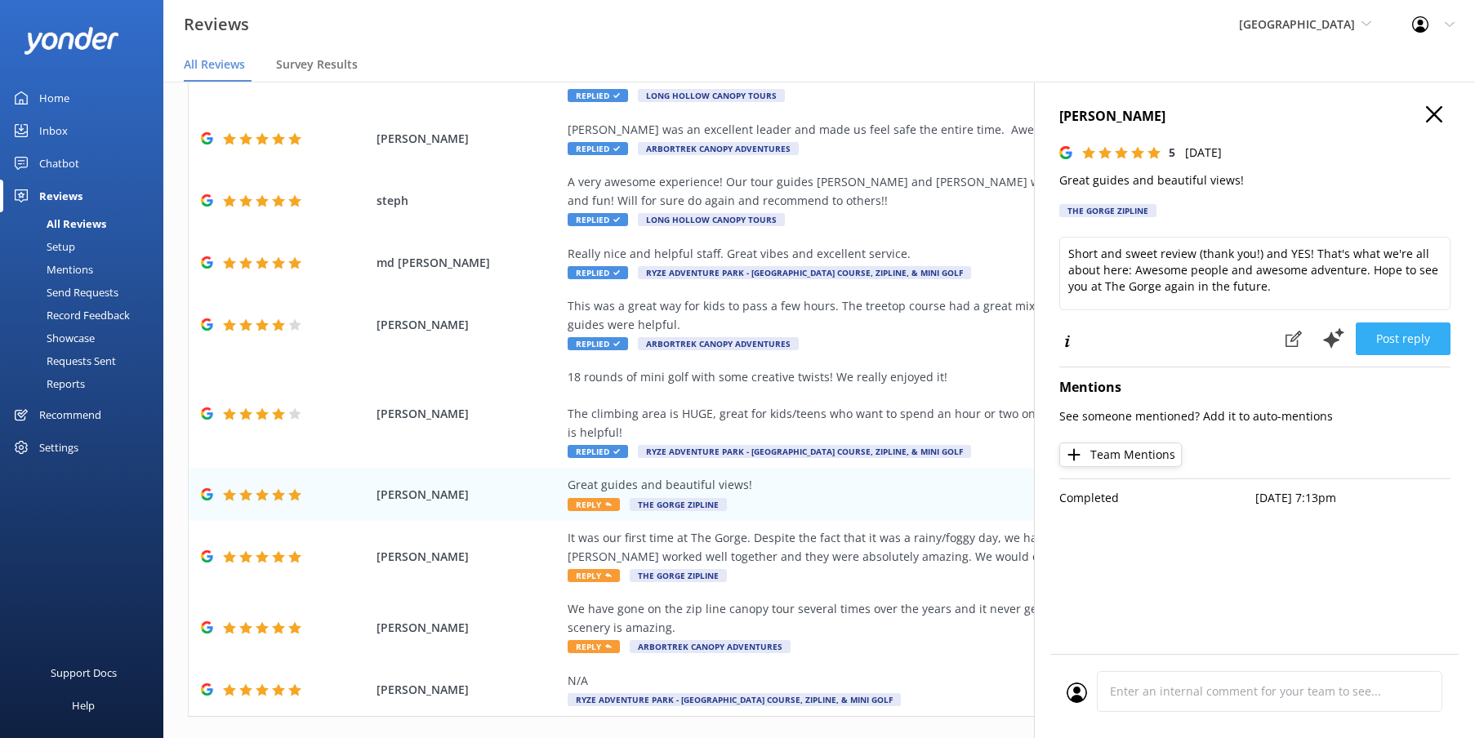
click at [1415, 323] on button "Post reply" at bounding box center [1403, 339] width 95 height 33
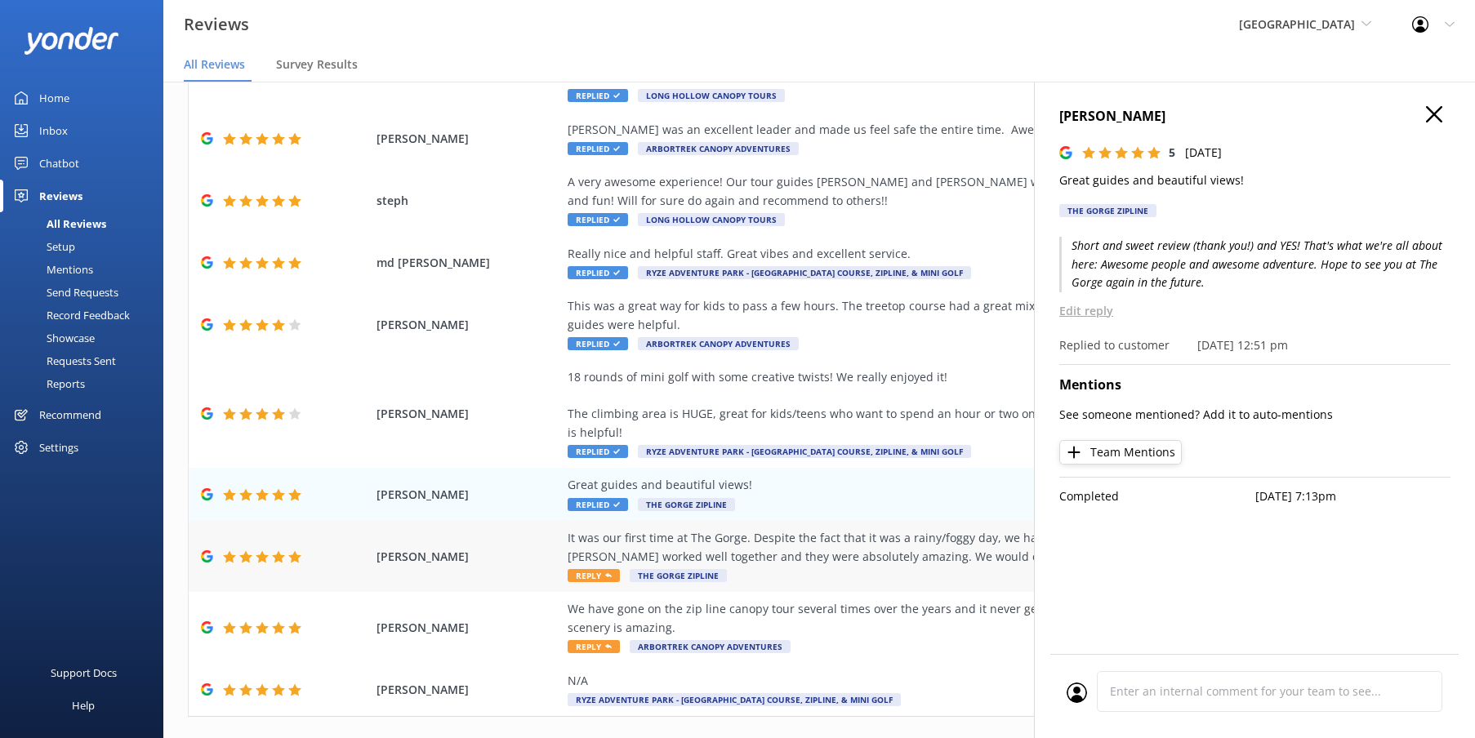
click at [896, 541] on div "It was our first time at The Gorge. Despite the fact that it was a rainy/foggy …" at bounding box center [939, 556] width 743 height 55
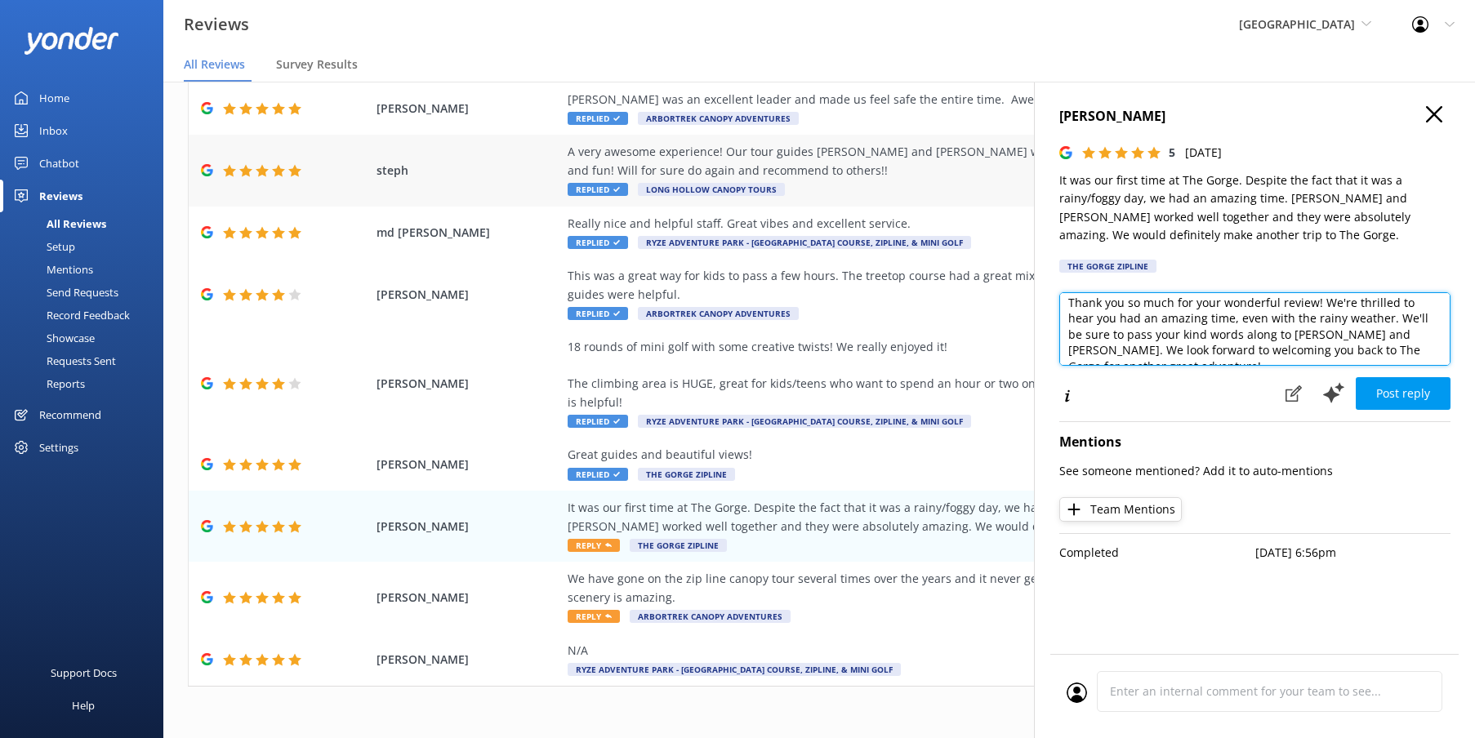
scroll to position [0, 0]
drag, startPoint x: 1420, startPoint y: 348, endPoint x: 890, endPoint y: 176, distance: 557.4
click at [890, 176] on div "Out of 2795 reviews: 4.8 NPS 87 All reply statuses All reply statuses Needs a r…" at bounding box center [819, 393] width 1312 height 689
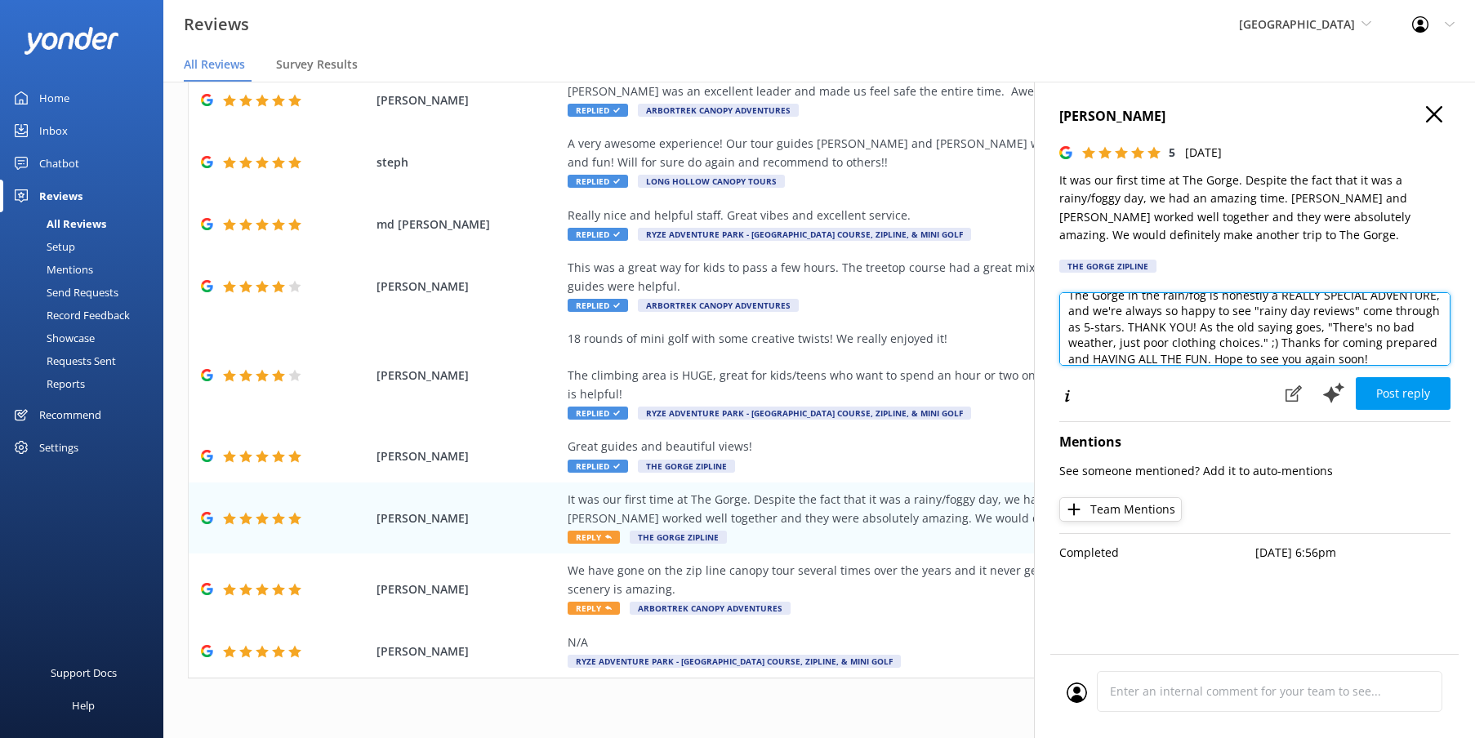
scroll to position [163, 0]
type textarea "The Gorge in the rain/fog is honestly a REALLY SPECIAL ADVENTURE, and we're alw…"
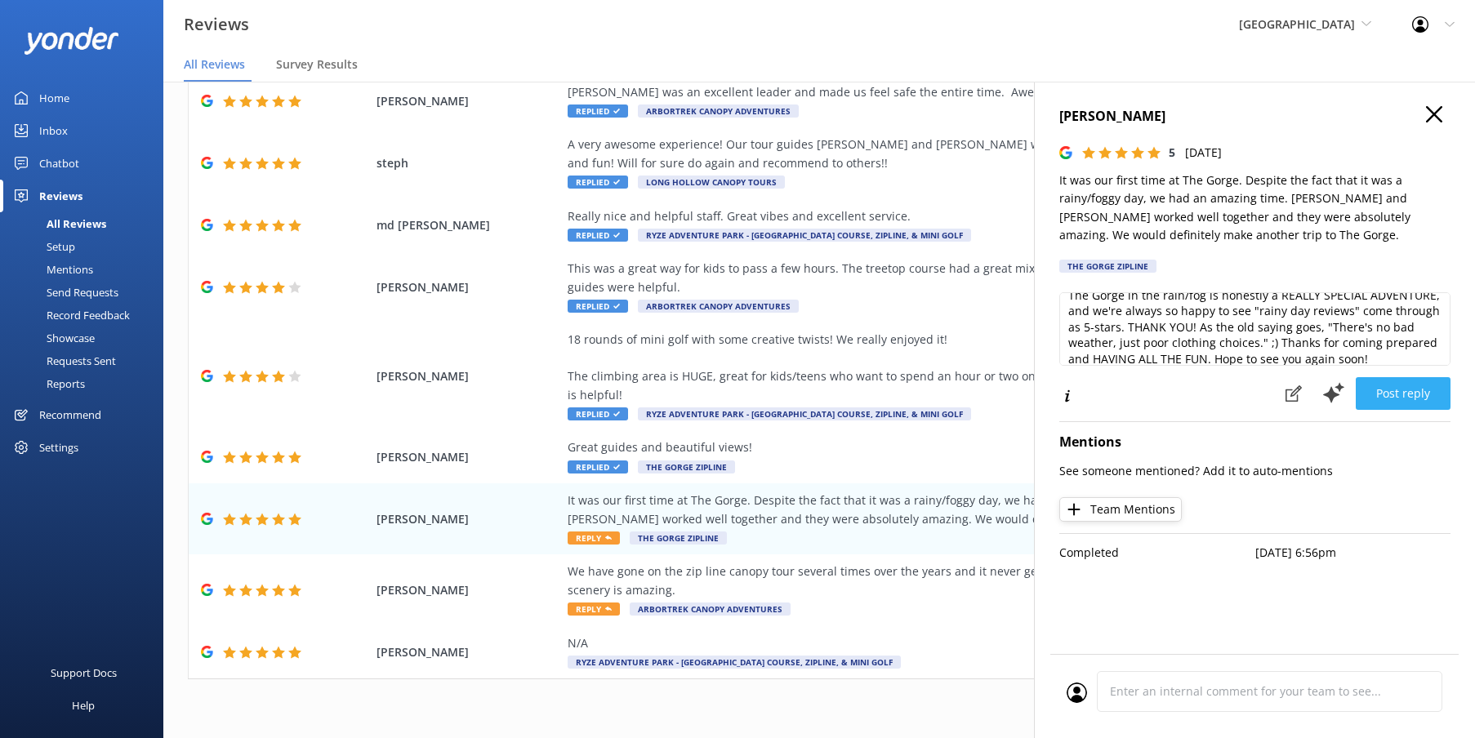
click at [1417, 386] on button "Post reply" at bounding box center [1403, 393] width 95 height 33
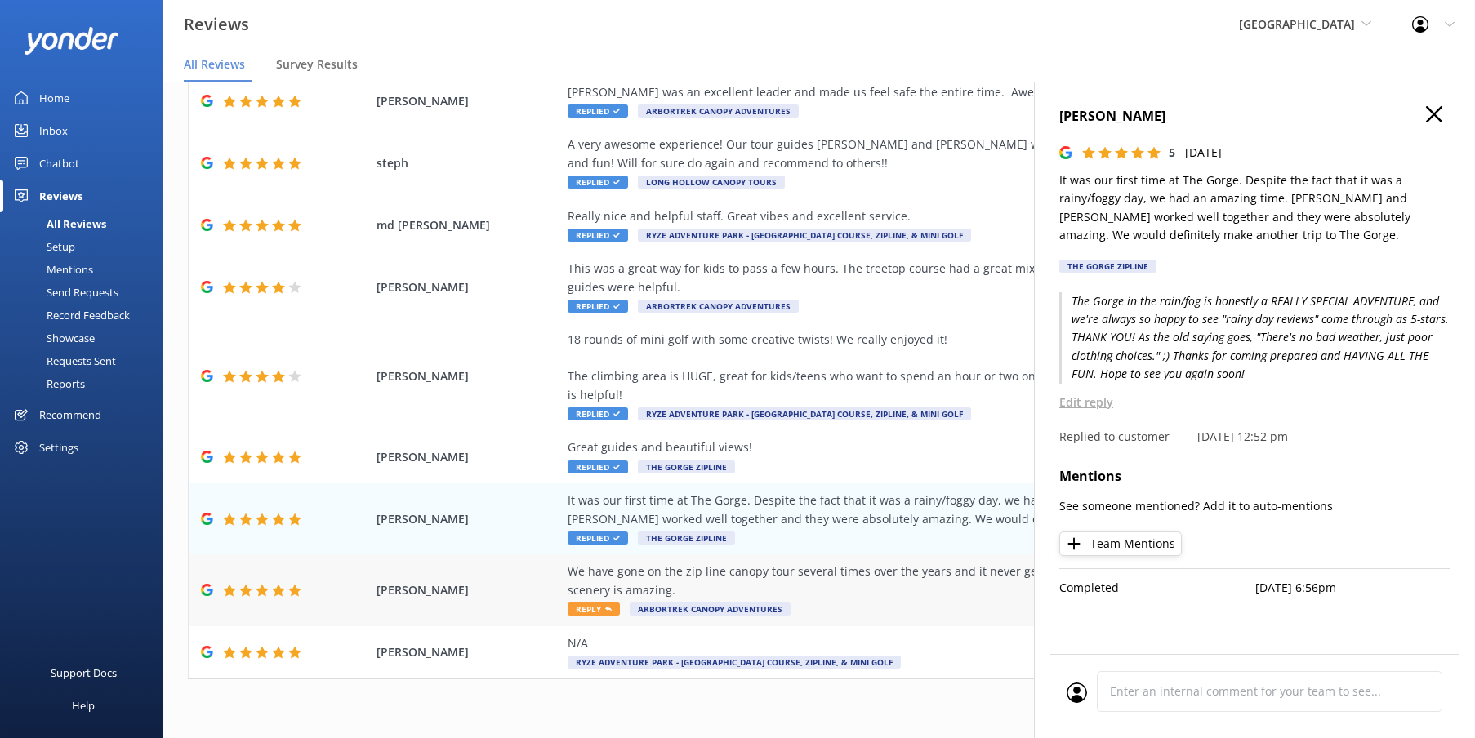
click at [859, 563] on div "We have gone on the zip line canopy tour several times over the years and it ne…" at bounding box center [939, 581] width 743 height 37
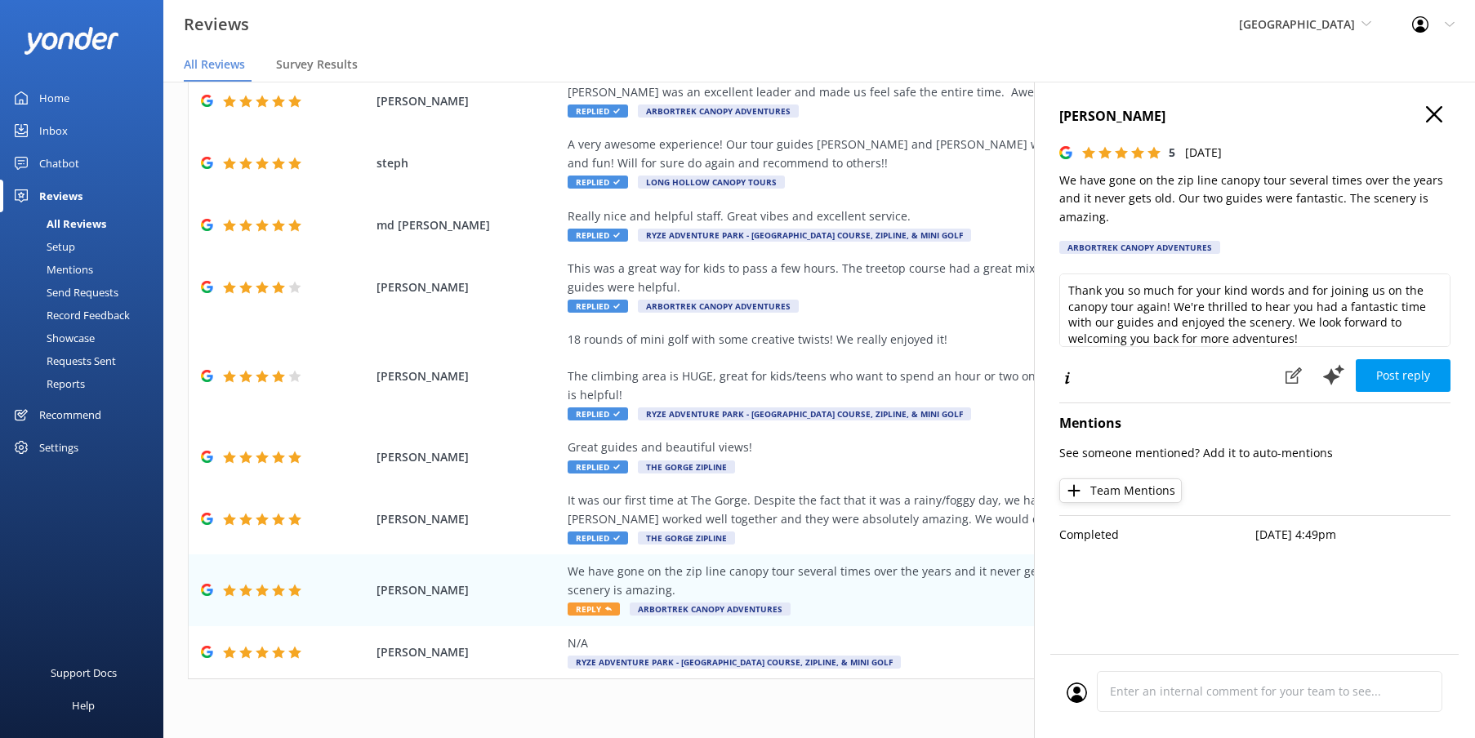
scroll to position [20, 0]
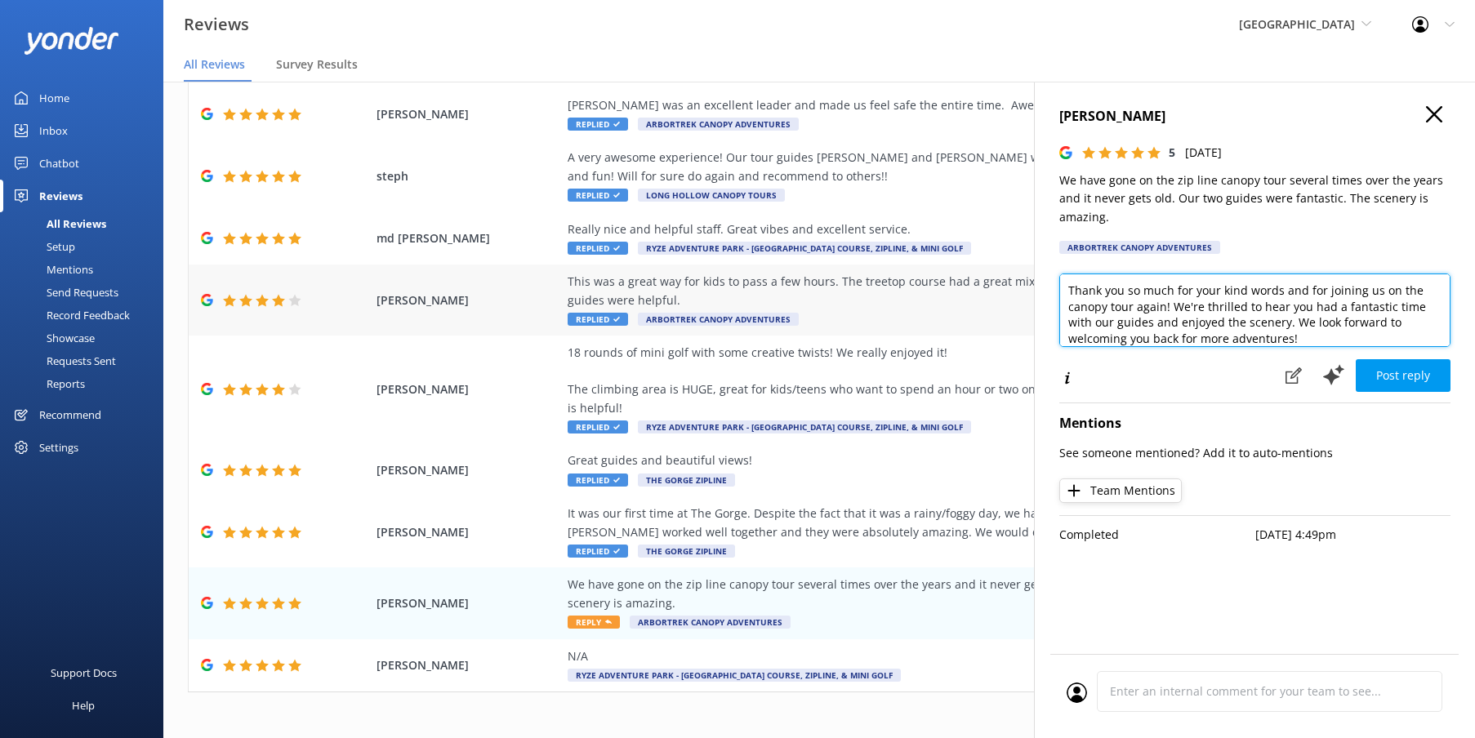
drag, startPoint x: 1227, startPoint y: 325, endPoint x: 1021, endPoint y: 245, distance: 220.9
click at [1021, 245] on div "Out of 2795 reviews: 4.8 NPS 87 All reply statuses All reply statuses Needs a r…" at bounding box center [819, 406] width 1312 height 689
drag, startPoint x: 1403, startPoint y: 320, endPoint x: 1450, endPoint y: 345, distance: 53.3
click at [1403, 321] on textarea "Oh man, we sure love this review, Ed. Thank you for being repeat guests and for…" at bounding box center [1254, 311] width 391 height 74
click at [1369, 329] on textarea "Oh man, we sure love this review, Ed. Thank you for being repeat guests and for…" at bounding box center [1254, 311] width 391 height 74
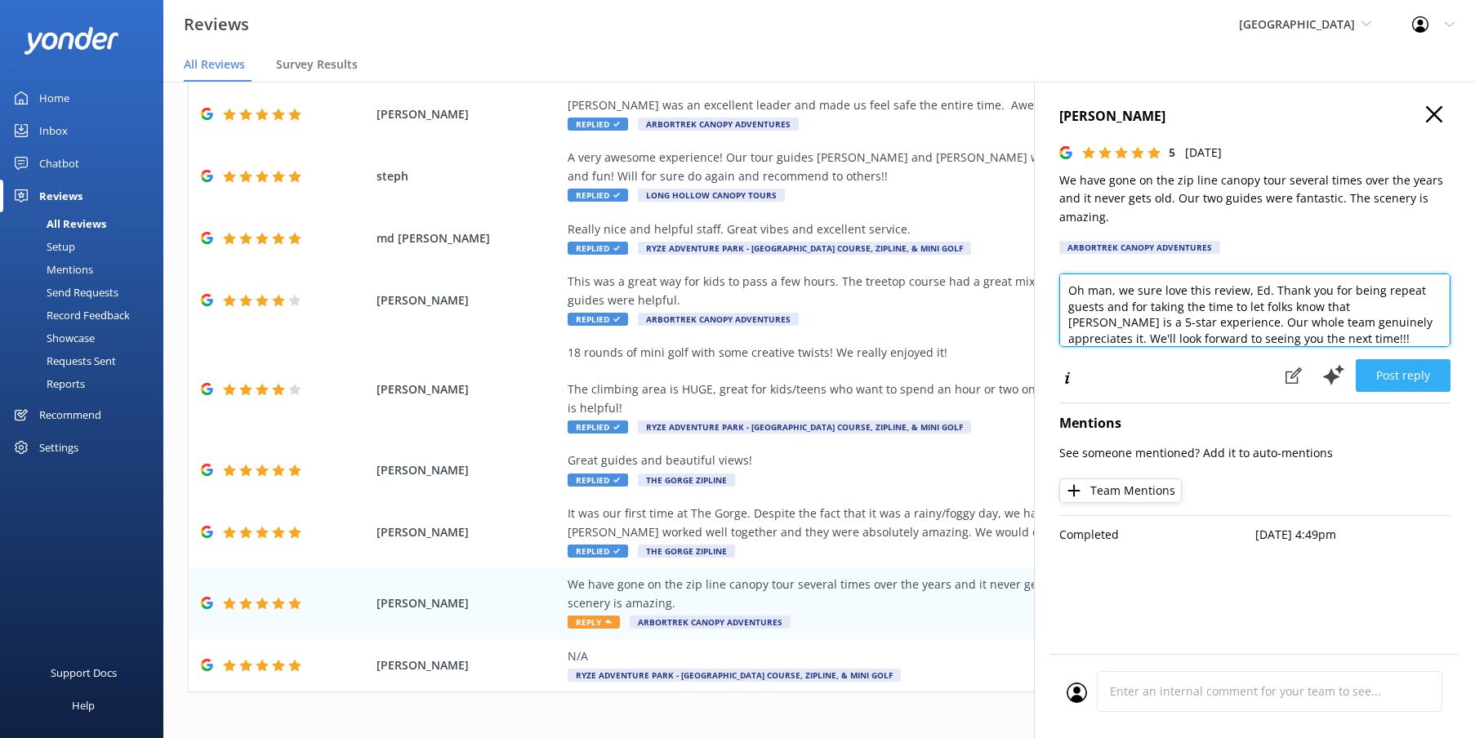
type textarea "Oh man, we sure love this review, Ed. Thank you for being repeat guests and for…"
click at [1405, 375] on button "Post reply" at bounding box center [1403, 375] width 95 height 33
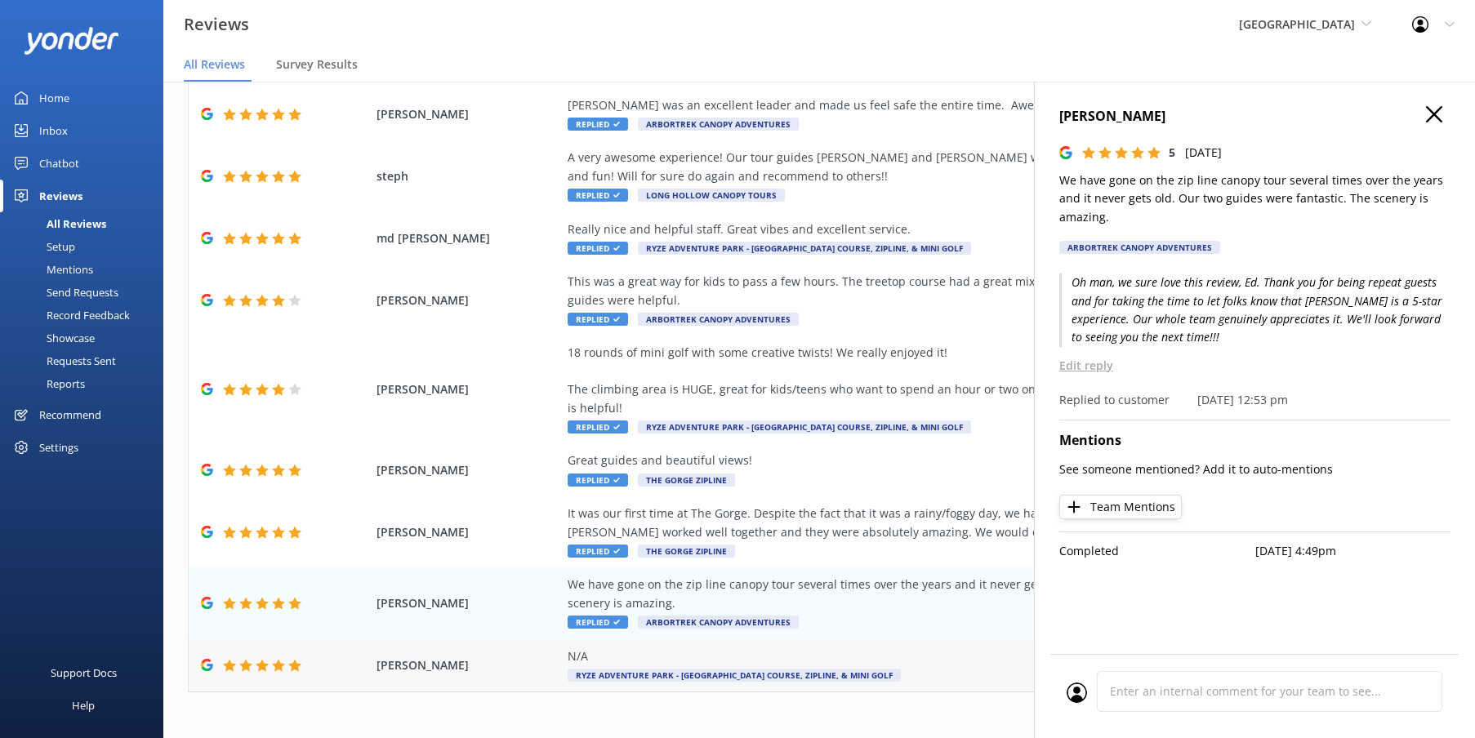
click at [894, 656] on div "N/A Ryze Adventure Park - [GEOGRAPHIC_DATA], Zipline, & Mini Golf" at bounding box center [939, 666] width 743 height 37
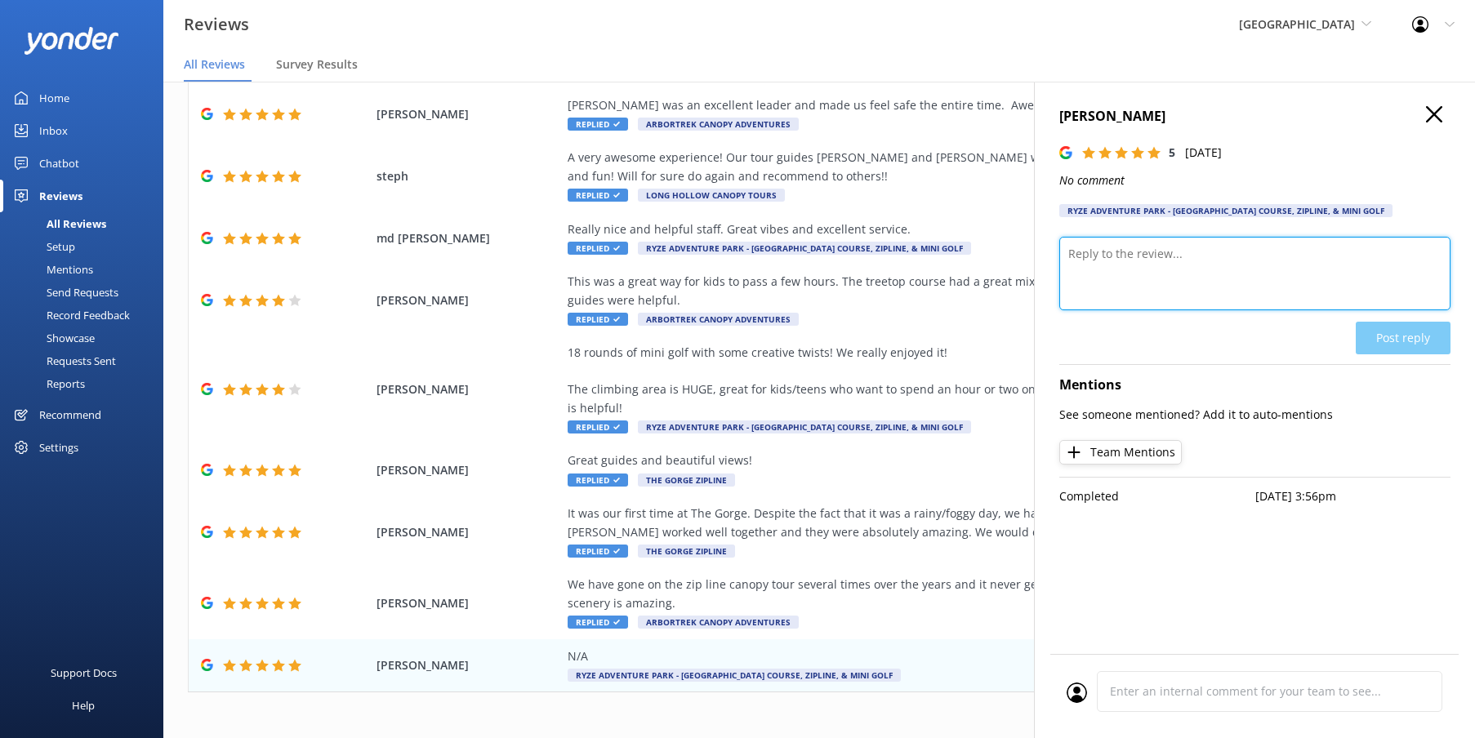
click at [1196, 261] on textarea at bounding box center [1254, 274] width 391 height 74
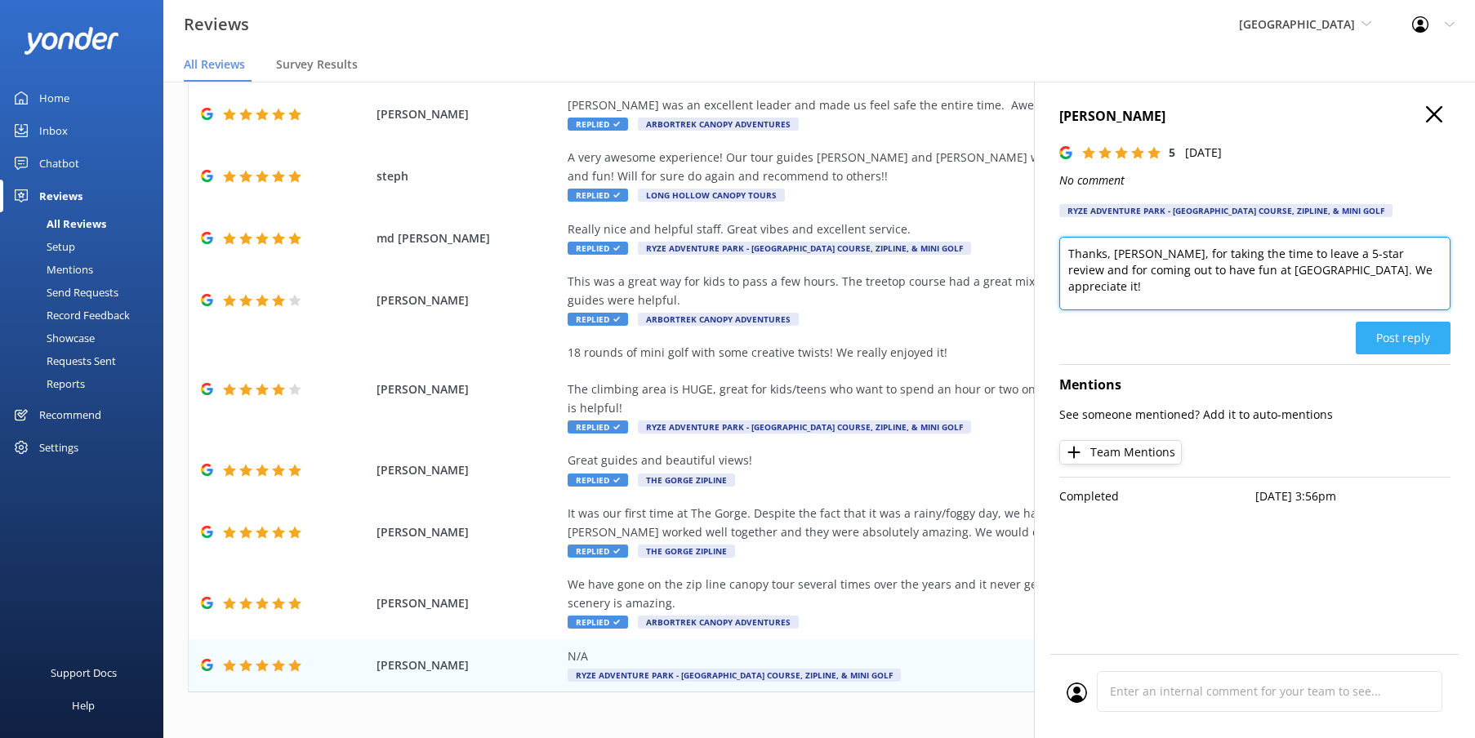
type textarea "Thanks, [PERSON_NAME], for taking the time to leave a 5-star review and for com…"
click at [1410, 339] on button "Post reply" at bounding box center [1403, 338] width 95 height 33
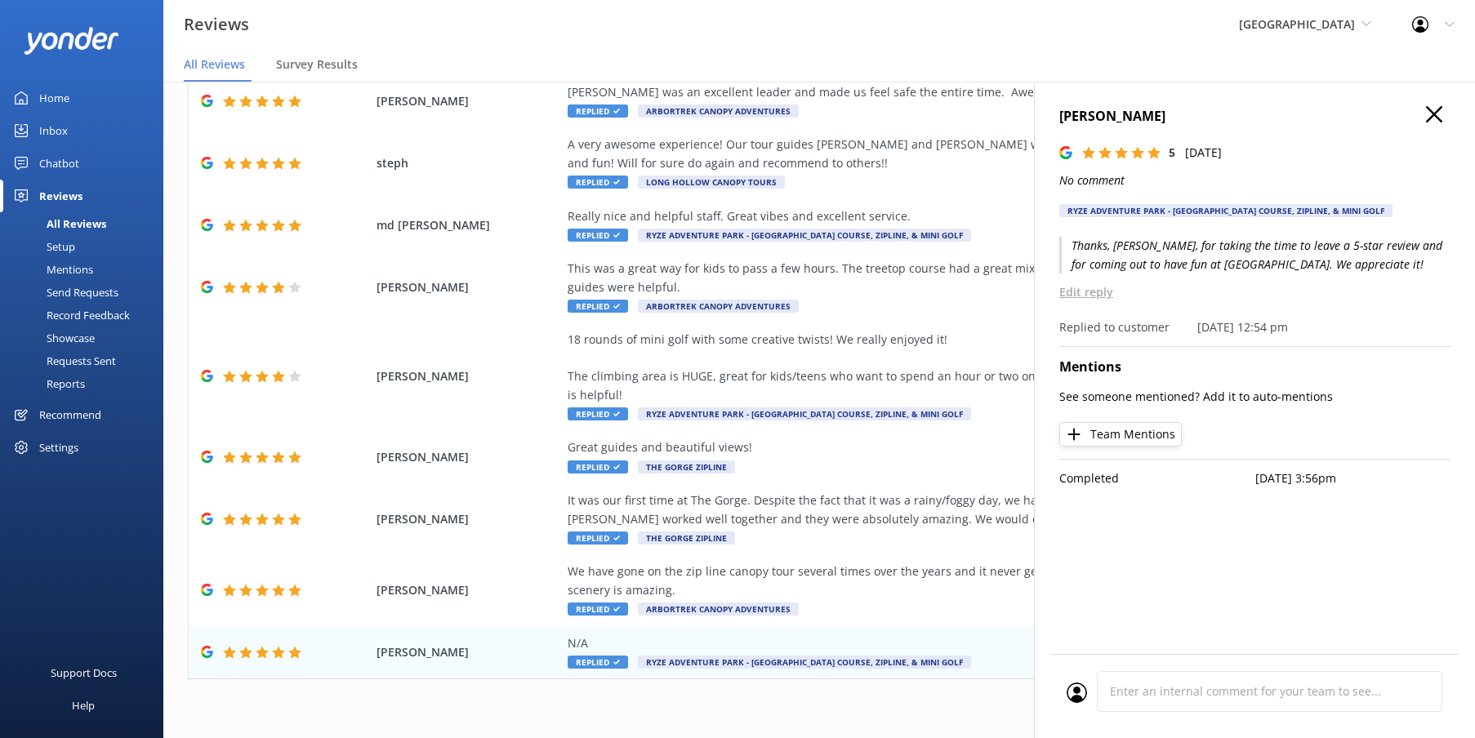
scroll to position [33, 0]
drag, startPoint x: 1447, startPoint y: 110, endPoint x: 1434, endPoint y: 114, distance: 13.7
click at [1446, 111] on h4 "[PERSON_NAME]" at bounding box center [1254, 116] width 391 height 21
click at [1430, 115] on icon at bounding box center [1434, 114] width 16 height 16
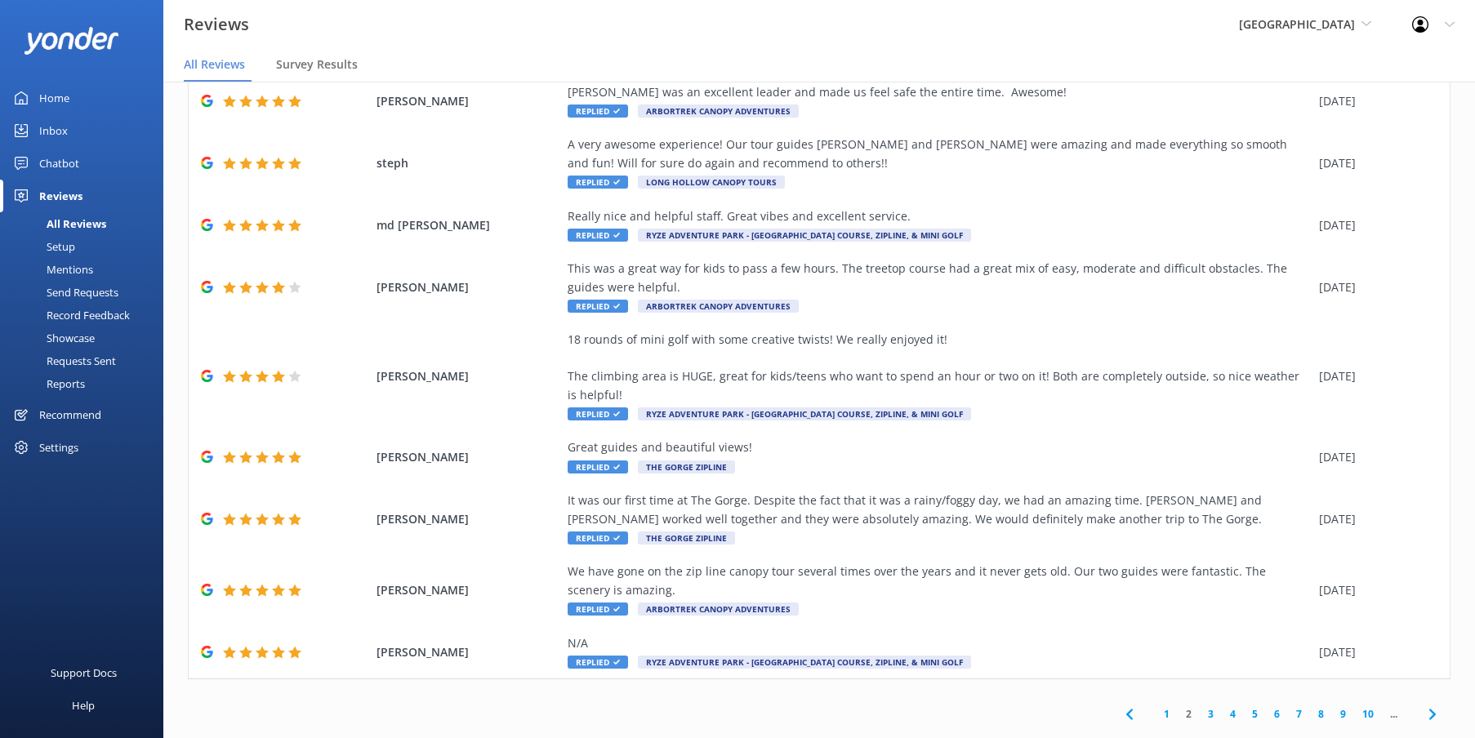
click at [1211, 707] on link "3" at bounding box center [1211, 715] width 22 height 16
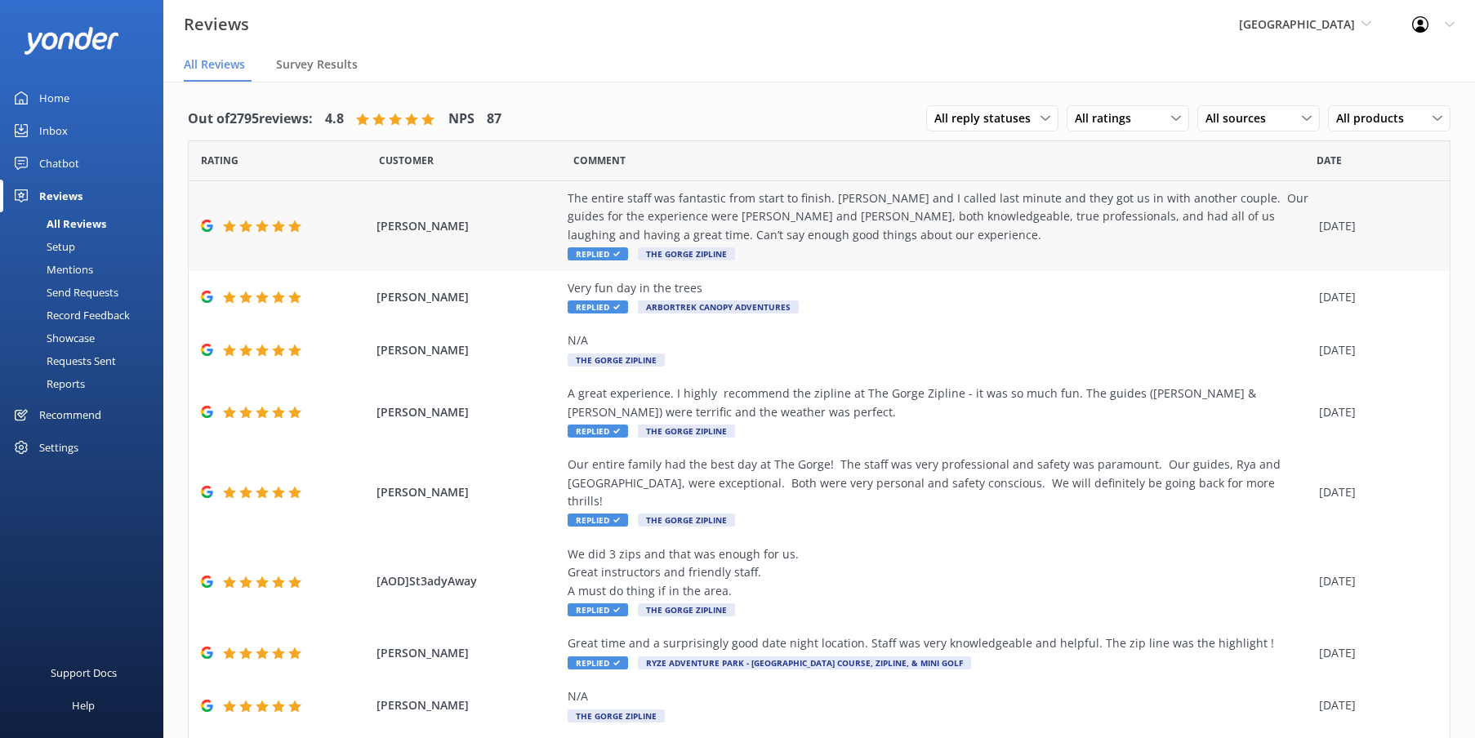
click at [851, 210] on div "The entire staff was fantastic from start to finish. [PERSON_NAME] and I called…" at bounding box center [939, 217] width 743 height 55
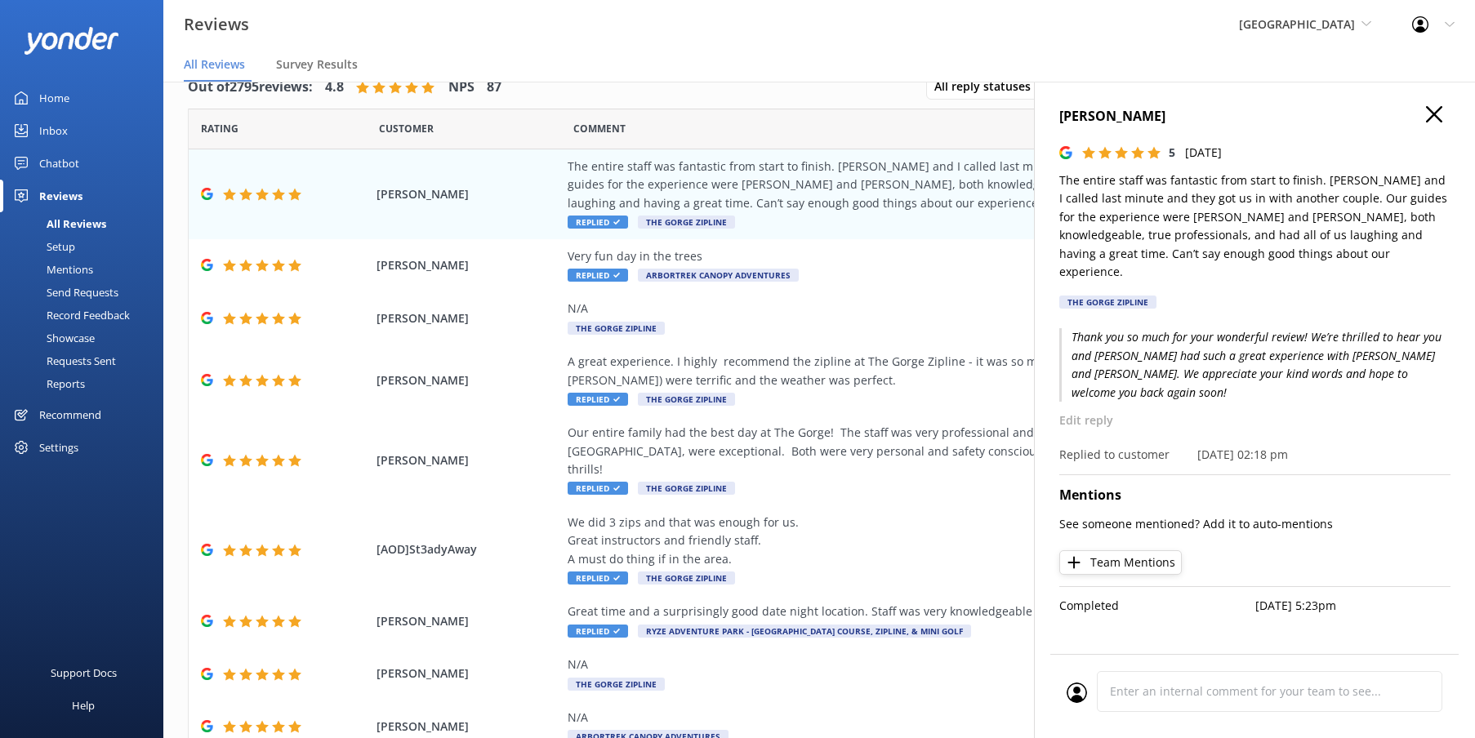
scroll to position [29, 0]
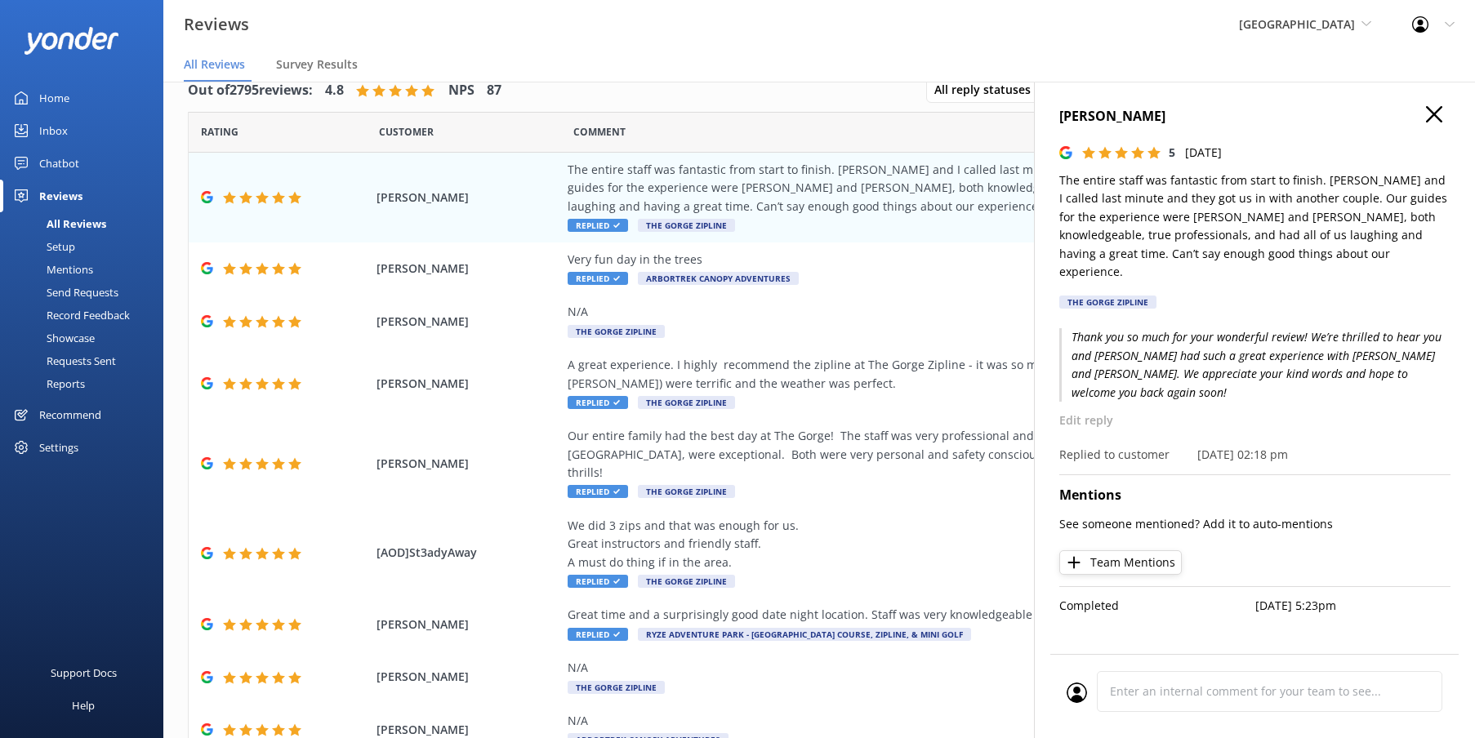
click at [1429, 111] on icon at bounding box center [1434, 114] width 16 height 16
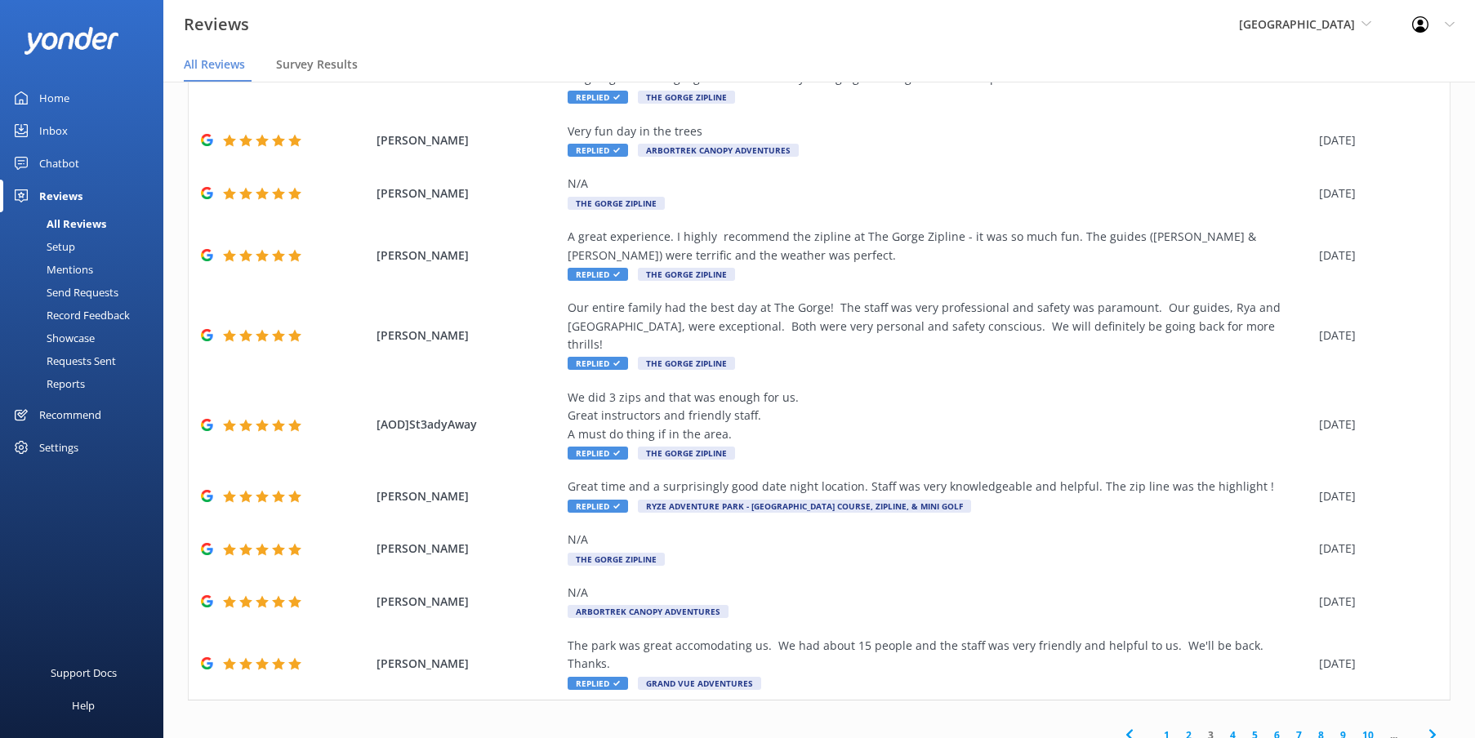
scroll to position [127, 0]
click at [1235, 729] on link "4" at bounding box center [1233, 737] width 22 height 16
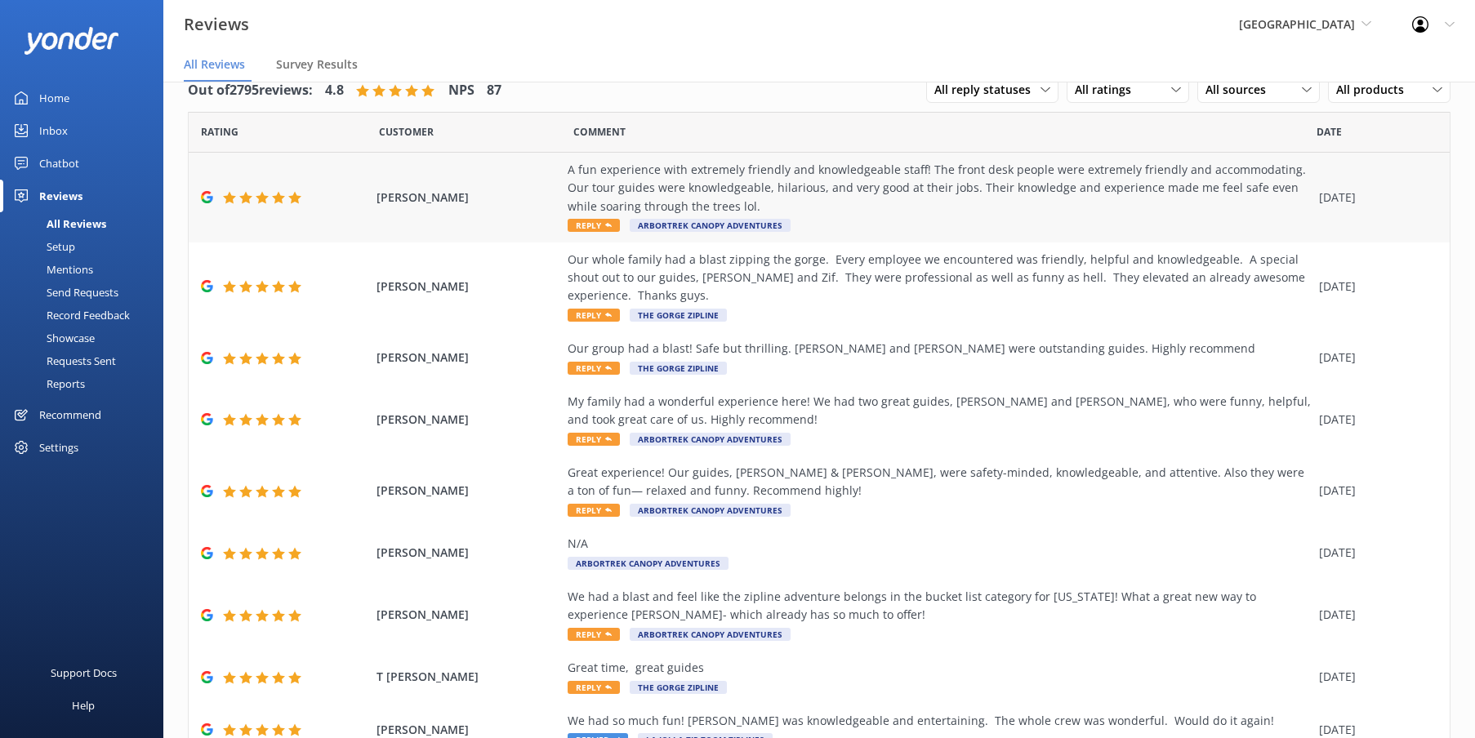
click at [842, 183] on div "A fun experience with extremely friendly and knowledgeable staff! The front des…" at bounding box center [939, 188] width 743 height 55
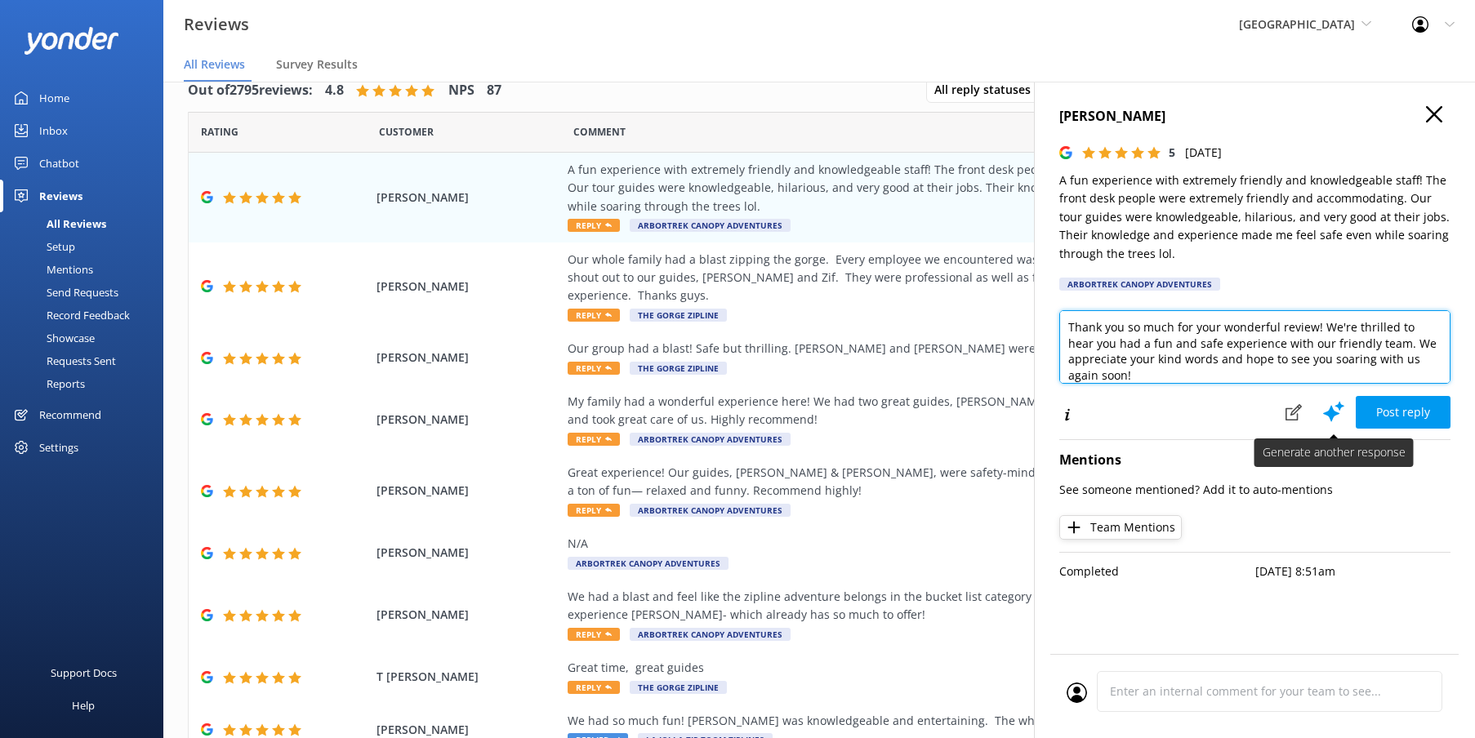
drag, startPoint x: 1344, startPoint y: 337, endPoint x: 1331, endPoint y: 418, distance: 82.7
click at [1307, 337] on textarea "Thank you so much for your wonderful review! We're thrilled to hear you had a f…" at bounding box center [1254, 347] width 391 height 74
click at [1407, 361] on textarea "Thank you so much for your wonderful review! We're thrilled to hear you had a f…" at bounding box center [1254, 347] width 391 height 74
type textarea "Thank you so much for your wonderful review! We're thrilled to hear you had a f…"
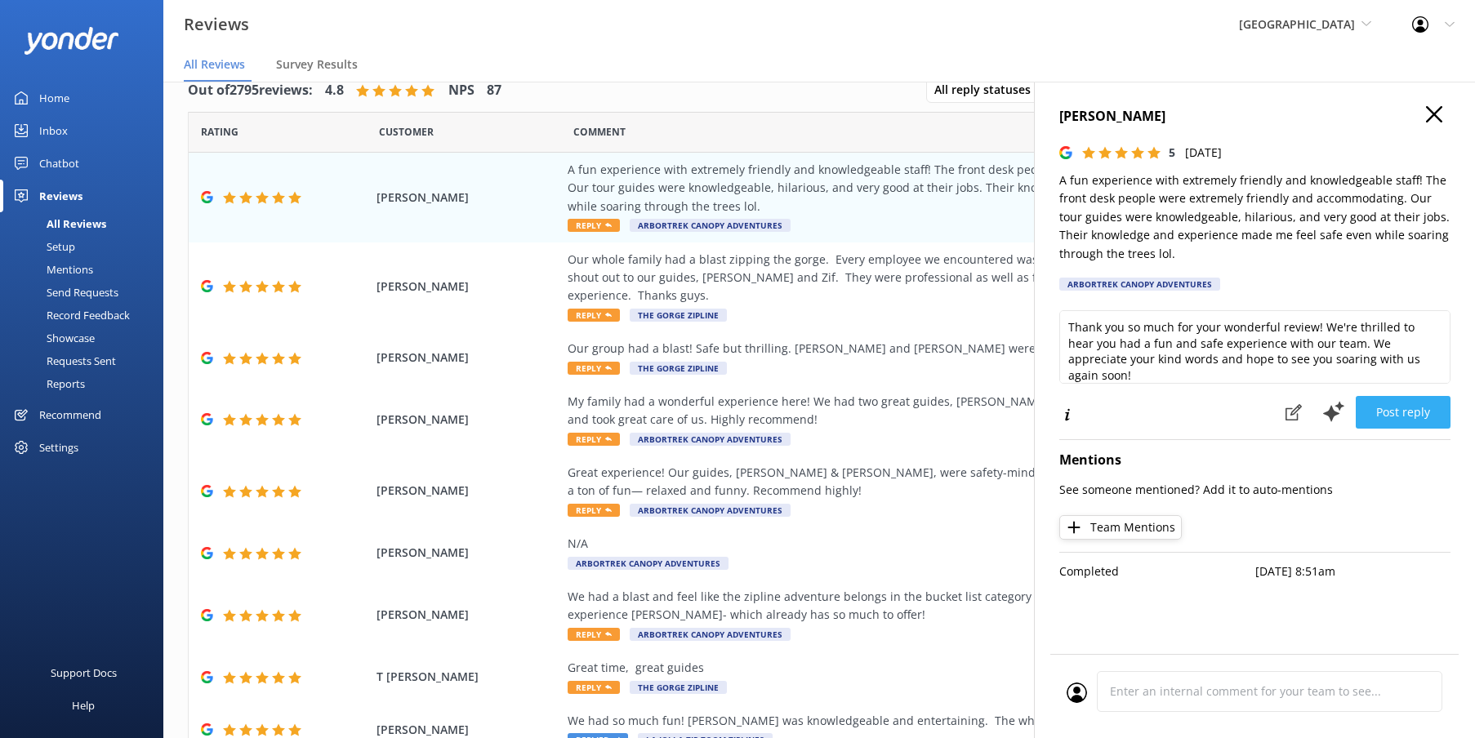
click at [1412, 404] on button "Post reply" at bounding box center [1403, 412] width 95 height 33
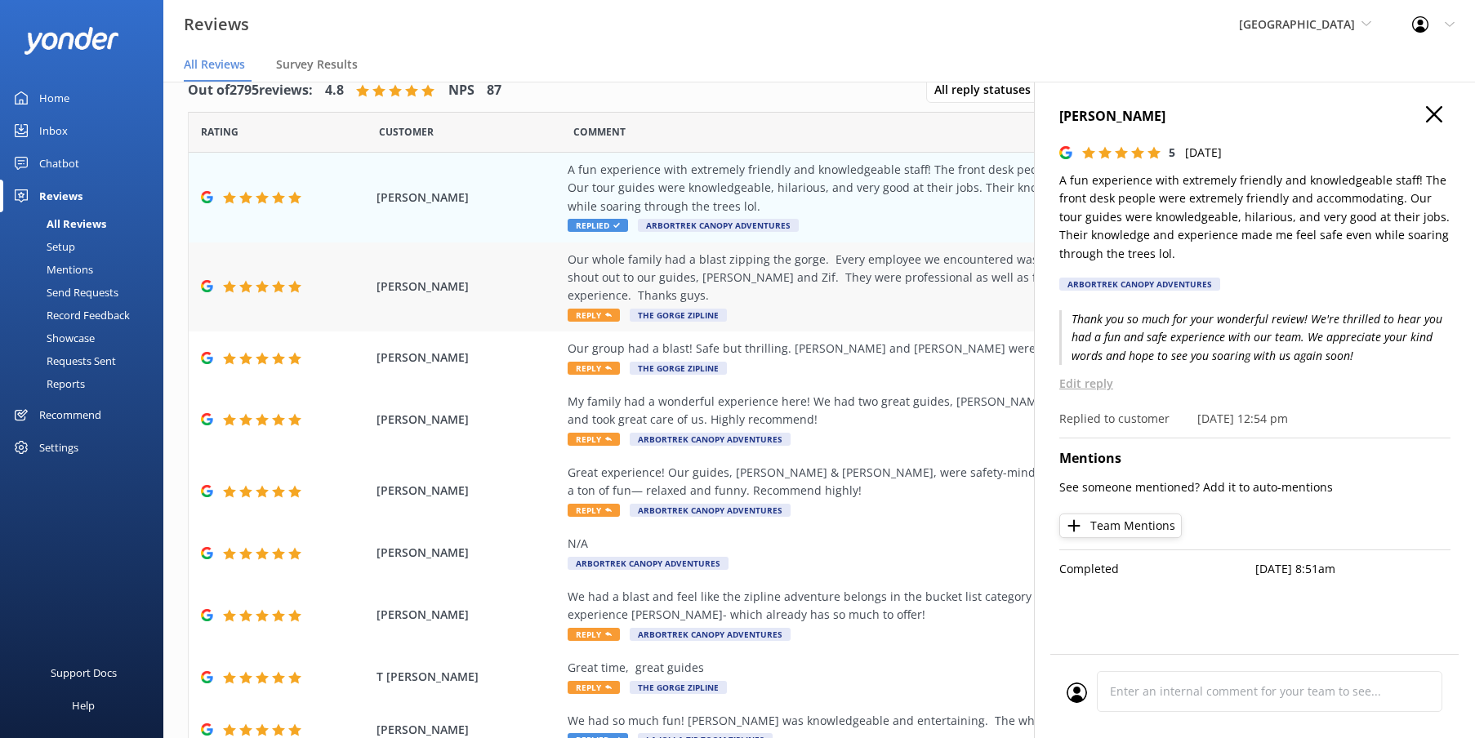
click at [886, 280] on div "Our whole family had a blast zipping the gorge. Every employee we encountered w…" at bounding box center [939, 278] width 743 height 55
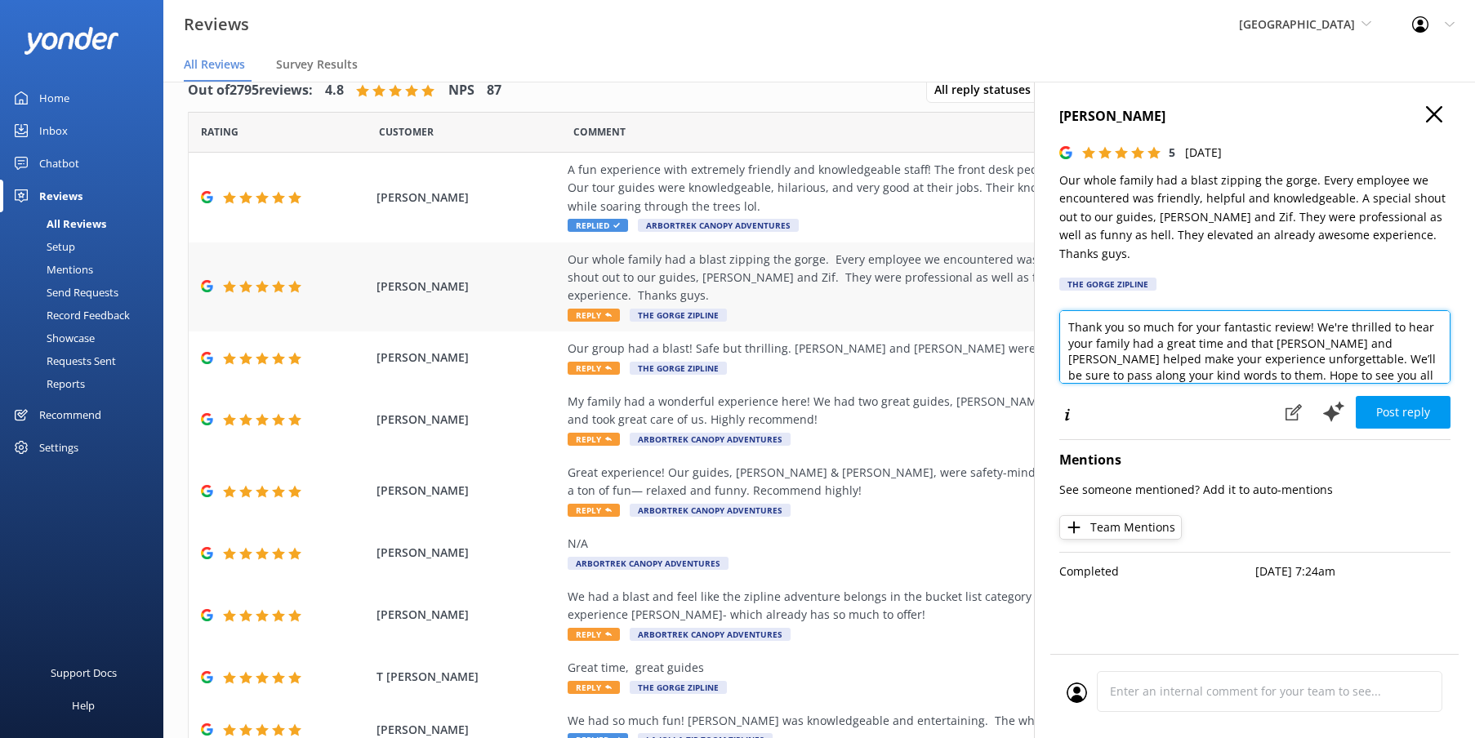
drag, startPoint x: 1391, startPoint y: 347, endPoint x: 919, endPoint y: 243, distance: 483.6
click at [919, 243] on div "Out of 2795 reviews: 4.8 NPS 87 All reply statuses All reply statuses Needs a r…" at bounding box center [819, 397] width 1312 height 689
drag, startPoint x: 1318, startPoint y: 314, endPoint x: 1350, endPoint y: 331, distance: 36.5
click at [1319, 315] on textarea "Thank you so much for your fantastic review! We're thrilled to hear your family…" at bounding box center [1254, 347] width 391 height 74
drag, startPoint x: 1395, startPoint y: 355, endPoint x: 1473, endPoint y: 374, distance: 79.8
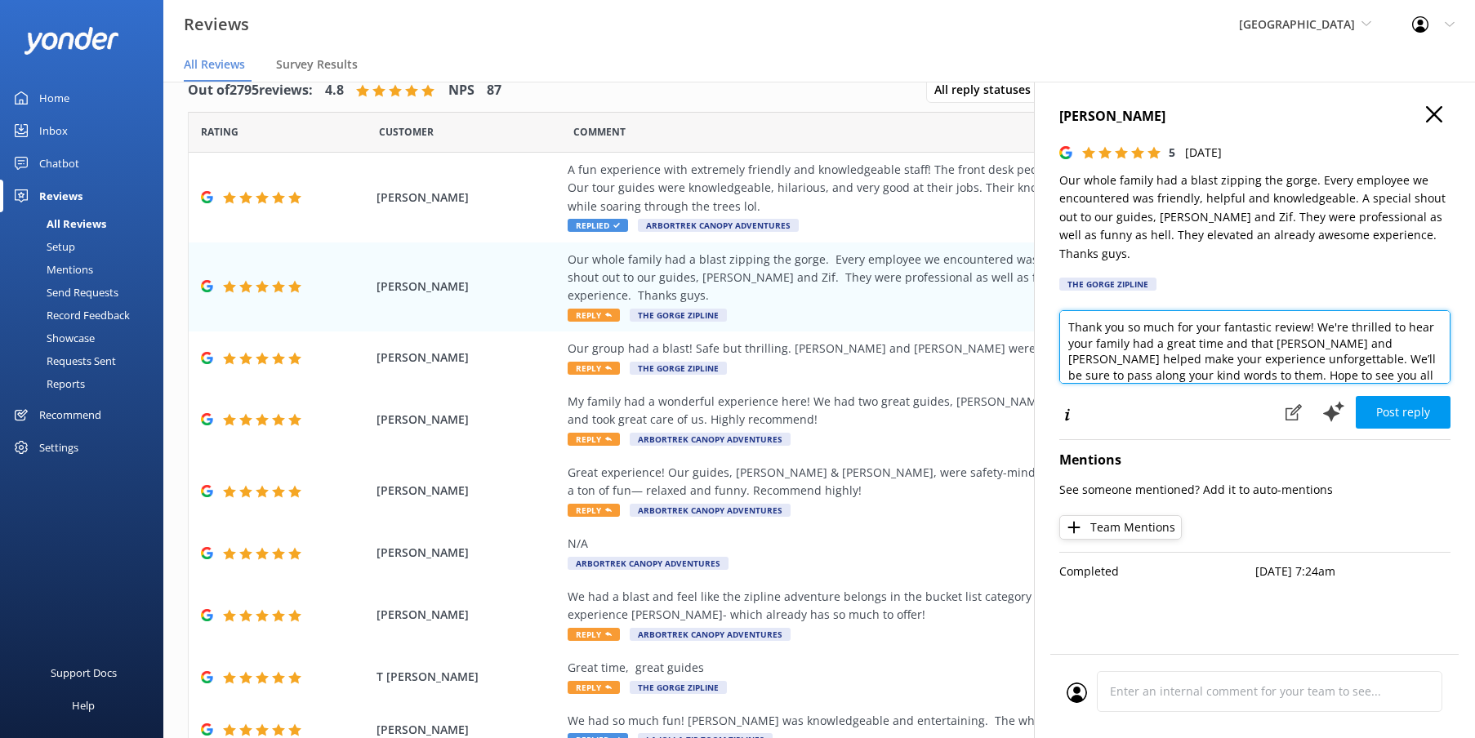
click at [1473, 374] on div "[PERSON_NAME] 5 [DATE] Our whole family had a blast zipping the gorge. Every em…" at bounding box center [1254, 451] width 441 height 738
type textarea "Thank you so much for your fantastic review! We especially love reviews like th…"
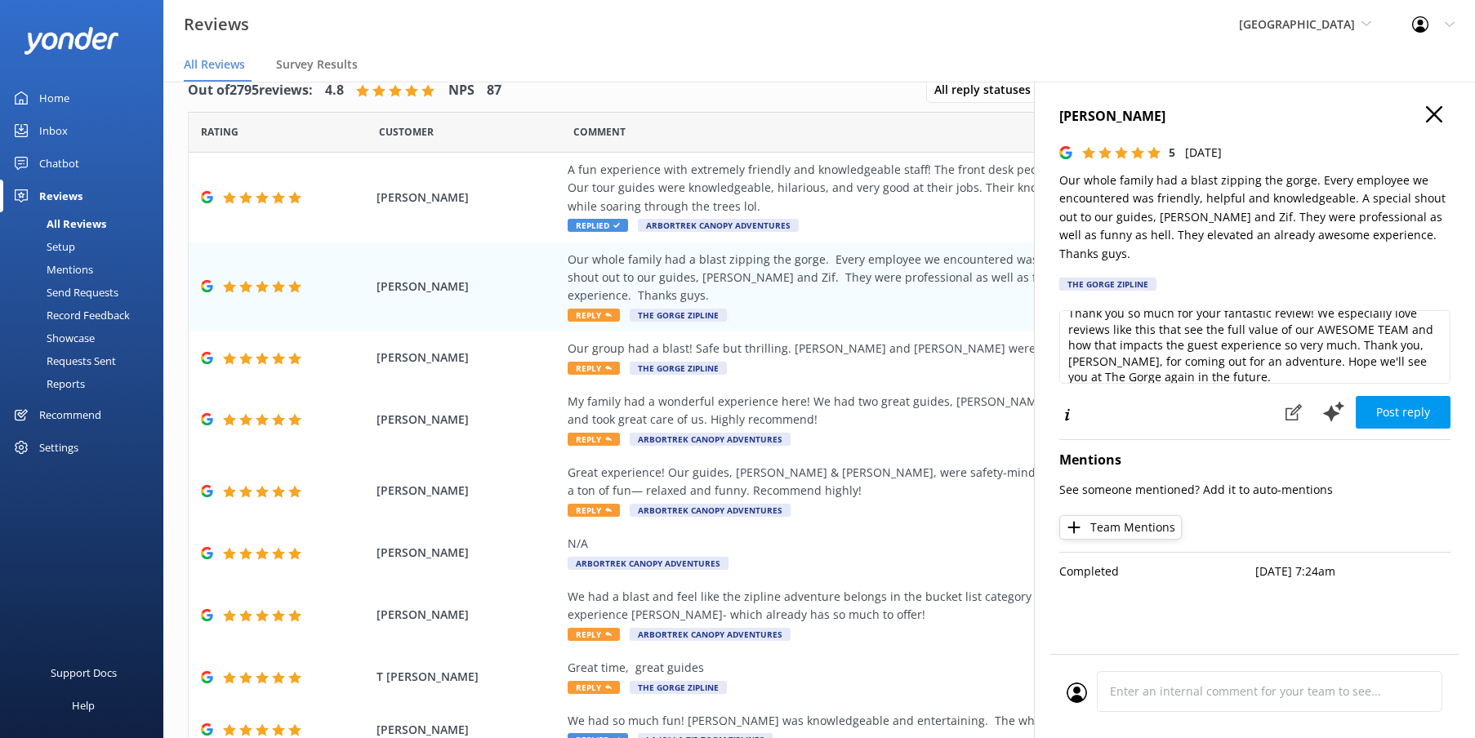
click at [1387, 404] on button "Post reply" at bounding box center [1403, 412] width 95 height 33
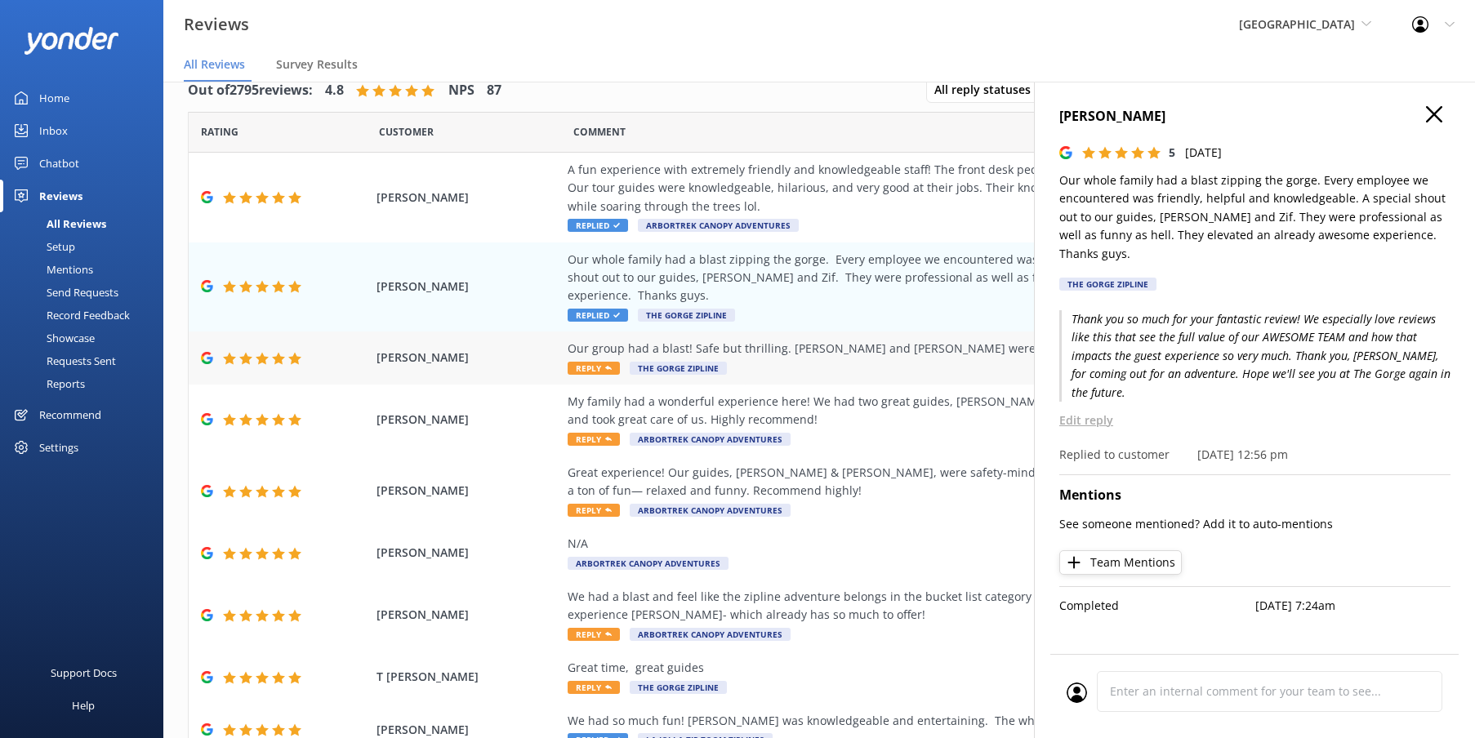
click at [879, 361] on div "Our group had a blast! Safe but thrilling. [PERSON_NAME] and [PERSON_NAME] were…" at bounding box center [939, 358] width 743 height 37
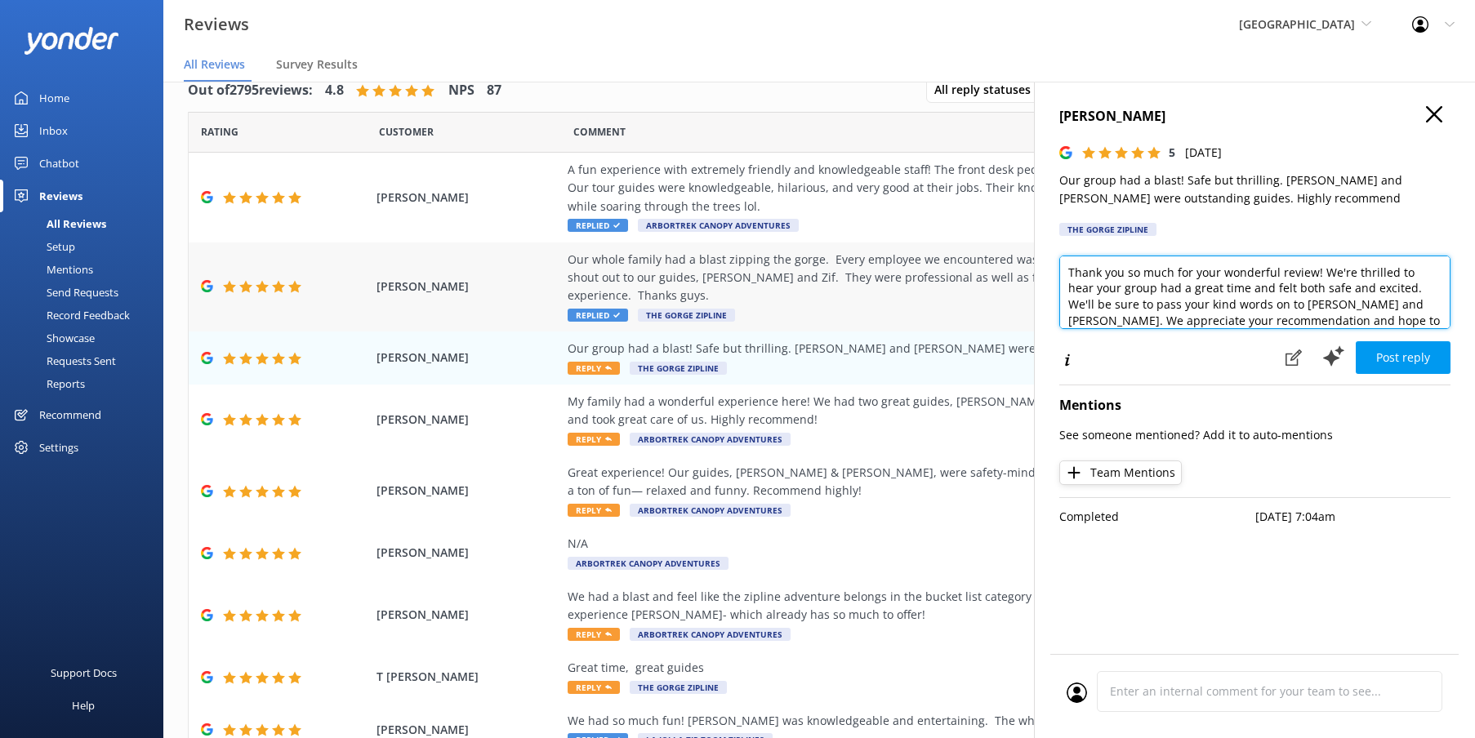
drag, startPoint x: 1318, startPoint y: 270, endPoint x: 931, endPoint y: 248, distance: 387.0
click at [931, 248] on div "Out of 2795 reviews: 4.8 NPS 87 All reply statuses All reply statuses Needs a r…" at bounding box center [819, 397] width 1312 height 689
drag, startPoint x: 1132, startPoint y: 286, endPoint x: 1354, endPoint y: 284, distance: 221.4
click at [1335, 269] on textarea "We're thrilled to hear your group had a great time and felt both safe and excit…" at bounding box center [1254, 293] width 391 height 74
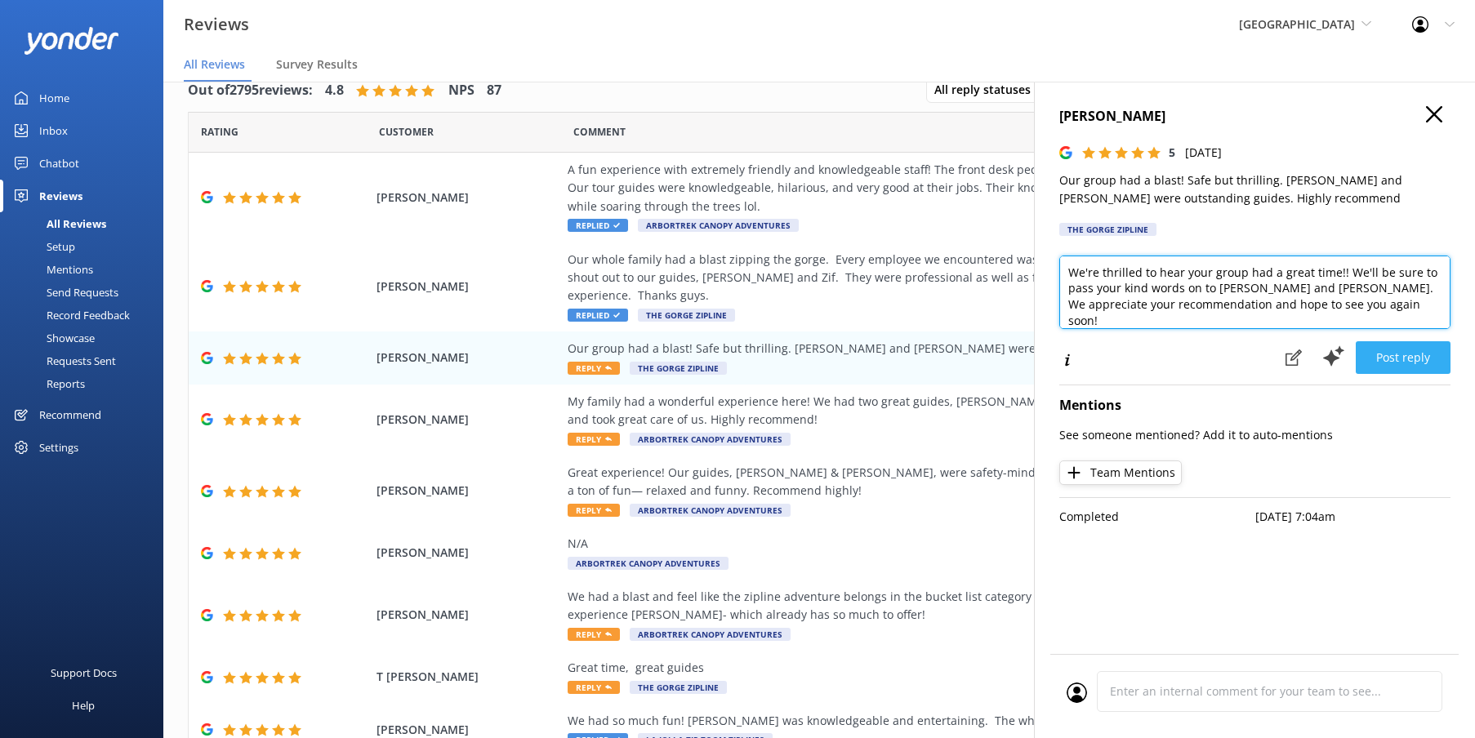
type textarea "We're thrilled to hear your group had a great time!! We'll be sure to pass your…"
click at [1398, 359] on button "Post reply" at bounding box center [1403, 357] width 95 height 33
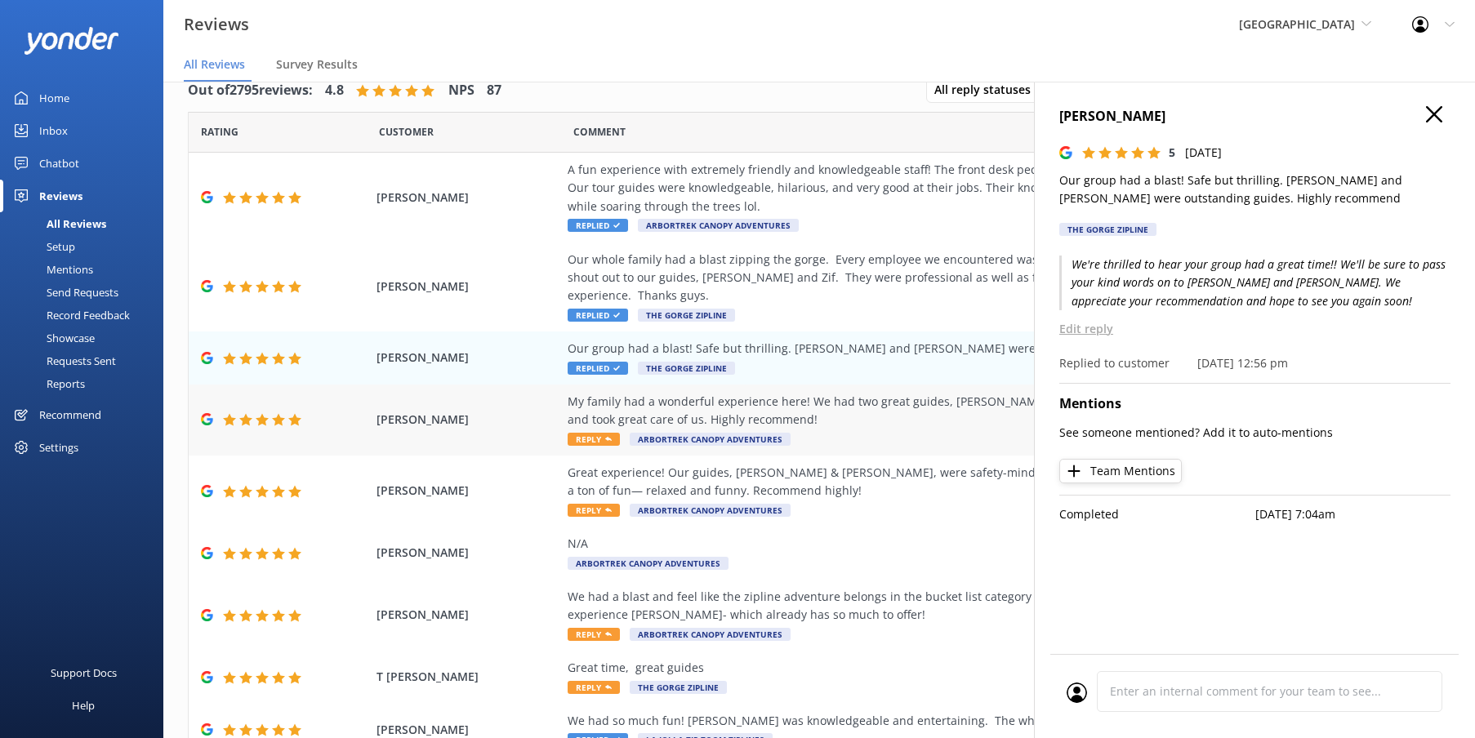
click at [955, 429] on div "My family had a wonderful experience here! We had two great guides, [PERSON_NAM…" at bounding box center [939, 420] width 743 height 55
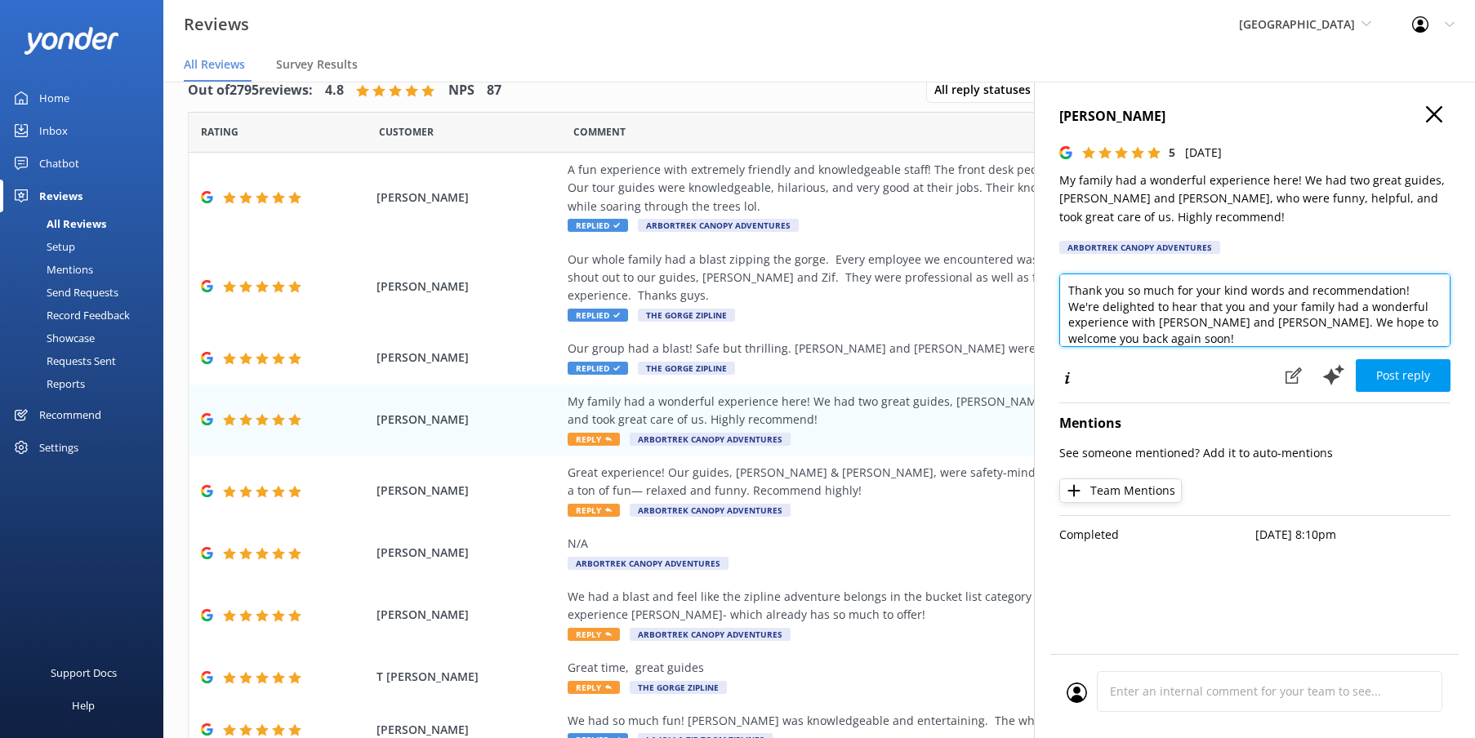
drag, startPoint x: 1396, startPoint y: 289, endPoint x: 1280, endPoint y: 292, distance: 116.0
click at [1280, 292] on textarea "Thank you so much for your kind words and recommendation! We're delighted to he…" at bounding box center [1254, 311] width 391 height 74
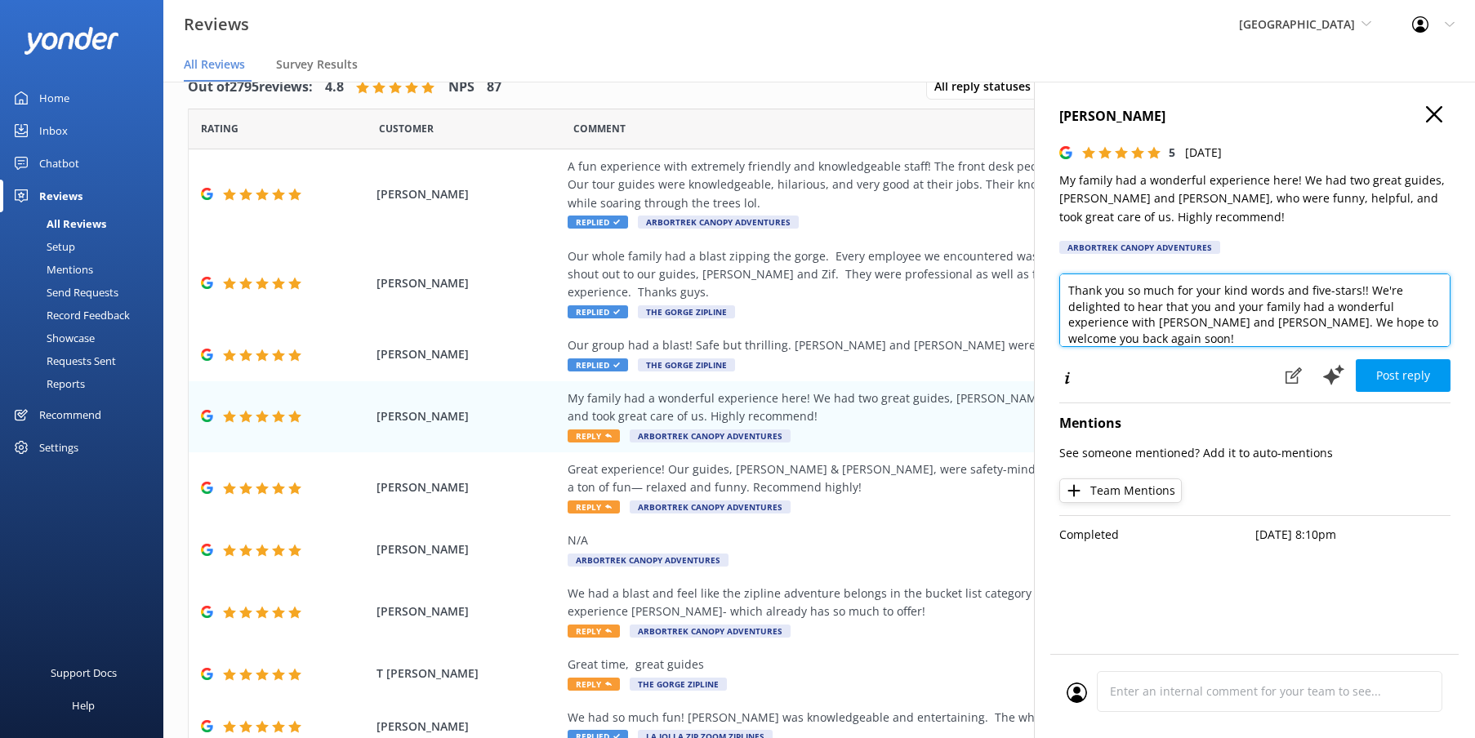
scroll to position [1, 0]
click at [1184, 301] on textarea "Thank you so much for your kind words and five-stars!! We're delighted to hear …" at bounding box center [1254, 311] width 391 height 74
drag, startPoint x: 1185, startPoint y: 304, endPoint x: 1057, endPoint y: 304, distance: 128.2
click at [1057, 304] on div "[PERSON_NAME] 5 [DATE] My family had a wonderful experience here! We had two gr…" at bounding box center [1254, 451] width 441 height 738
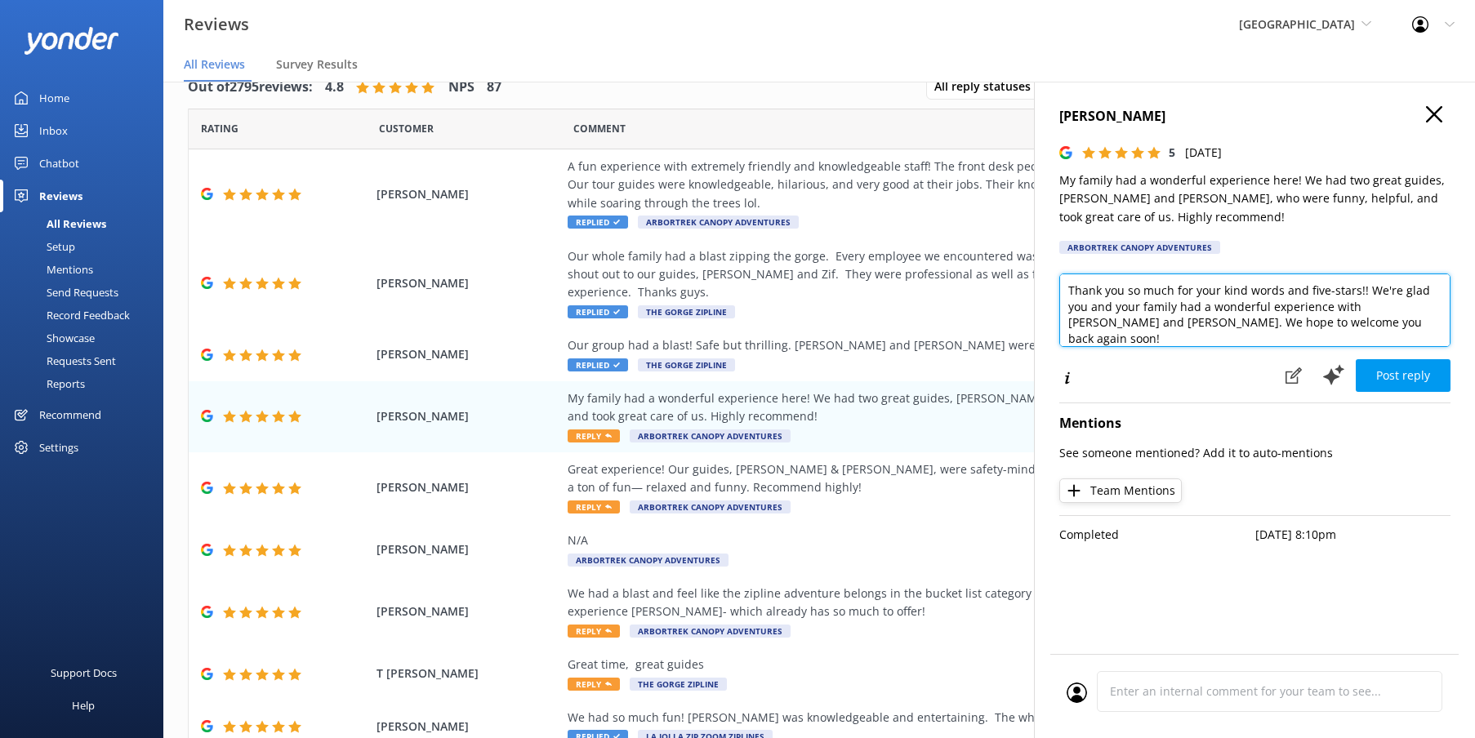
drag, startPoint x: 1250, startPoint y: 328, endPoint x: 1391, endPoint y: 327, distance: 141.3
click at [1257, 327] on textarea "Thank you so much for your kind words and five-stars!! We're glad you and your …" at bounding box center [1254, 311] width 391 height 74
click at [1347, 320] on textarea "Thank you so much for your kind words and five-stars!! We're glad you and your …" at bounding box center [1254, 311] width 391 height 74
drag, startPoint x: 1094, startPoint y: 319, endPoint x: 1065, endPoint y: 318, distance: 28.6
click at [1065, 318] on textarea "Thank you so much for your kind words and five-stars!! We're glad you and your …" at bounding box center [1254, 311] width 391 height 74
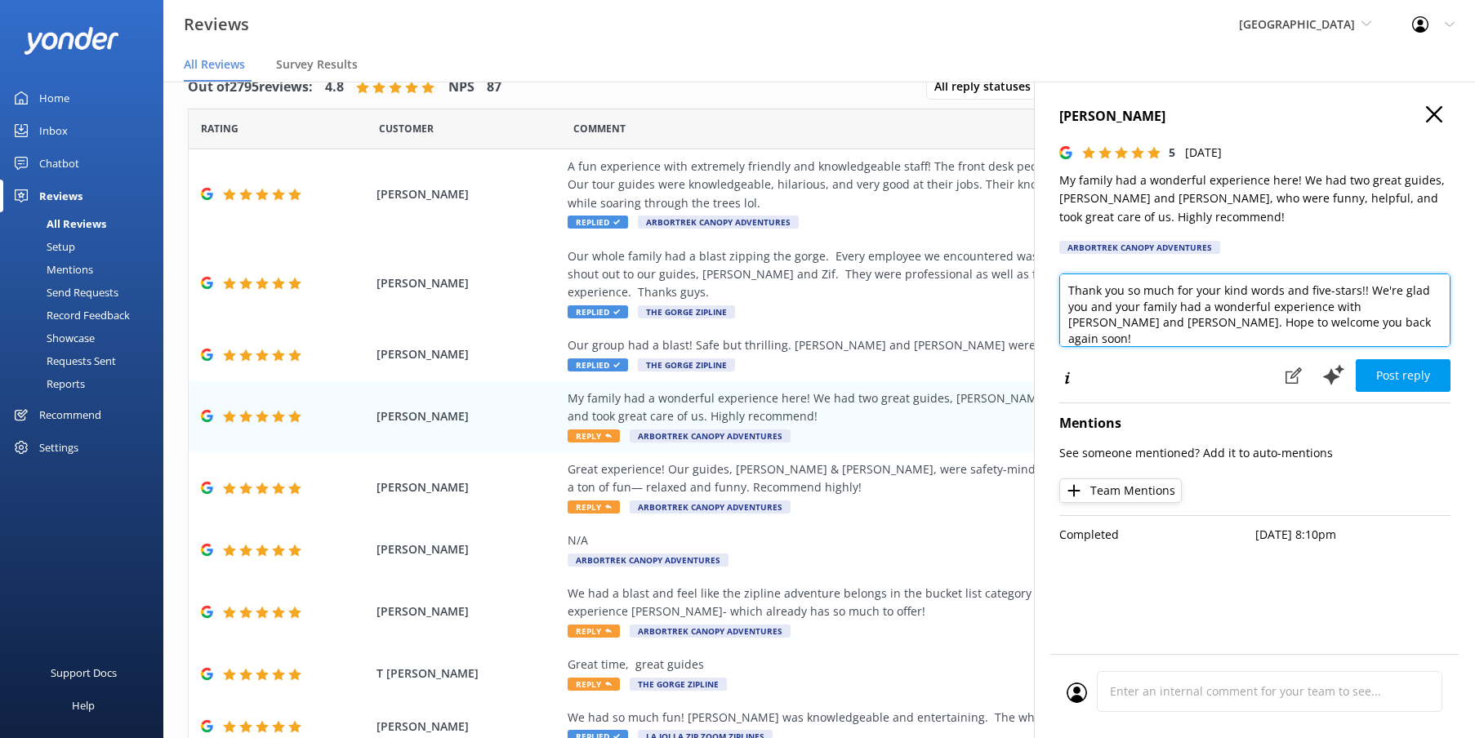
drag, startPoint x: 1214, startPoint y: 319, endPoint x: 1217, endPoint y: 329, distance: 11.1
click at [1214, 319] on textarea "Thank you so much for your kind words and five-stars!! We're glad you and your …" at bounding box center [1254, 311] width 391 height 74
drag, startPoint x: 1388, startPoint y: 324, endPoint x: 1403, endPoint y: 368, distance: 46.0
click at [1388, 324] on textarea "Thank you so much for your kind words and five-stars!! We're glad you and your …" at bounding box center [1254, 311] width 391 height 74
type textarea "Thank you so much for your kind words and five-stars!! We're glad you and your …"
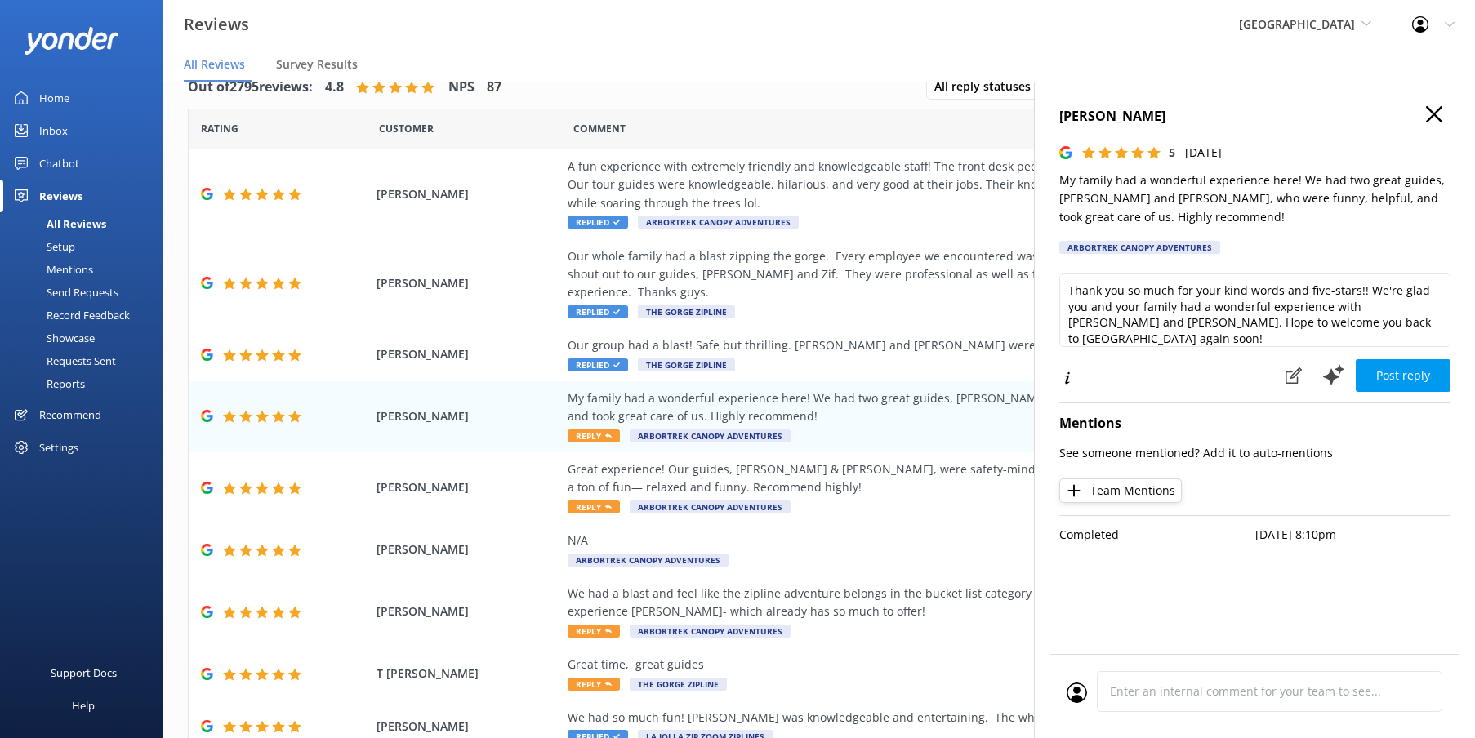
click at [1415, 389] on button "Post reply" at bounding box center [1403, 375] width 95 height 33
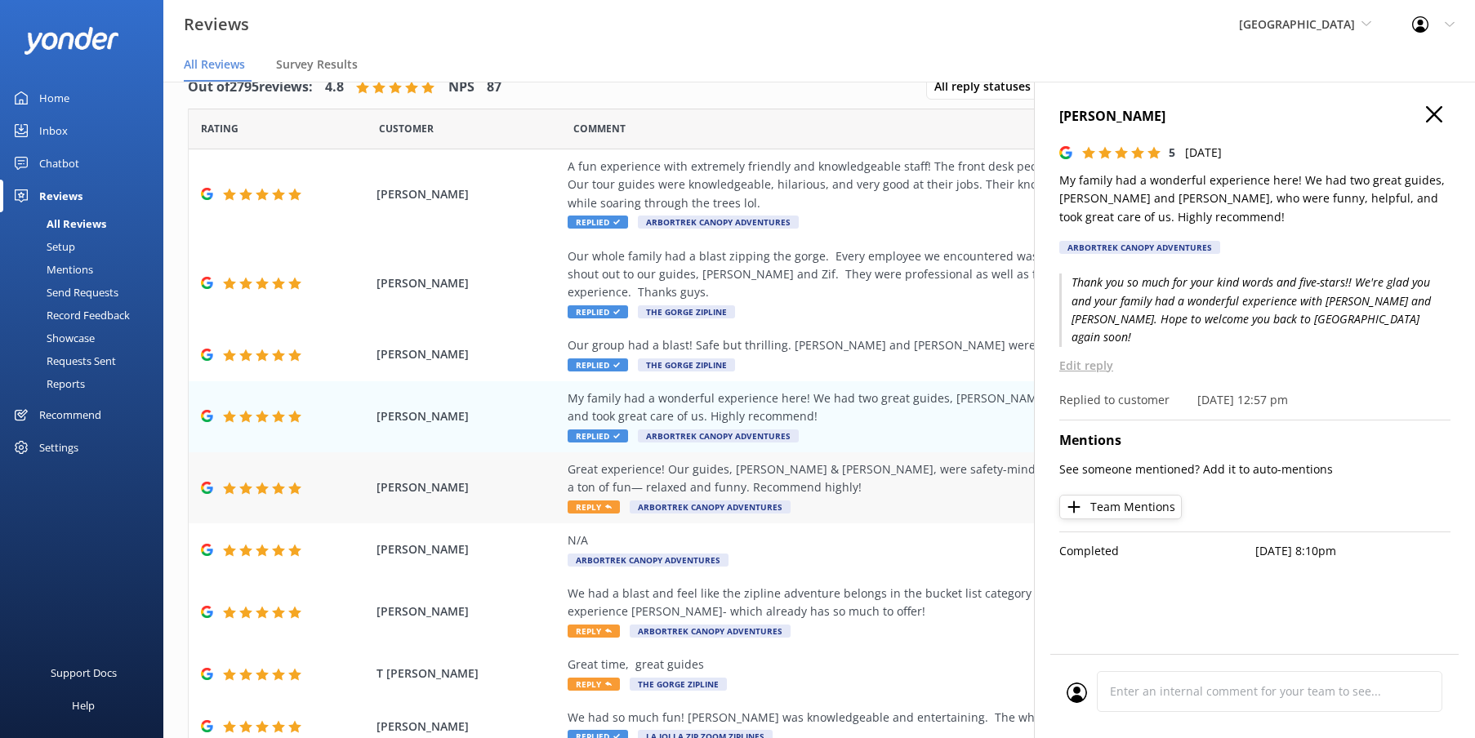
click at [912, 479] on div "Great experience! Our guides, [PERSON_NAME] & [PERSON_NAME], were safety-minded…" at bounding box center [939, 479] width 743 height 37
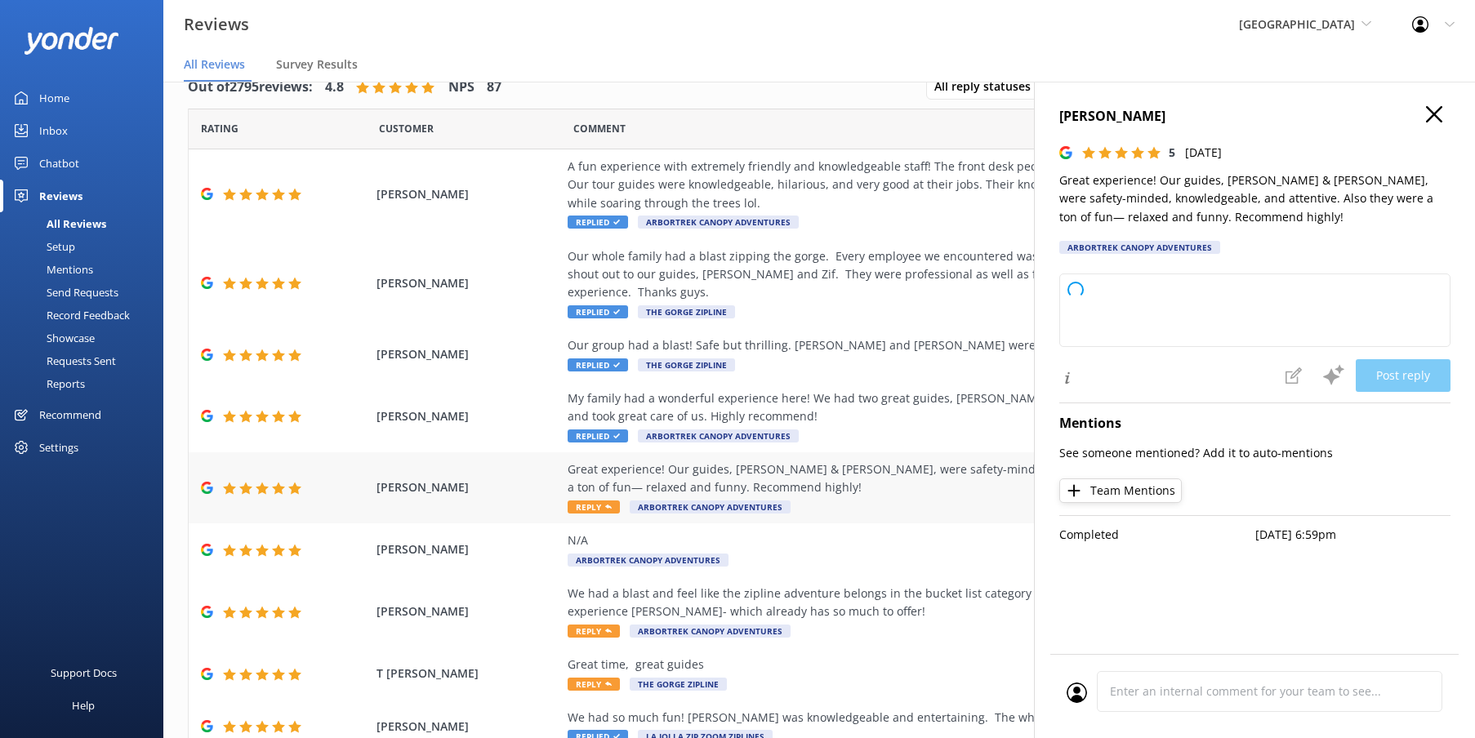
type textarea "Thank you so much for your wonderful review! We’re thrilled to hear you had a g…"
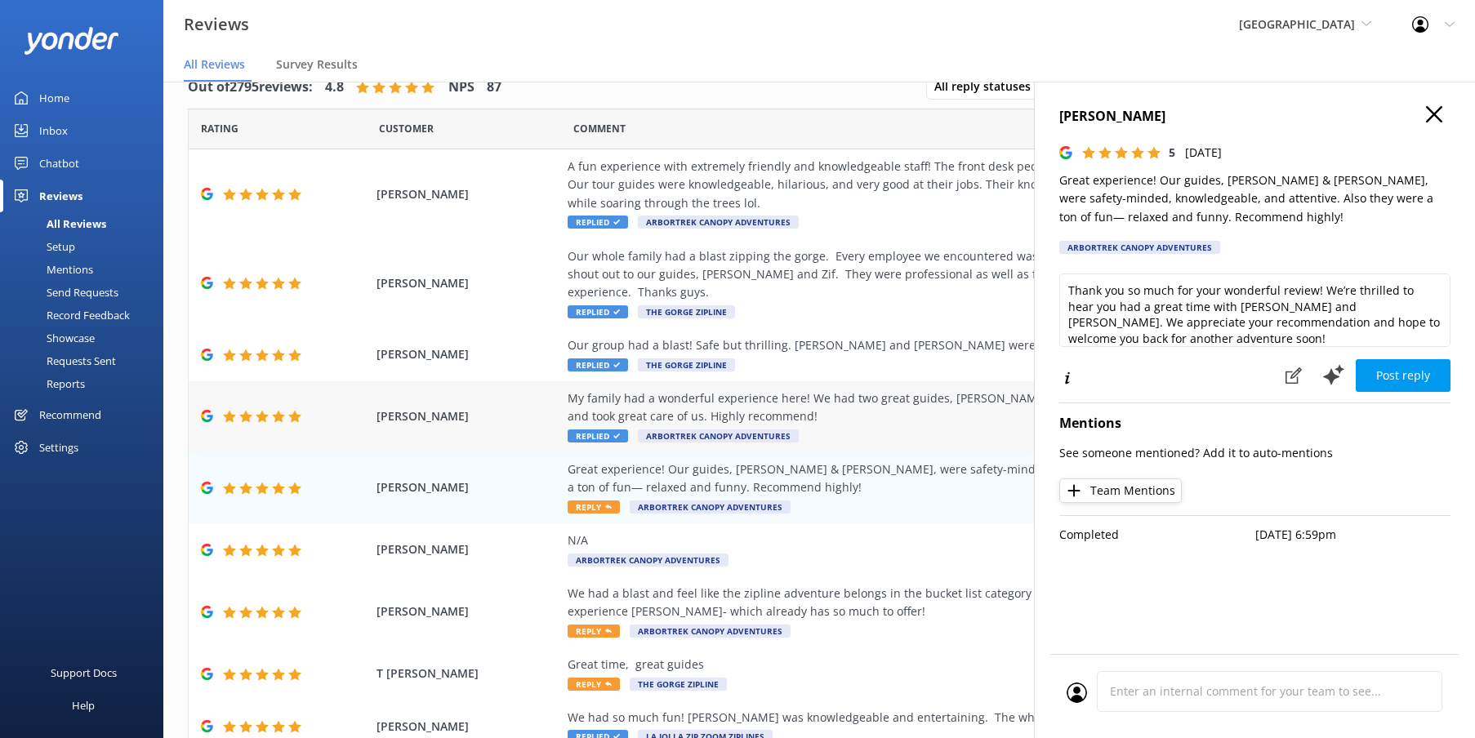
click at [932, 404] on div "My family had a wonderful experience here! We had two great guides, [PERSON_NAM…" at bounding box center [939, 408] width 743 height 37
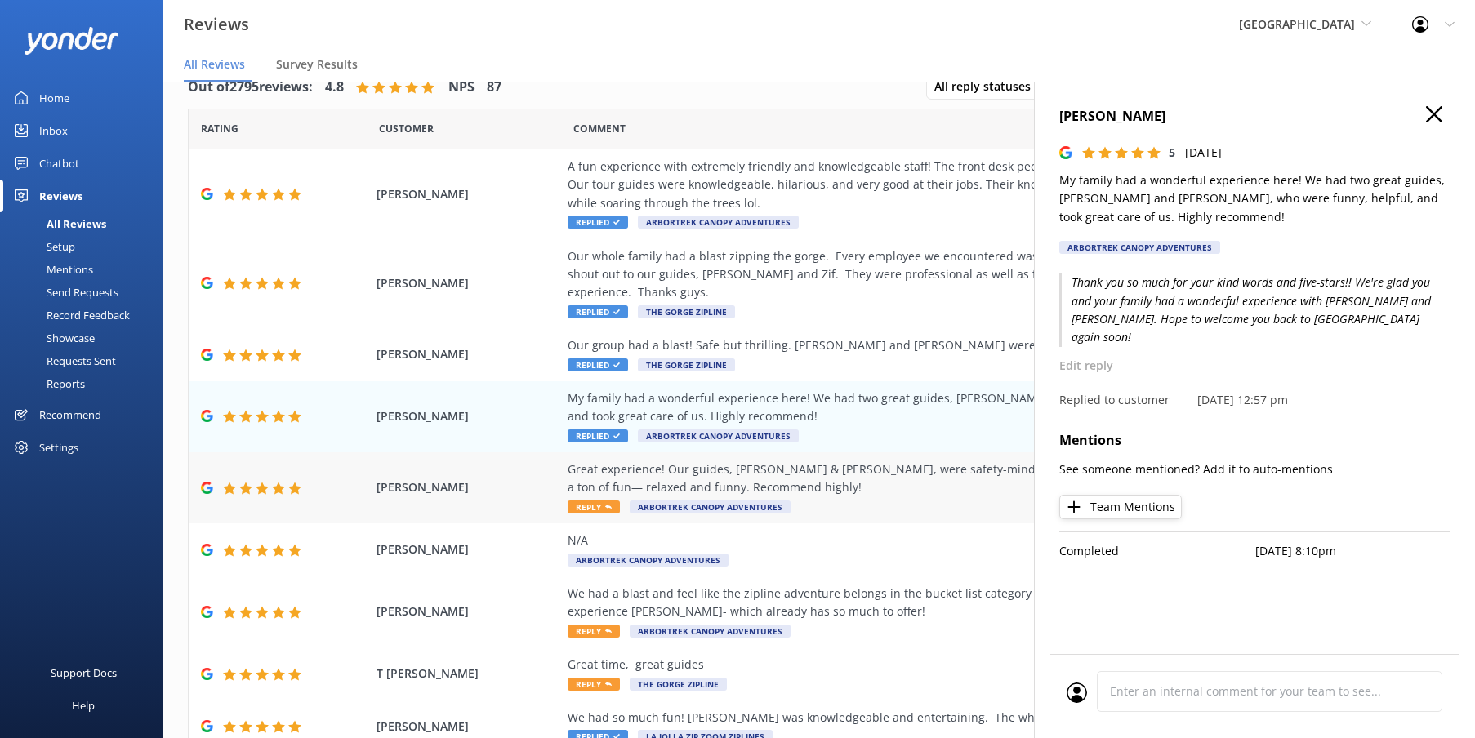
click at [911, 471] on div "Great experience! Our guides, [PERSON_NAME] & [PERSON_NAME], were safety-minded…" at bounding box center [939, 479] width 743 height 37
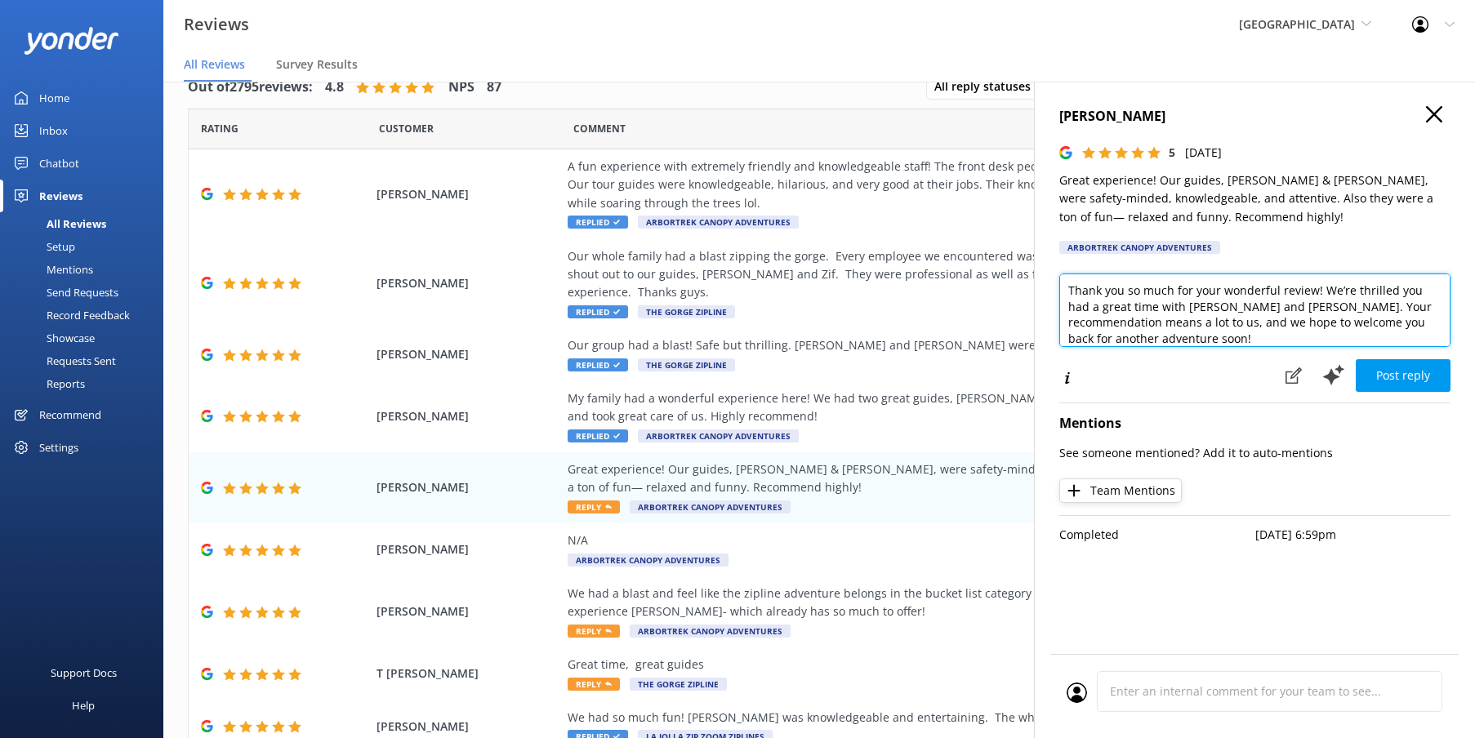
drag, startPoint x: 1434, startPoint y: 316, endPoint x: 1329, endPoint y: 292, distance: 107.4
click at [1329, 292] on textarea "Thank you so much for your wonderful review! We’re thrilled you had a great tim…" at bounding box center [1254, 311] width 391 height 74
click at [1350, 303] on textarea "Thank you so much for your wonderful review! We’re thrilled you had a great tim…" at bounding box center [1254, 311] width 391 height 74
drag, startPoint x: 1165, startPoint y: 301, endPoint x: 1318, endPoint y: 332, distance: 155.7
click at [1313, 286] on textarea "Thank you so much for your wonderful review! We’re thrilled you had a great tim…" at bounding box center [1254, 311] width 391 height 74
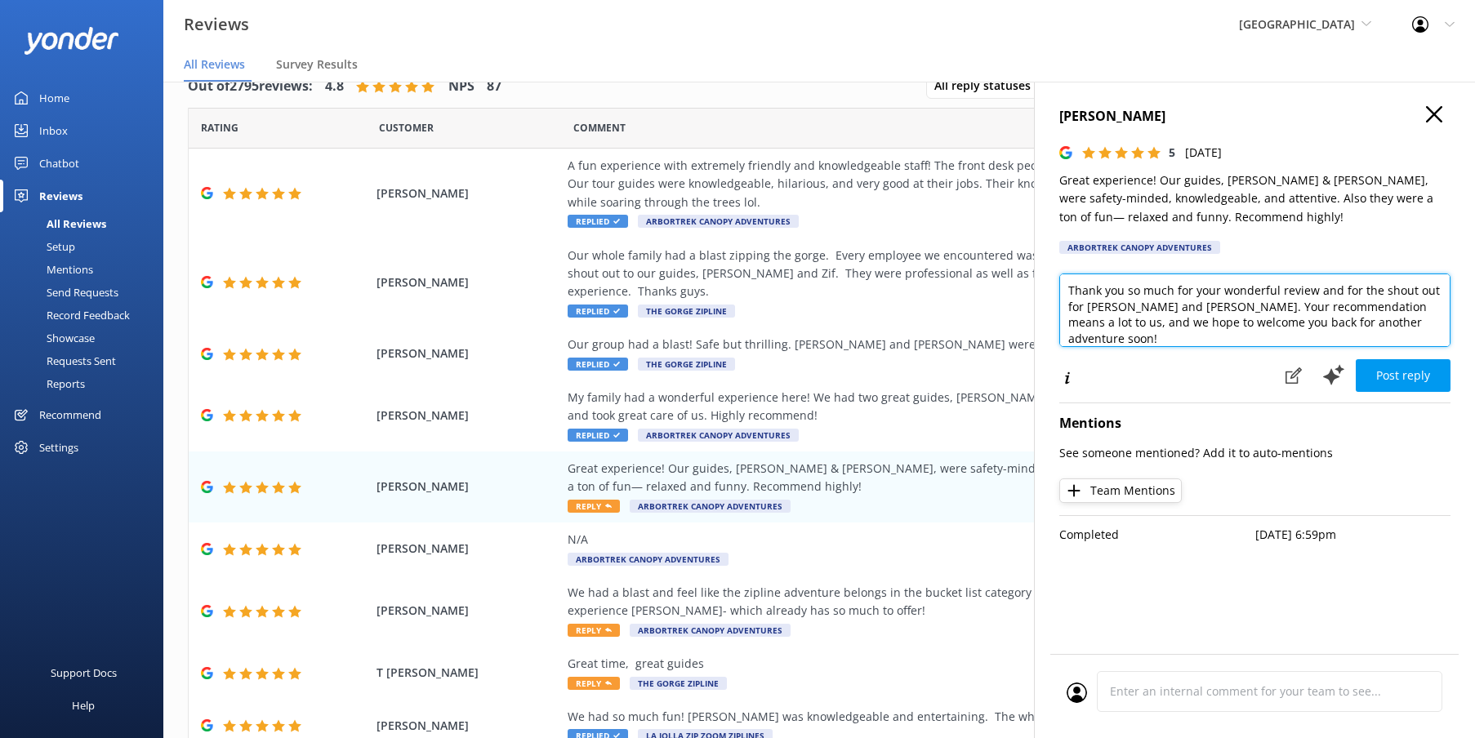
scroll to position [28, 0]
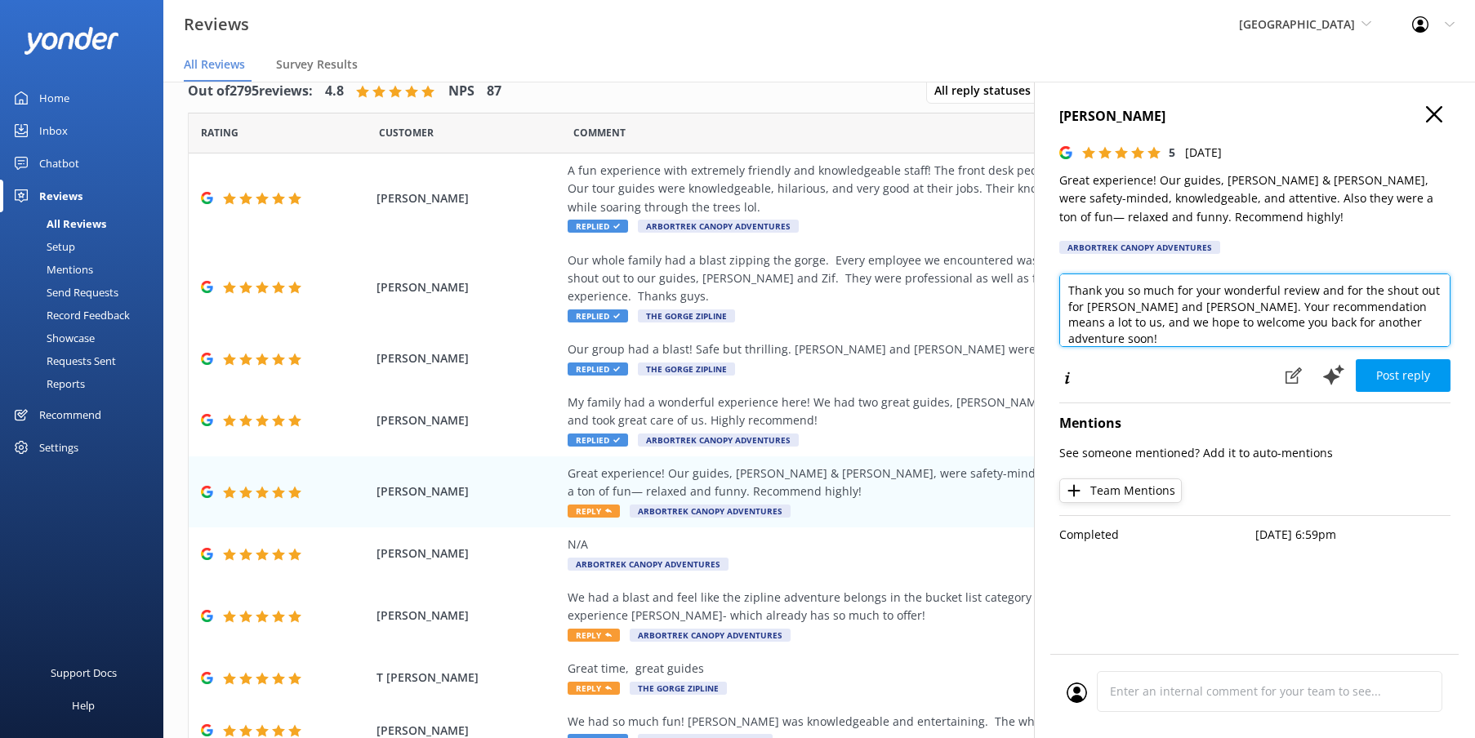
click at [1370, 306] on textarea "Thank you so much for your wonderful review and for the shout out for [PERSON_N…" at bounding box center [1254, 311] width 391 height 74
drag, startPoint x: 1381, startPoint y: 304, endPoint x: 1370, endPoint y: 305, distance: 11.5
click at [1369, 304] on textarea "Thank you so much for your wonderful review and for the shout out for [PERSON_N…" at bounding box center [1254, 311] width 391 height 74
type textarea "Thank you so much for your wonderful review and for the shout out for [PERSON_N…"
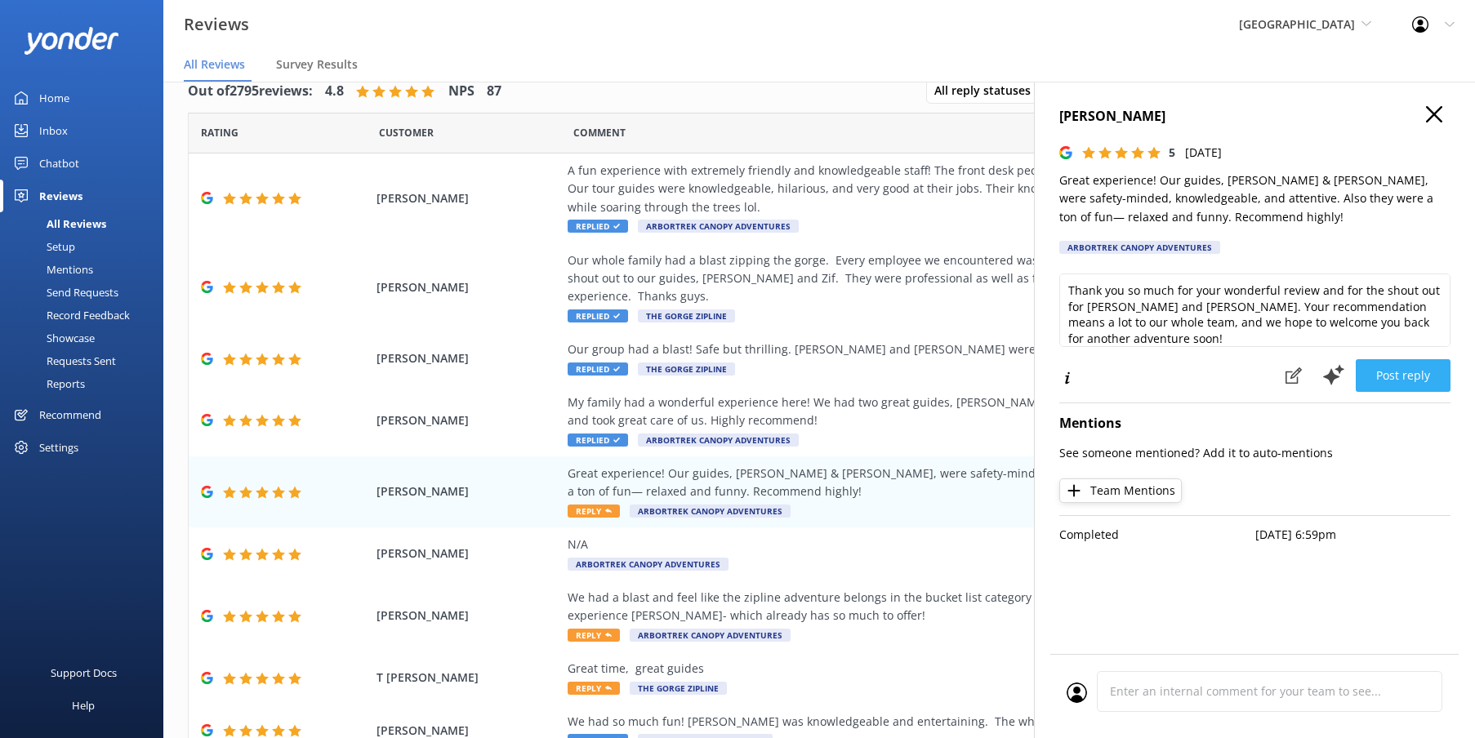
click at [1414, 372] on button "Post reply" at bounding box center [1403, 375] width 95 height 33
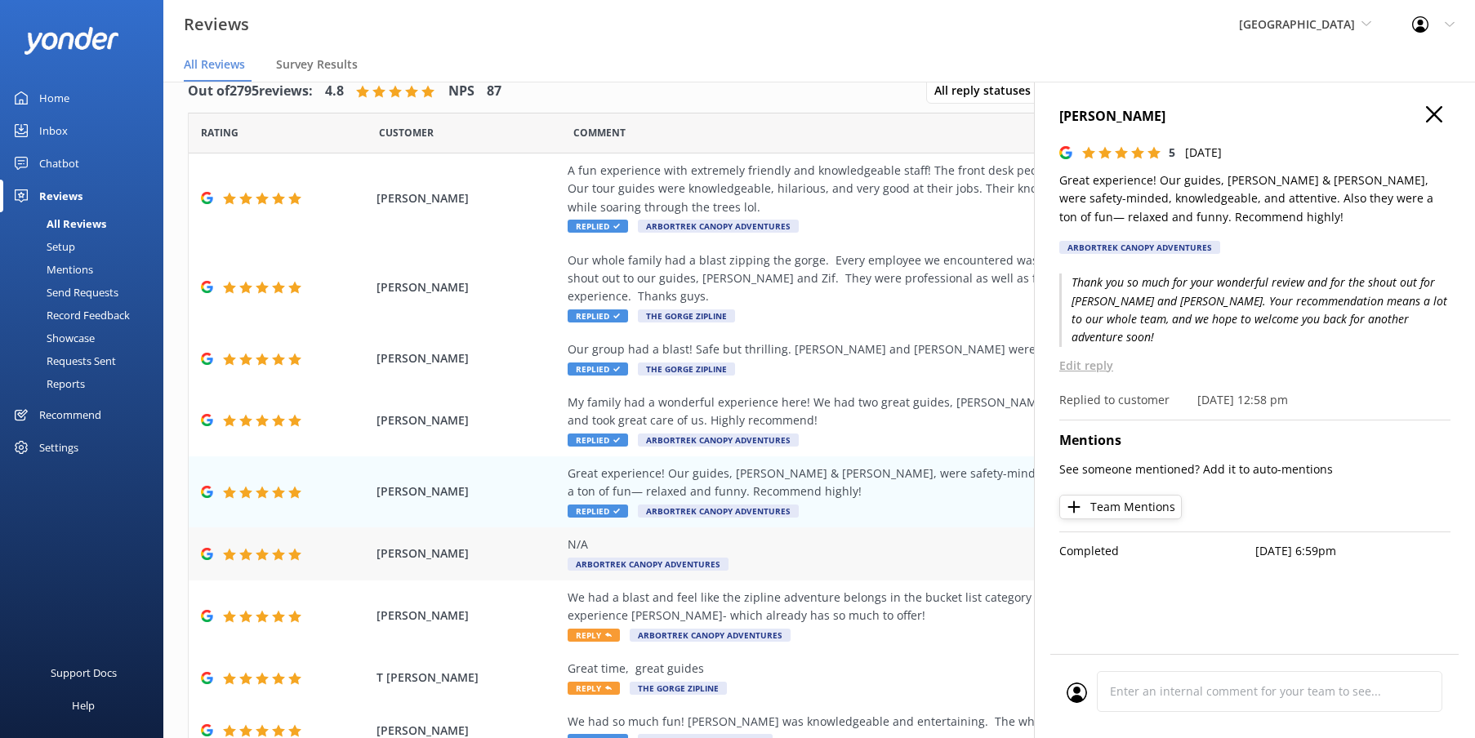
click at [892, 529] on div "[PERSON_NAME] N/A ArborTrek Canopy Adventures [DATE]" at bounding box center [819, 554] width 1261 height 53
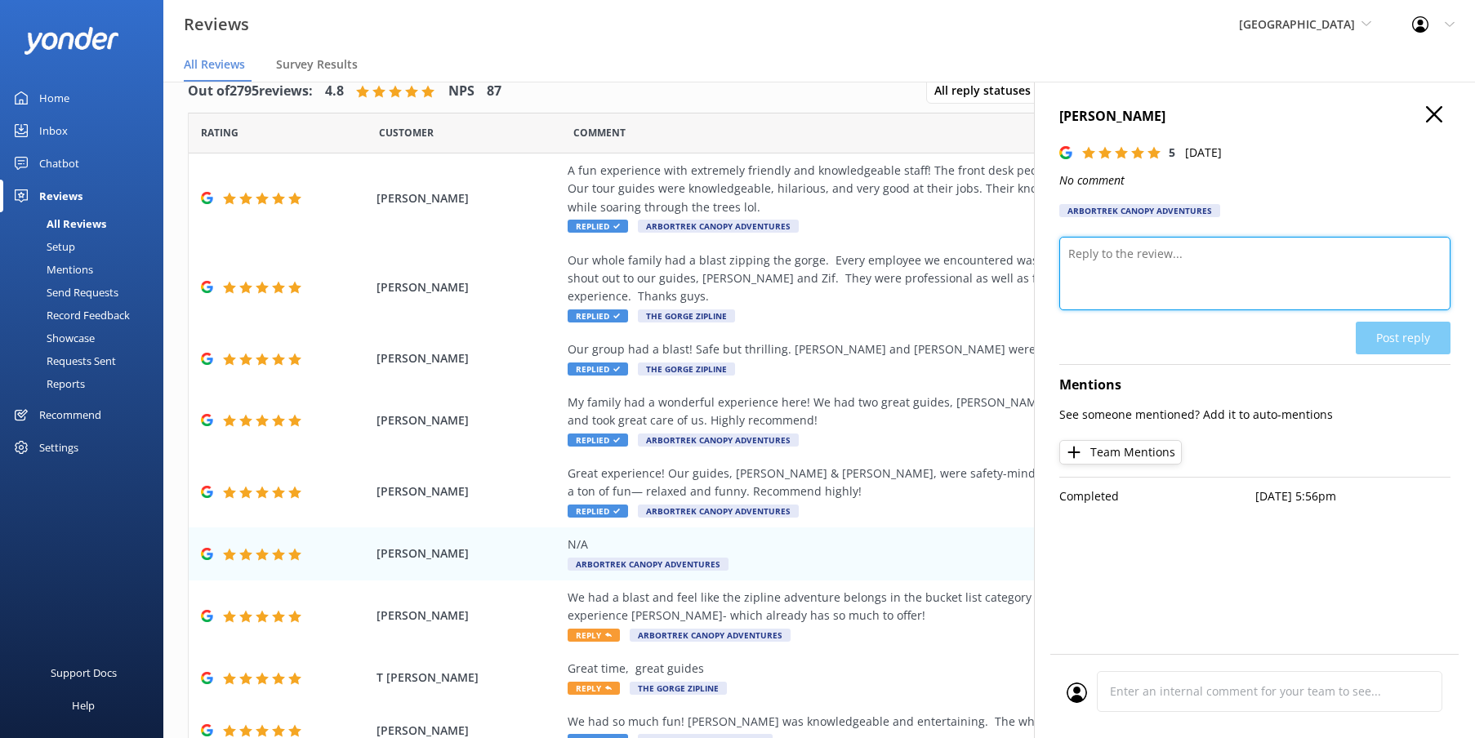
click at [1227, 287] on textarea at bounding box center [1254, 274] width 391 height 74
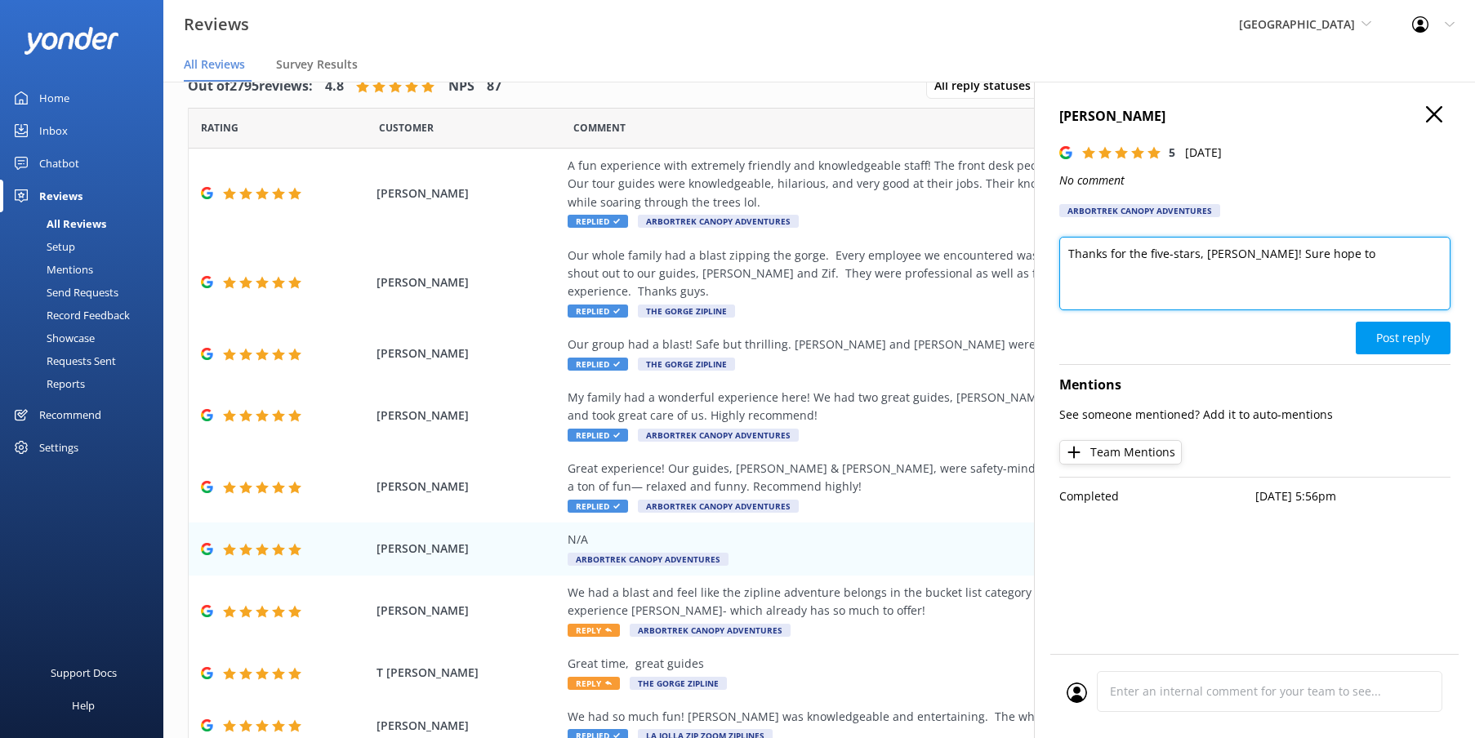
scroll to position [33, 0]
type textarea "Thanks for the five-stars, [PERSON_NAME]! Sure hope to see you at [GEOGRAPHIC_D…"
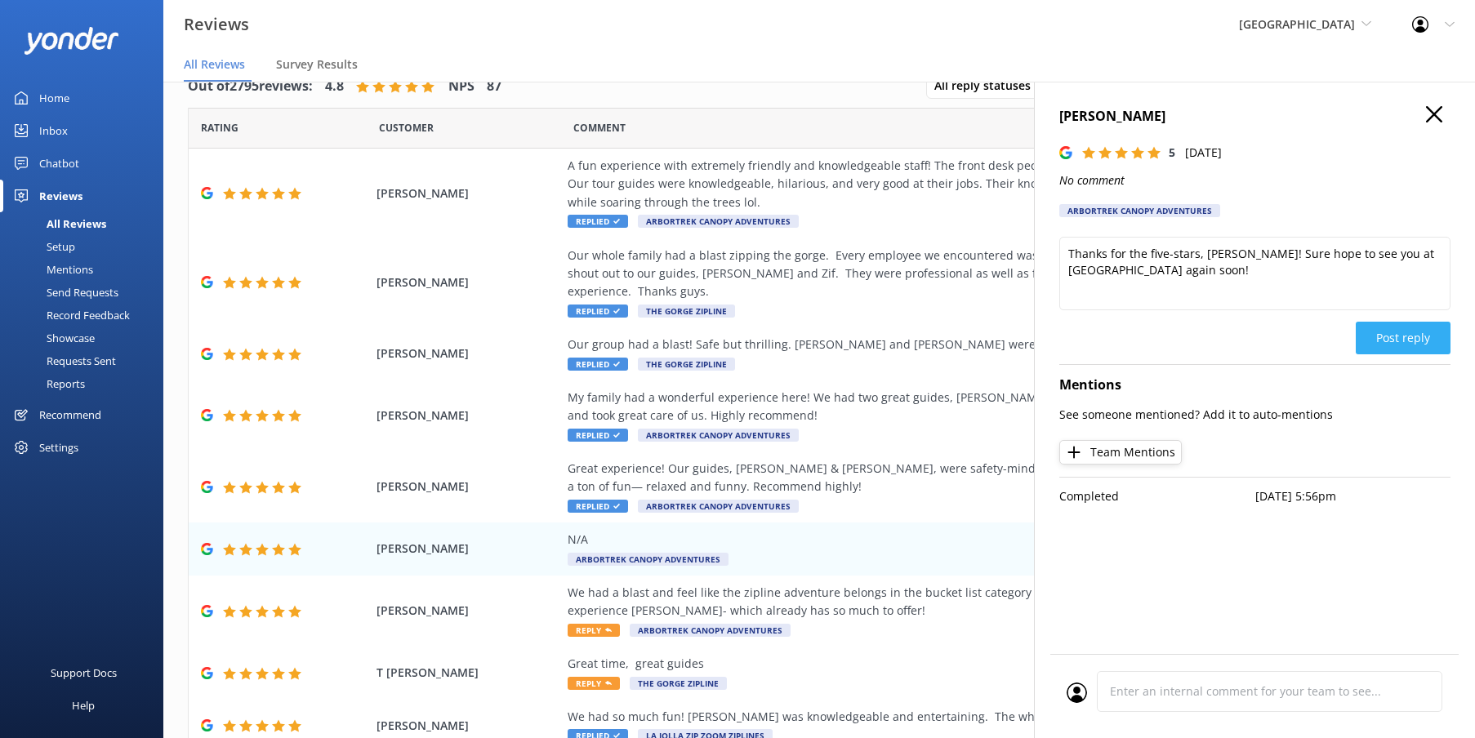
click at [1394, 333] on button "Post reply" at bounding box center [1403, 338] width 95 height 33
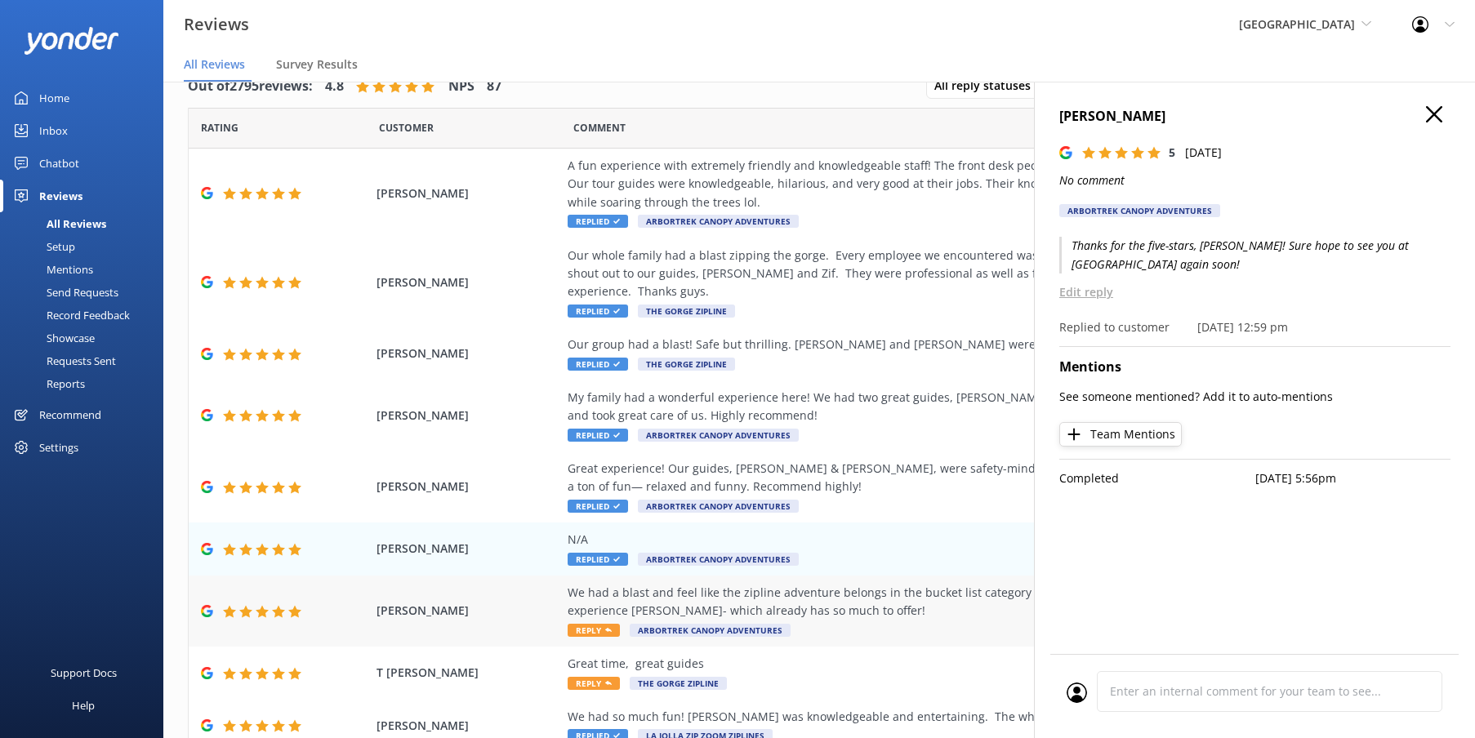
click at [823, 599] on div "We had a blast and feel like the zipline adventure belongs in the bucket list c…" at bounding box center [939, 602] width 743 height 37
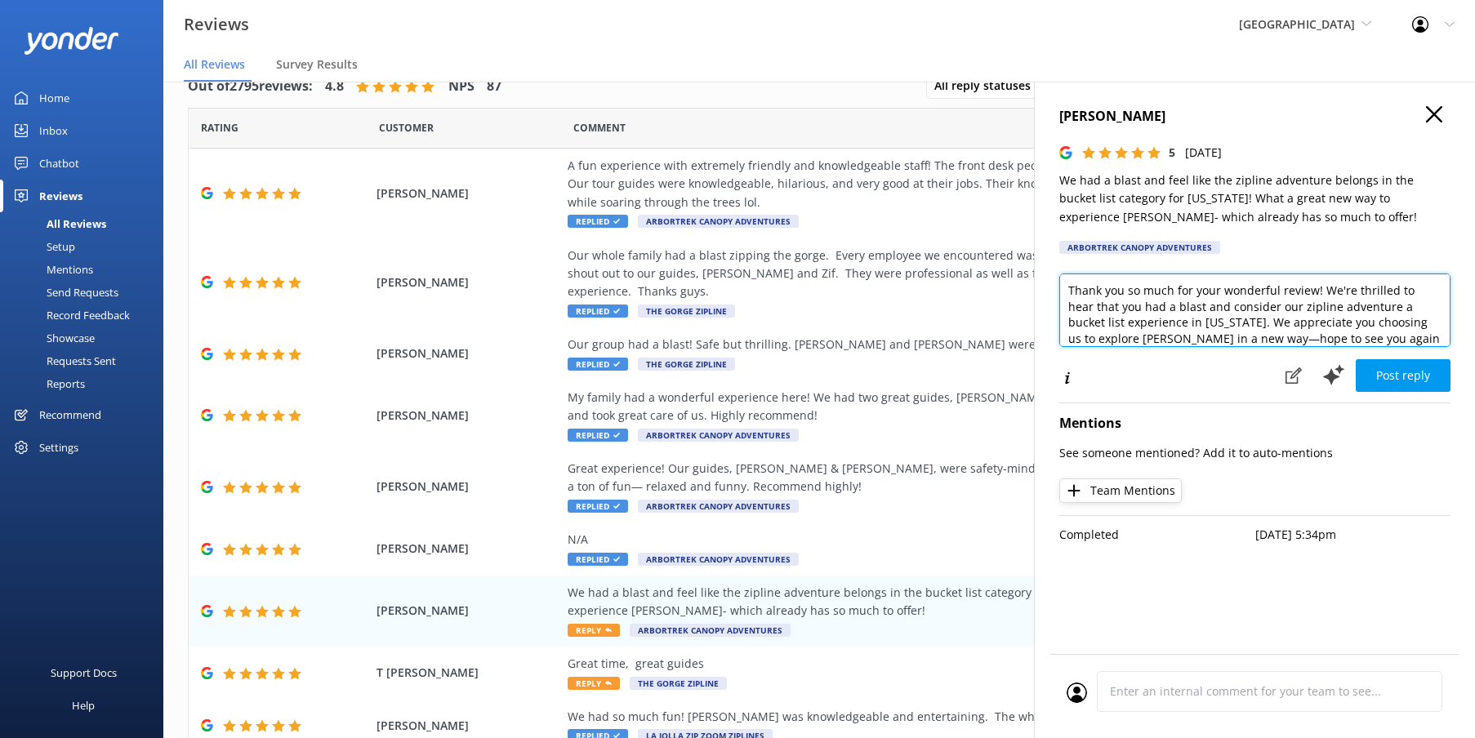
drag, startPoint x: 1349, startPoint y: 334, endPoint x: 1050, endPoint y: 209, distance: 323.3
click at [1050, 209] on div "[PERSON_NAME] 5 [DATE] We had a blast and feel like the zipline adventure belon…" at bounding box center [1254, 451] width 441 height 738
type textarea "Hi [PERSON_NAME]!! YES! This is what ArborTrek is all about -- for sure! We LOV…"
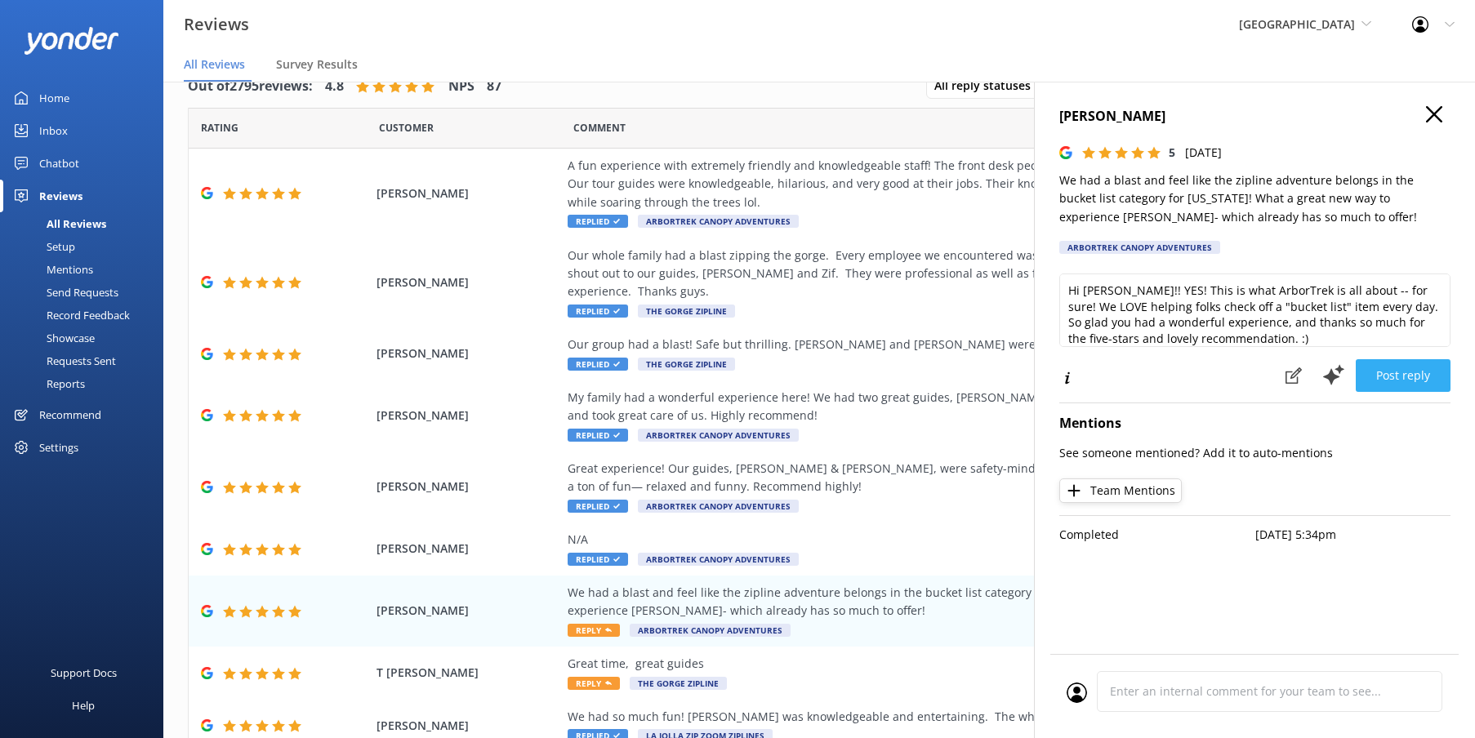
click at [1405, 376] on button "Post reply" at bounding box center [1403, 375] width 95 height 33
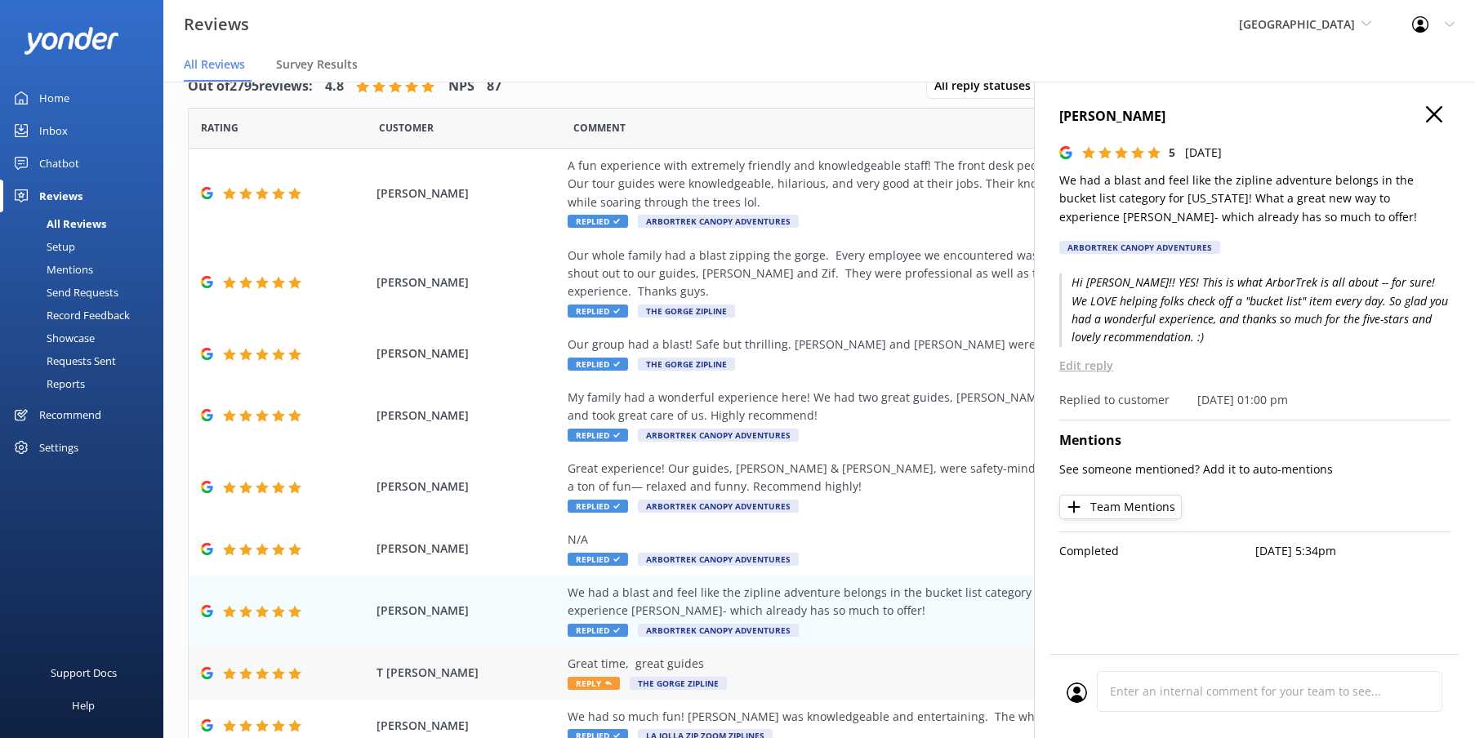
click at [863, 655] on div "Great time, great guides" at bounding box center [939, 664] width 743 height 18
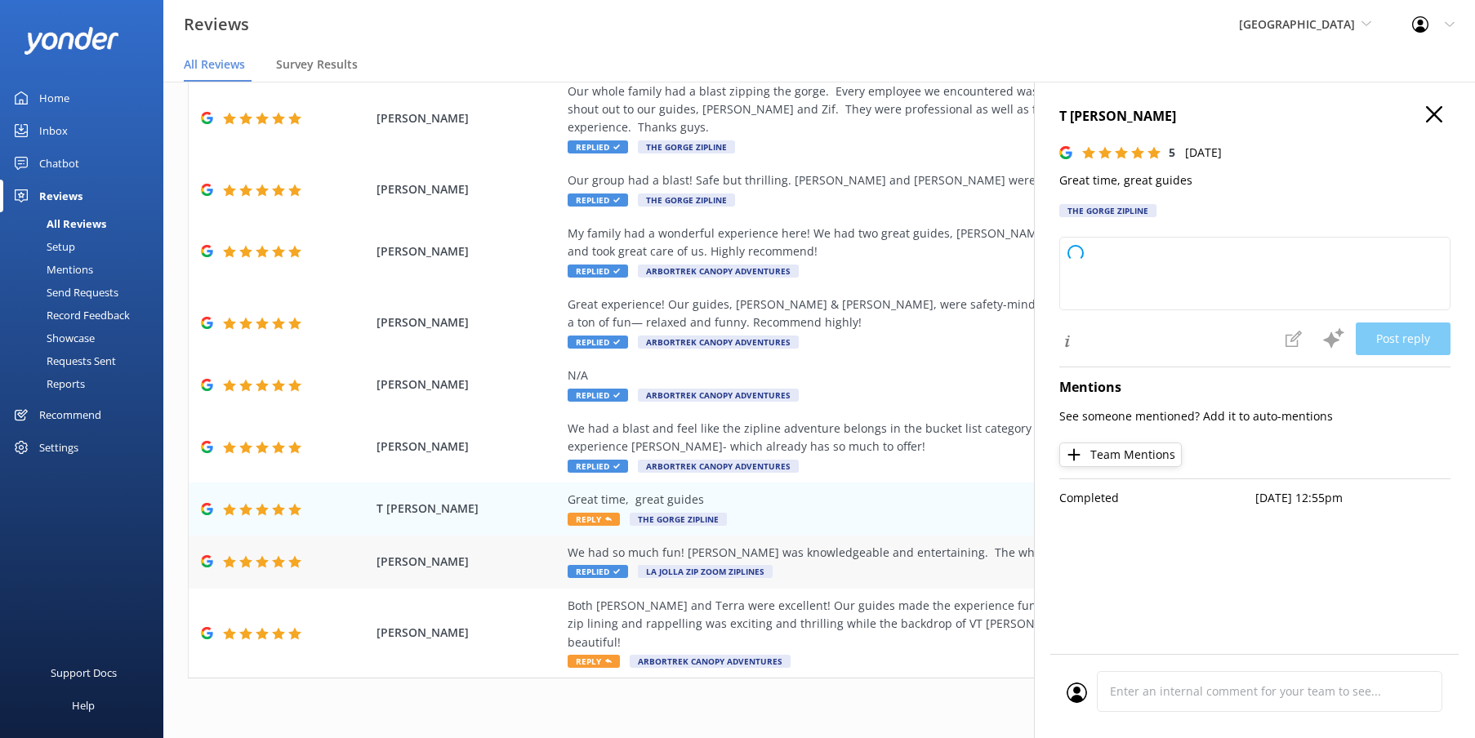
scroll to position [163, 0]
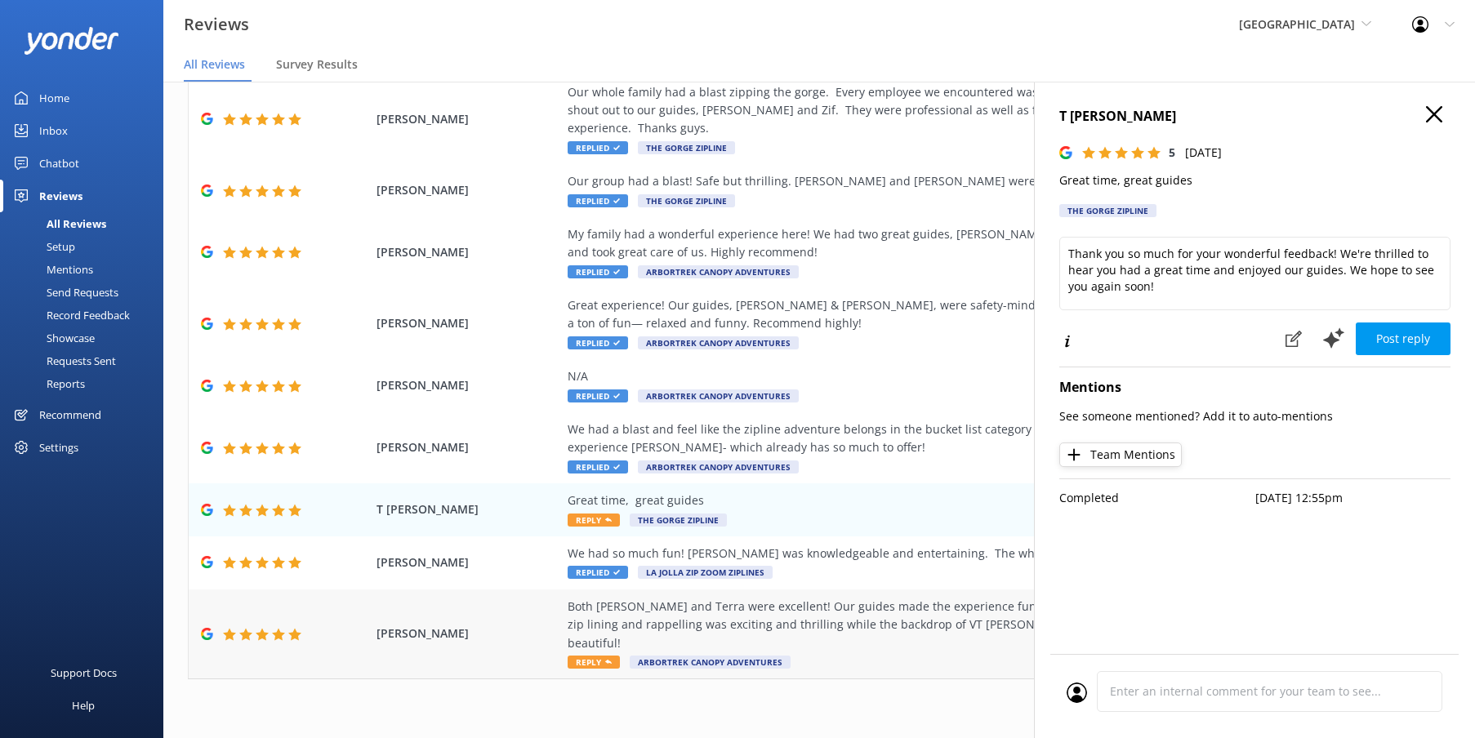
type textarea "Thank you so much for your wonderful feedback! We're thrilled to hear you had a…"
click at [1434, 118] on icon at bounding box center [1434, 114] width 16 height 16
